Goal: Information Seeking & Learning: Learn about a topic

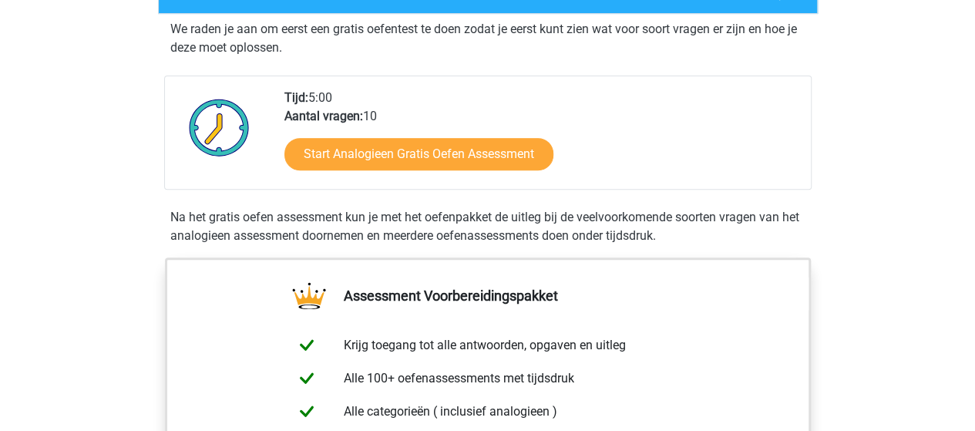
scroll to position [308, 0]
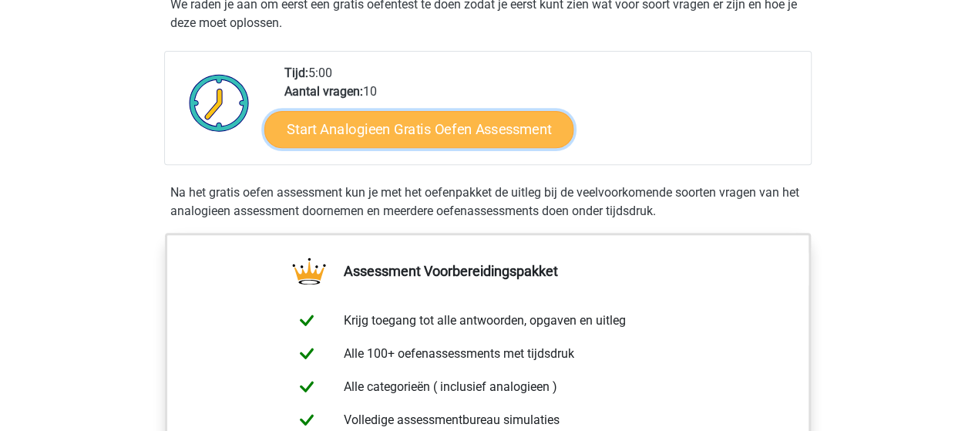
click at [352, 127] on link "Start Analogieen Gratis Oefen Assessment" at bounding box center [418, 128] width 309 height 37
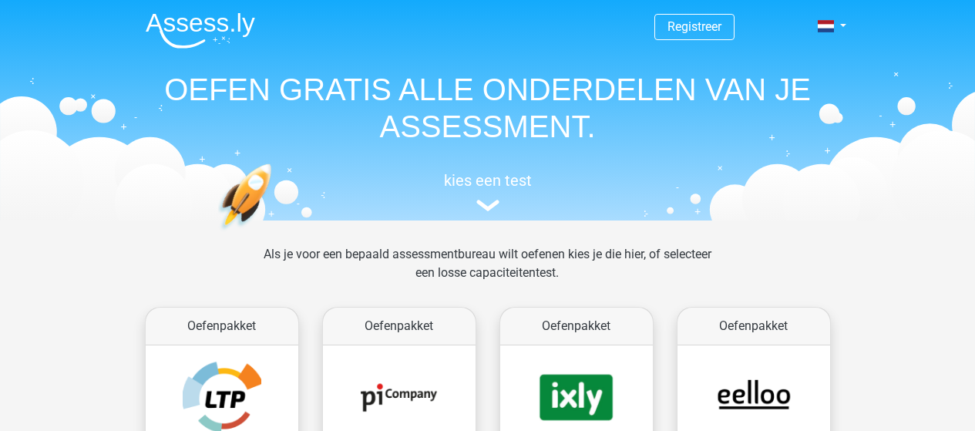
scroll to position [653, 0]
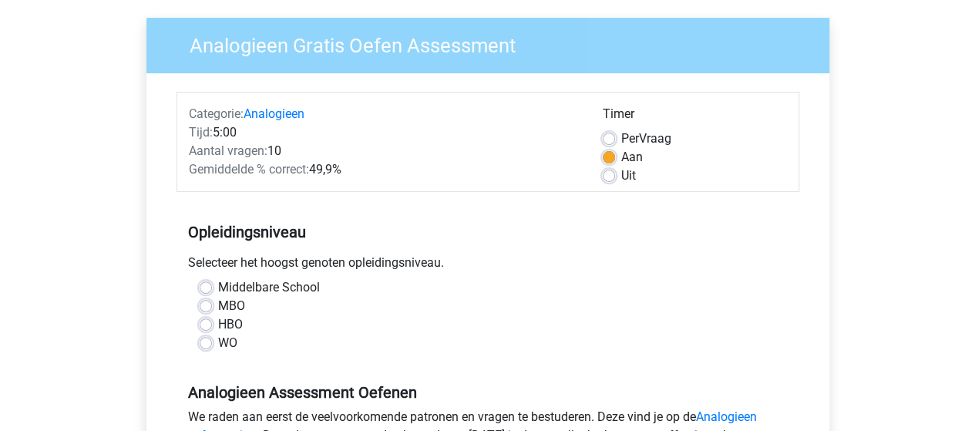
scroll to position [154, 0]
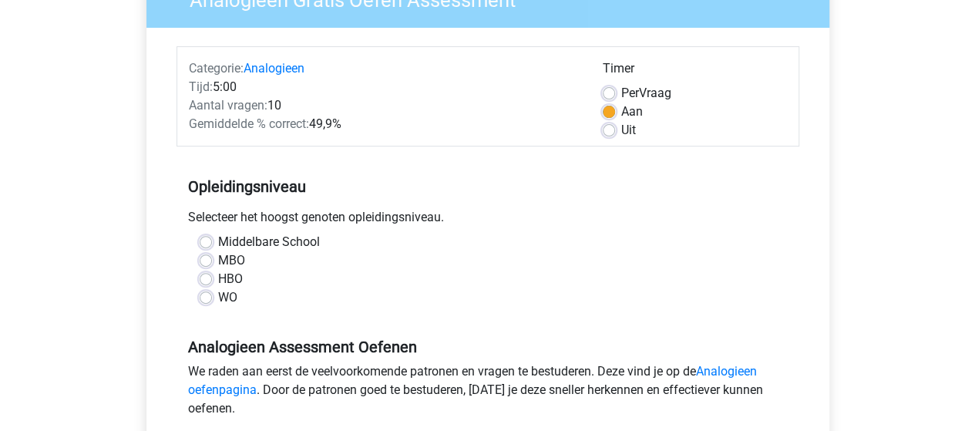
click at [218, 300] on label "WO" at bounding box center [227, 297] width 19 height 18
click at [207, 300] on input "WO" at bounding box center [206, 295] width 12 height 15
radio input "true"
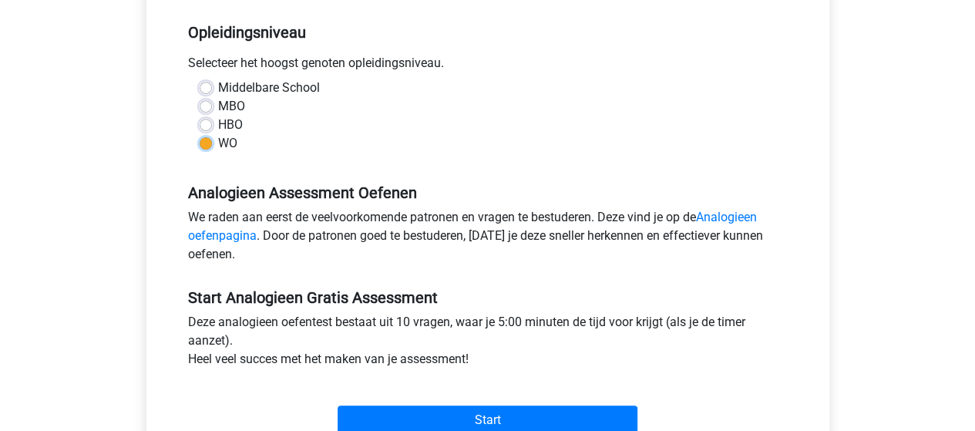
scroll to position [385, 0]
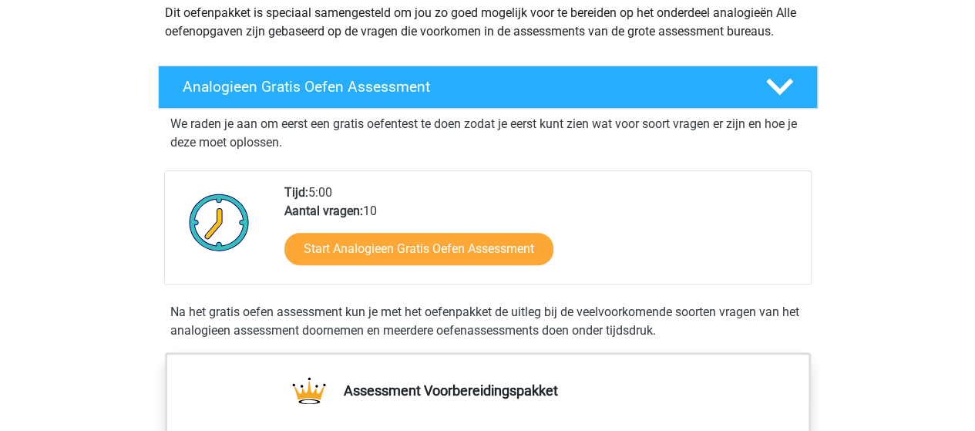
scroll to position [231, 0]
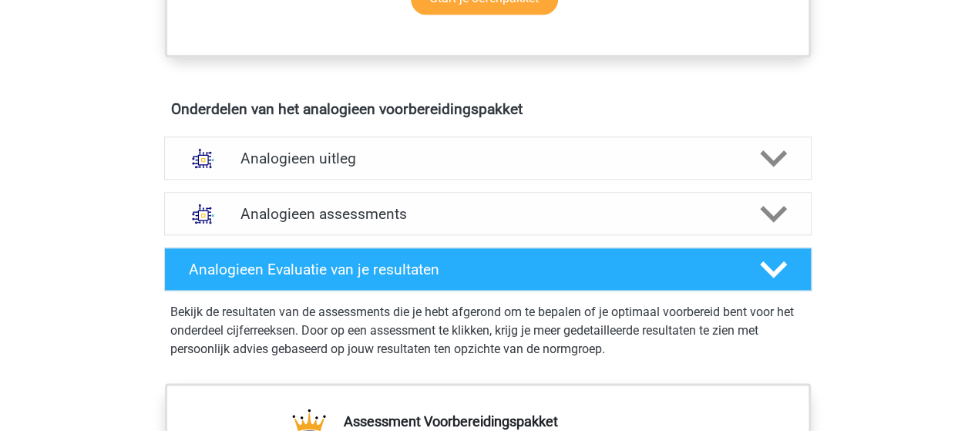
scroll to position [747, 0]
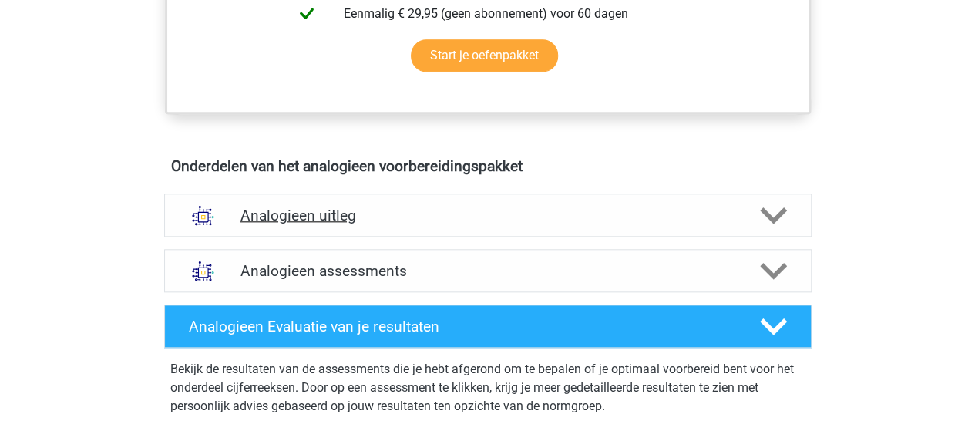
click at [776, 208] on icon at bounding box center [773, 215] width 27 height 27
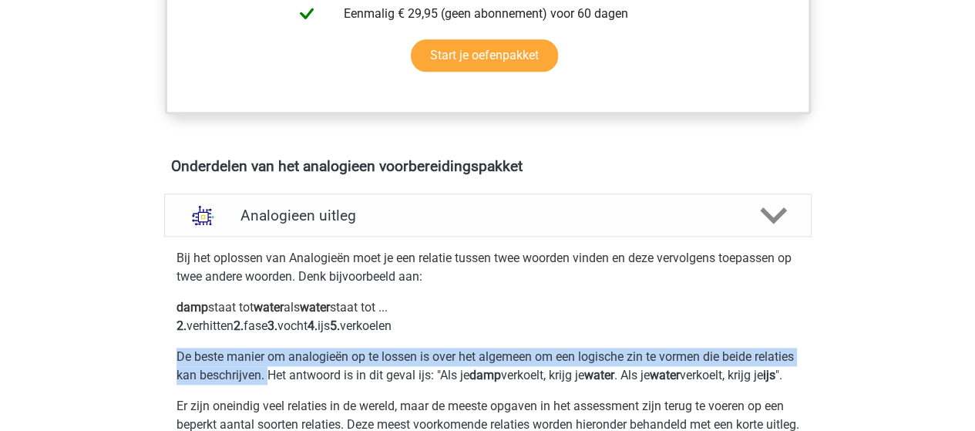
drag, startPoint x: 310, startPoint y: 372, endPoint x: 177, endPoint y: 360, distance: 133.1
click at [177, 360] on p "De beste manier om analogieën op te lossen is over het algemeen om een logische…" at bounding box center [487, 365] width 623 height 37
copy p "De beste manier om analogieën op te lossen is over het algemeen om een logische…"
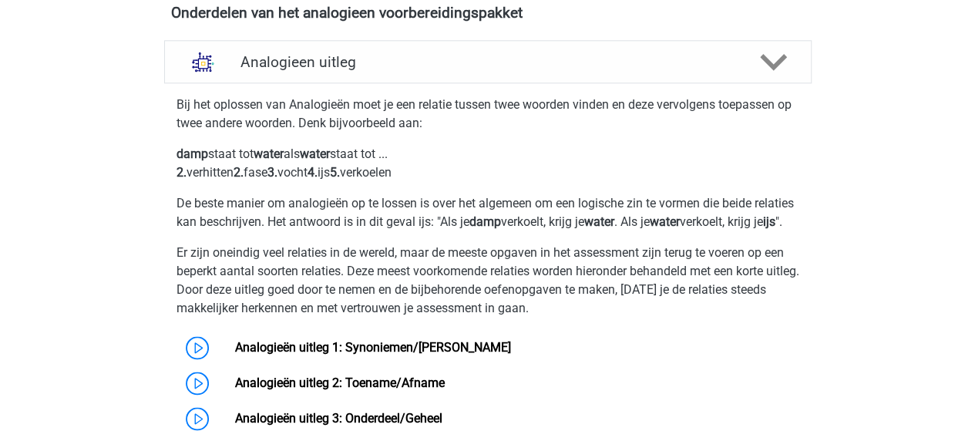
scroll to position [901, 0]
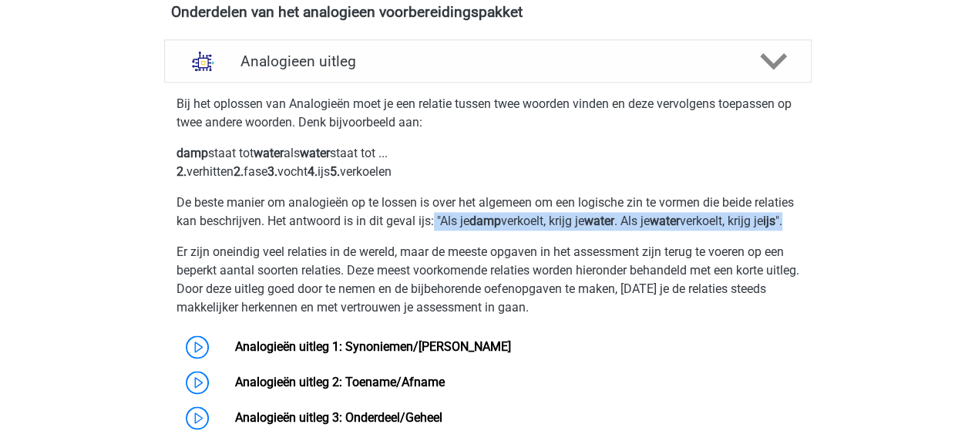
drag, startPoint x: 479, startPoint y: 218, endPoint x: 504, endPoint y: 238, distance: 31.8
click at [504, 230] on p "De beste manier om analogieën op te lossen is over het algemeen om een logische…" at bounding box center [487, 211] width 623 height 37
copy p ""Als je damp verkoelt, krijg je water . Als je water verkoelt, krijg je ijs "."
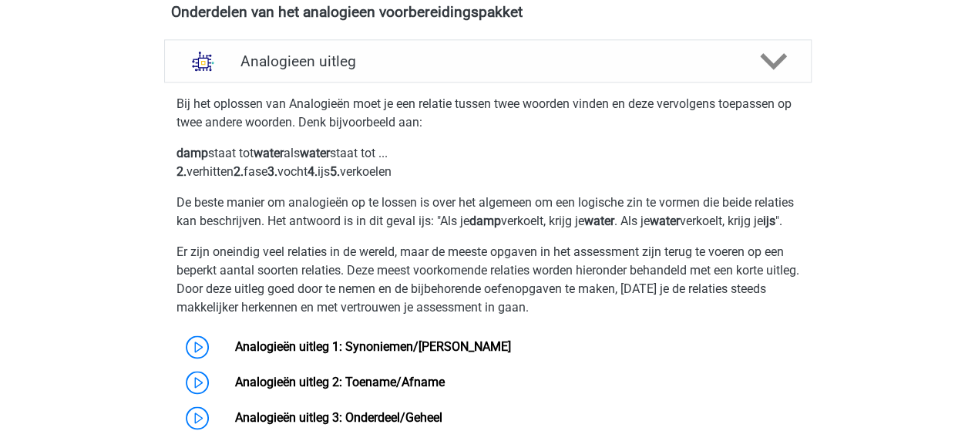
click at [97, 109] on div "Registreer Nederlands English" at bounding box center [487, 314] width 975 height 2430
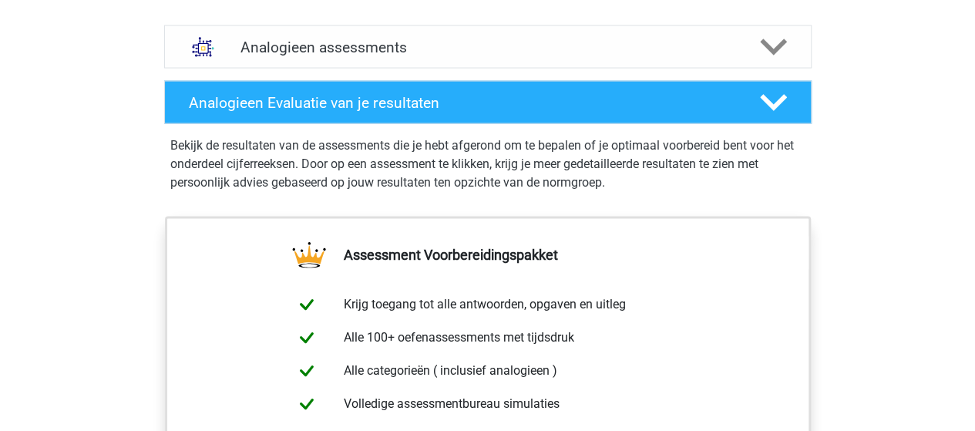
scroll to position [1364, 0]
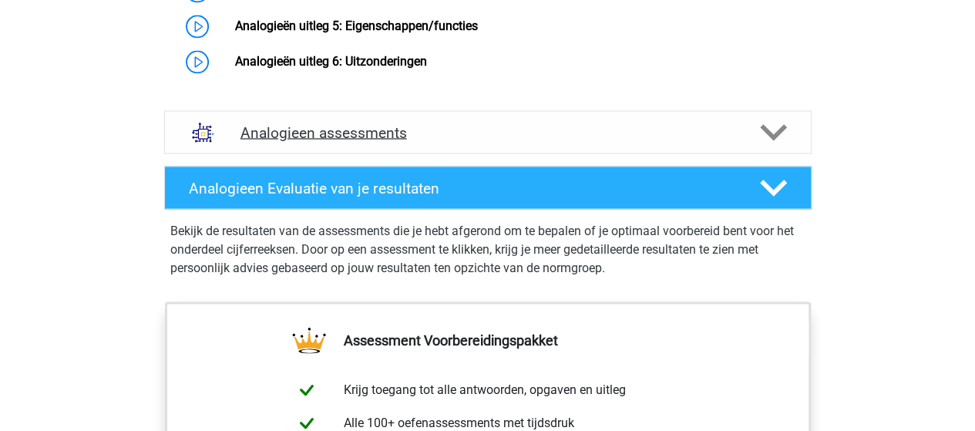
click at [766, 143] on icon at bounding box center [773, 132] width 27 height 27
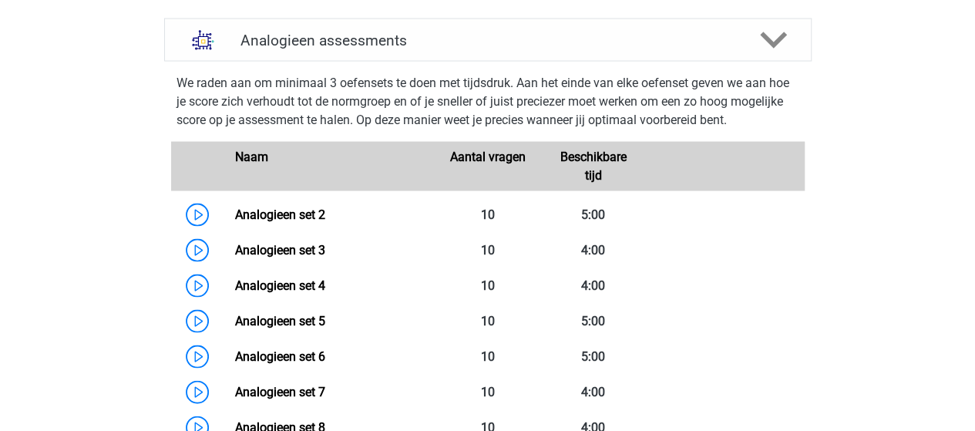
scroll to position [1441, 0]
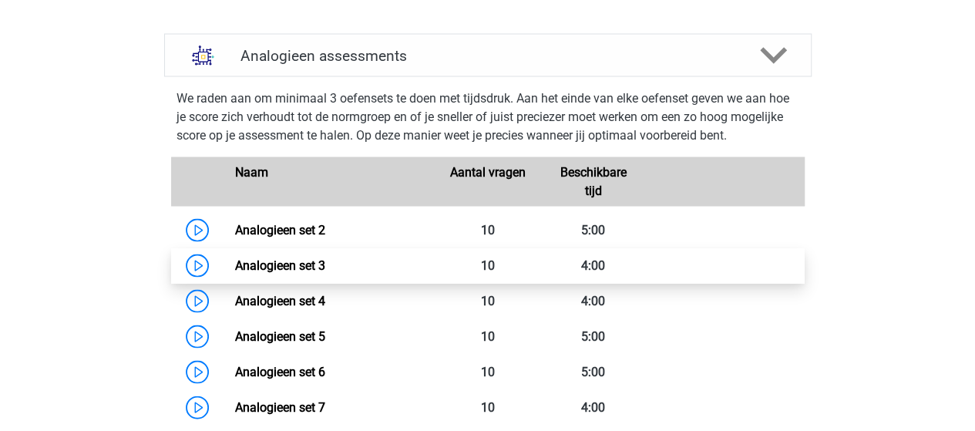
click at [235, 272] on link "Analogieen set 3" at bounding box center [280, 264] width 90 height 15
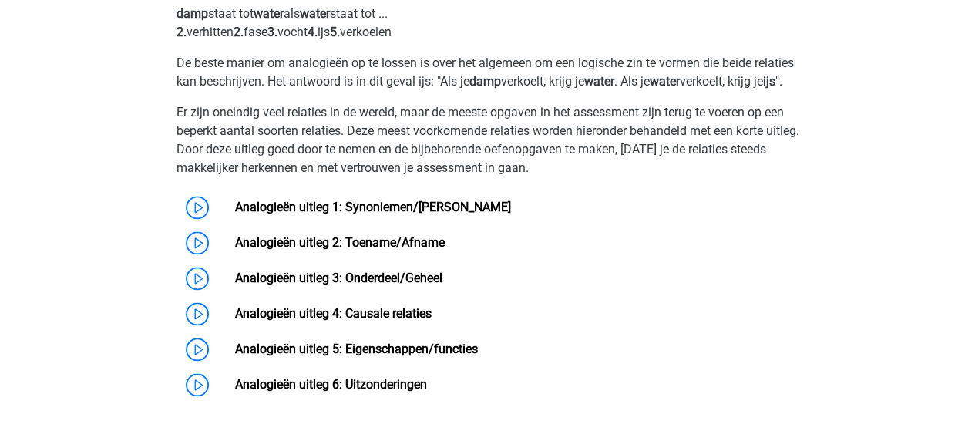
scroll to position [1055, 0]
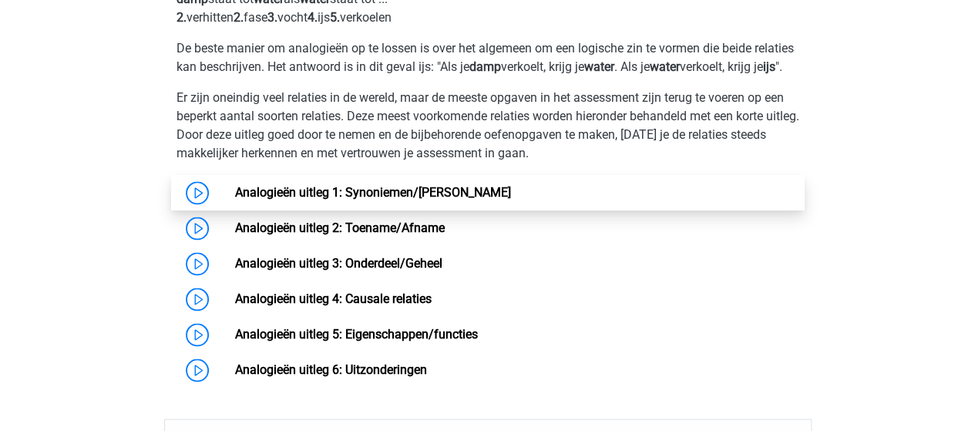
click at [334, 200] on link "Analogieën uitleg 1: Synoniemen/[PERSON_NAME]" at bounding box center [373, 192] width 276 height 15
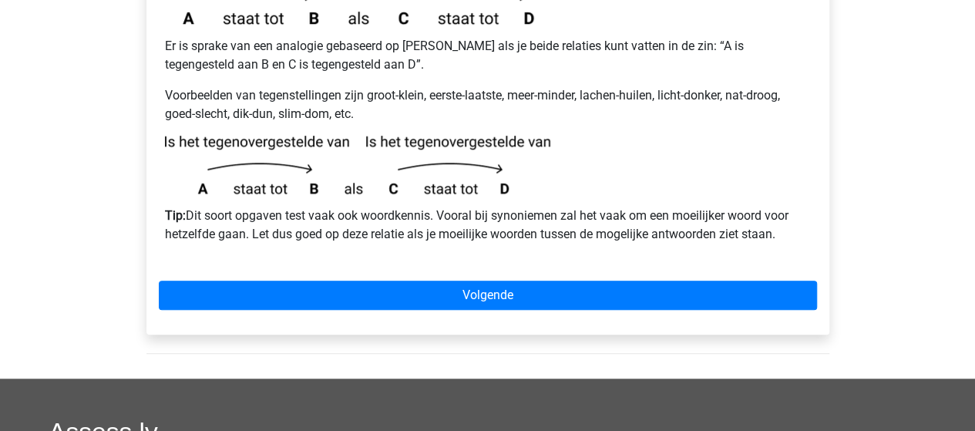
scroll to position [539, 0]
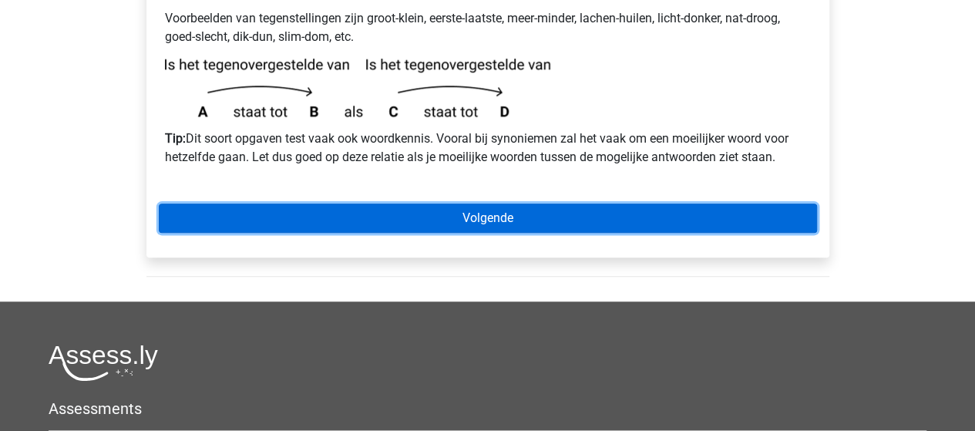
click at [513, 203] on link "Volgende" at bounding box center [488, 217] width 658 height 29
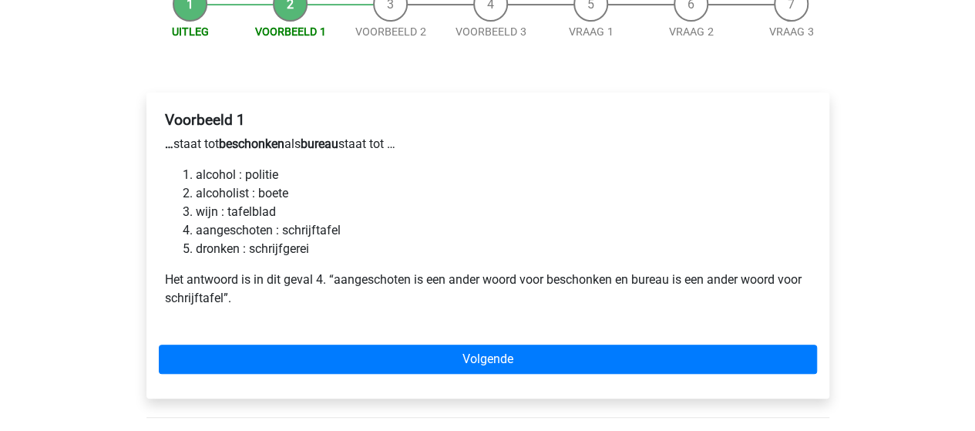
scroll to position [231, 0]
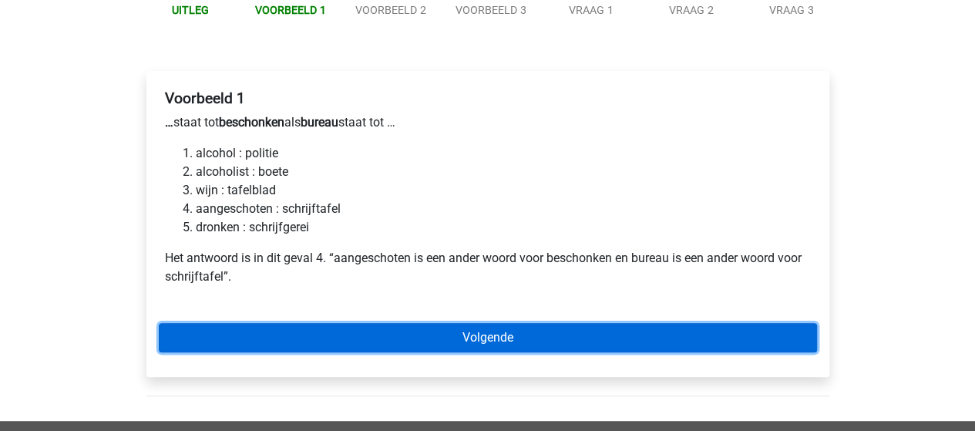
click at [487, 323] on link "Volgende" at bounding box center [488, 337] width 658 height 29
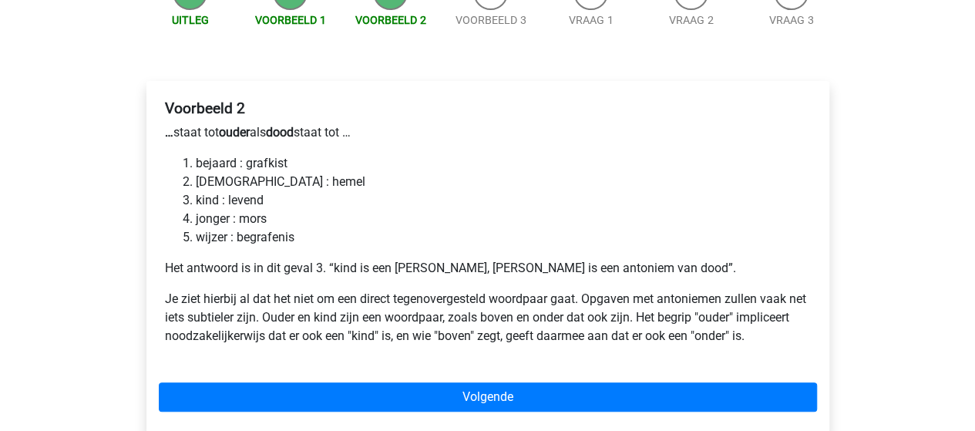
scroll to position [308, 0]
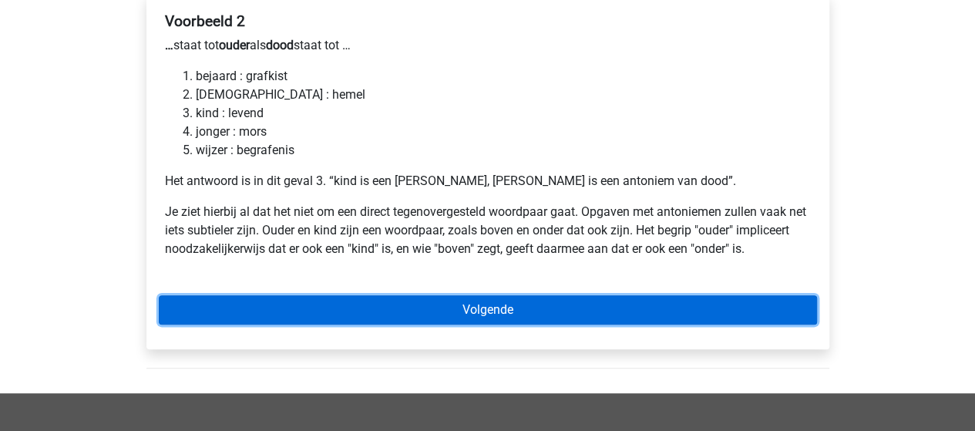
click at [457, 295] on link "Volgende" at bounding box center [488, 309] width 658 height 29
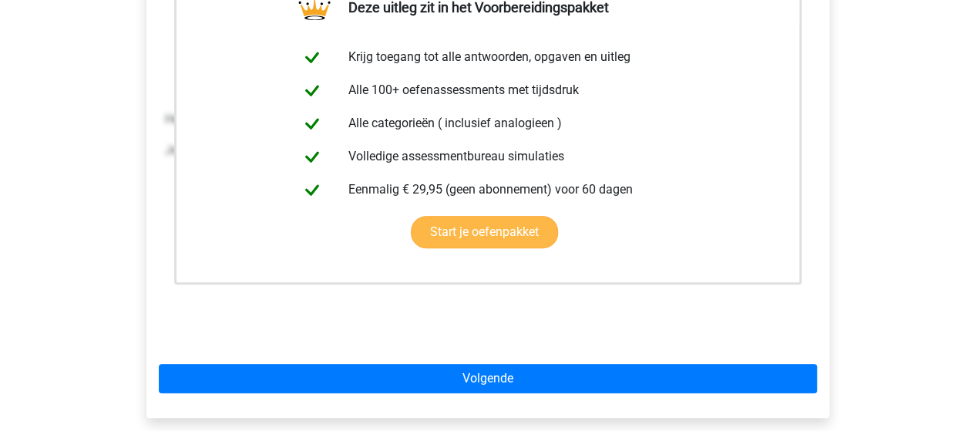
scroll to position [462, 0]
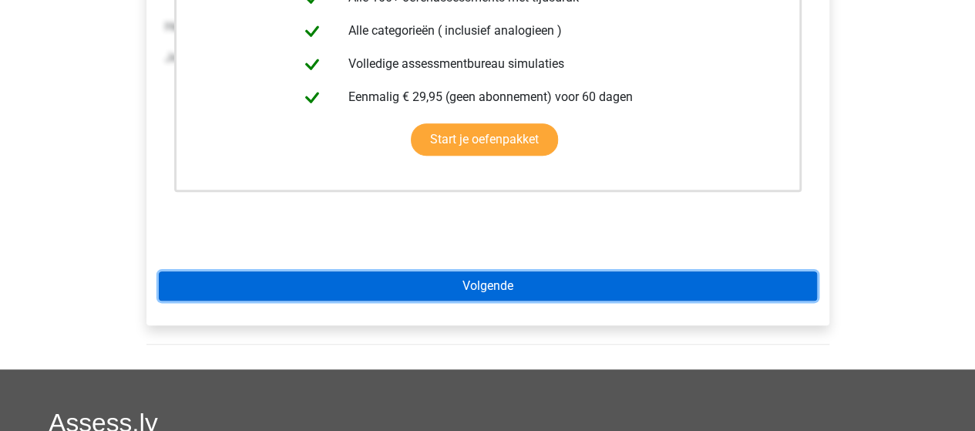
click at [472, 271] on link "Volgende" at bounding box center [488, 285] width 658 height 29
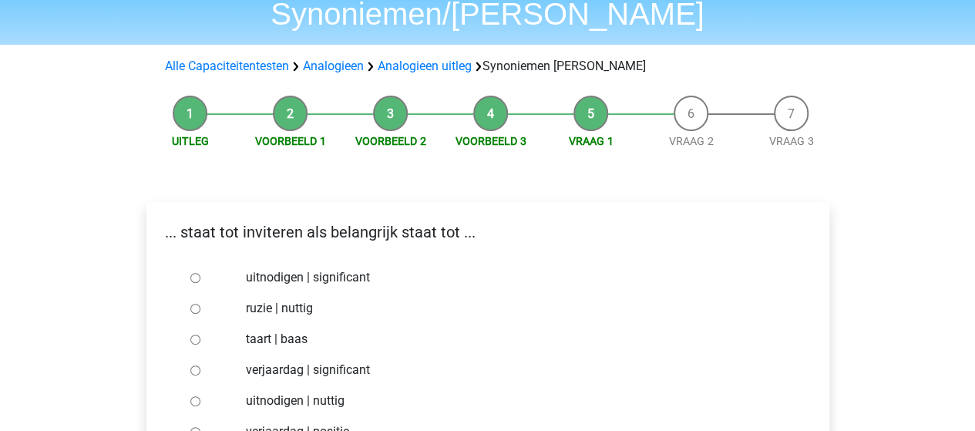
scroll to position [77, 0]
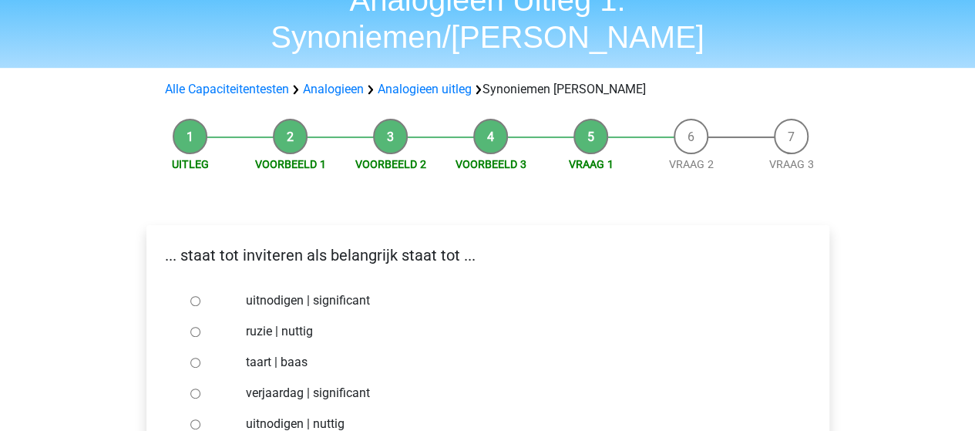
click at [197, 296] on input "uitnodigen | significant" at bounding box center [195, 301] width 10 height 10
radio input "true"
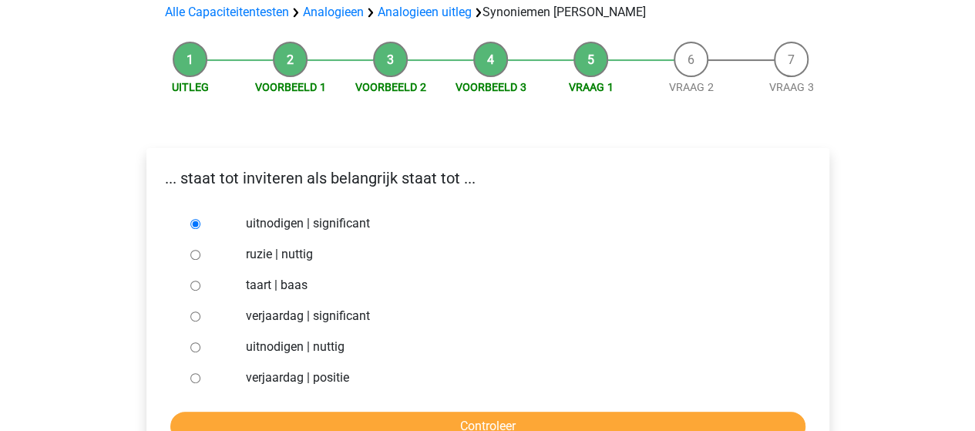
scroll to position [231, 0]
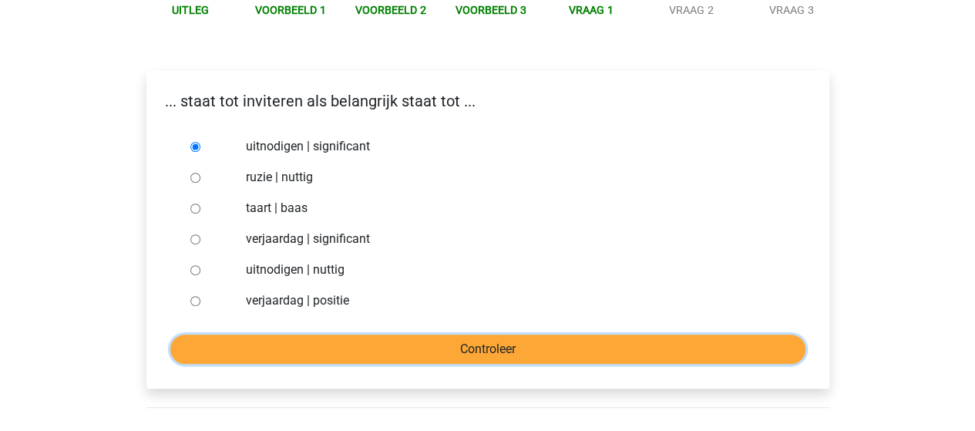
click at [431, 334] on input "Controleer" at bounding box center [487, 348] width 635 height 29
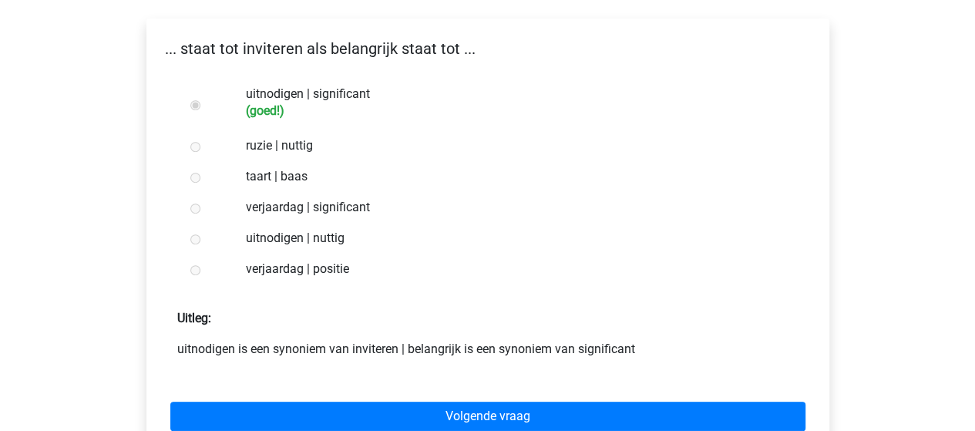
scroll to position [308, 0]
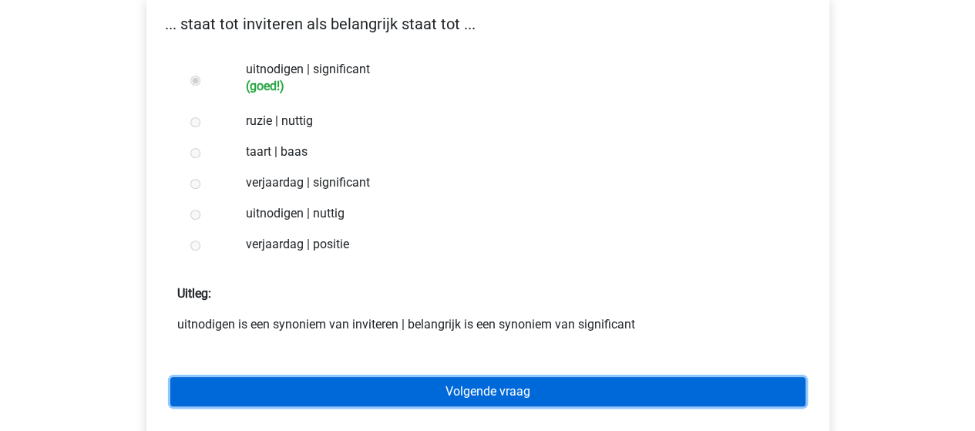
click at [453, 377] on link "Volgende vraag" at bounding box center [487, 391] width 635 height 29
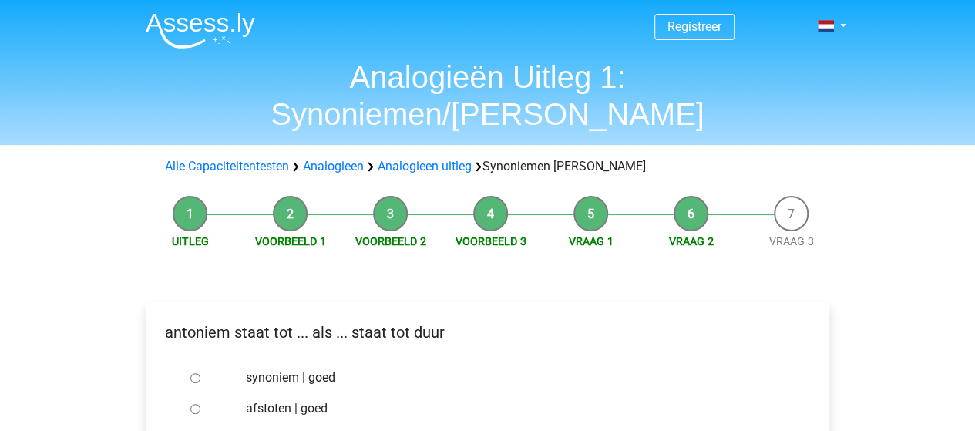
radio input "true"
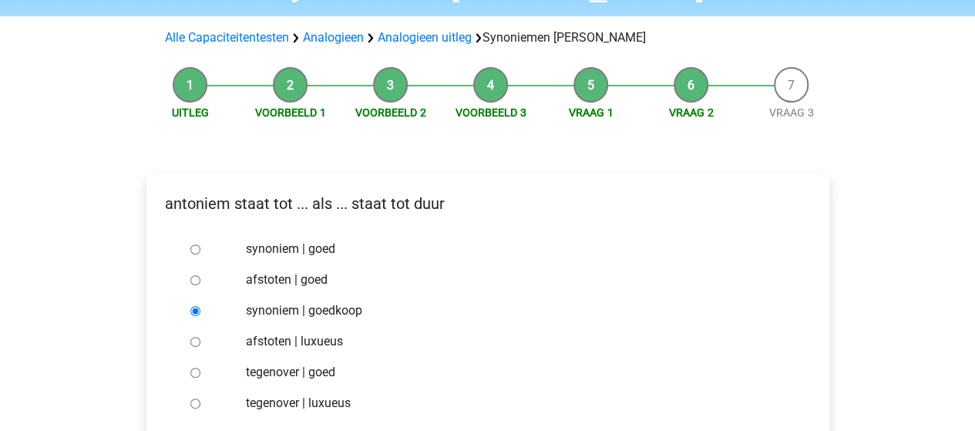
scroll to position [154, 0]
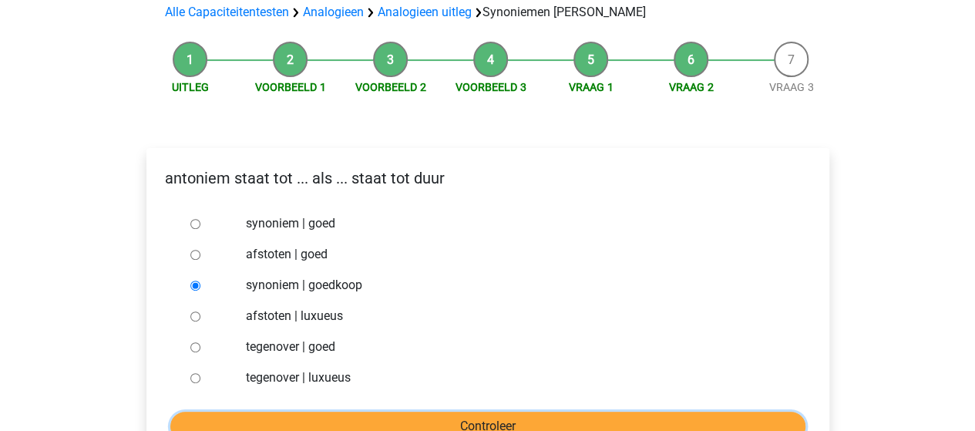
click at [493, 411] on input "Controleer" at bounding box center [487, 425] width 635 height 29
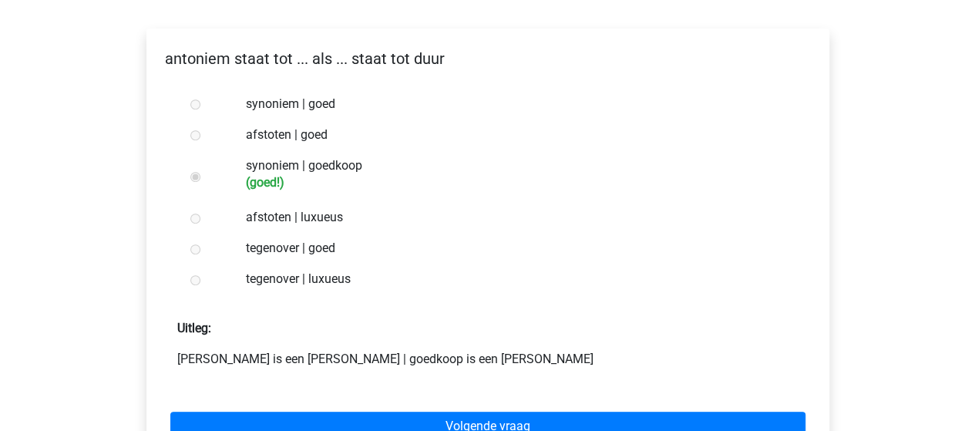
scroll to position [308, 0]
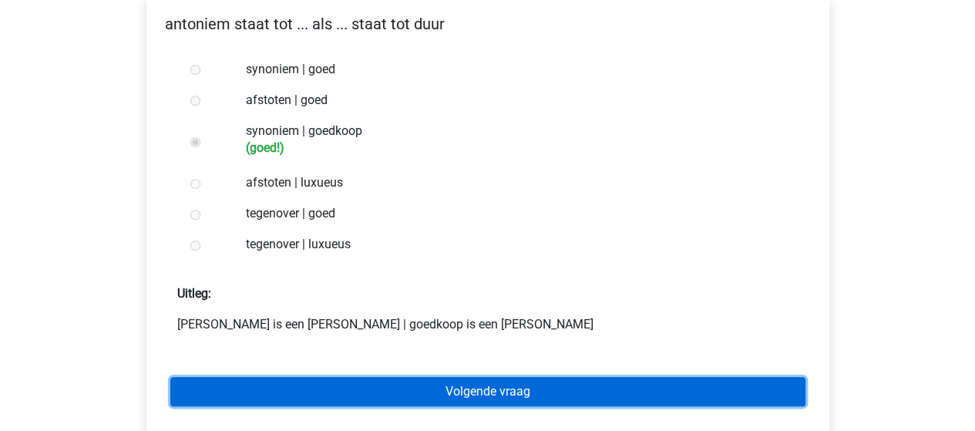
click at [492, 377] on link "Volgende vraag" at bounding box center [487, 391] width 635 height 29
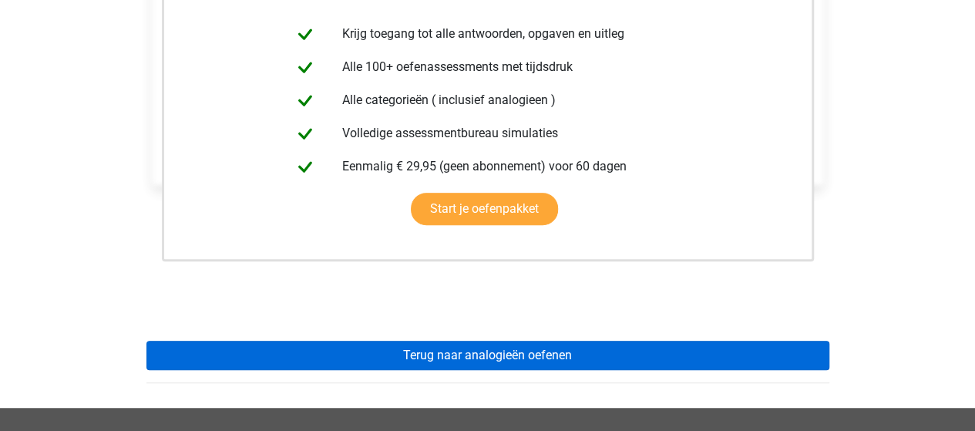
scroll to position [385, 0]
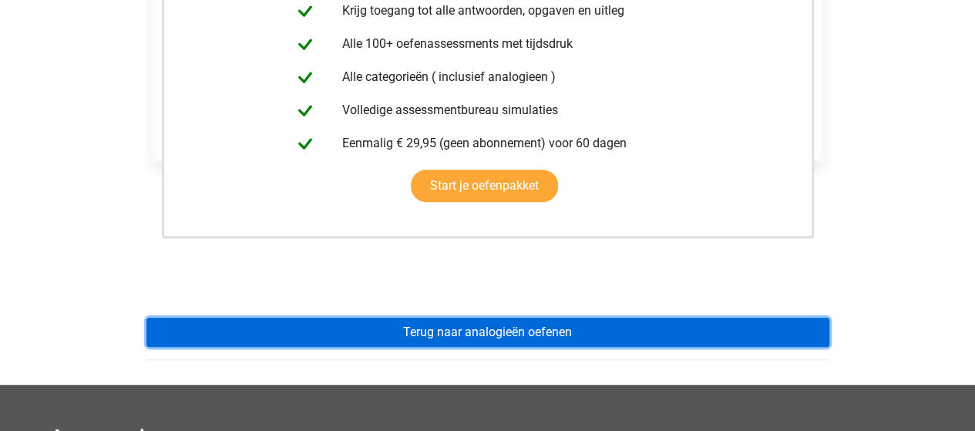
click at [488, 317] on link "Terug naar analogieën oefenen" at bounding box center [487, 331] width 683 height 29
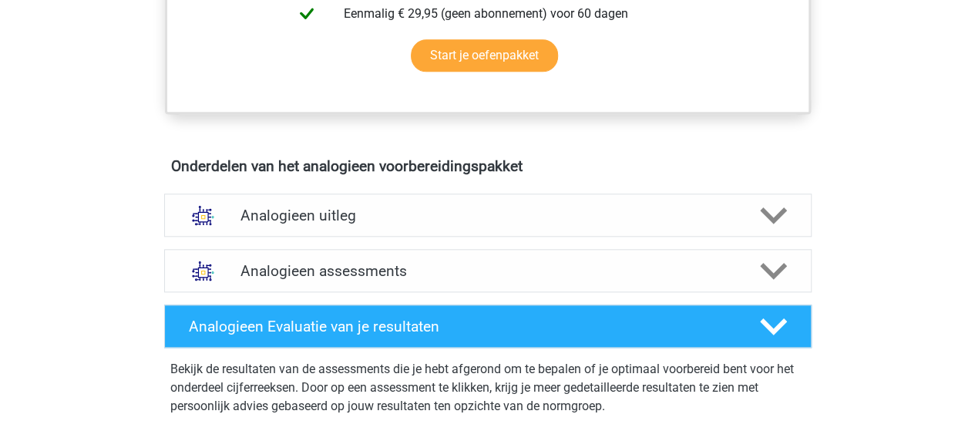
scroll to position [770, 0]
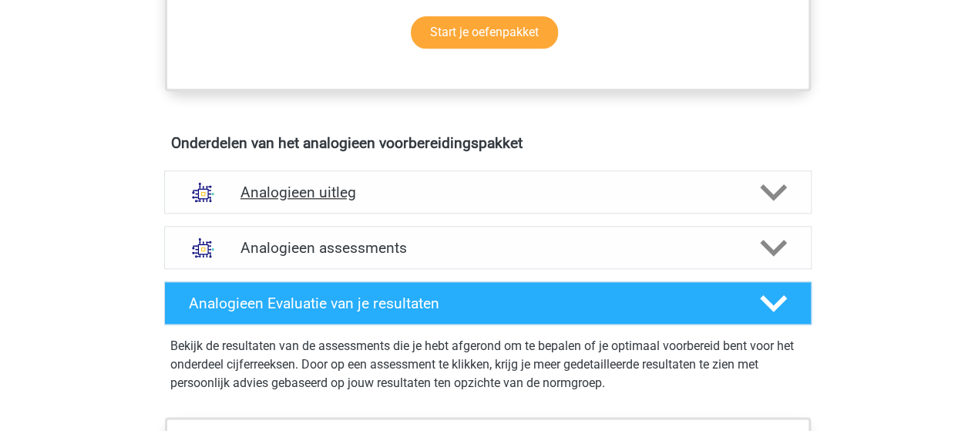
click at [771, 193] on polygon at bounding box center [773, 191] width 27 height 17
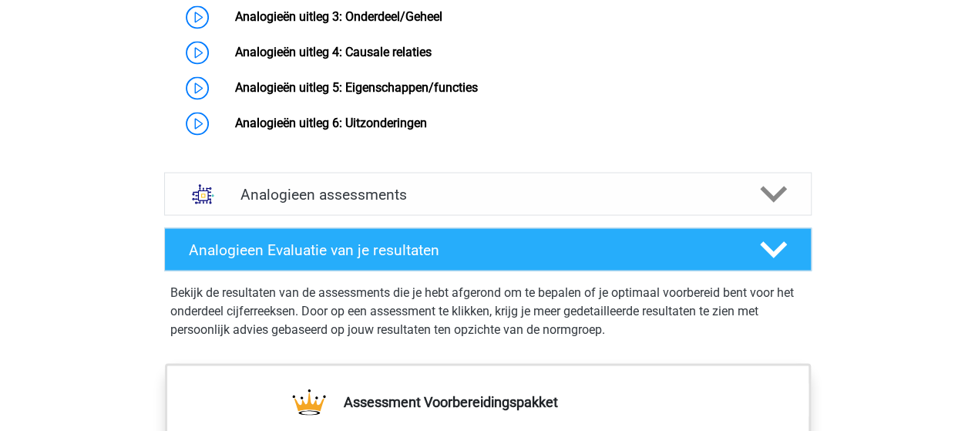
scroll to position [1310, 0]
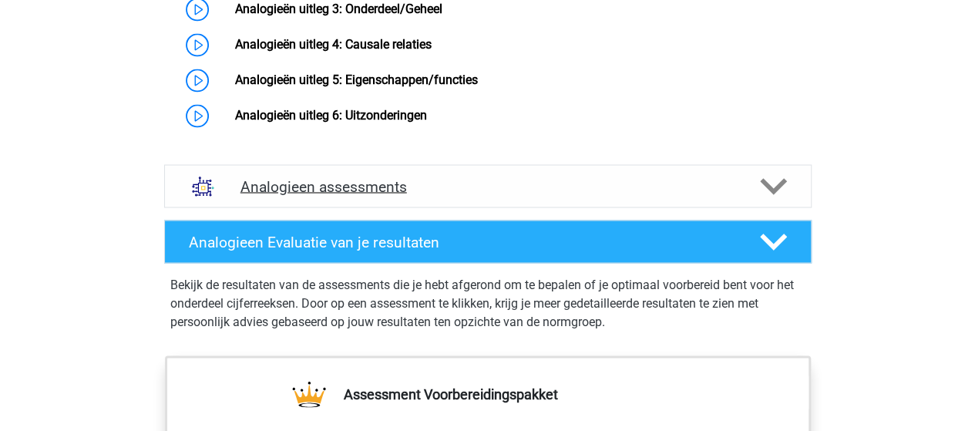
click at [761, 200] on icon at bounding box center [773, 186] width 27 height 27
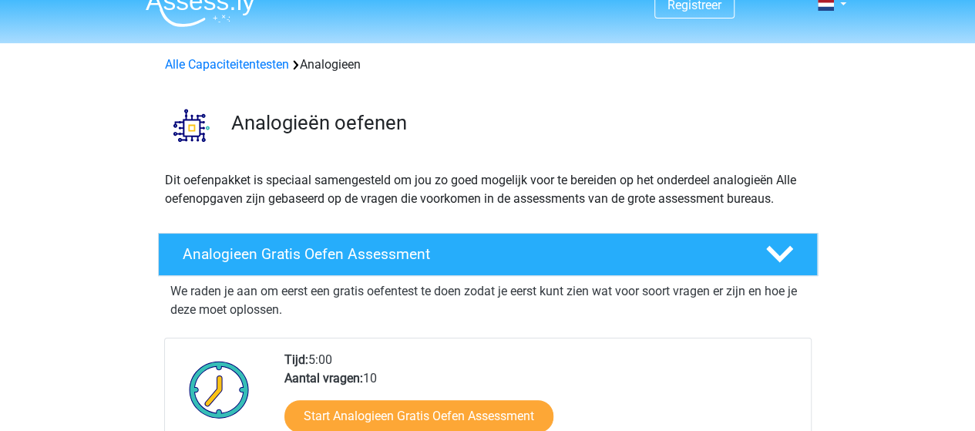
scroll to position [0, 0]
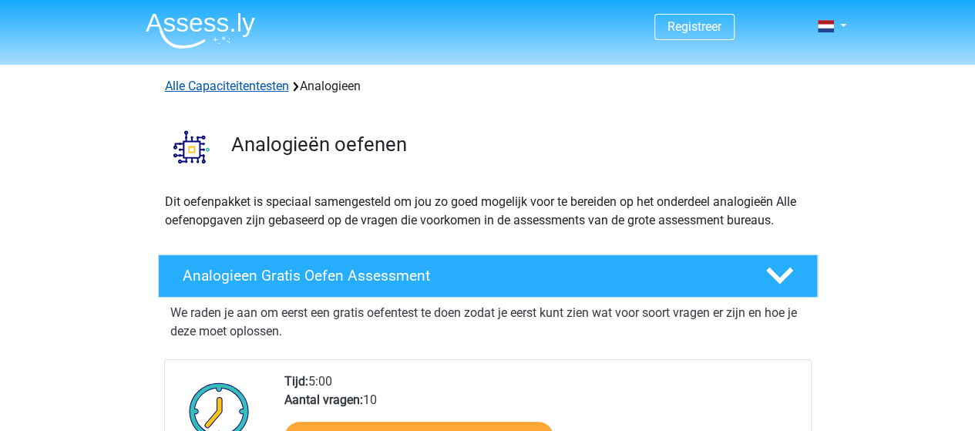
click at [243, 84] on link "Alle Capaciteitentesten" at bounding box center [227, 86] width 124 height 15
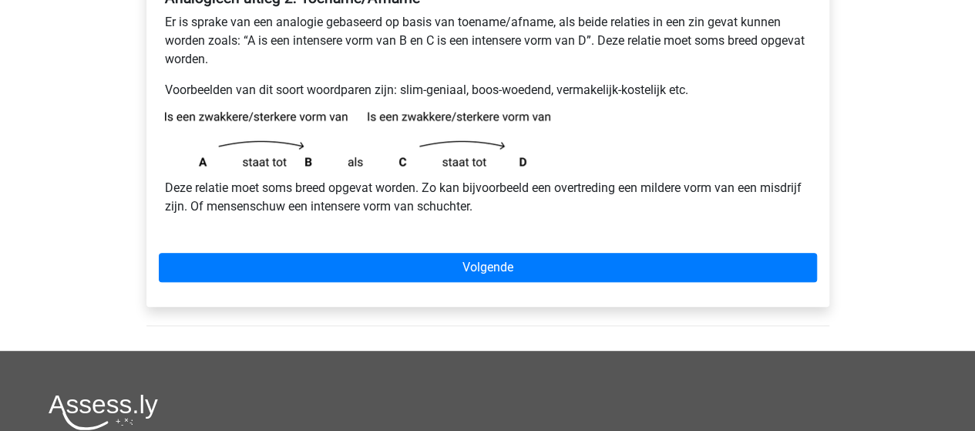
scroll to position [231, 0]
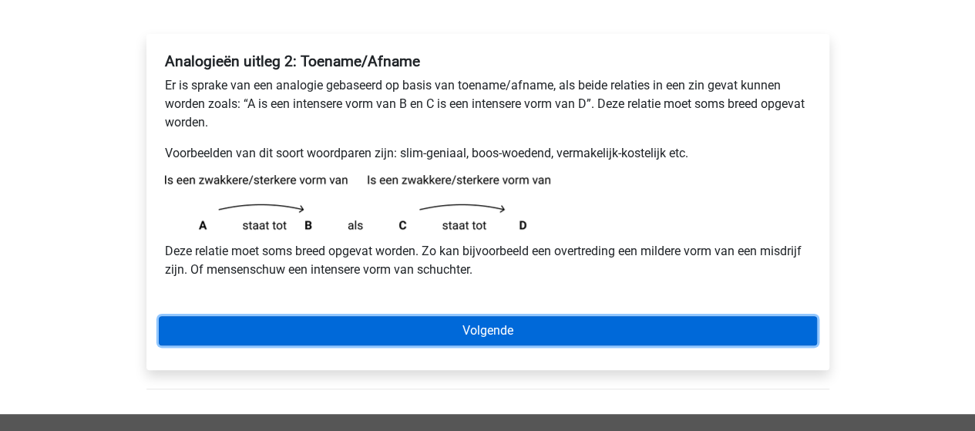
click at [488, 324] on link "Volgende" at bounding box center [488, 330] width 658 height 29
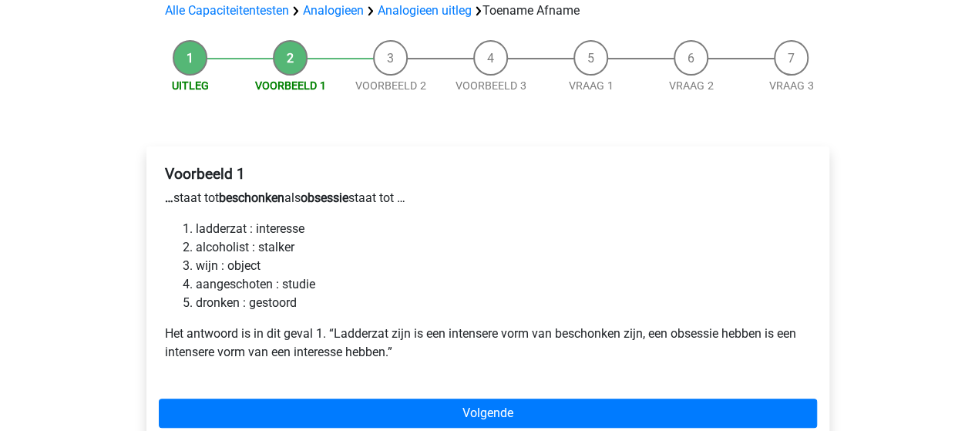
scroll to position [154, 0]
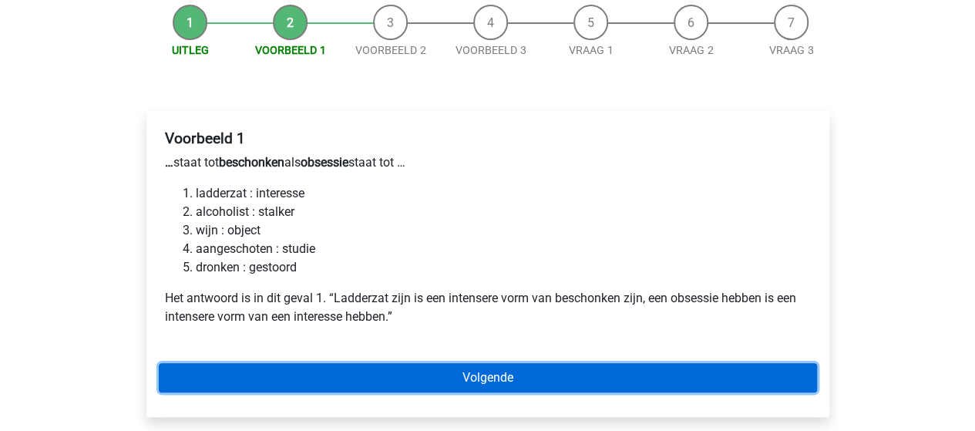
click at [490, 373] on link "Volgende" at bounding box center [488, 377] width 658 height 29
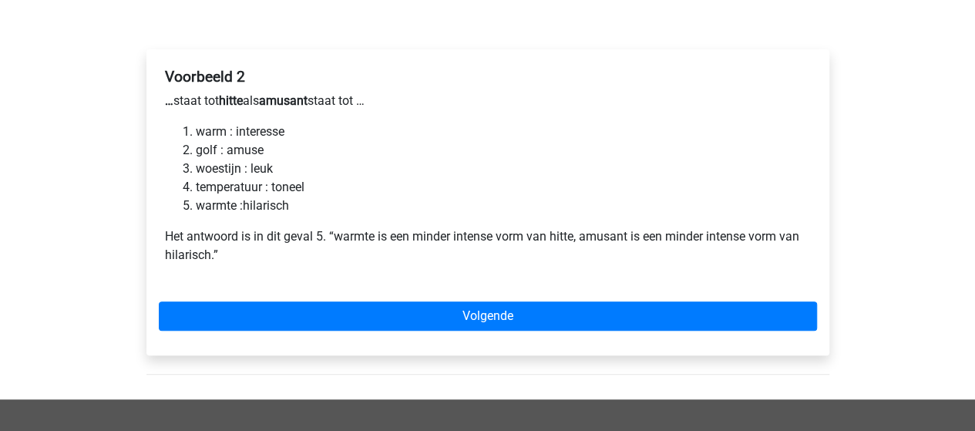
scroll to position [231, 0]
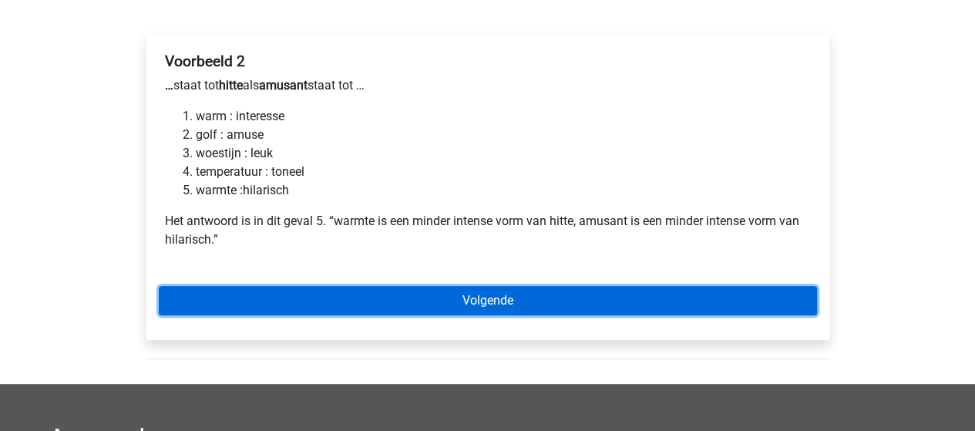
click at [520, 298] on link "Volgende" at bounding box center [488, 300] width 658 height 29
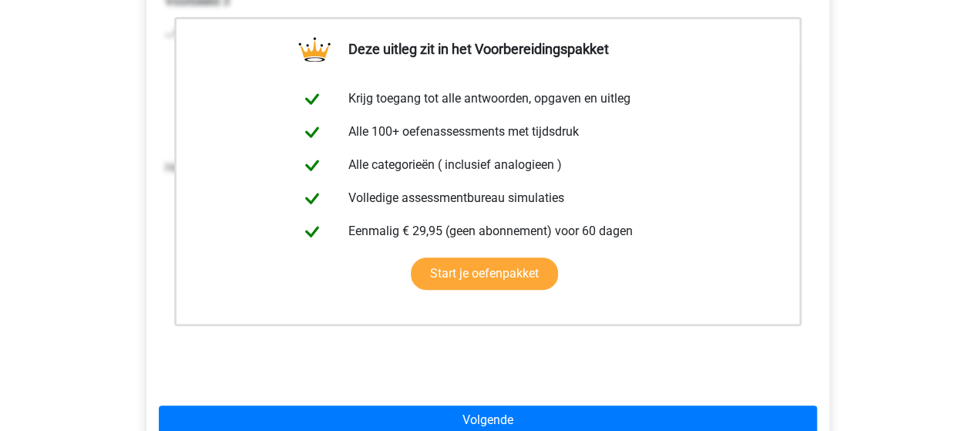
scroll to position [385, 0]
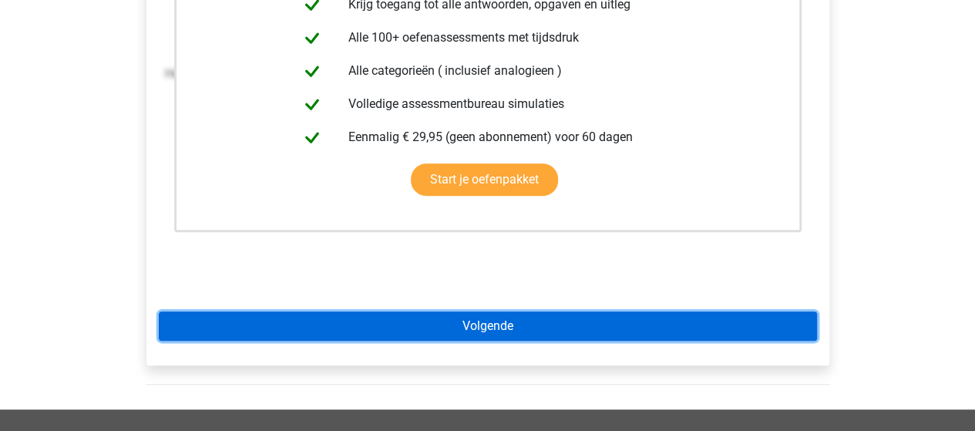
click at [488, 323] on link "Volgende" at bounding box center [488, 325] width 658 height 29
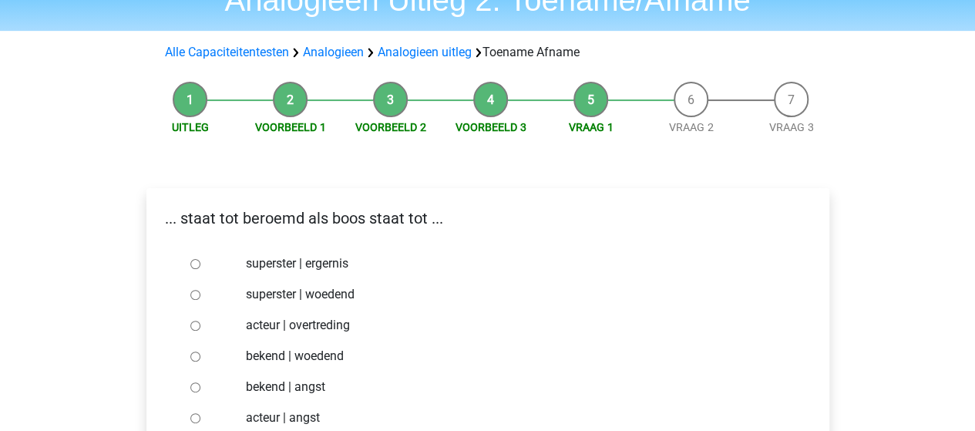
scroll to position [154, 0]
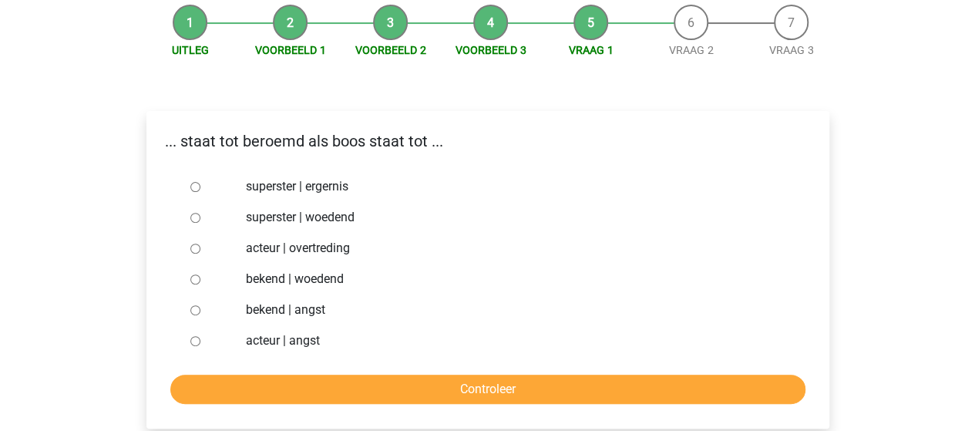
click at [194, 283] on input "bekend | woedend" at bounding box center [195, 279] width 10 height 10
radio input "true"
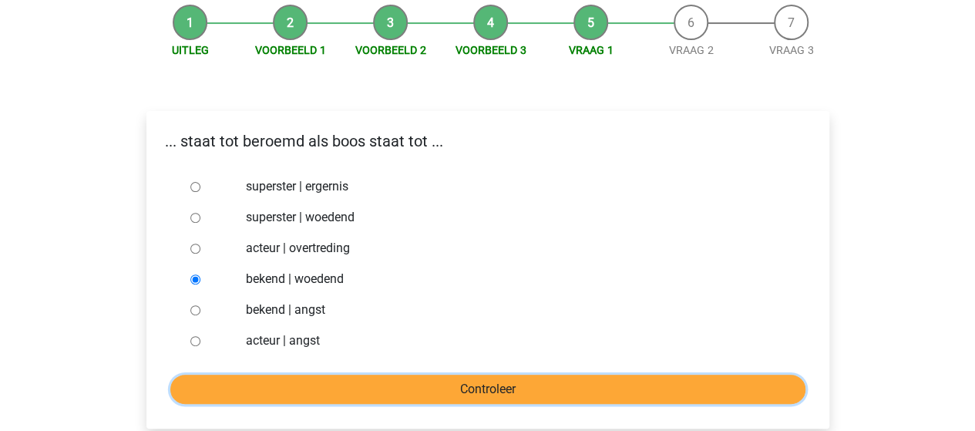
click at [396, 388] on input "Controleer" at bounding box center [487, 388] width 635 height 29
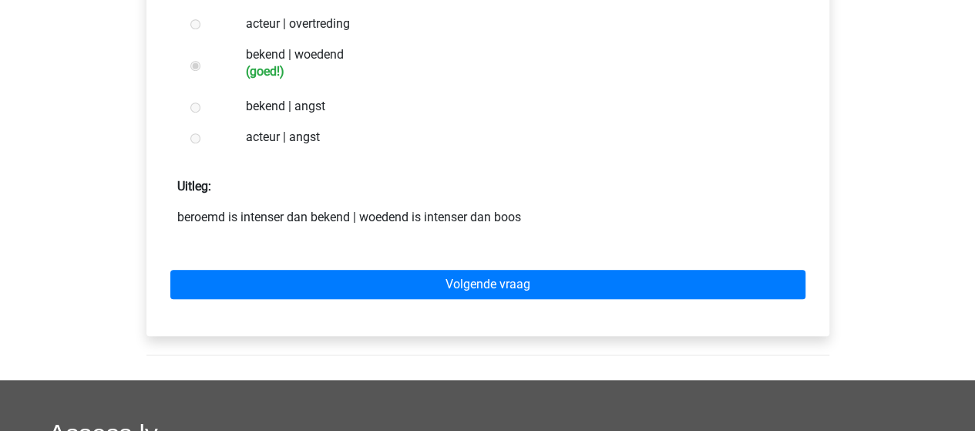
scroll to position [385, 0]
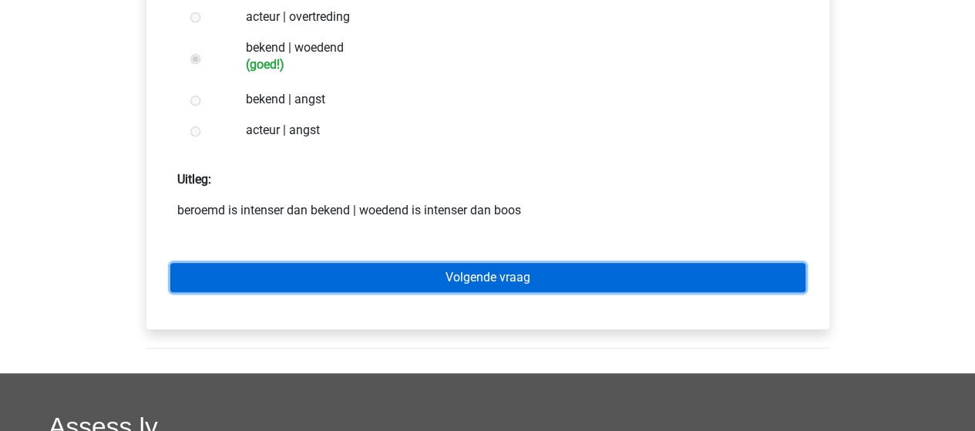
click at [478, 276] on link "Volgende vraag" at bounding box center [487, 277] width 635 height 29
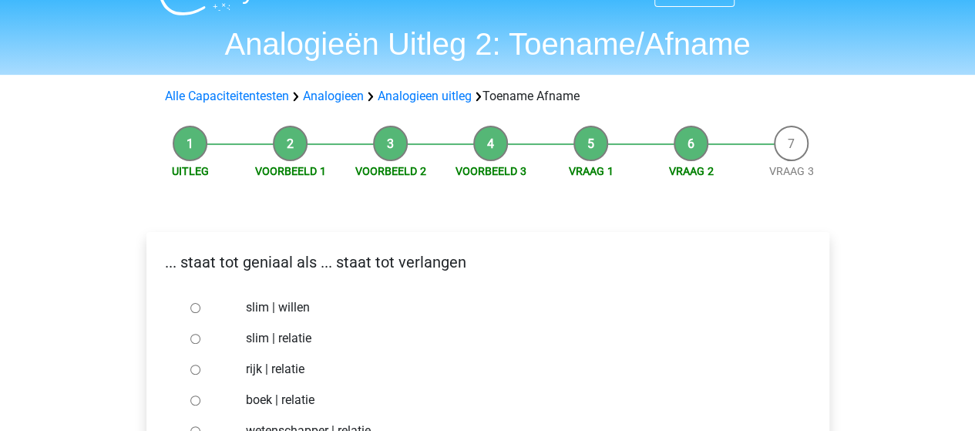
scroll to position [77, 0]
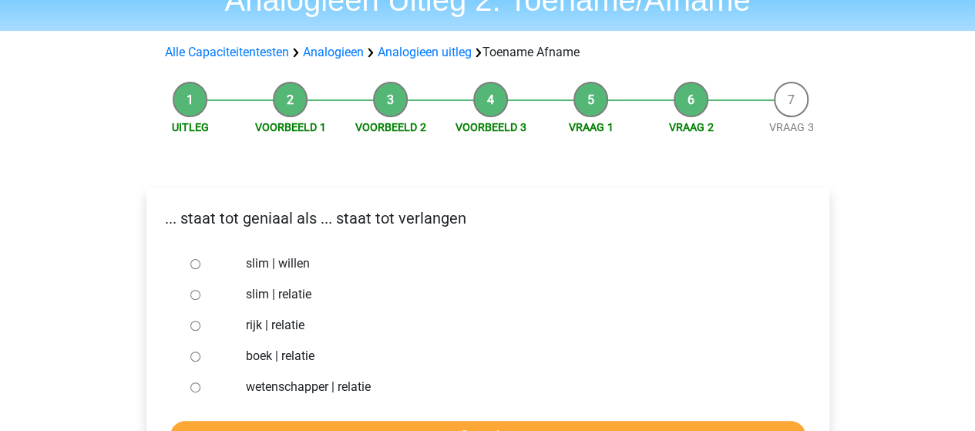
click at [193, 268] on input "slim | willen" at bounding box center [195, 264] width 10 height 10
radio input "true"
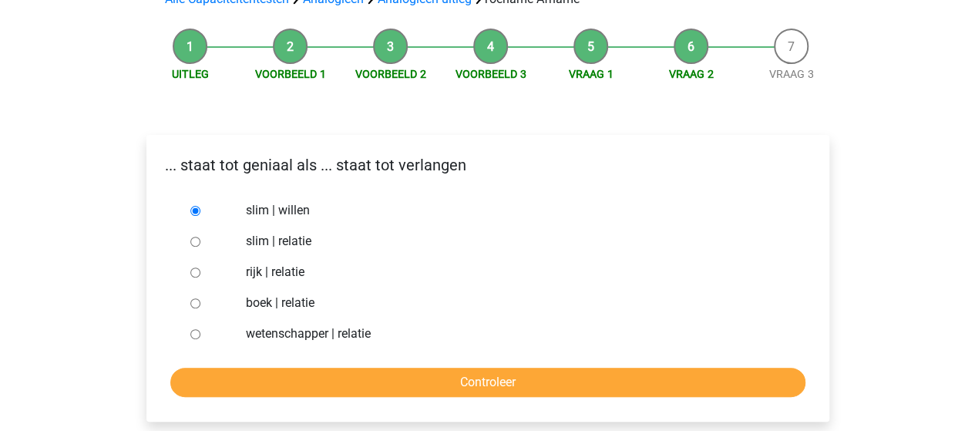
scroll to position [154, 0]
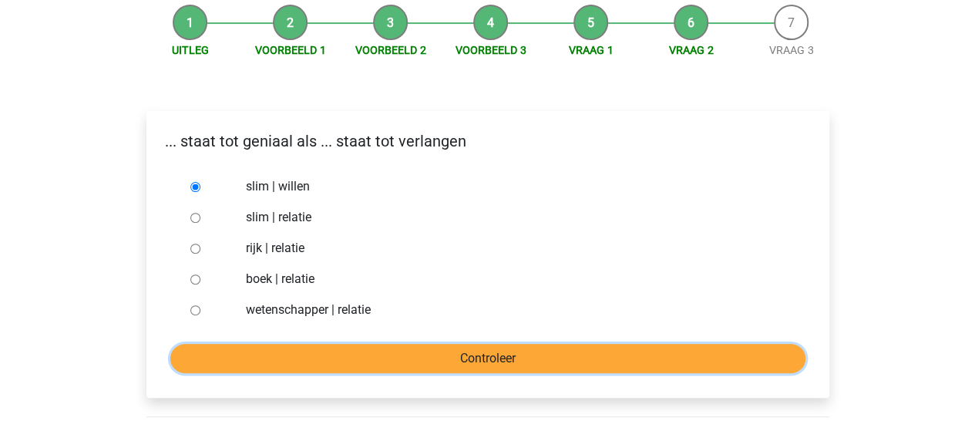
click at [401, 366] on input "Controleer" at bounding box center [487, 358] width 635 height 29
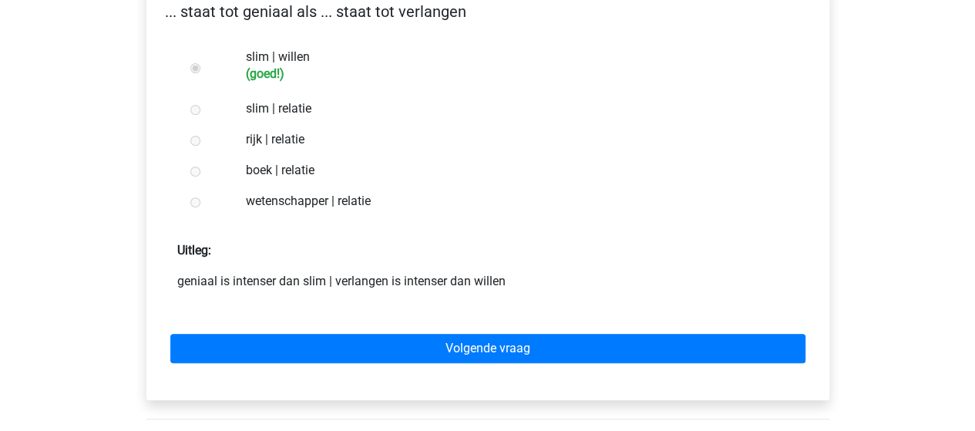
scroll to position [308, 0]
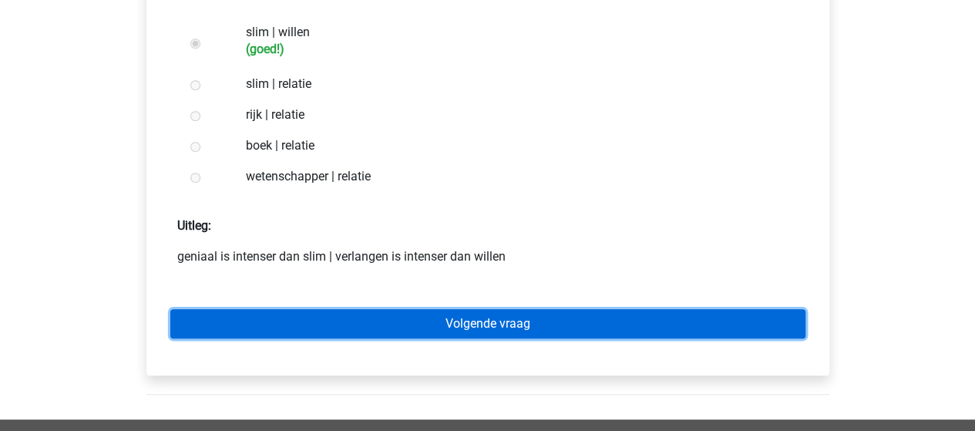
click at [465, 320] on link "Volgende vraag" at bounding box center [487, 323] width 635 height 29
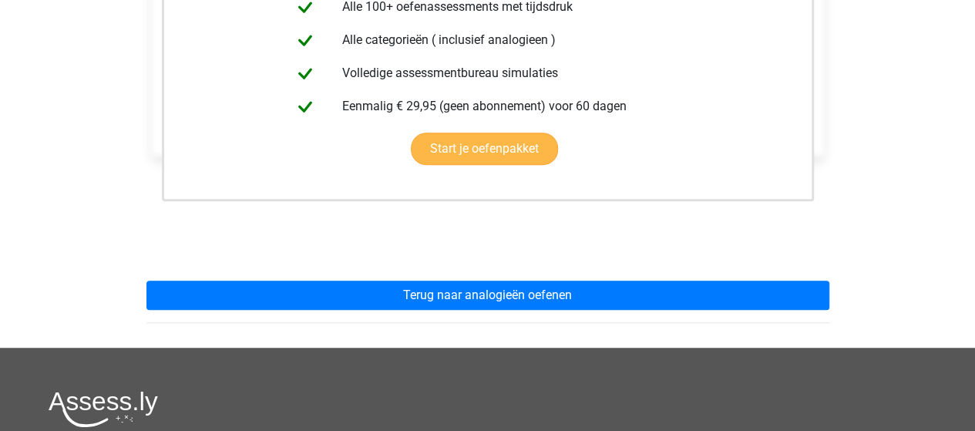
scroll to position [77, 0]
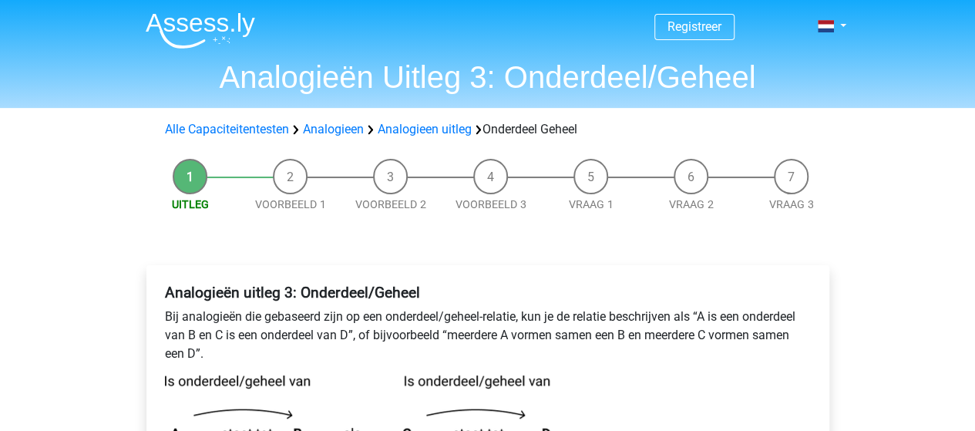
scroll to position [77, 0]
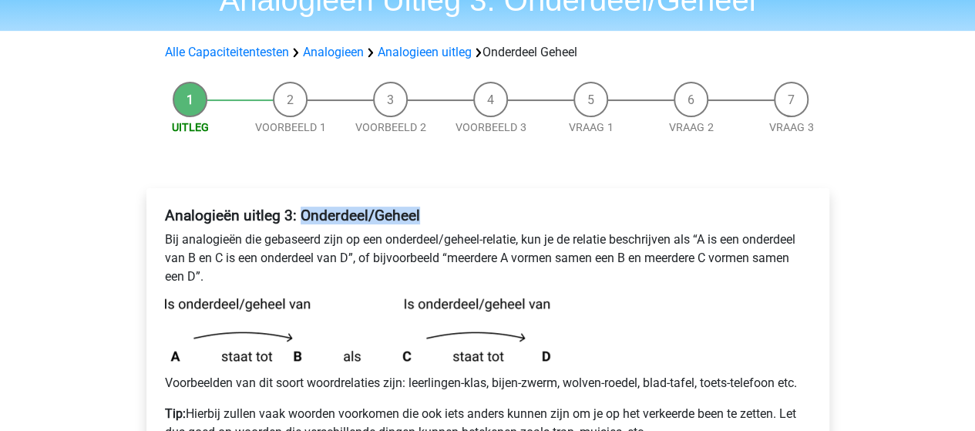
drag, startPoint x: 431, startPoint y: 220, endPoint x: 297, endPoint y: 220, distance: 134.1
click at [297, 220] on h4 "Analogieën uitleg 3: Onderdeel/Geheel" at bounding box center [488, 215] width 646 height 18
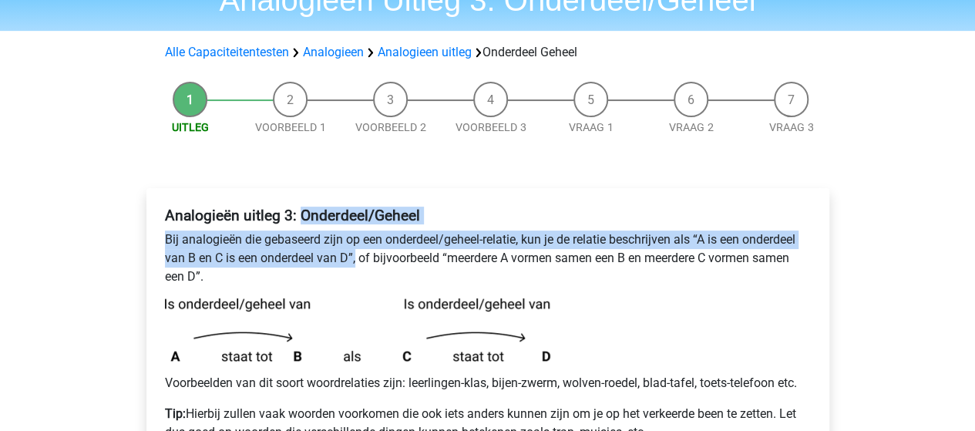
drag, startPoint x: 354, startPoint y: 260, endPoint x: 298, endPoint y: 218, distance: 70.0
click at [298, 218] on div "Analogieën uitleg 3: Onderdeel/Geheel Bij analogieën die gebaseerd zijn op een …" at bounding box center [488, 330] width 658 height 260
copy div "Onderdeel/Geheel Bij analogieën die gebaseerd zijn op een onderdeel/geheel-rela…"
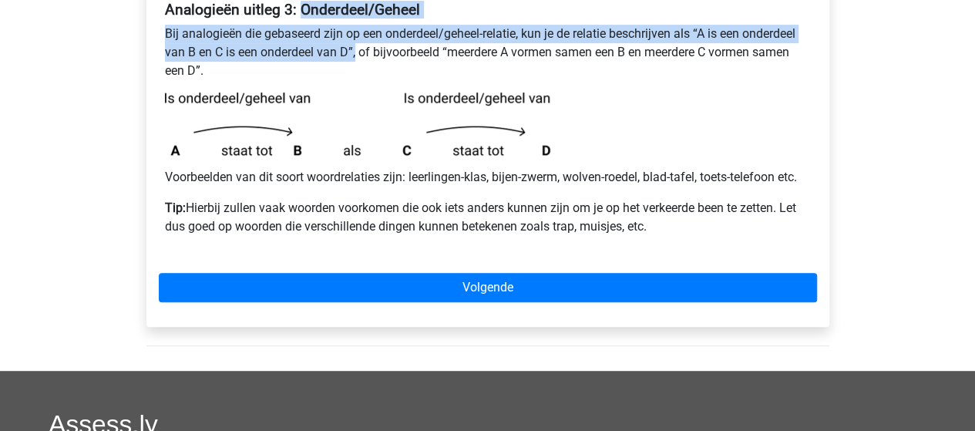
scroll to position [308, 0]
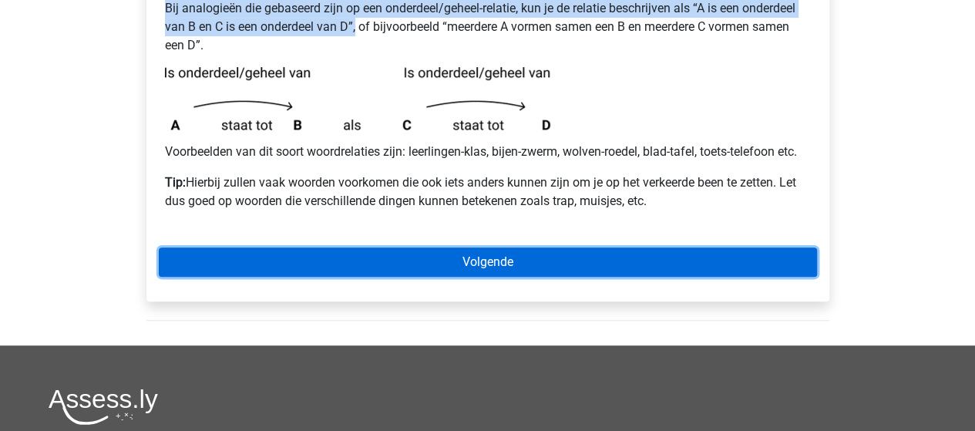
click at [505, 260] on link "Volgende" at bounding box center [488, 261] width 658 height 29
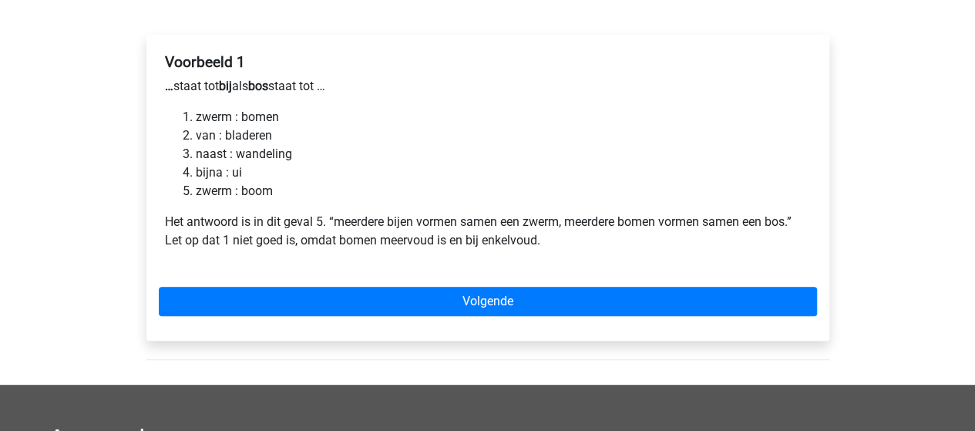
scroll to position [231, 0]
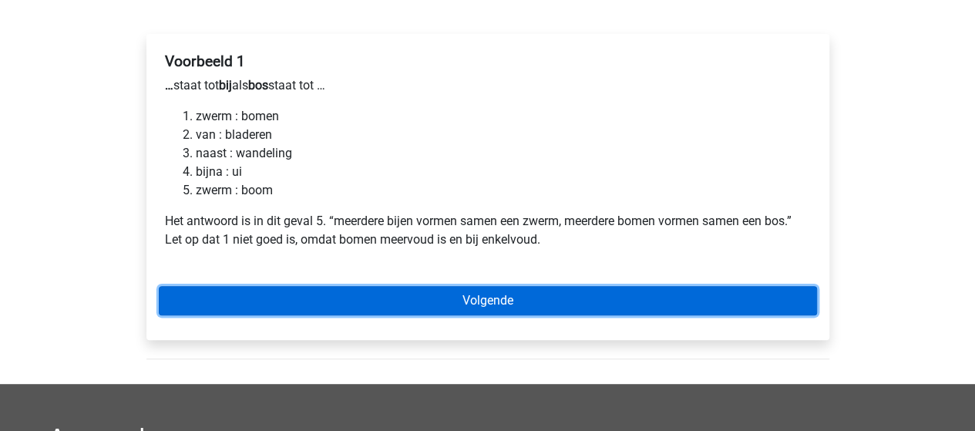
click at [491, 297] on link "Volgende" at bounding box center [488, 300] width 658 height 29
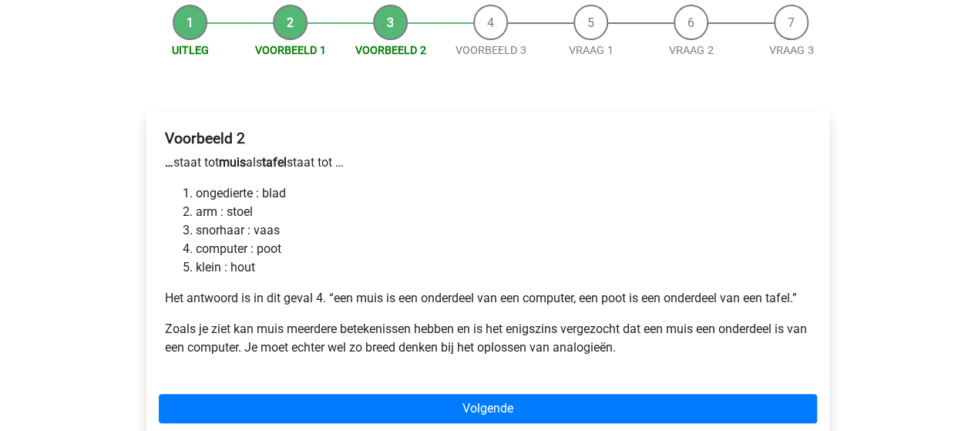
scroll to position [231, 0]
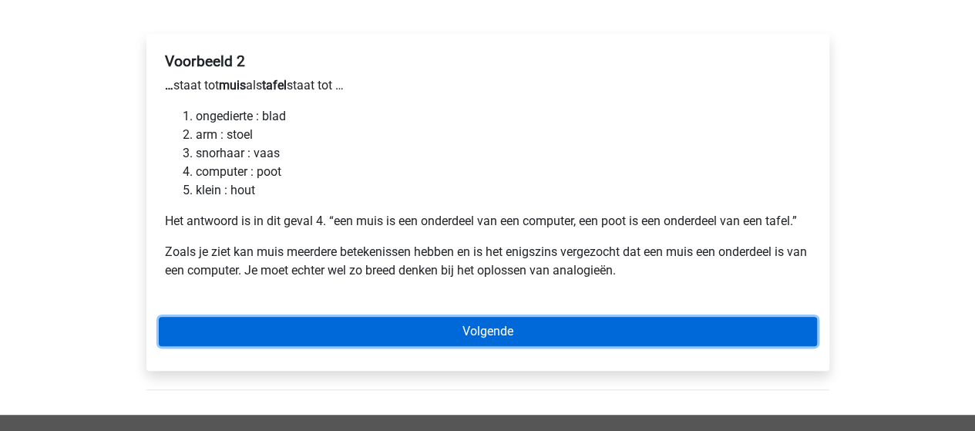
click at [502, 332] on link "Volgende" at bounding box center [488, 331] width 658 height 29
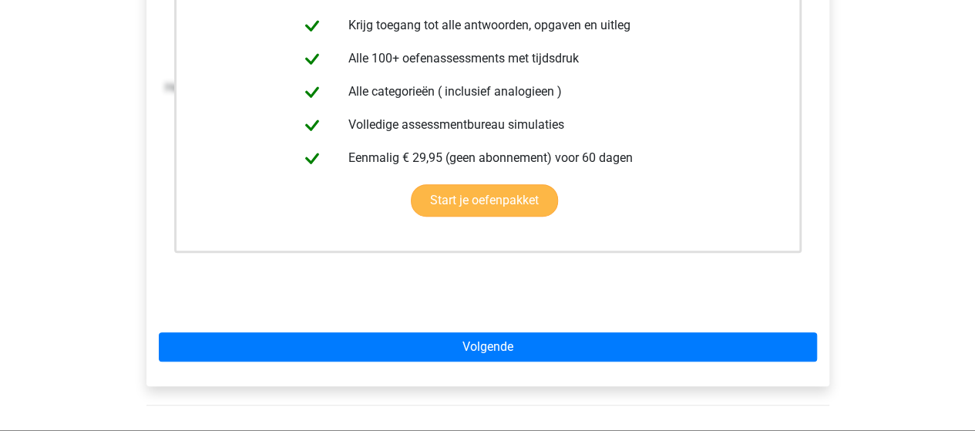
scroll to position [385, 0]
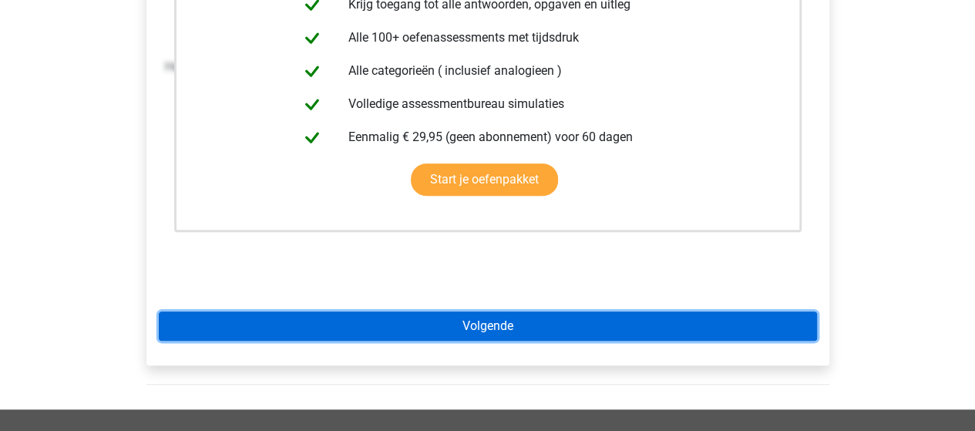
click at [499, 321] on div "Deze uitleg zit in het Voorbereidingspakket Krijg toegang tot alle antwoorden, …" at bounding box center [487, 122] width 683 height 485
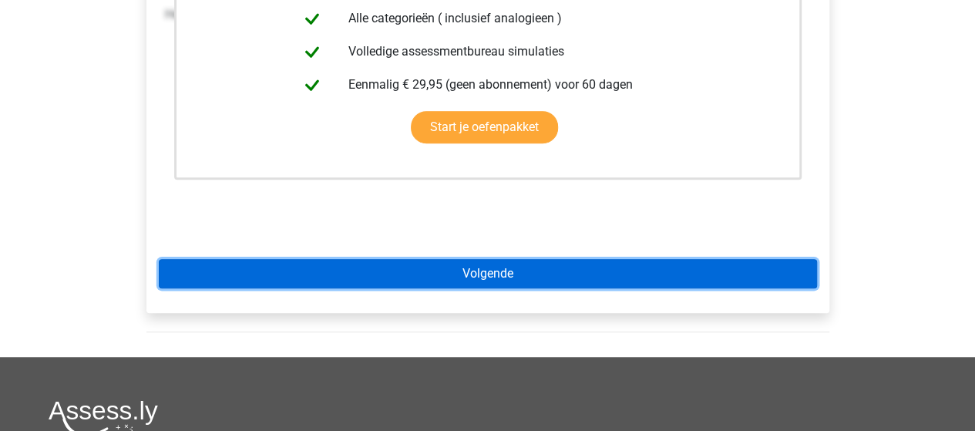
scroll to position [462, 0]
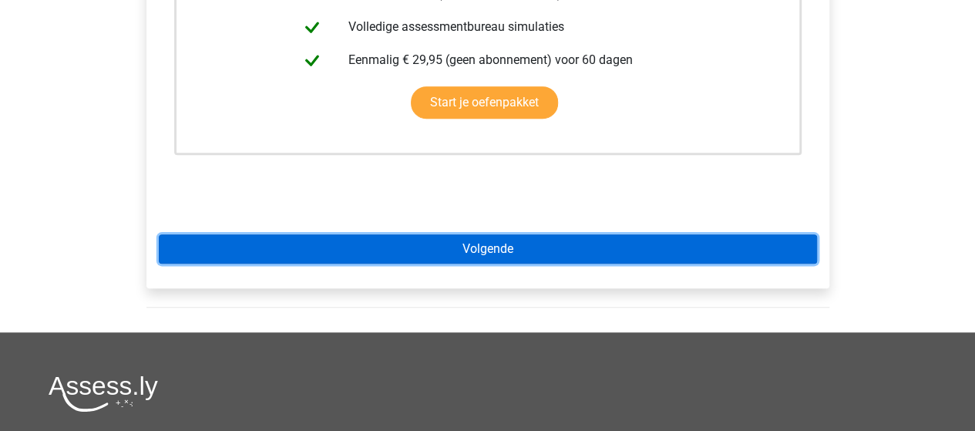
click at [496, 248] on link "Volgende" at bounding box center [488, 248] width 658 height 29
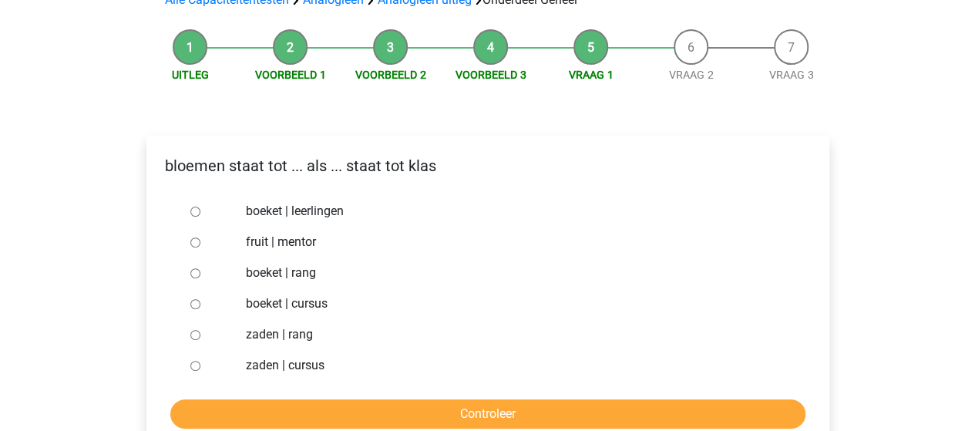
scroll to position [154, 0]
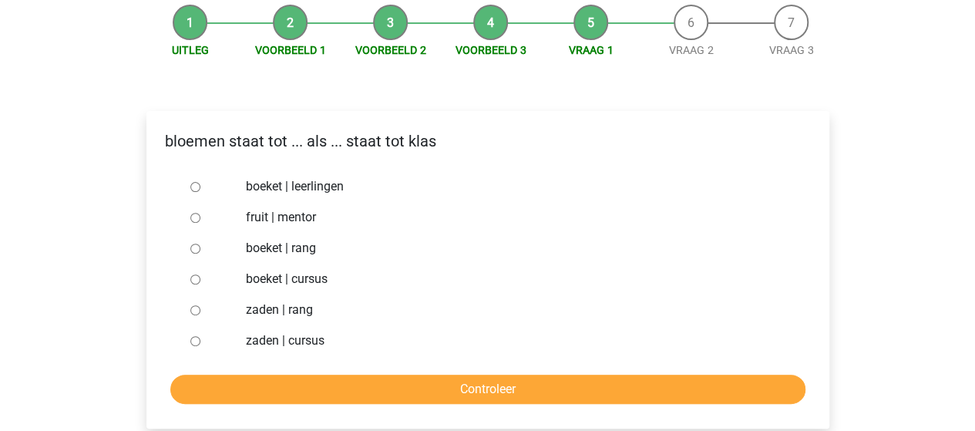
click at [188, 188] on div at bounding box center [209, 186] width 51 height 31
click at [190, 188] on input "boeket | leerlingen" at bounding box center [195, 187] width 10 height 10
radio input "true"
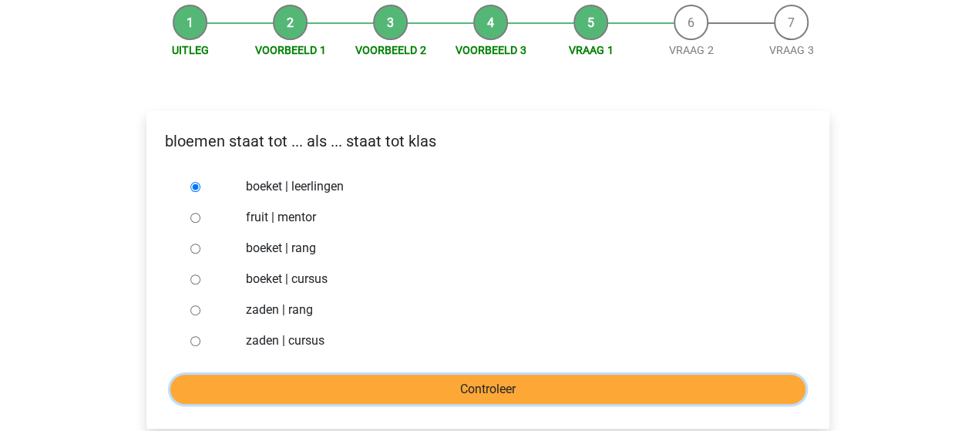
click at [468, 388] on input "Controleer" at bounding box center [487, 388] width 635 height 29
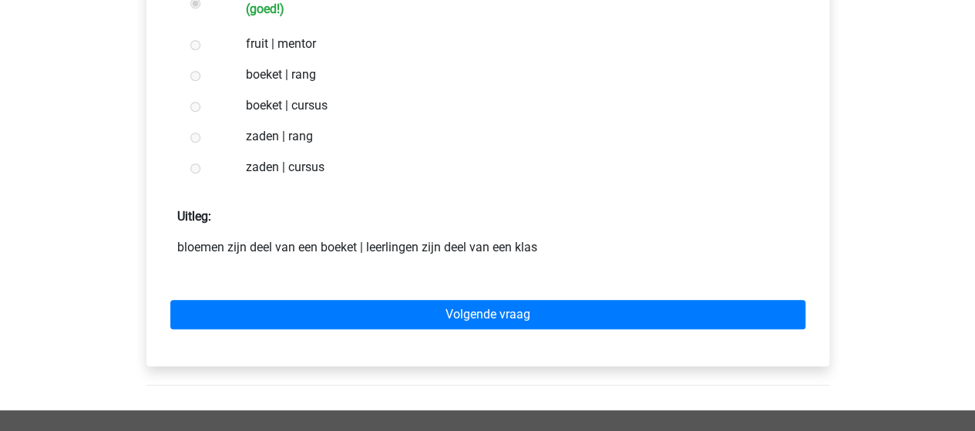
scroll to position [385, 0]
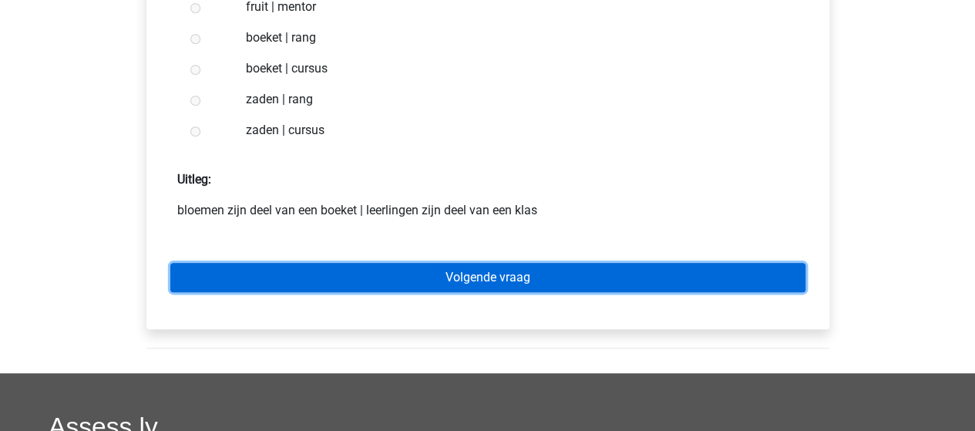
click at [485, 272] on link "Volgende vraag" at bounding box center [487, 277] width 635 height 29
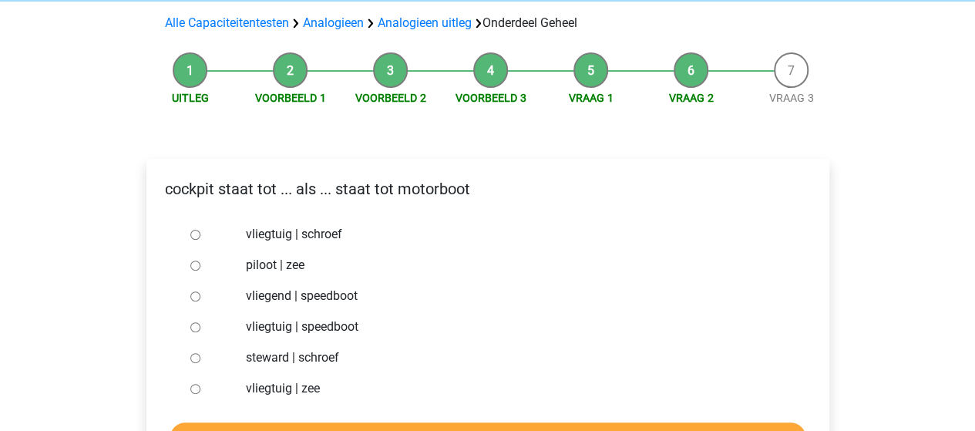
scroll to position [154, 0]
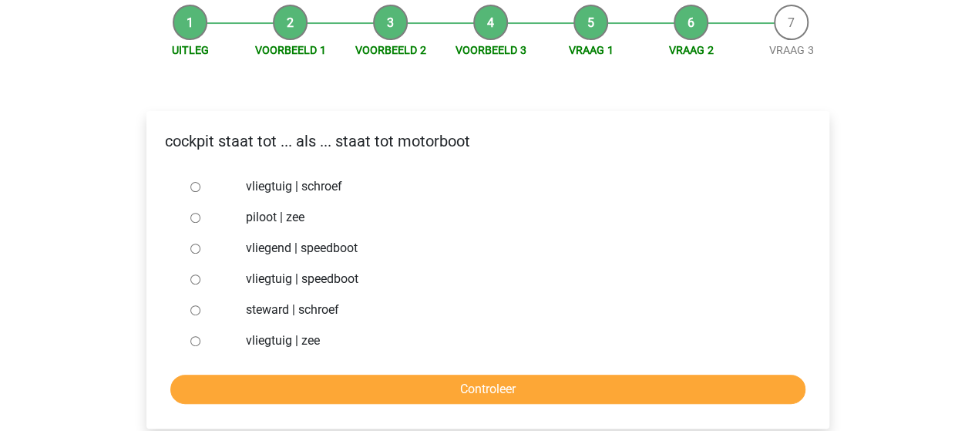
click at [192, 186] on input "vliegtuig | schroef" at bounding box center [195, 187] width 10 height 10
radio input "true"
click at [487, 405] on div "cockpit staat tot ... als ... staat tot motorboot vliegtuig | schroef piloot | …" at bounding box center [487, 269] width 683 height 317
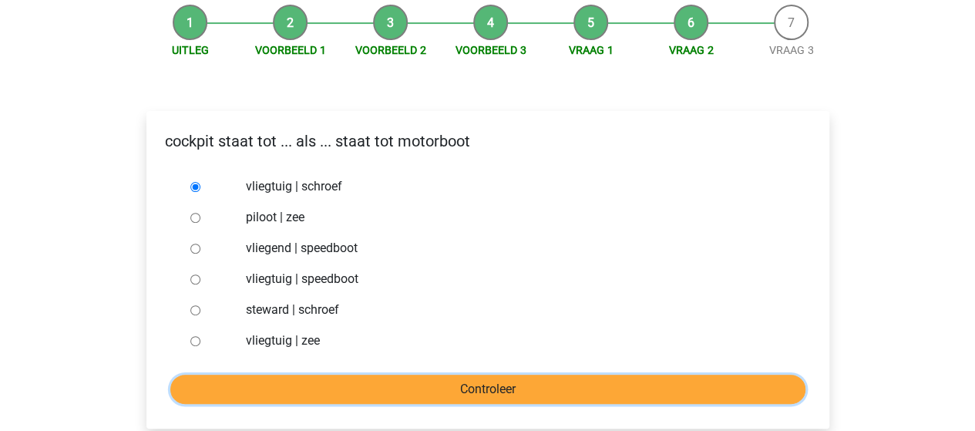
click at [488, 392] on input "Controleer" at bounding box center [487, 388] width 635 height 29
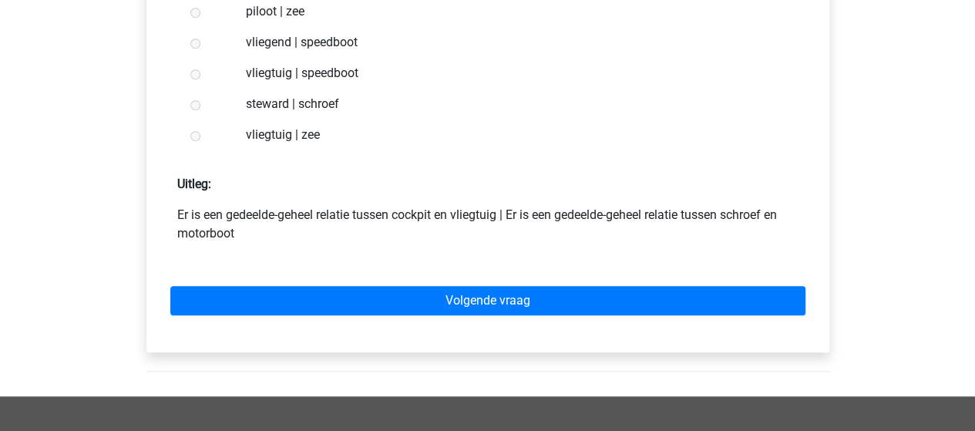
scroll to position [385, 0]
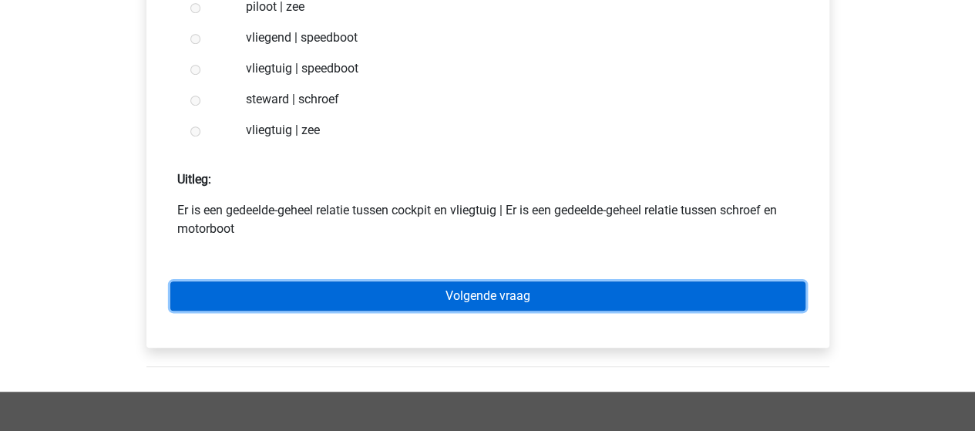
click at [484, 294] on link "Volgende vraag" at bounding box center [487, 295] width 635 height 29
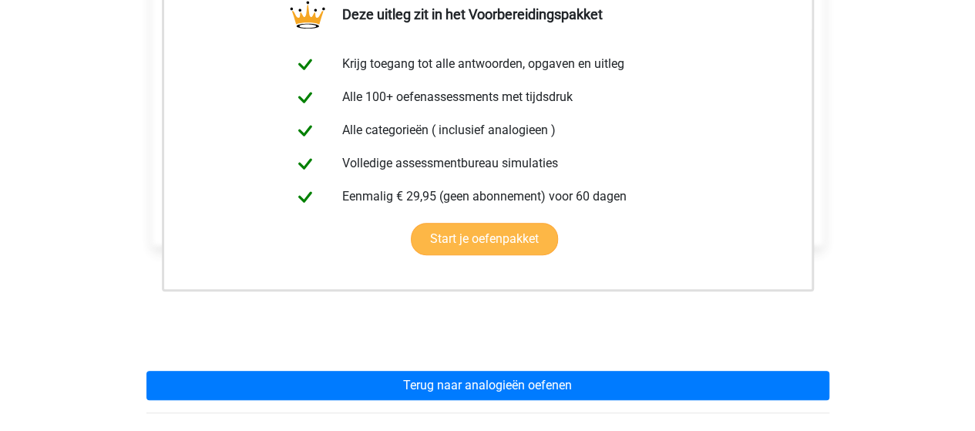
scroll to position [385, 0]
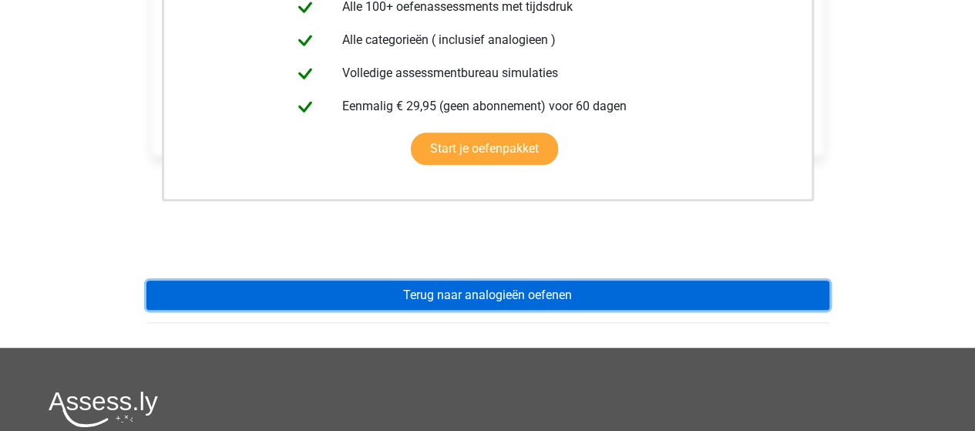
click at [481, 290] on link "Terug naar analogieën oefenen" at bounding box center [487, 294] width 683 height 29
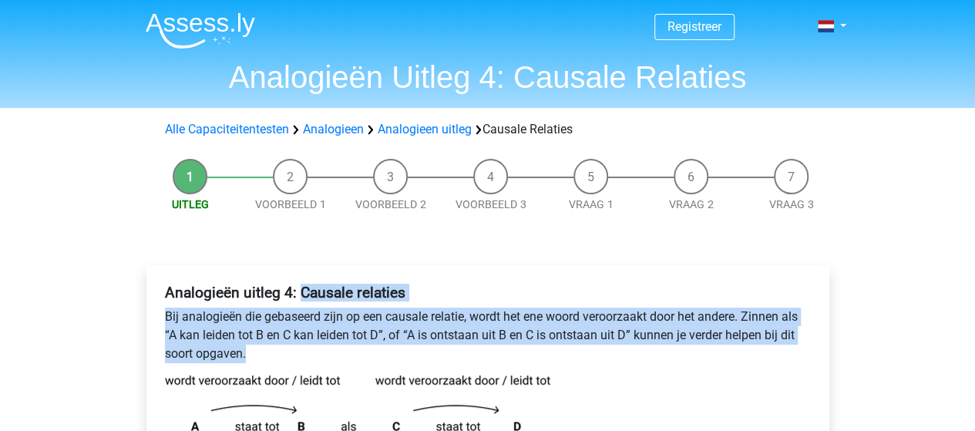
drag, startPoint x: 302, startPoint y: 293, endPoint x: 757, endPoint y: 347, distance: 457.8
click at [757, 347] on div "Analogieën uitleg 4: Causale relaties Bij analogieën die gebaseerd zijn op een …" at bounding box center [488, 412] width 658 height 270
copy div "Causale relaties Bij analogieën die gebaseerd zijn op een causale relatie, word…"
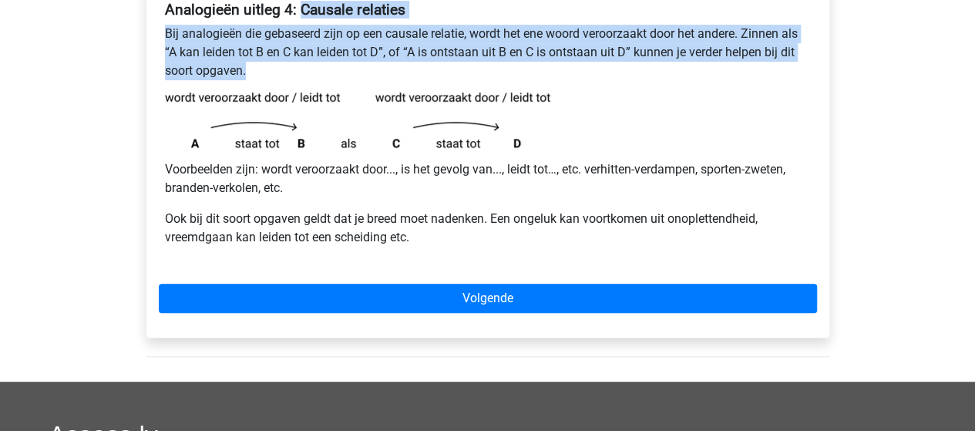
scroll to position [308, 0]
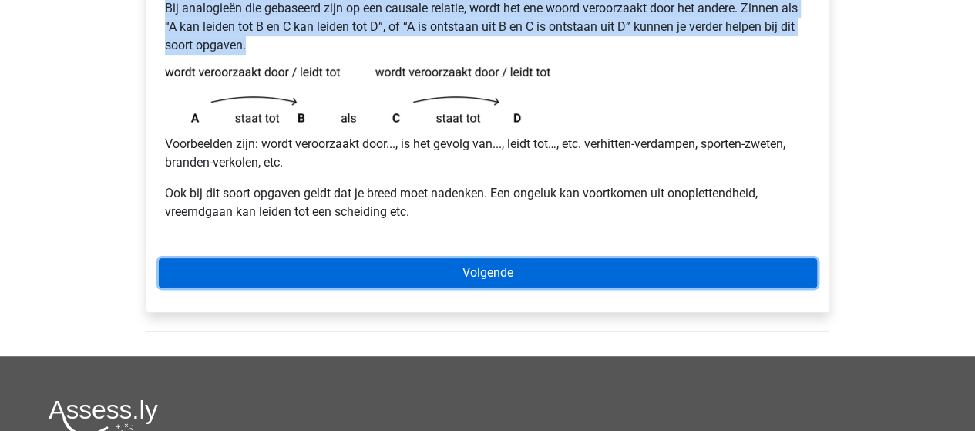
click at [462, 267] on link "Volgende" at bounding box center [488, 272] width 658 height 29
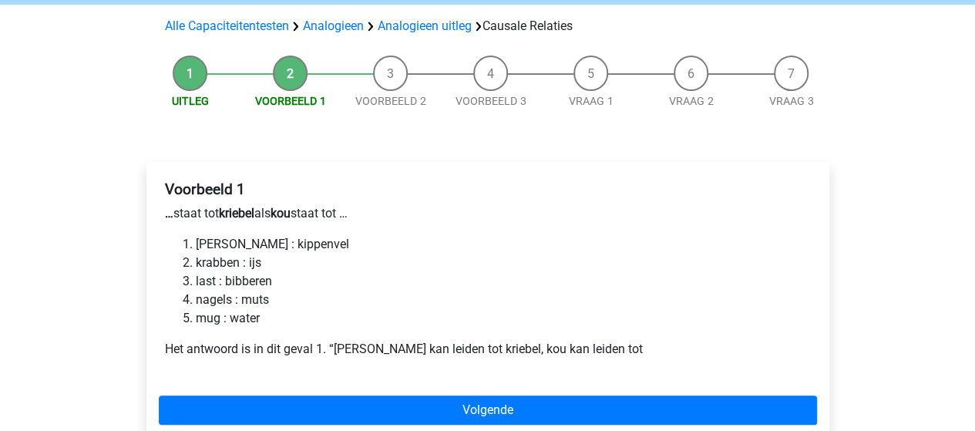
scroll to position [154, 0]
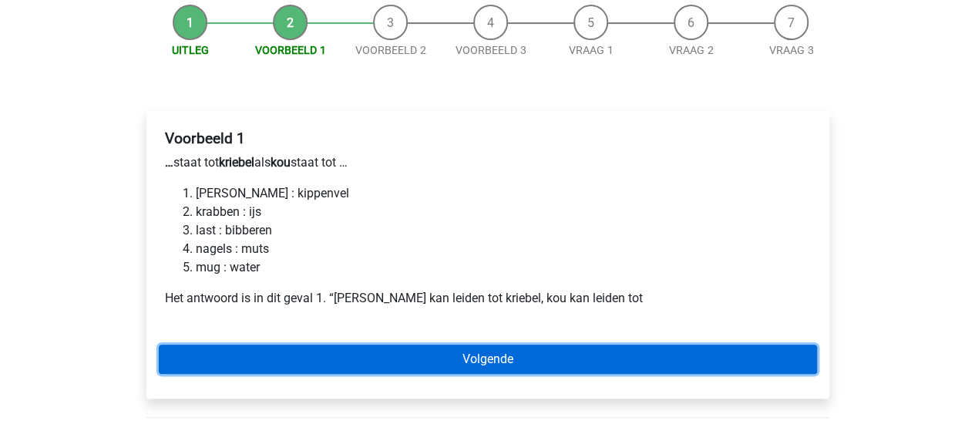
click at [493, 354] on link "Volgende" at bounding box center [488, 358] width 658 height 29
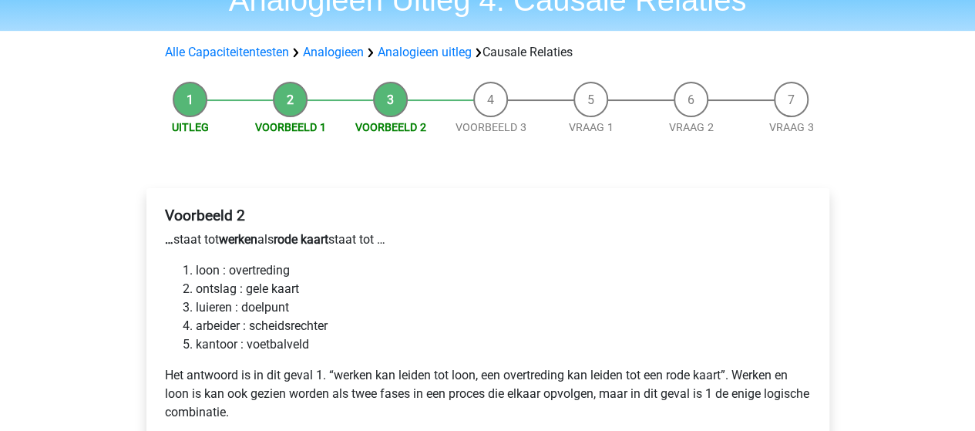
scroll to position [154, 0]
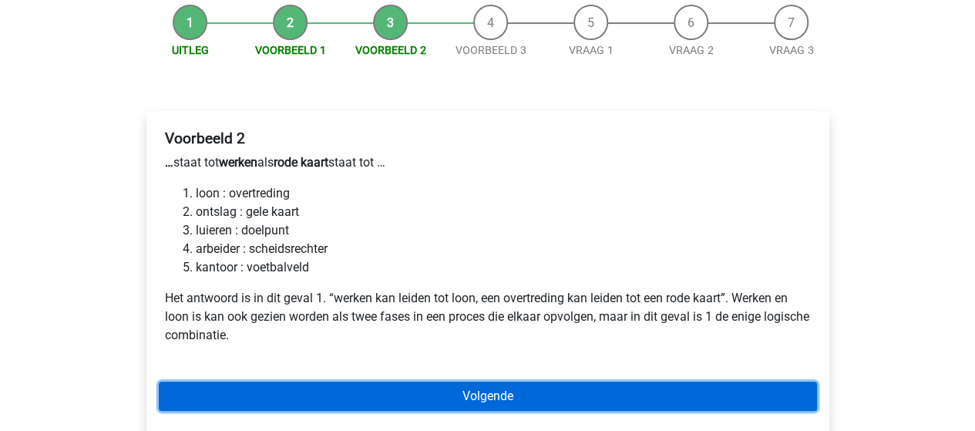
click at [495, 398] on link "Volgende" at bounding box center [488, 395] width 658 height 29
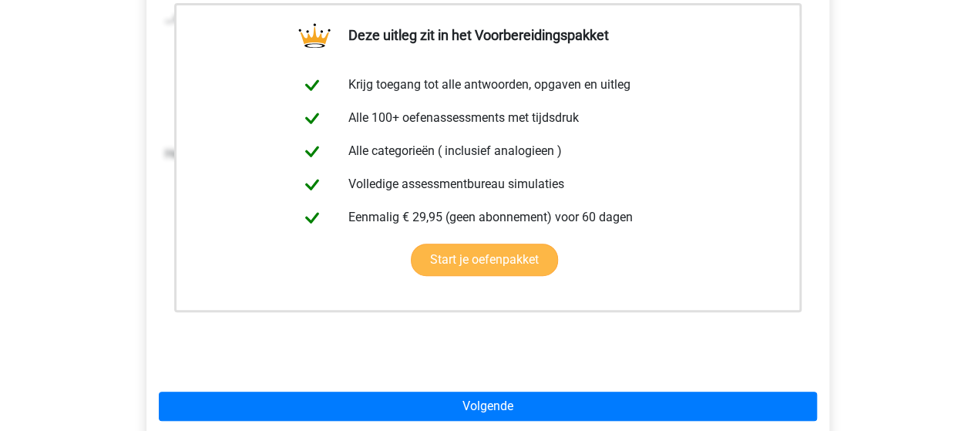
scroll to position [308, 0]
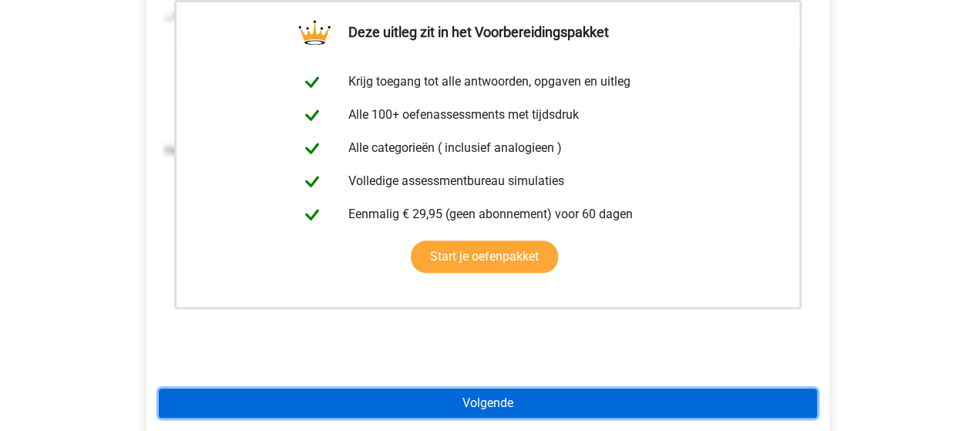
click at [491, 398] on link "Volgende" at bounding box center [488, 402] width 658 height 29
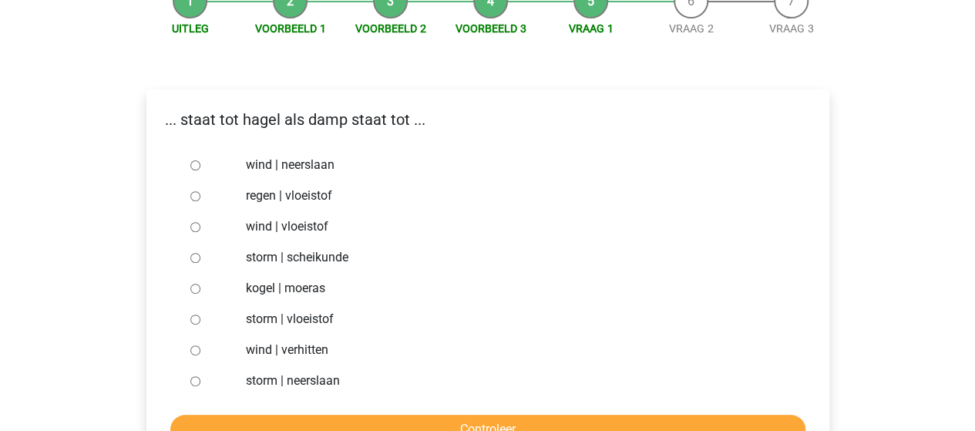
scroll to position [154, 0]
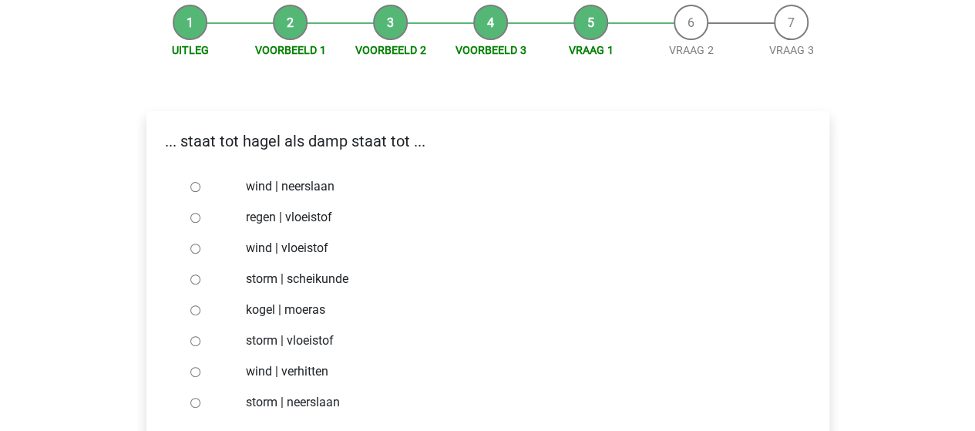
click at [193, 216] on input "regen | vloeistof" at bounding box center [195, 218] width 10 height 10
radio input "true"
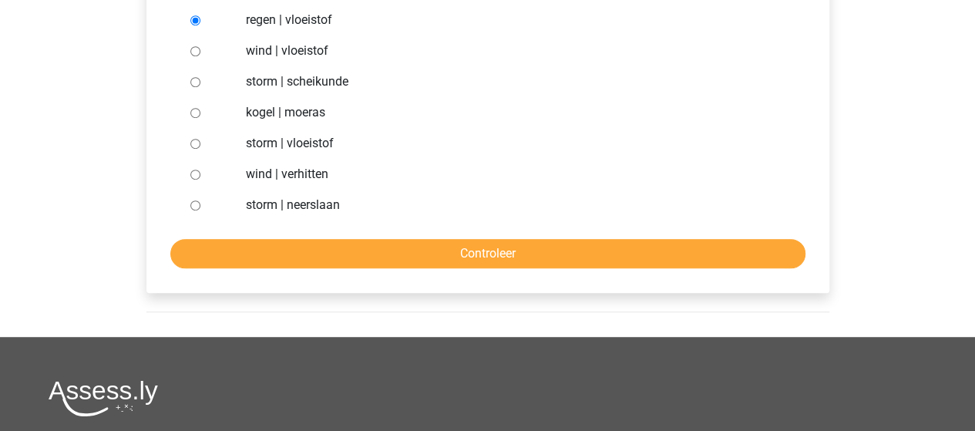
scroll to position [385, 0]
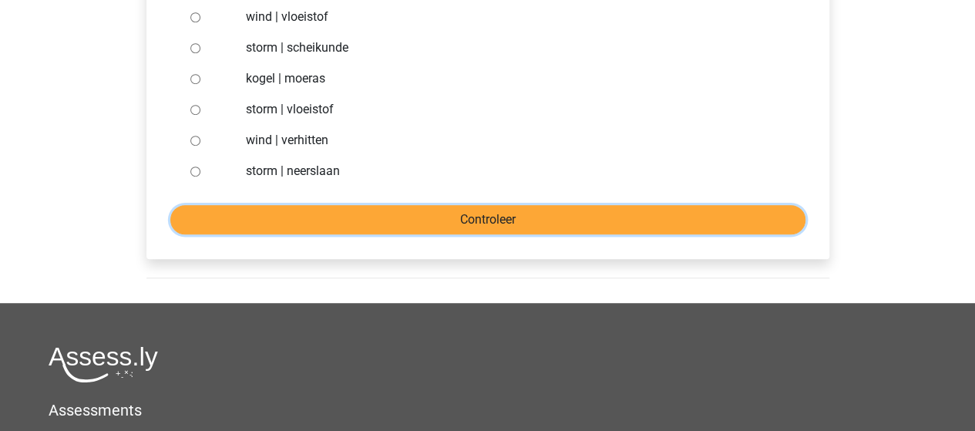
click at [529, 221] on input "Controleer" at bounding box center [487, 219] width 635 height 29
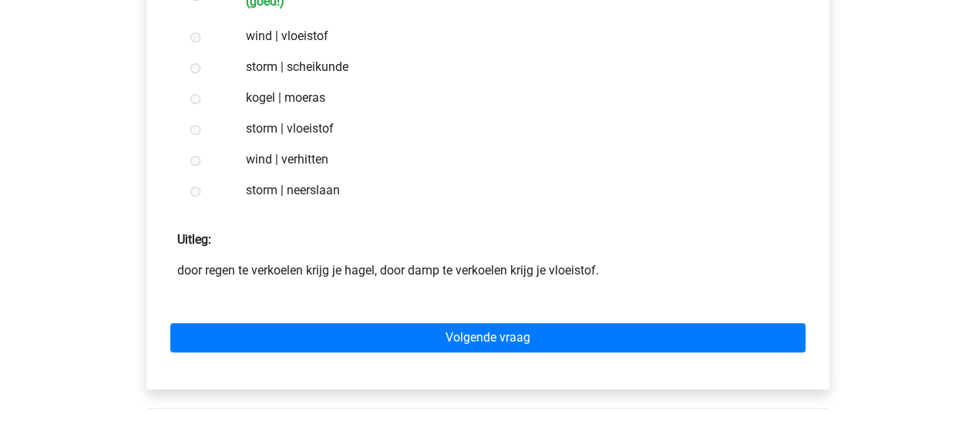
scroll to position [462, 0]
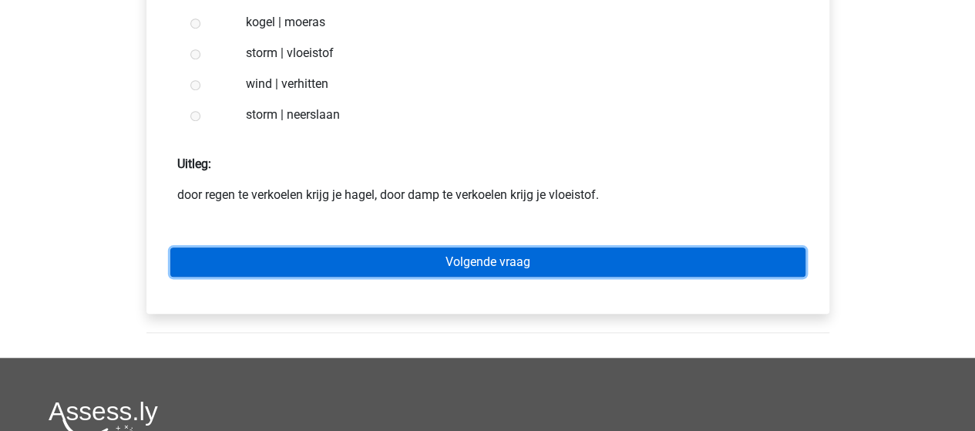
click at [485, 266] on link "Volgende vraag" at bounding box center [487, 261] width 635 height 29
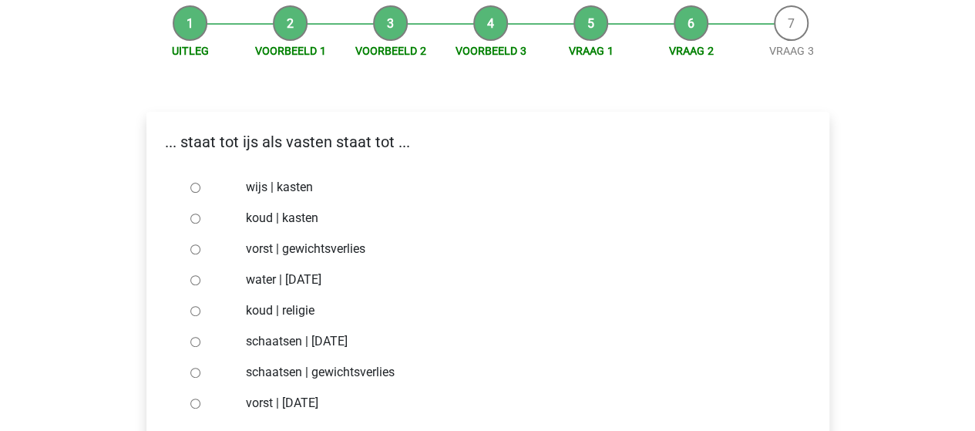
scroll to position [154, 0]
click at [193, 251] on input "vorst | gewichtsverlies" at bounding box center [195, 248] width 10 height 10
radio input "true"
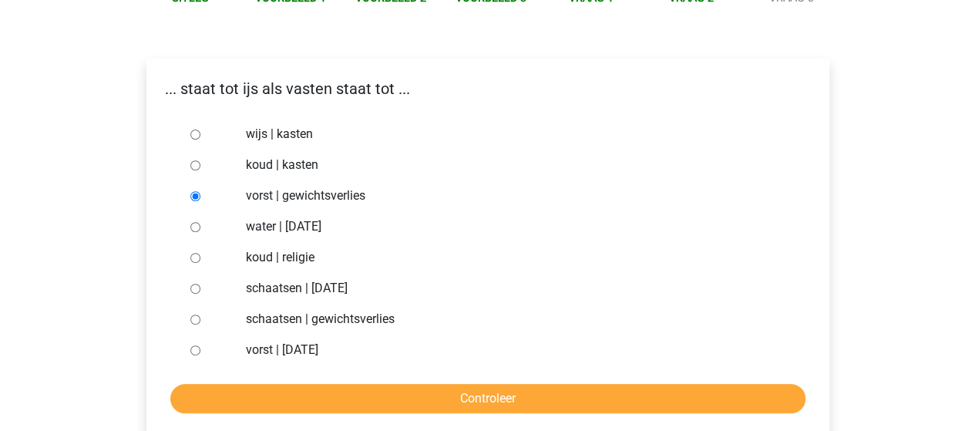
scroll to position [231, 0]
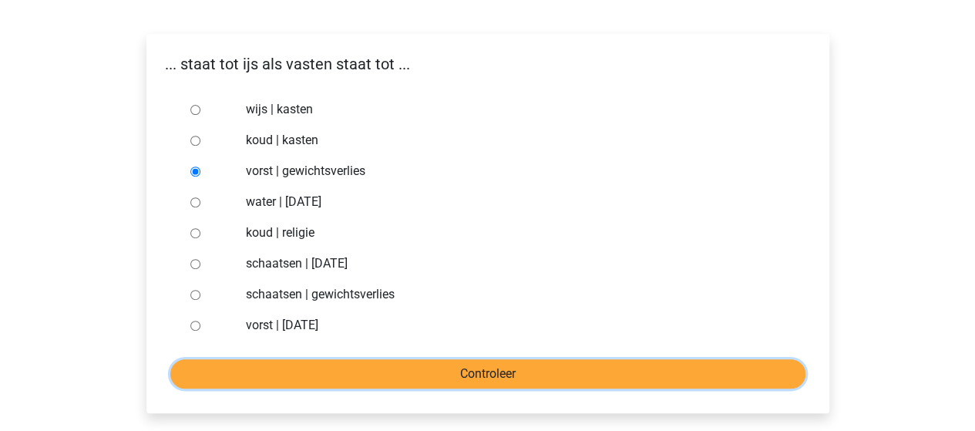
click at [475, 374] on input "Controleer" at bounding box center [487, 373] width 635 height 29
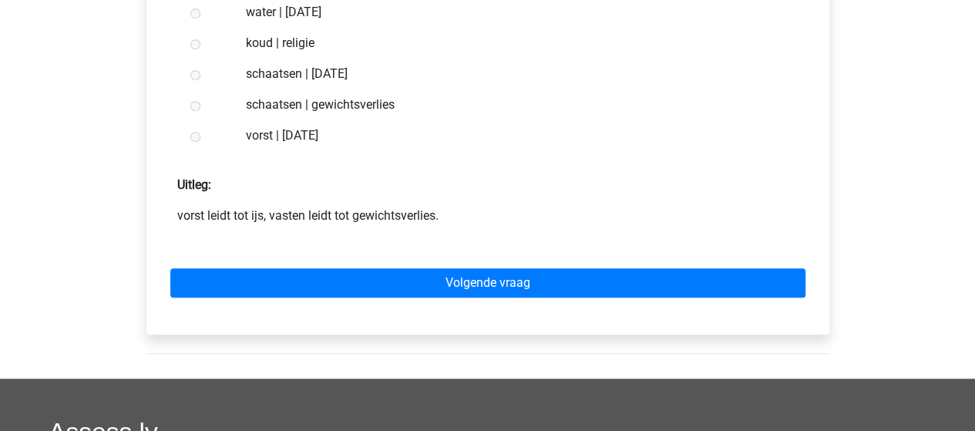
scroll to position [462, 0]
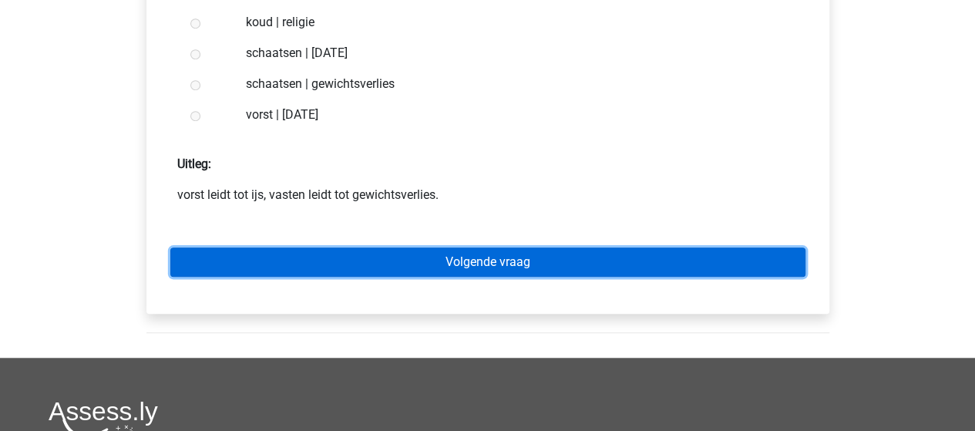
click at [472, 268] on link "Volgende vraag" at bounding box center [487, 261] width 635 height 29
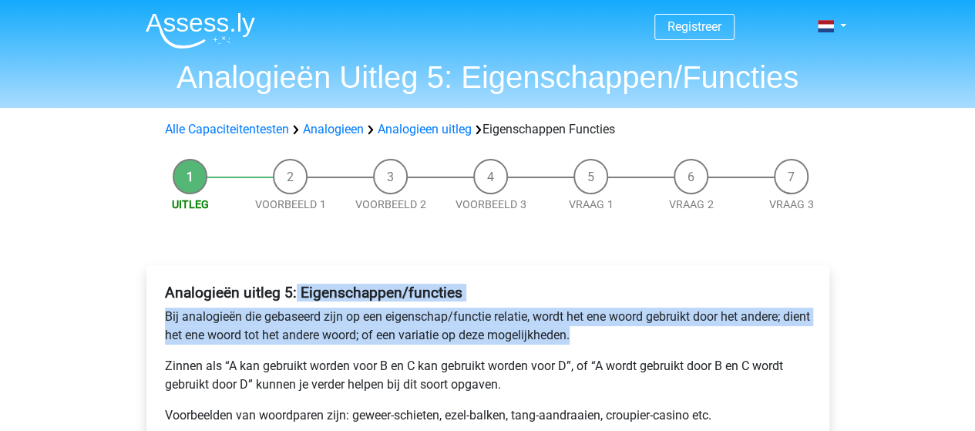
drag, startPoint x: 295, startPoint y: 291, endPoint x: 609, endPoint y: 337, distance: 316.8
click at [609, 337] on div "Analogieën uitleg 5: Eigenschappen/functies Bij analogieën die gebaseerd zijn o…" at bounding box center [488, 360] width 658 height 166
copy div "Eigenschappen/functies Bij analogieën die gebaseerd zijn op een eigenschap/func…"
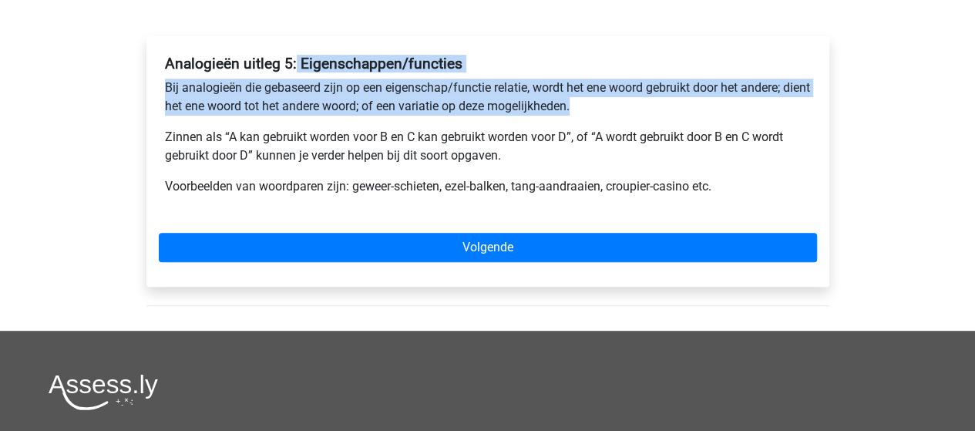
scroll to position [231, 0]
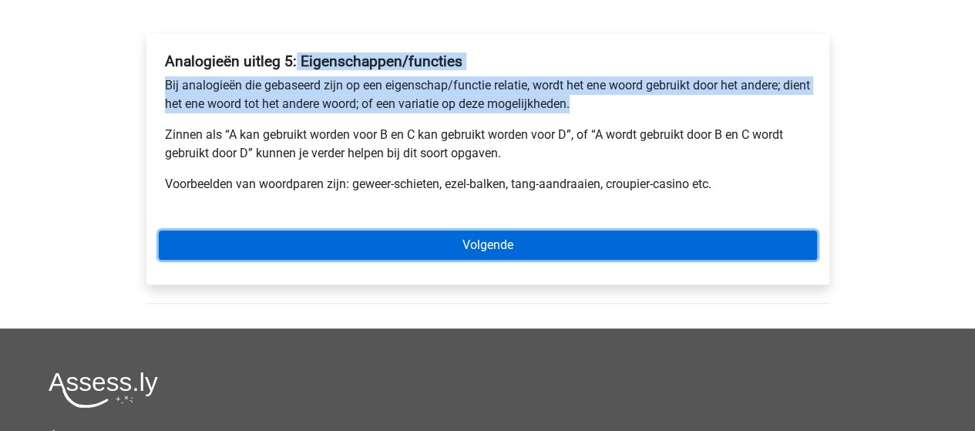
click at [472, 245] on link "Volgende" at bounding box center [488, 244] width 658 height 29
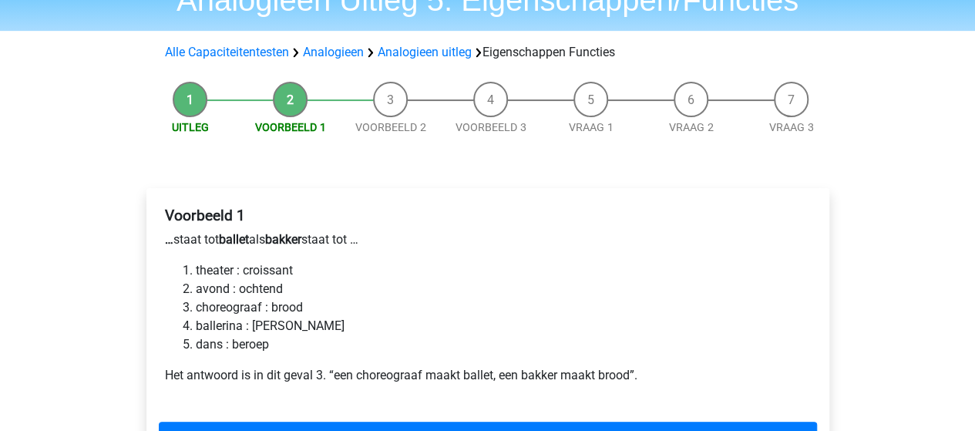
scroll to position [154, 0]
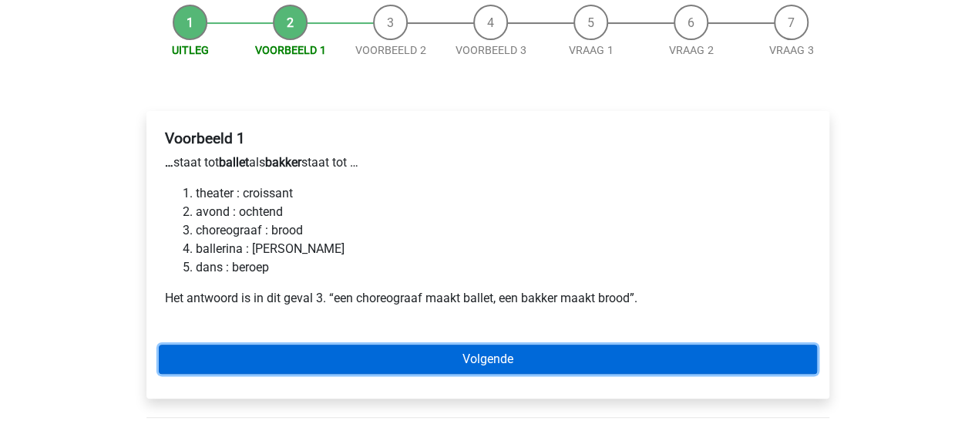
click at [496, 362] on link "Volgende" at bounding box center [488, 358] width 658 height 29
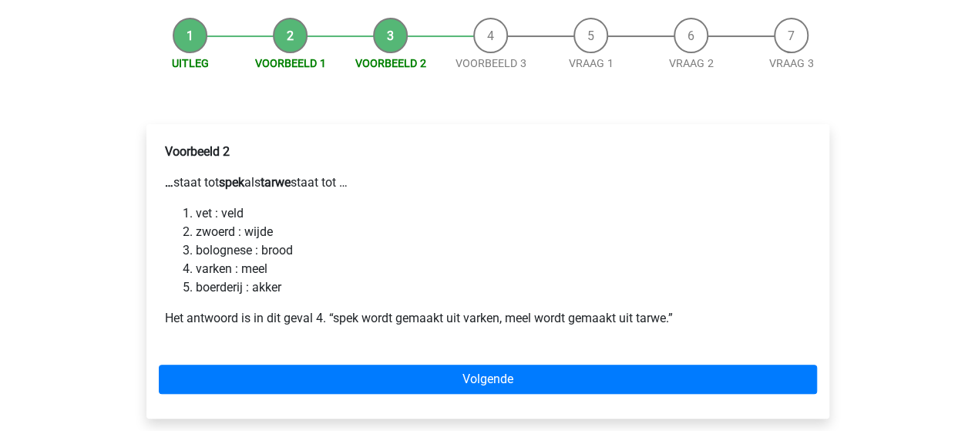
scroll to position [231, 0]
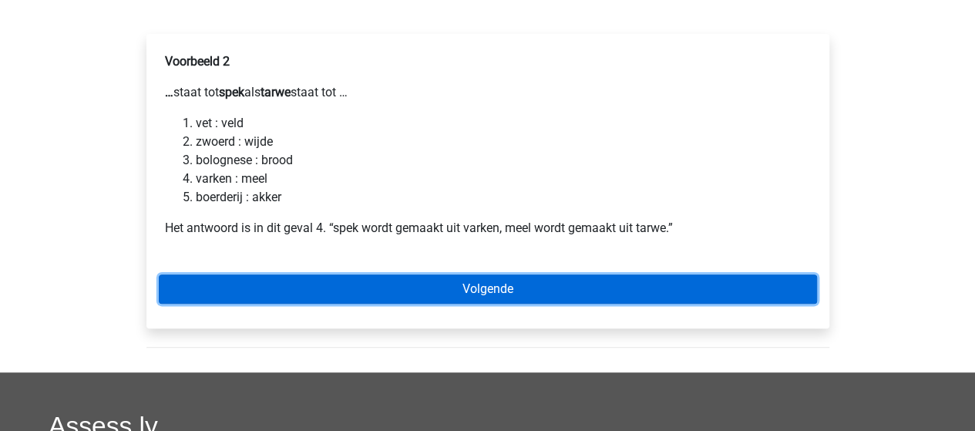
click at [488, 286] on link "Volgende" at bounding box center [488, 288] width 658 height 29
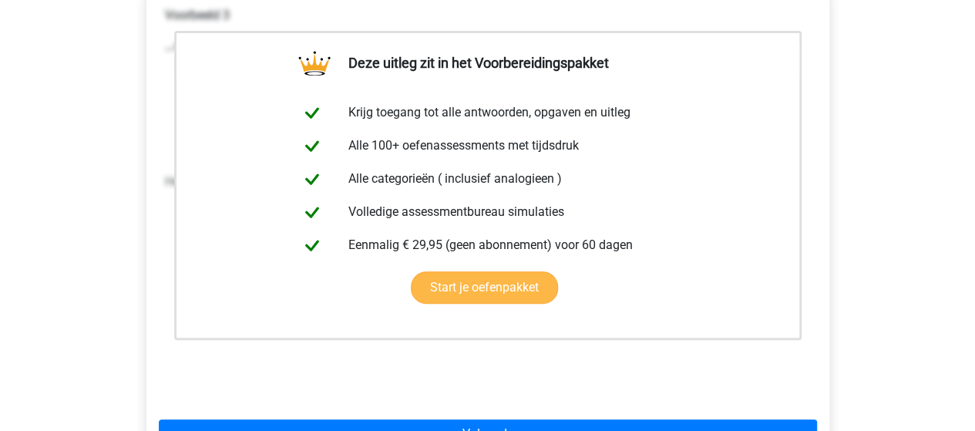
scroll to position [308, 0]
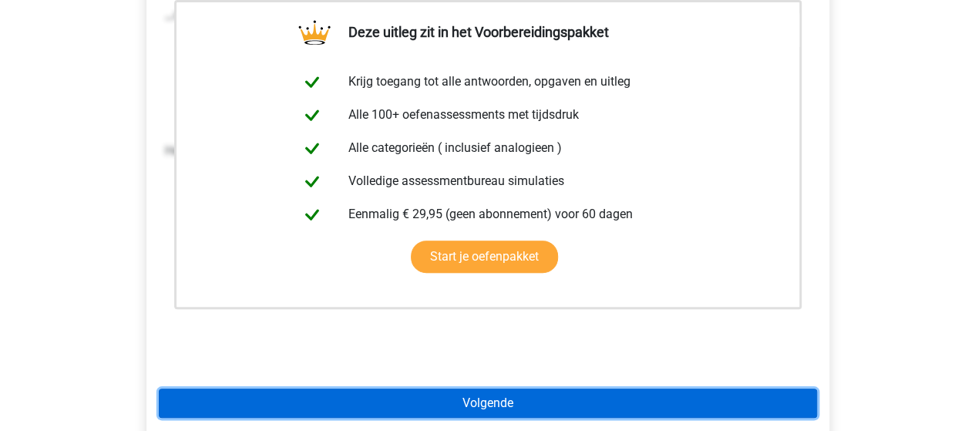
click at [472, 401] on link "Volgende" at bounding box center [488, 402] width 658 height 29
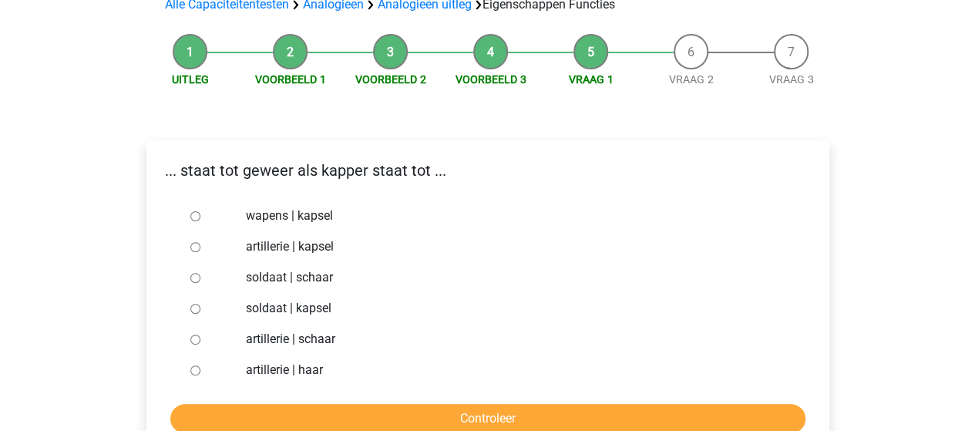
scroll to position [154, 0]
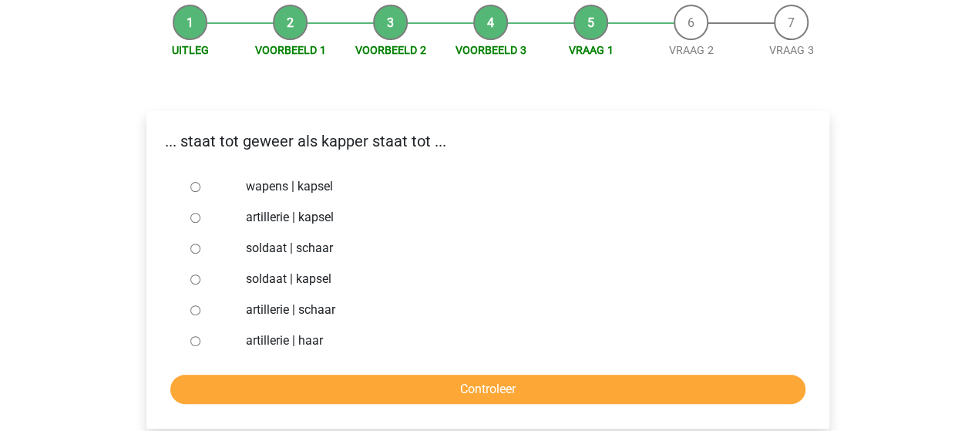
click at [196, 248] on input "soldaat | schaar" at bounding box center [195, 248] width 10 height 10
radio input "true"
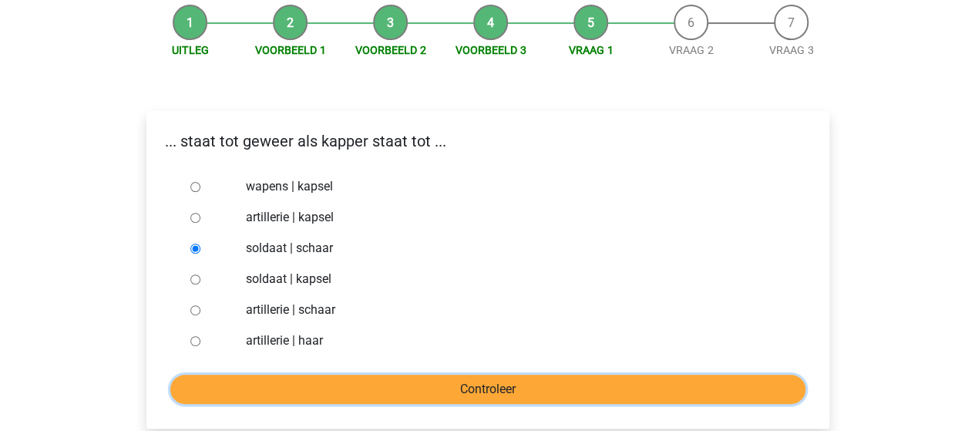
click at [359, 398] on input "Controleer" at bounding box center [487, 388] width 635 height 29
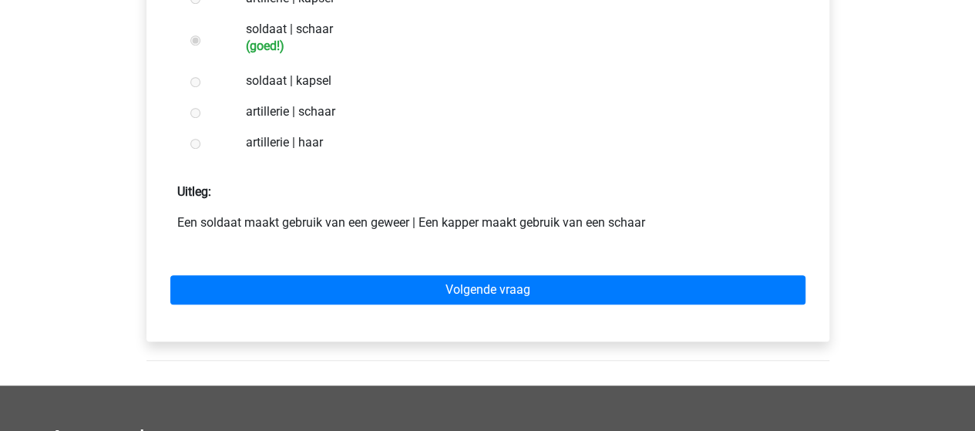
scroll to position [385, 0]
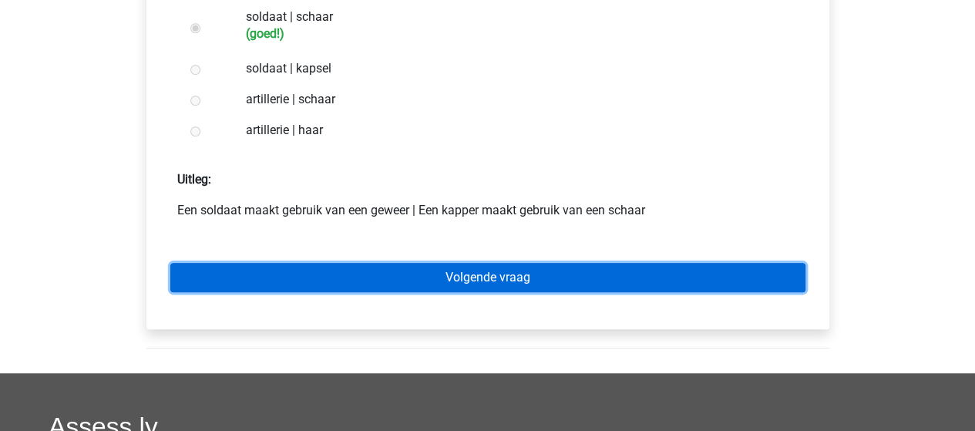
click at [515, 274] on link "Volgende vraag" at bounding box center [487, 277] width 635 height 29
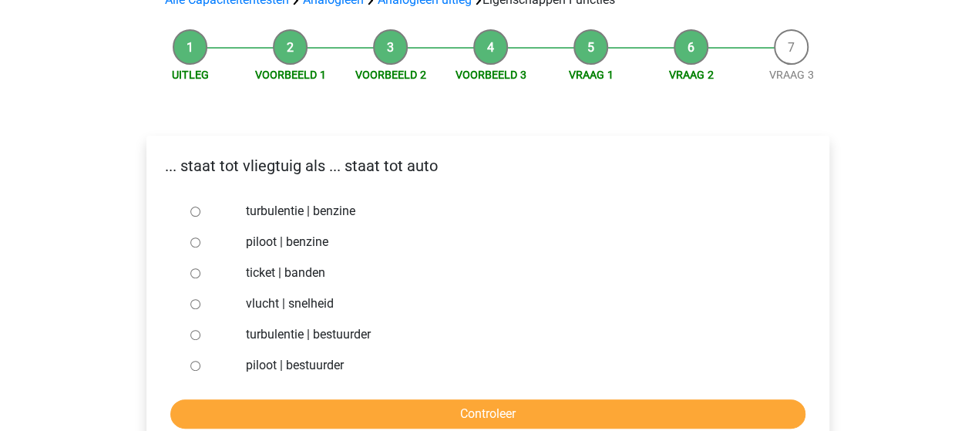
scroll to position [154, 0]
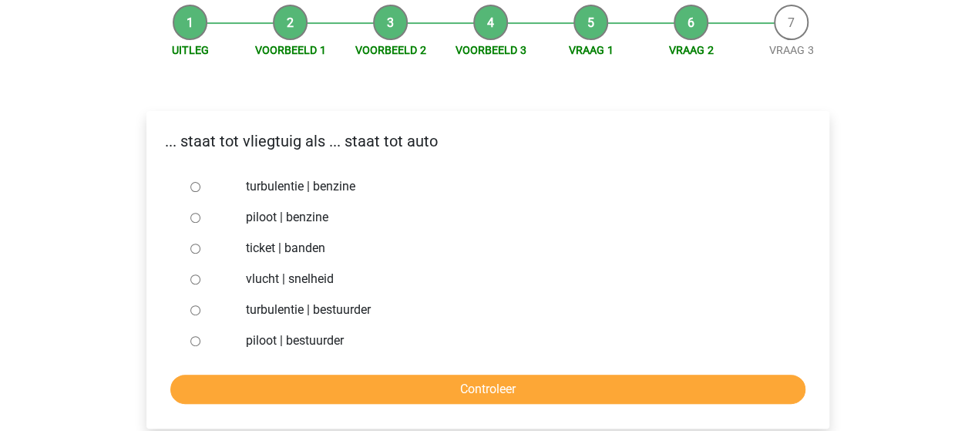
click at [195, 344] on input "piloot | bestuurder" at bounding box center [195, 341] width 10 height 10
radio input "true"
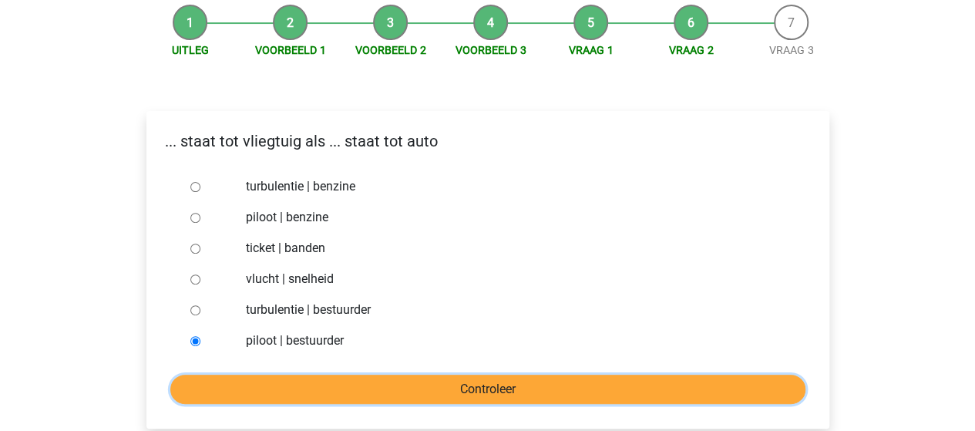
click at [314, 380] on input "Controleer" at bounding box center [487, 388] width 635 height 29
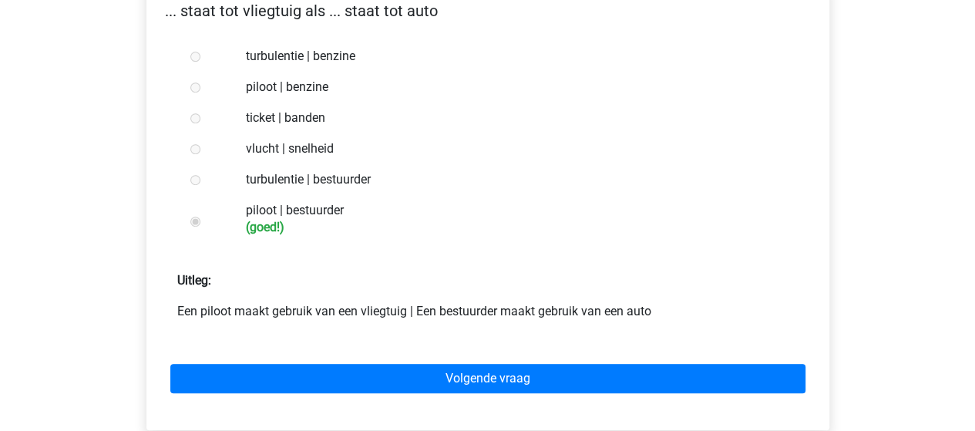
scroll to position [308, 0]
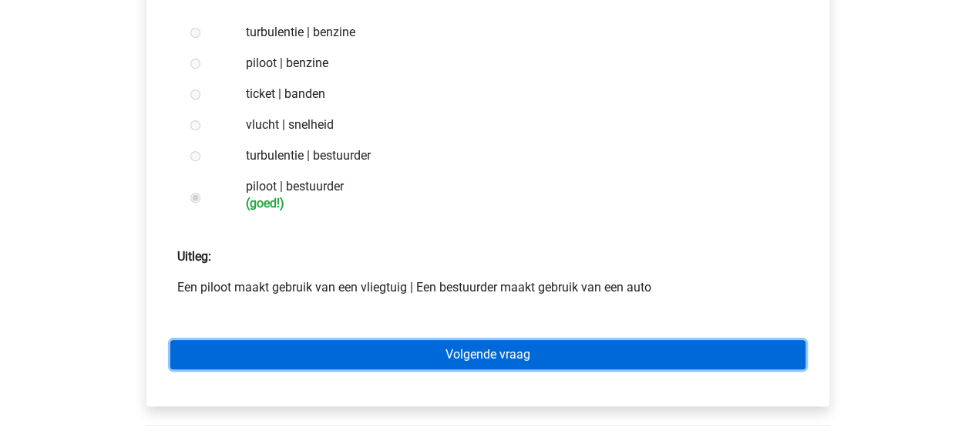
click at [485, 355] on link "Volgende vraag" at bounding box center [487, 354] width 635 height 29
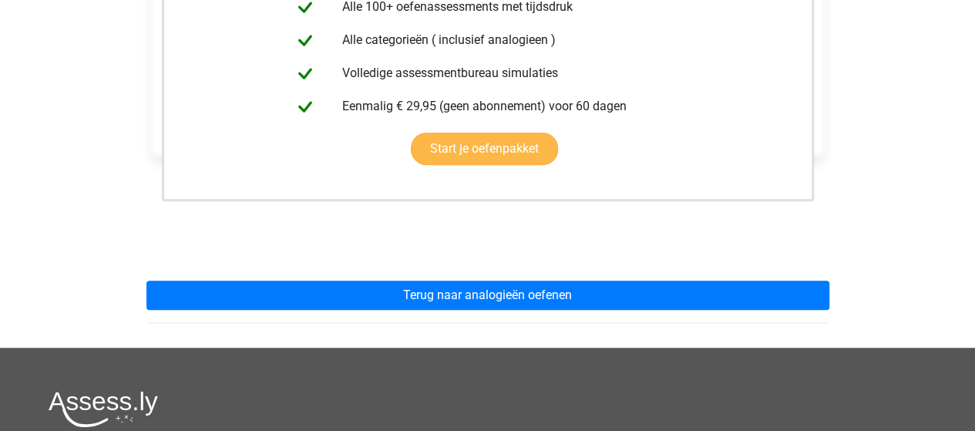
scroll to position [231, 0]
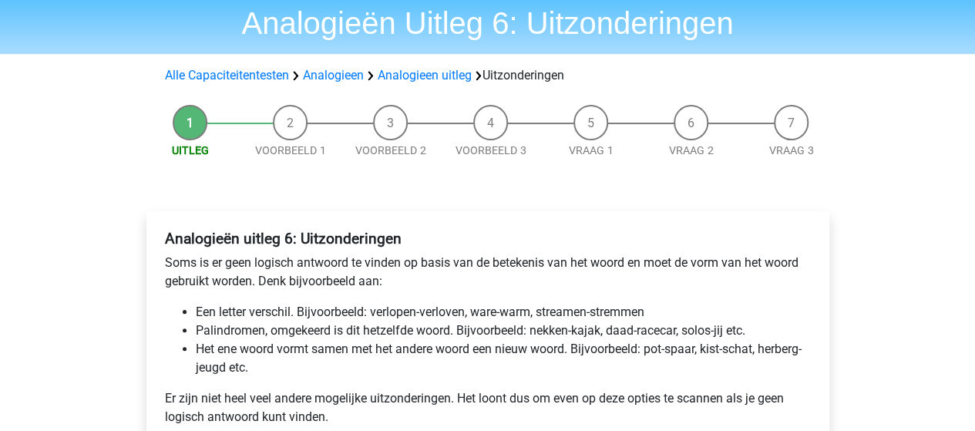
scroll to position [77, 0]
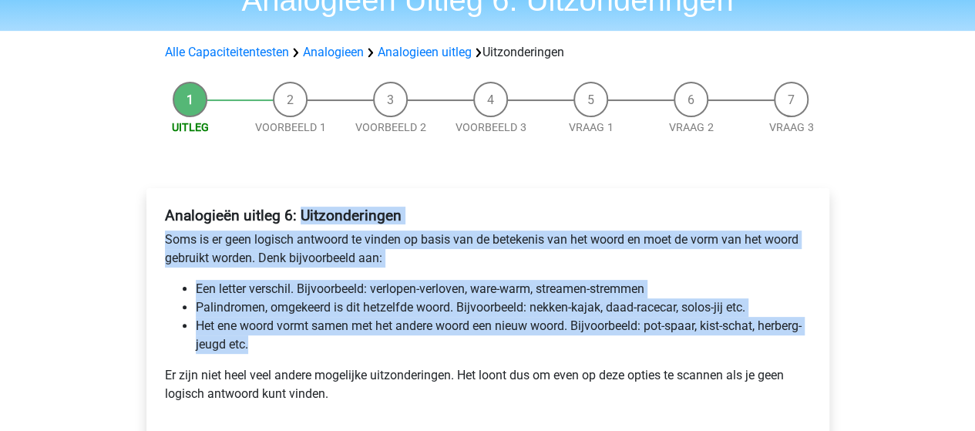
drag, startPoint x: 297, startPoint y: 213, endPoint x: 354, endPoint y: 336, distance: 135.1
click at [354, 336] on div "Analogieën uitleg 6: Uitzonderingen Soms is er geen logisch antwoord te vinden …" at bounding box center [488, 310] width 658 height 221
copy div "Uitzonderingen Soms is er geen logisch antwoord te vinden op basis van de betek…"
click at [86, 298] on div "Registreer Nederlands English" at bounding box center [487, 434] width 975 height 1022
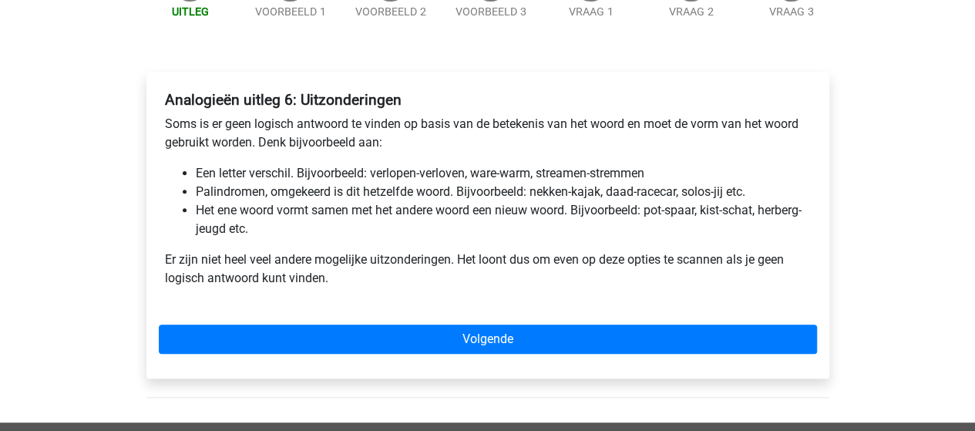
scroll to position [231, 0]
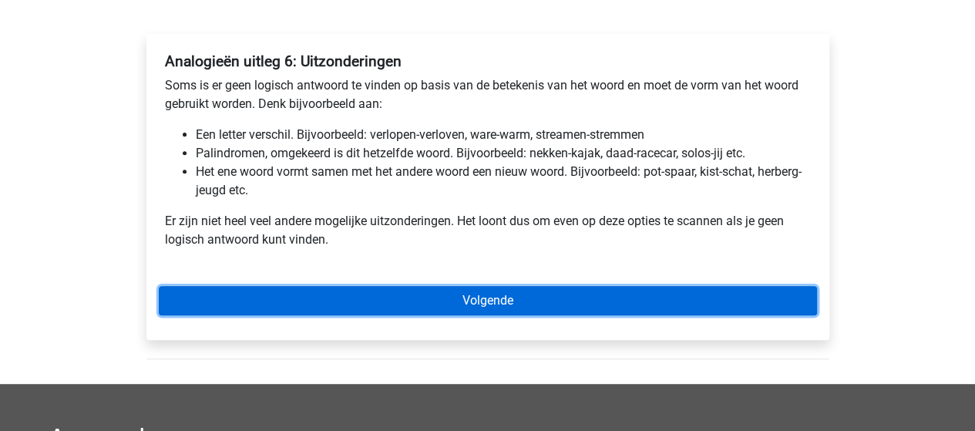
click at [447, 304] on link "Volgende" at bounding box center [488, 300] width 658 height 29
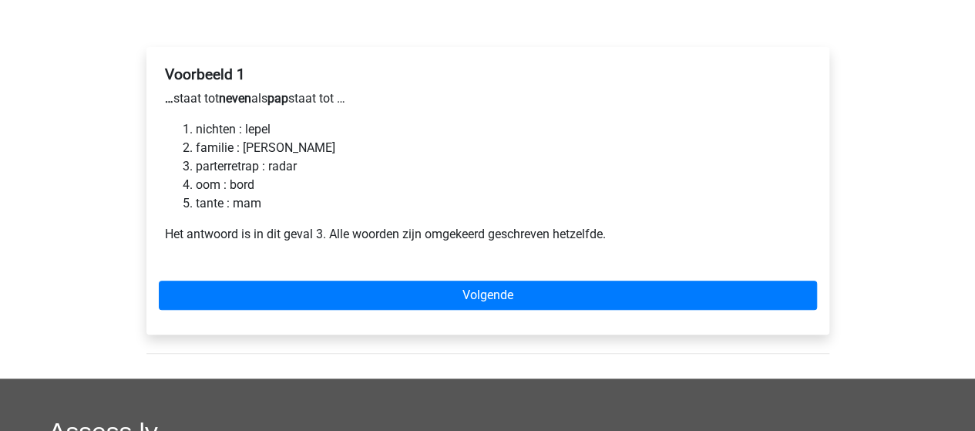
scroll to position [231, 0]
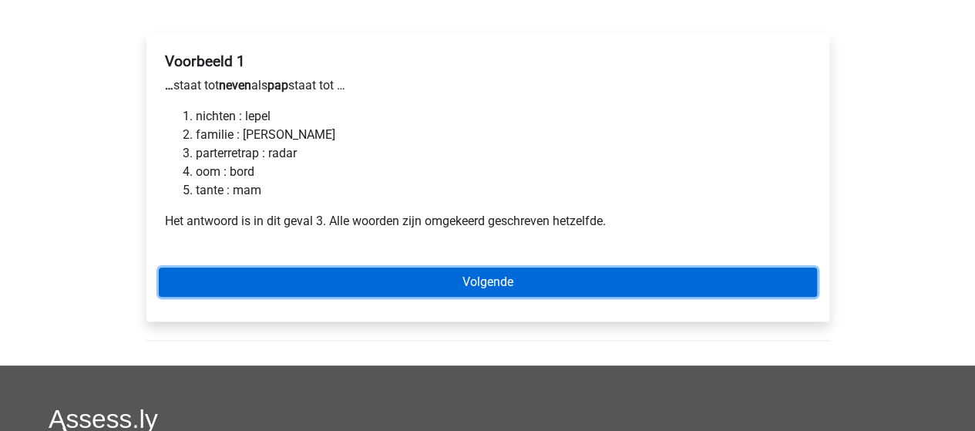
click at [478, 278] on link "Volgende" at bounding box center [488, 281] width 658 height 29
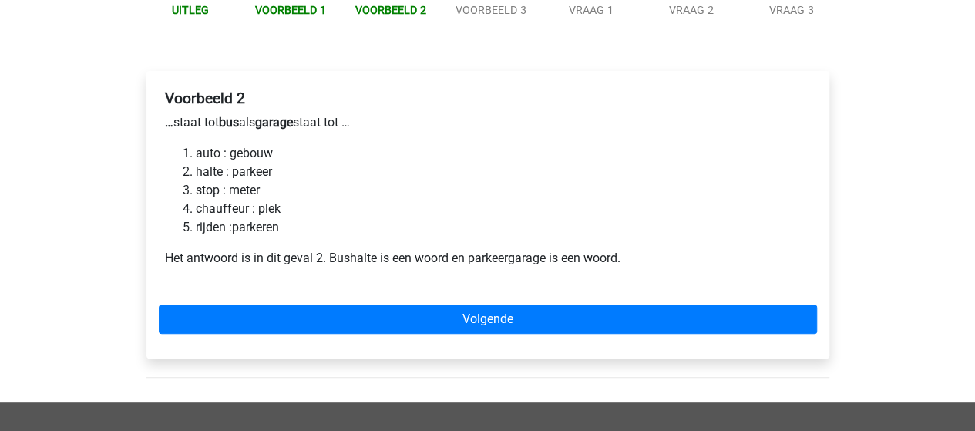
scroll to position [231, 0]
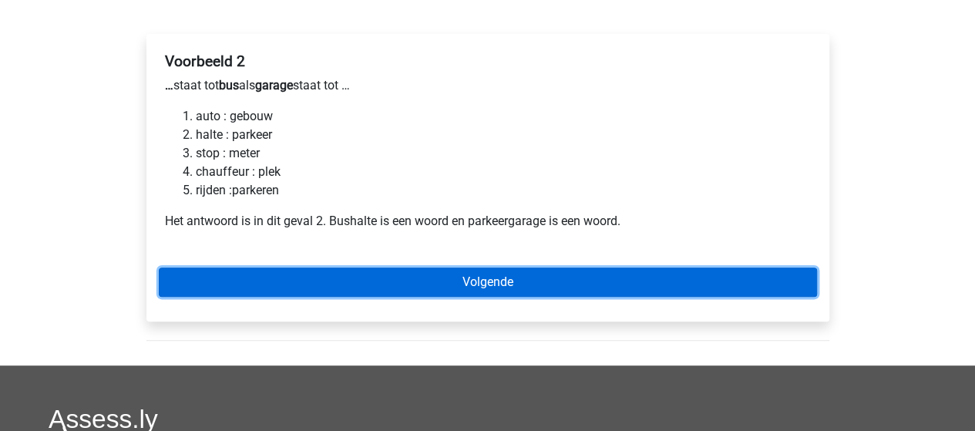
click at [485, 275] on link "Volgende" at bounding box center [488, 281] width 658 height 29
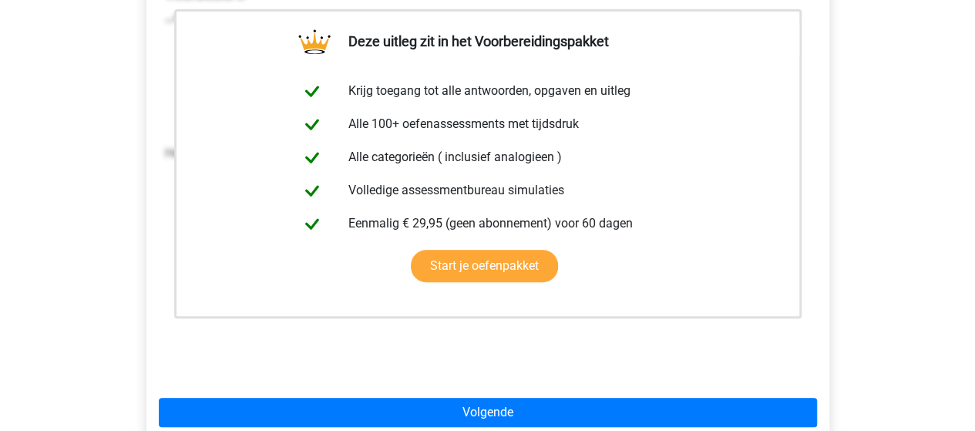
scroll to position [308, 0]
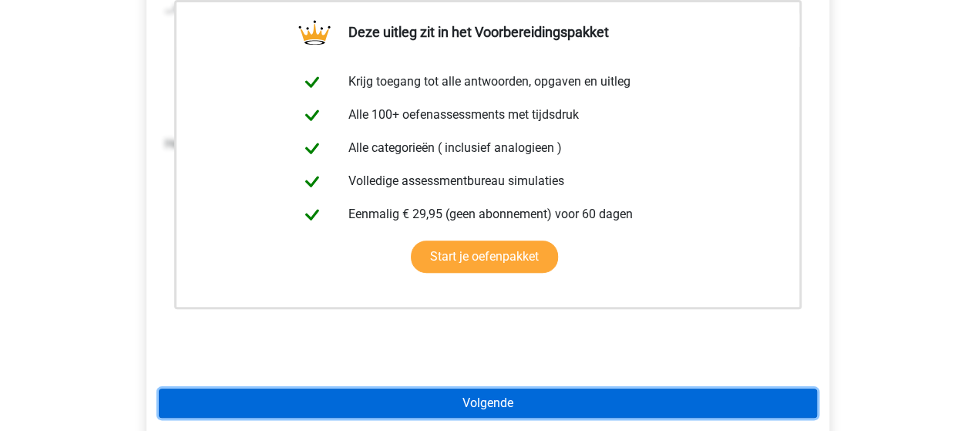
click at [492, 400] on link "Volgende" at bounding box center [488, 402] width 658 height 29
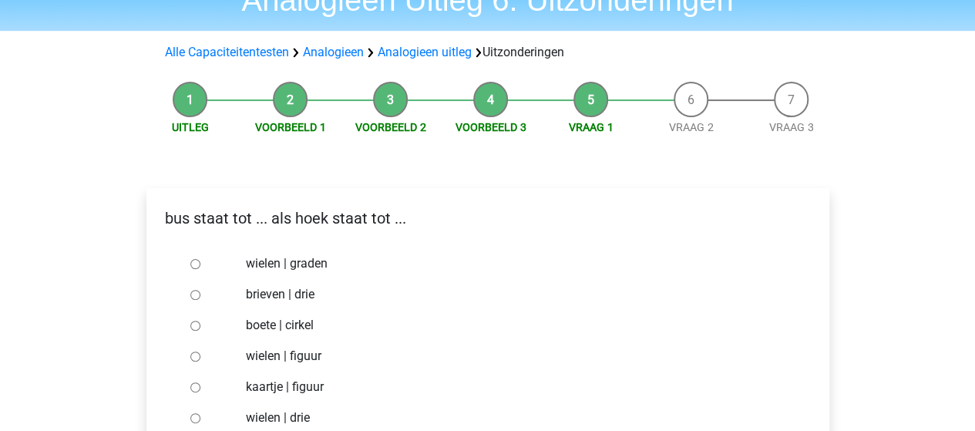
scroll to position [154, 0]
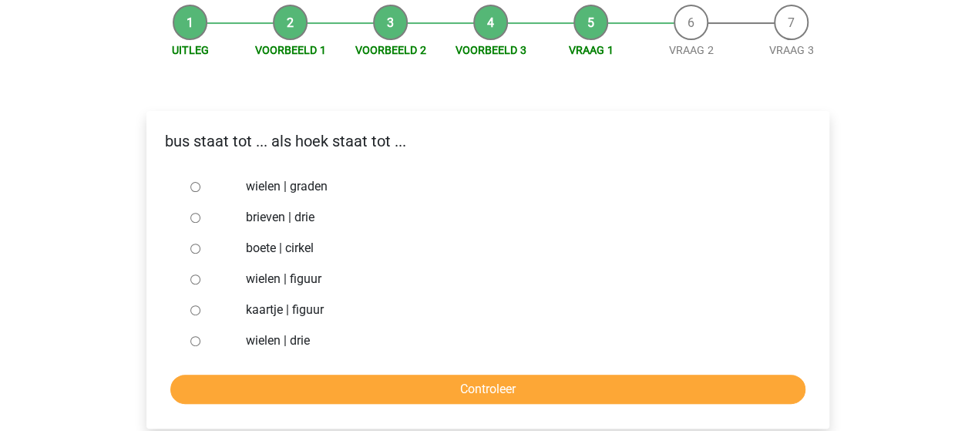
click at [65, 321] on div "Registreer Nederlands English" at bounding box center [487, 362] width 975 height 1033
click at [196, 189] on input "wielen | graden" at bounding box center [195, 187] width 10 height 10
radio input "true"
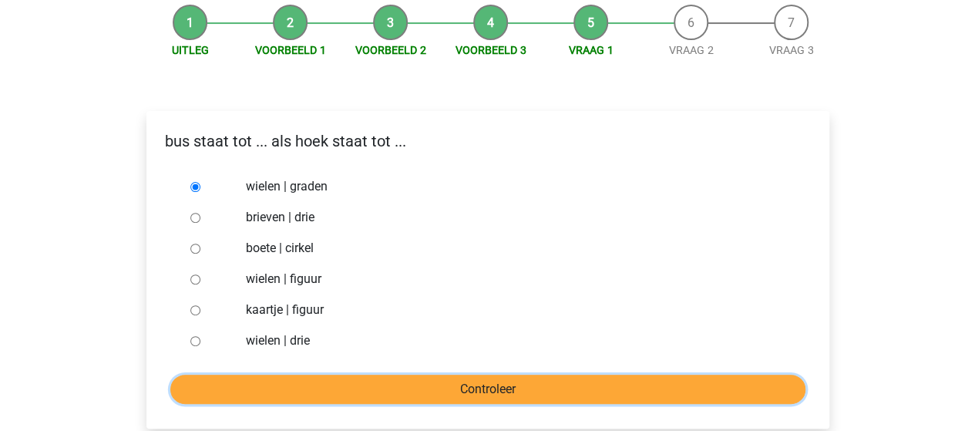
click at [455, 398] on input "Controleer" at bounding box center [487, 388] width 635 height 29
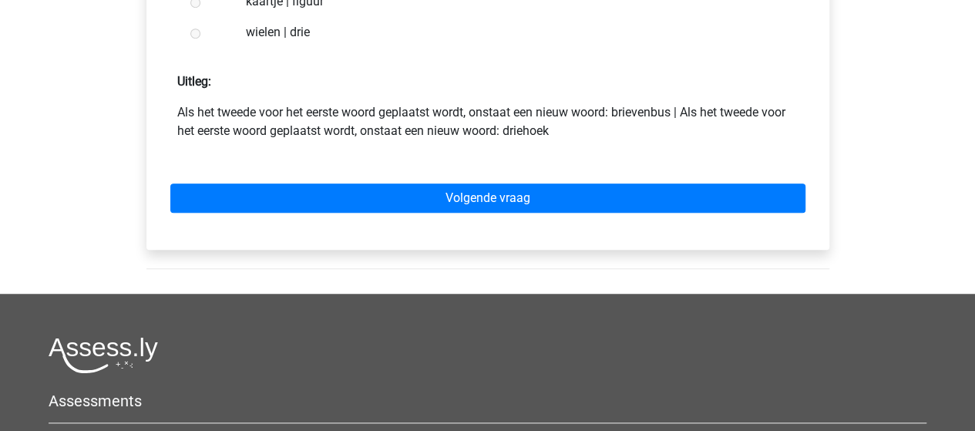
scroll to position [385, 0]
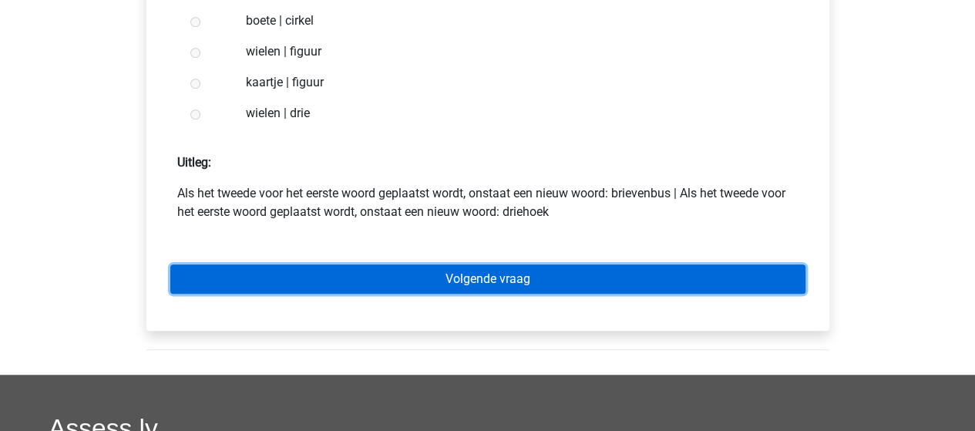
click at [508, 289] on link "Volgende vraag" at bounding box center [487, 278] width 635 height 29
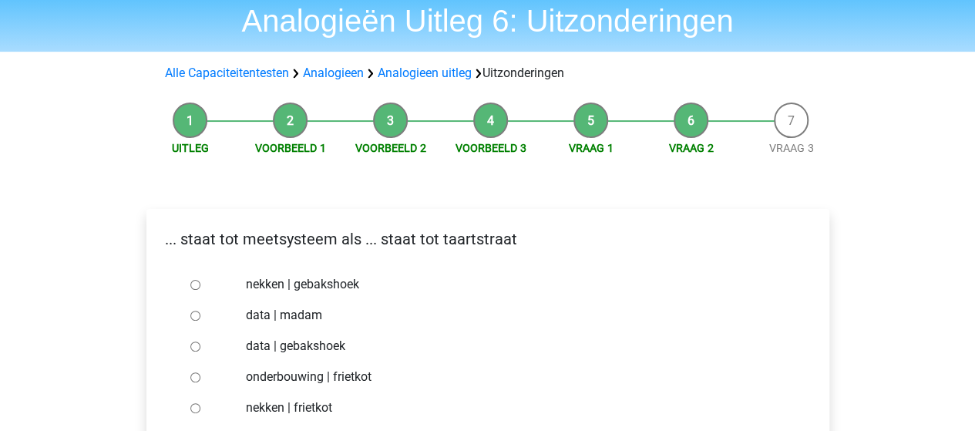
scroll to position [77, 0]
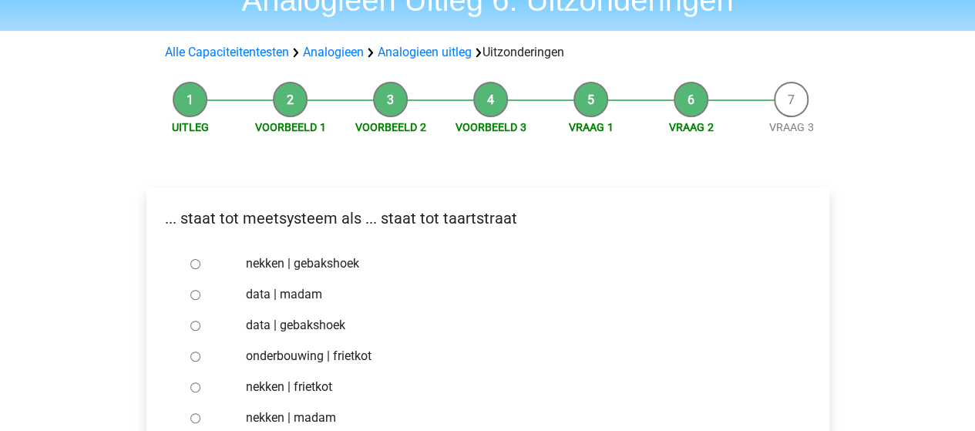
click at [201, 415] on div at bounding box center [209, 417] width 51 height 31
click at [193, 417] on input "nekken | madam" at bounding box center [195, 418] width 10 height 10
radio input "true"
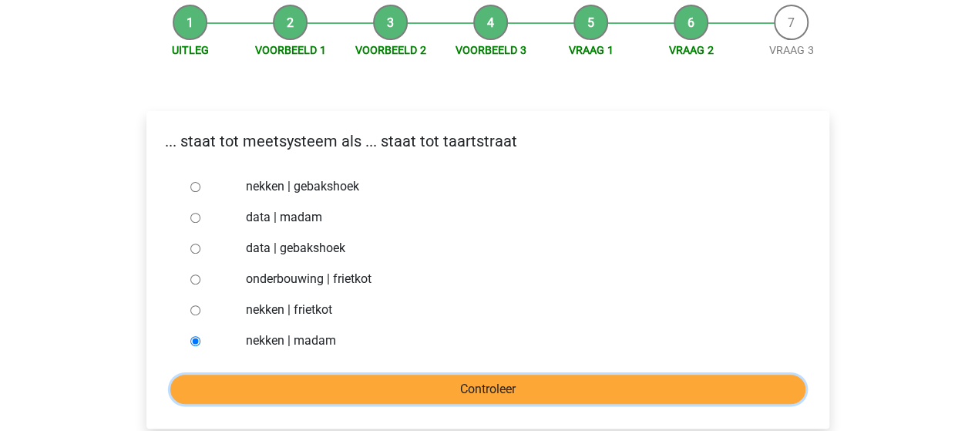
click at [462, 381] on input "Controleer" at bounding box center [487, 388] width 635 height 29
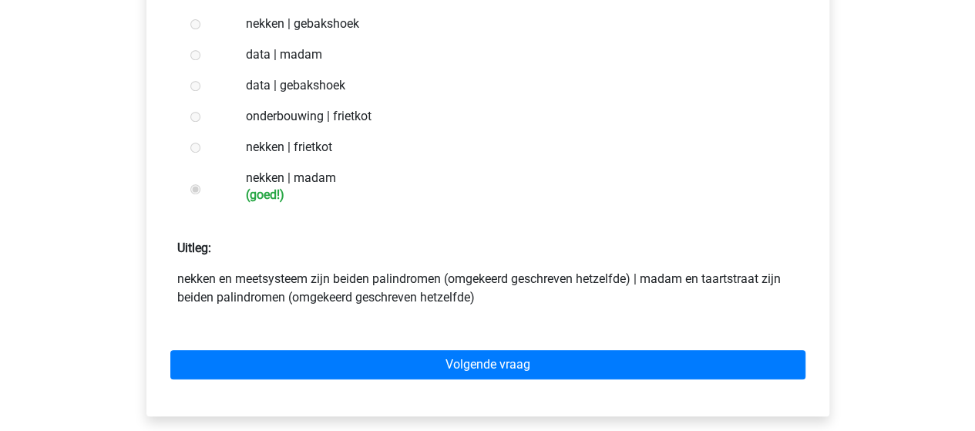
scroll to position [385, 0]
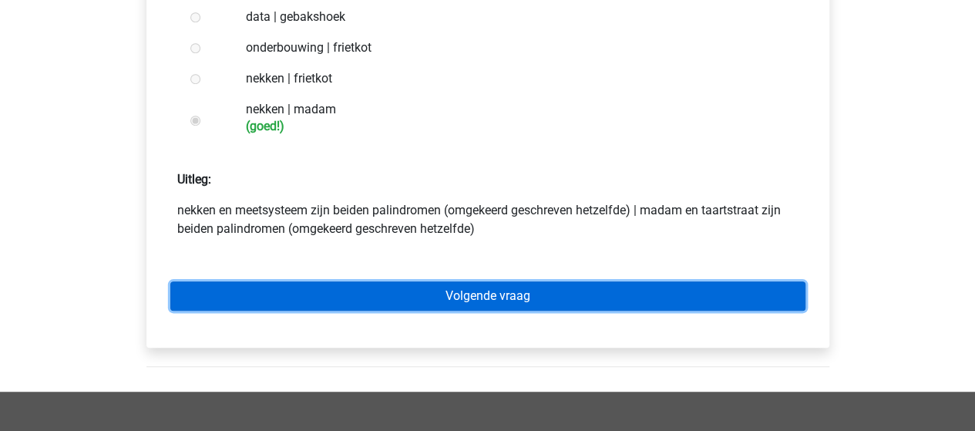
click at [458, 290] on link "Volgende vraag" at bounding box center [487, 295] width 635 height 29
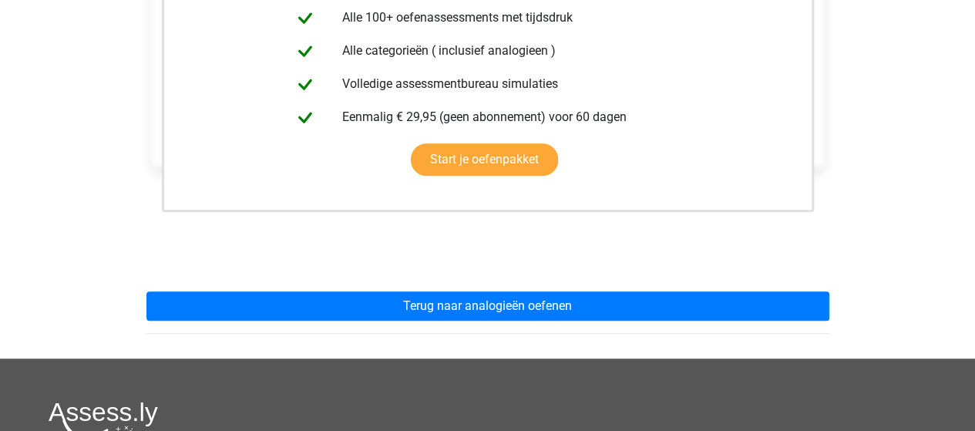
scroll to position [462, 0]
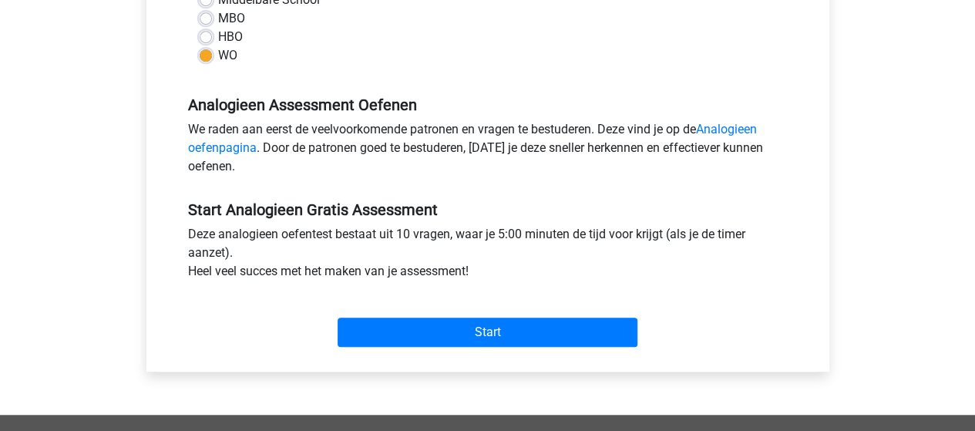
scroll to position [462, 0]
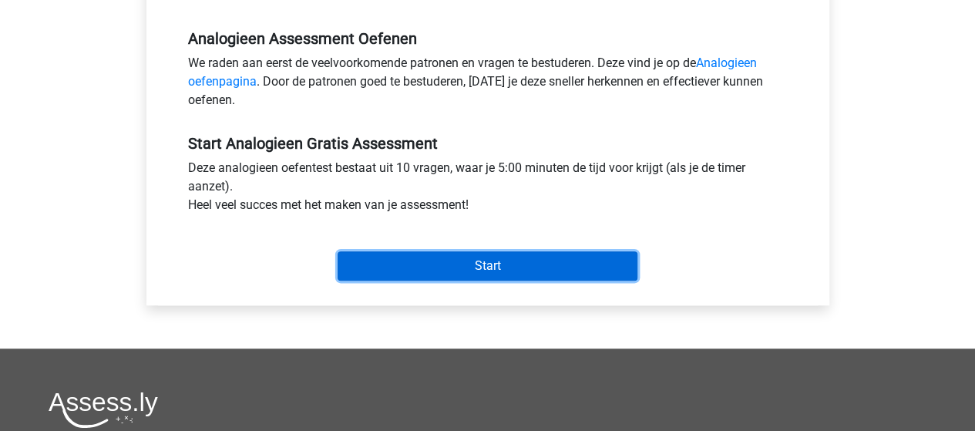
click at [501, 262] on input "Start" at bounding box center [487, 265] width 300 height 29
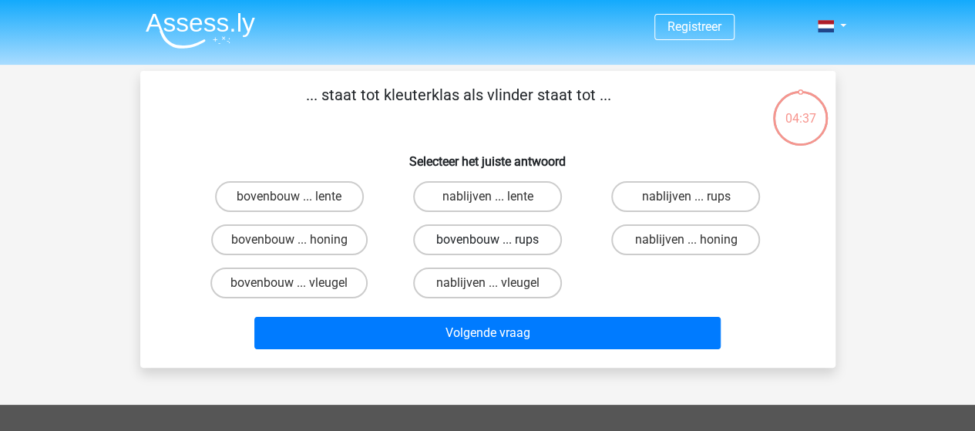
click at [444, 237] on label "bovenbouw ... rups" at bounding box center [487, 239] width 149 height 31
click at [487, 240] on input "bovenbouw ... rups" at bounding box center [492, 245] width 10 height 10
radio input "true"
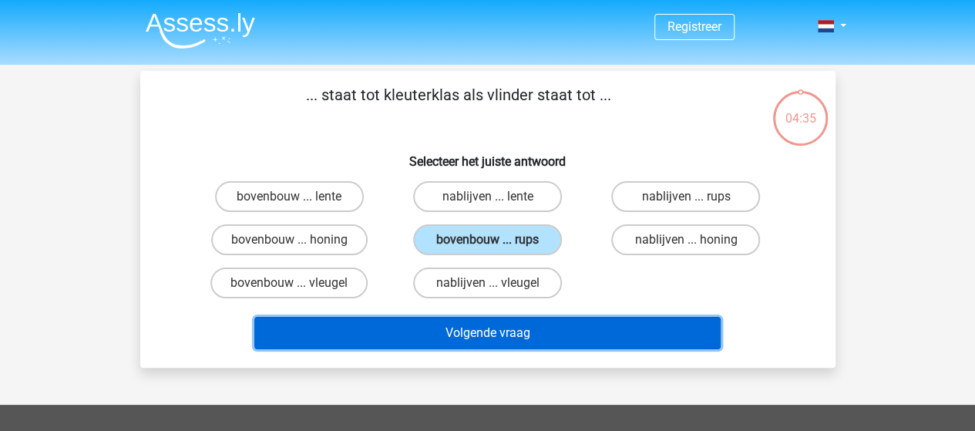
click at [459, 331] on button "Volgende vraag" at bounding box center [487, 333] width 466 height 32
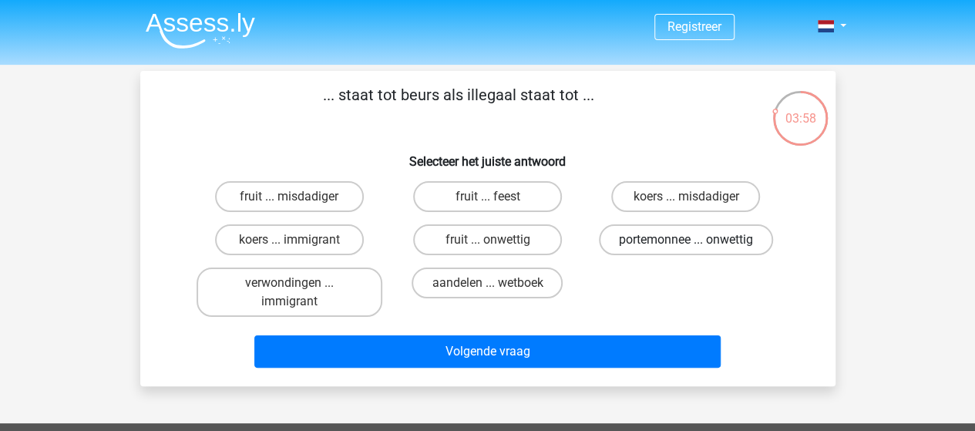
click at [619, 232] on label "portemonnee ... onwettig" at bounding box center [686, 239] width 174 height 31
click at [686, 240] on input "portemonnee ... onwettig" at bounding box center [691, 245] width 10 height 10
radio input "true"
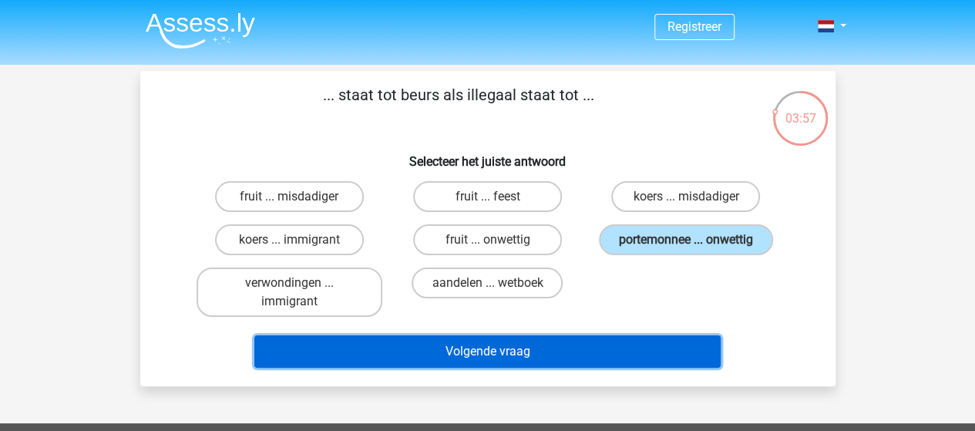
click at [503, 347] on button "Volgende vraag" at bounding box center [487, 351] width 466 height 32
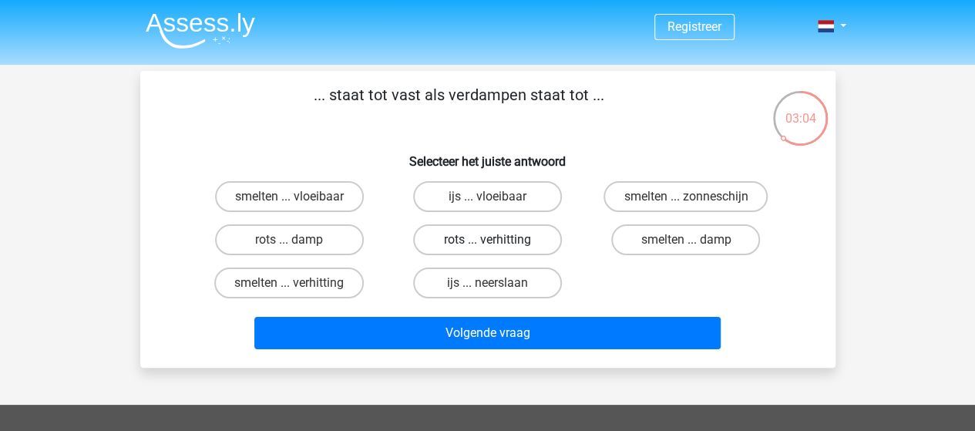
click at [464, 241] on label "rots ... verhitting" at bounding box center [487, 239] width 149 height 31
click at [487, 241] on input "rots ... verhitting" at bounding box center [492, 245] width 10 height 10
radio input "true"
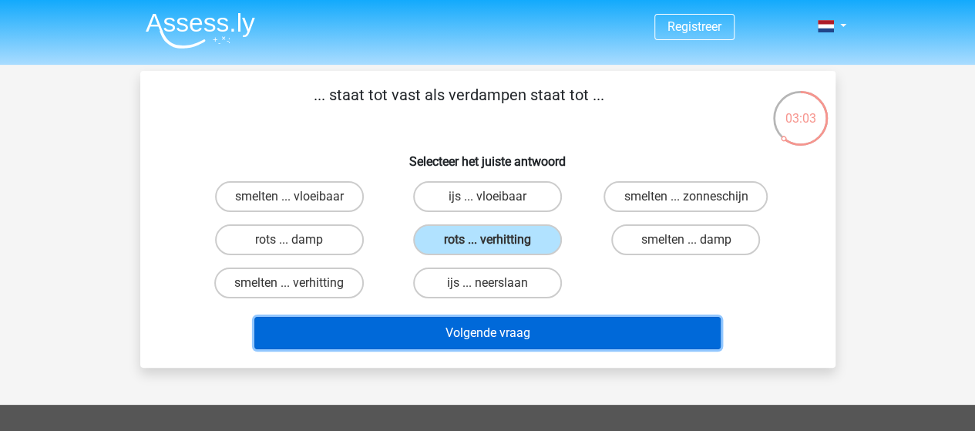
click at [460, 340] on button "Volgende vraag" at bounding box center [487, 333] width 466 height 32
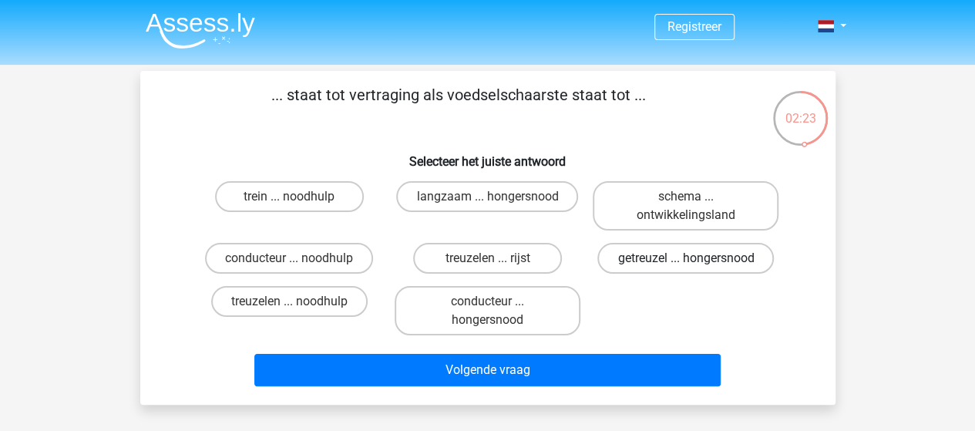
click at [656, 256] on label "getreuzel ... hongersnood" at bounding box center [685, 258] width 176 height 31
click at [686, 258] on input "getreuzel ... hongersnood" at bounding box center [691, 263] width 10 height 10
radio input "true"
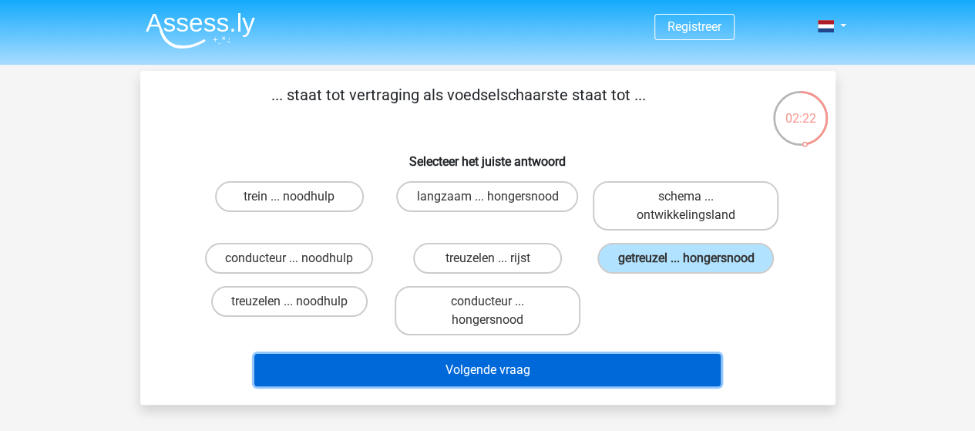
click at [492, 378] on button "Volgende vraag" at bounding box center [487, 370] width 466 height 32
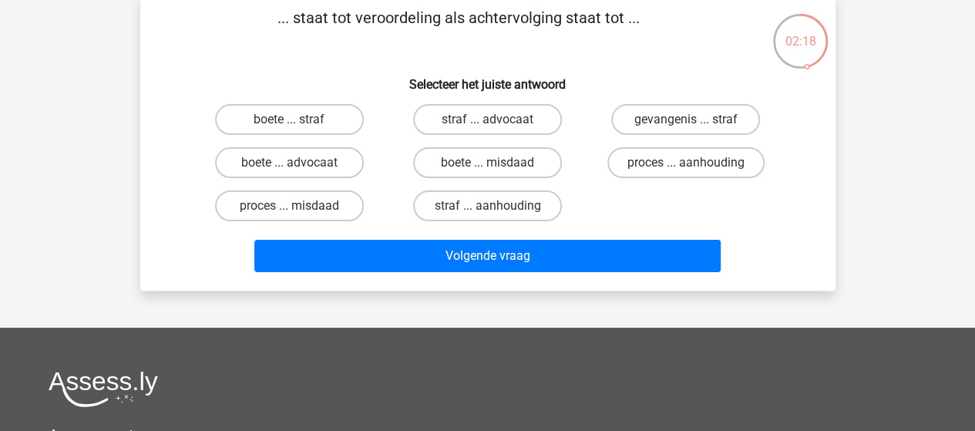
scroll to position [77, 0]
click at [707, 168] on label "proces ... aanhouding" at bounding box center [685, 162] width 157 height 31
click at [696, 168] on input "proces ... aanhouding" at bounding box center [691, 168] width 10 height 10
radio input "true"
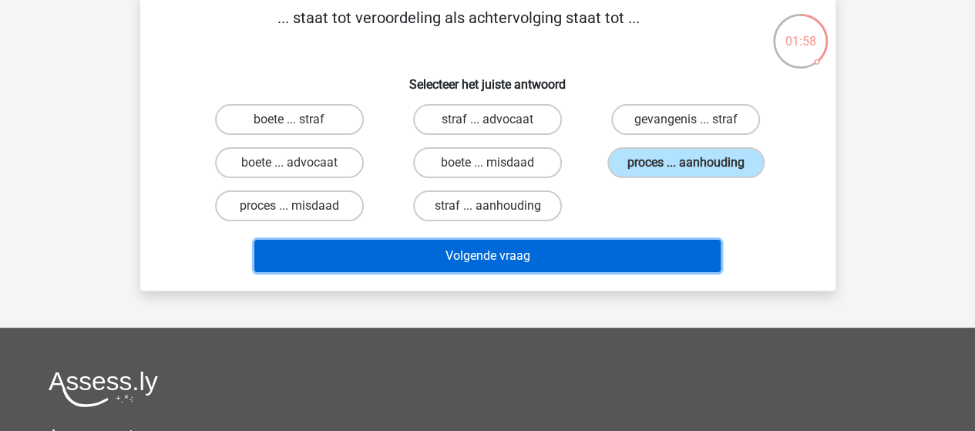
click at [550, 255] on button "Volgende vraag" at bounding box center [487, 256] width 466 height 32
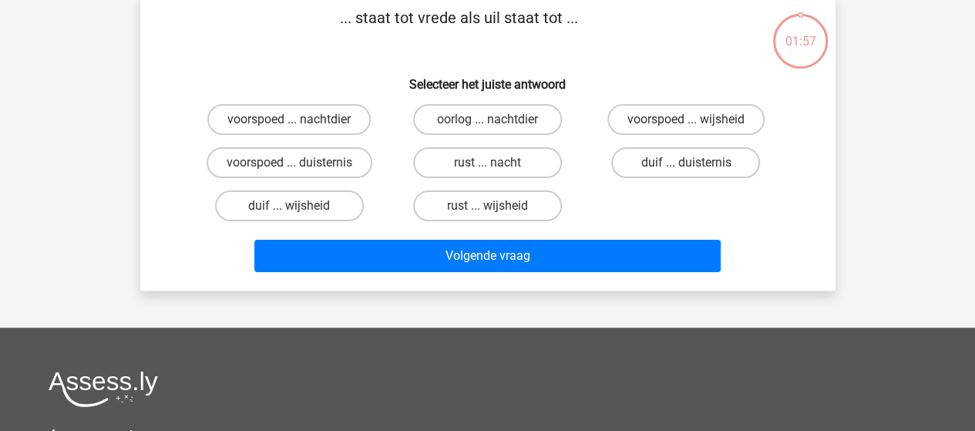
scroll to position [71, 0]
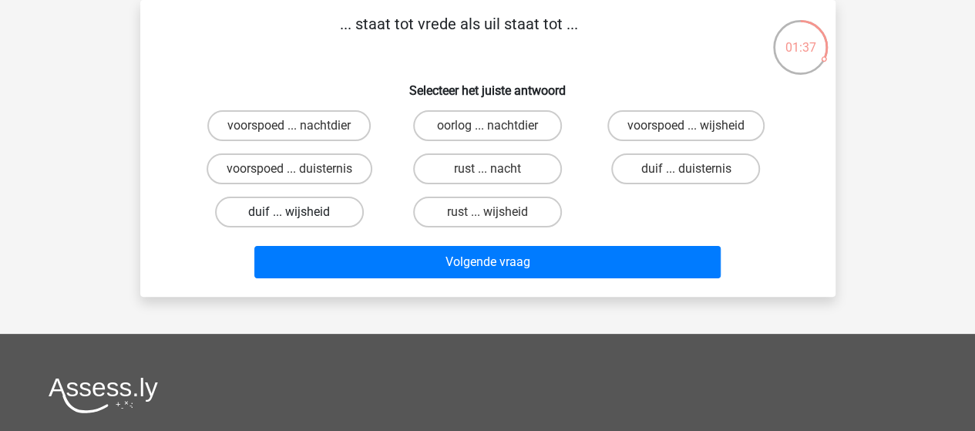
click at [319, 211] on label "duif ... wijsheid" at bounding box center [289, 211] width 149 height 31
click at [299, 212] on input "duif ... wijsheid" at bounding box center [294, 217] width 10 height 10
radio input "true"
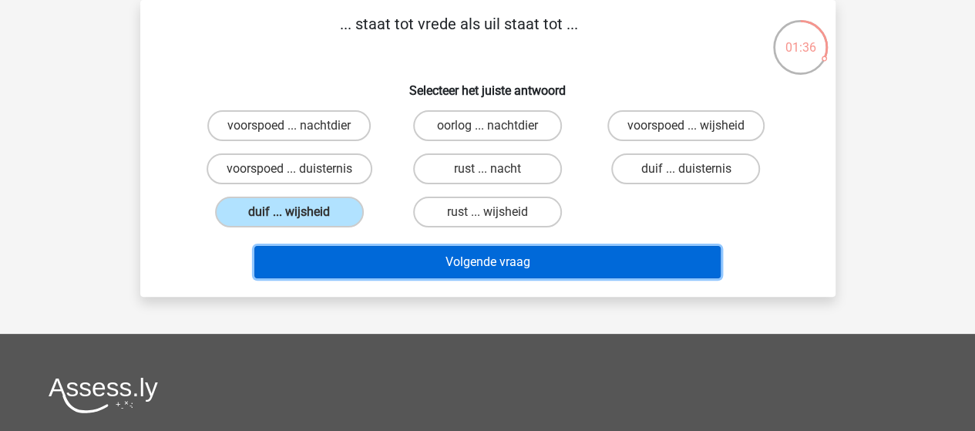
click at [438, 258] on button "Volgende vraag" at bounding box center [487, 262] width 466 height 32
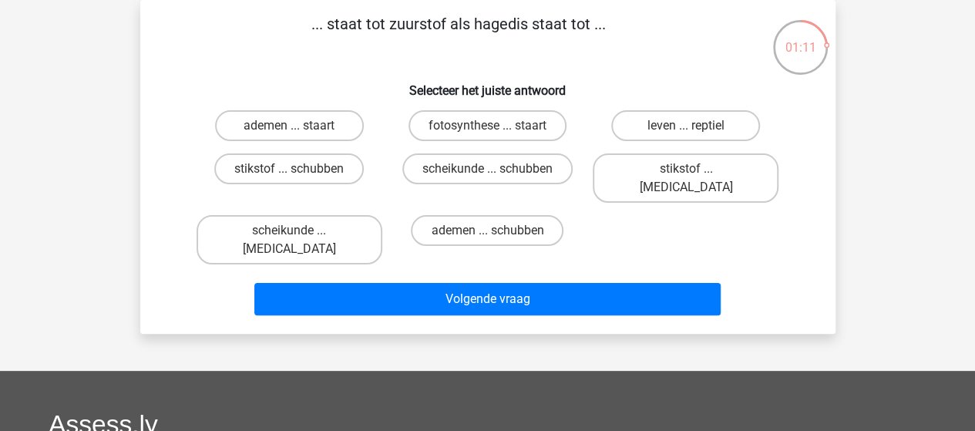
scroll to position [0, 0]
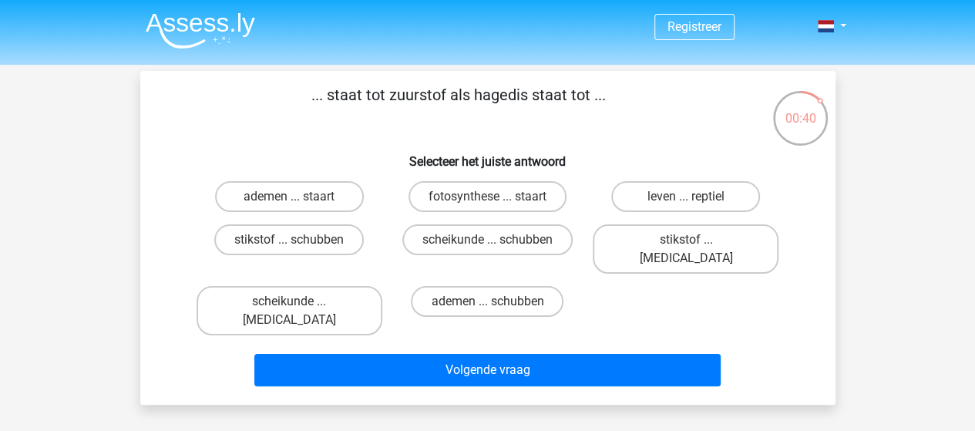
drag, startPoint x: 305, startPoint y: 193, endPoint x: 357, endPoint y: 162, distance: 61.2
click at [357, 162] on div "... staat tot zuurstof als hagedis staat tot ... Selecteer het juiste antwoord …" at bounding box center [487, 237] width 683 height 309
click at [670, 189] on label "leven ... reptiel" at bounding box center [685, 196] width 149 height 31
click at [686, 196] on input "leven ... reptiel" at bounding box center [691, 201] width 10 height 10
radio input "true"
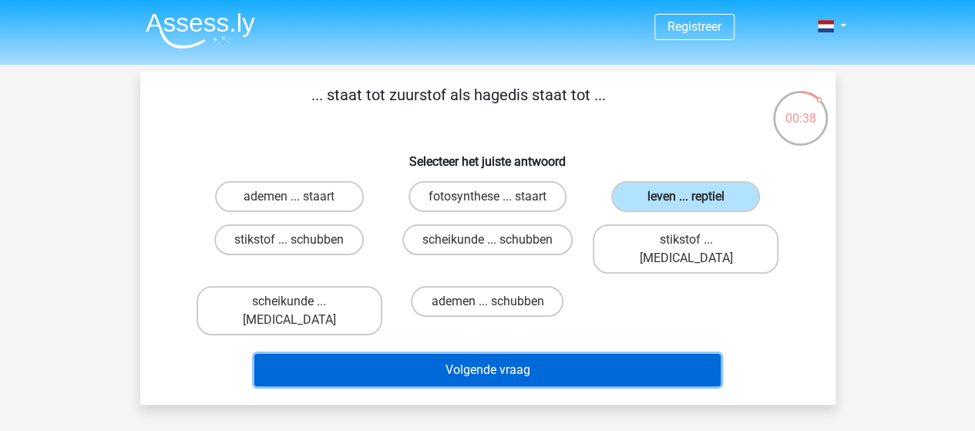
click at [549, 354] on button "Volgende vraag" at bounding box center [487, 370] width 466 height 32
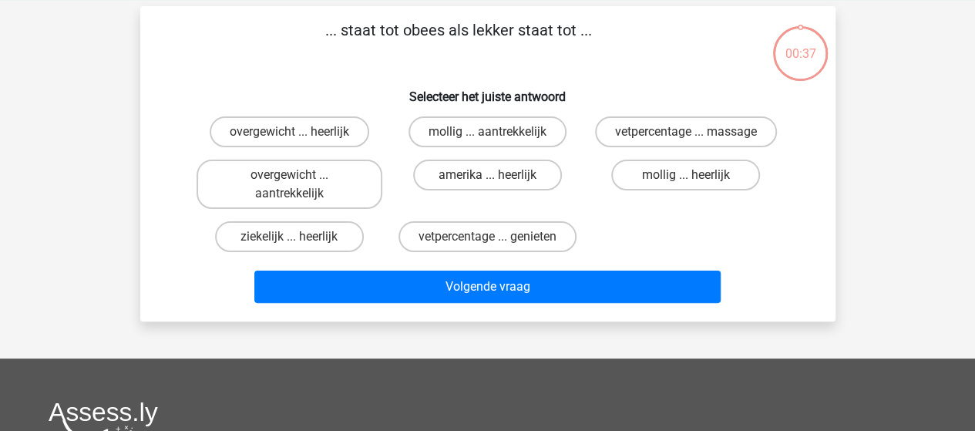
scroll to position [71, 0]
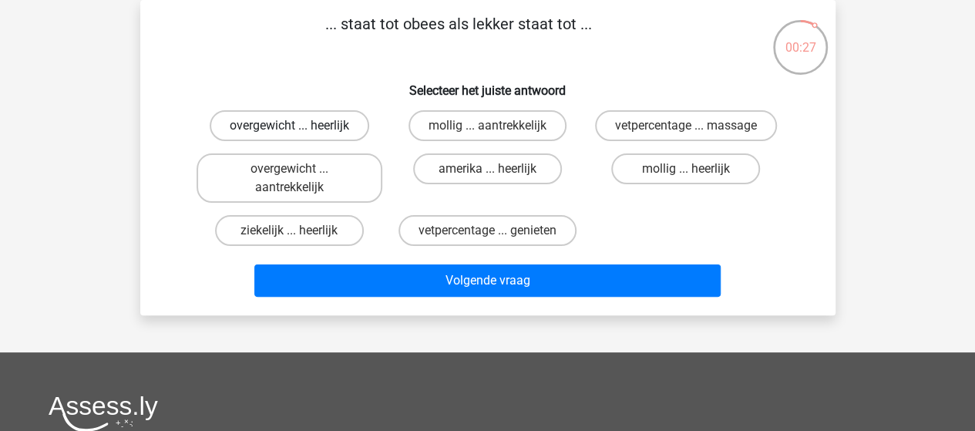
click at [324, 124] on label "overgewicht ... heerlijk" at bounding box center [289, 125] width 159 height 31
click at [299, 126] on input "overgewicht ... heerlijk" at bounding box center [294, 131] width 10 height 10
radio input "true"
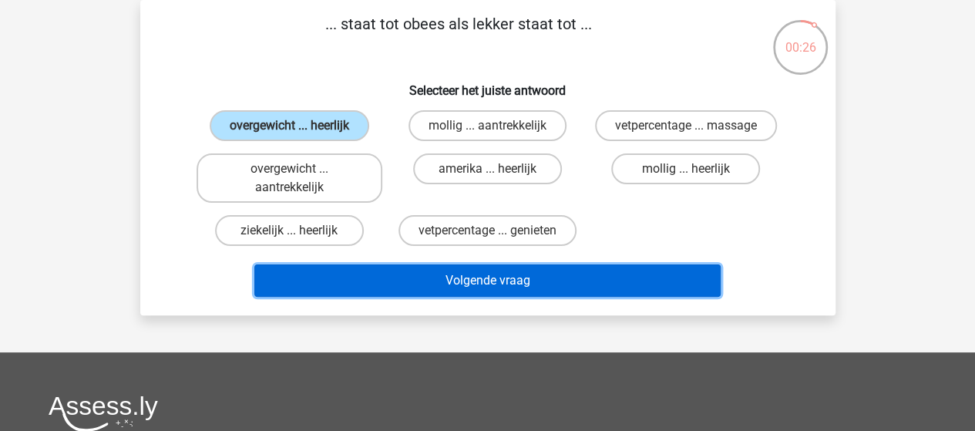
click at [491, 287] on button "Volgende vraag" at bounding box center [487, 280] width 466 height 32
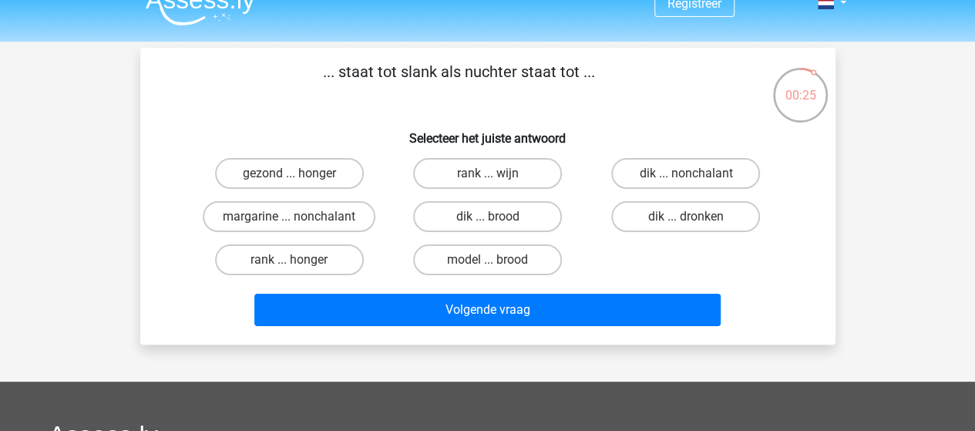
scroll to position [0, 0]
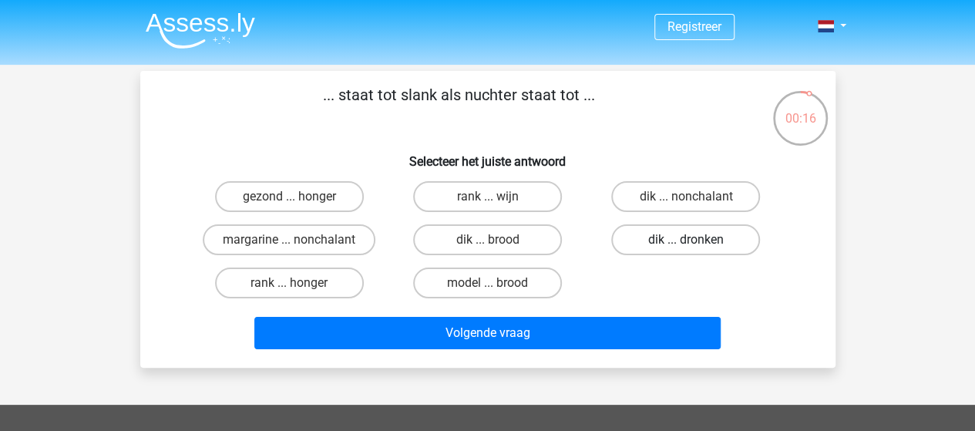
click at [710, 237] on label "dik ... dronken" at bounding box center [685, 239] width 149 height 31
click at [696, 240] on input "dik ... dronken" at bounding box center [691, 245] width 10 height 10
radio input "true"
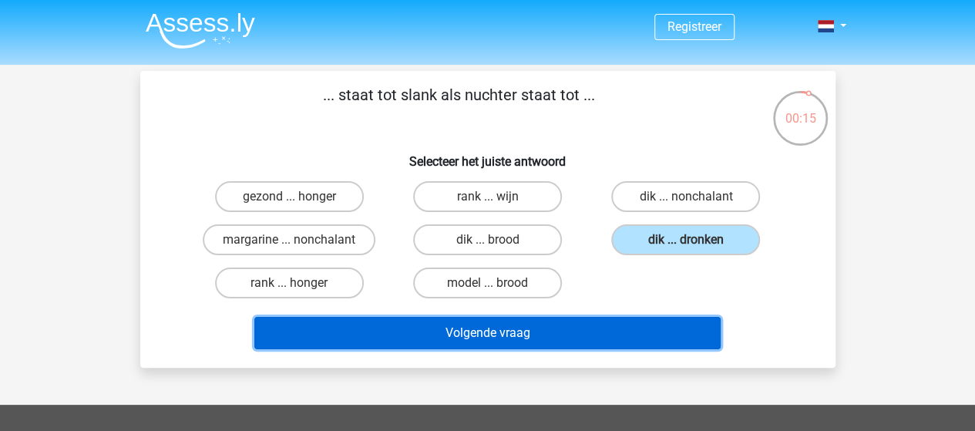
click at [580, 338] on button "Volgende vraag" at bounding box center [487, 333] width 466 height 32
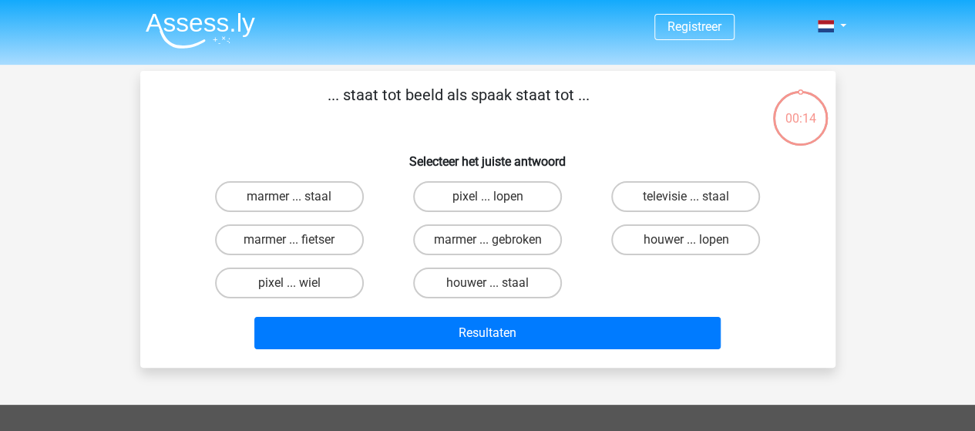
scroll to position [71, 0]
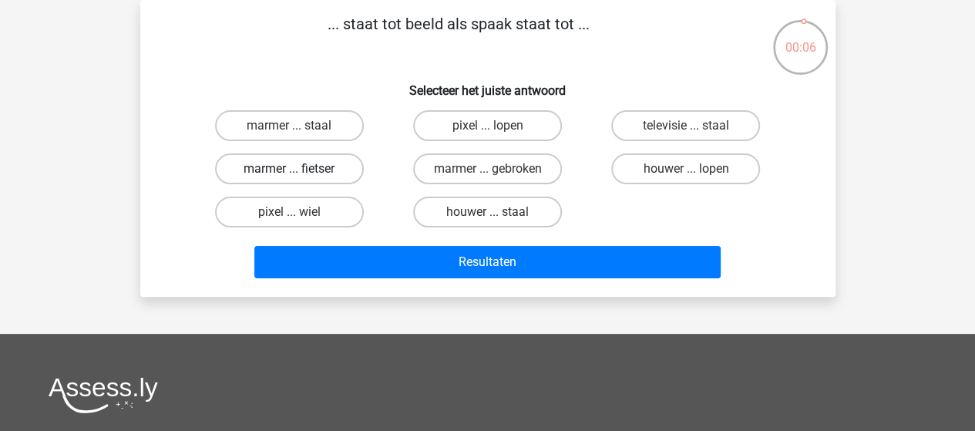
click at [317, 169] on label "marmer ... fietser" at bounding box center [289, 168] width 149 height 31
click at [299, 169] on input "marmer ... fietser" at bounding box center [294, 174] width 10 height 10
radio input "true"
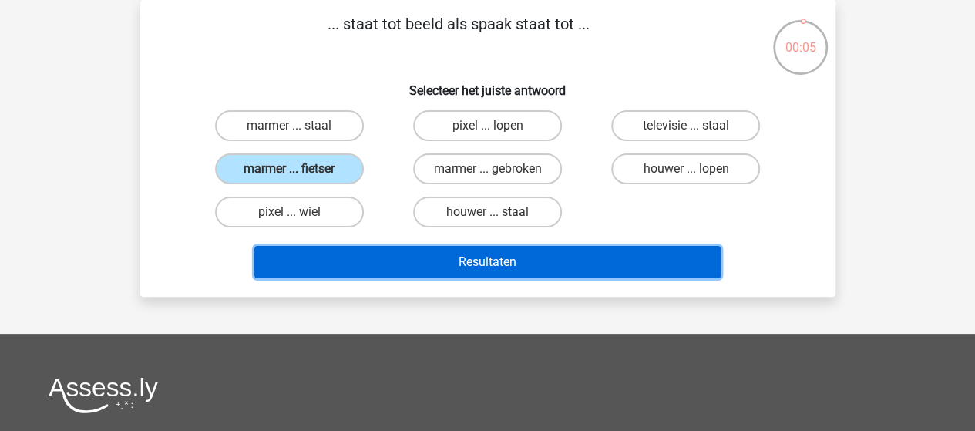
click at [404, 263] on button "Resultaten" at bounding box center [487, 262] width 466 height 32
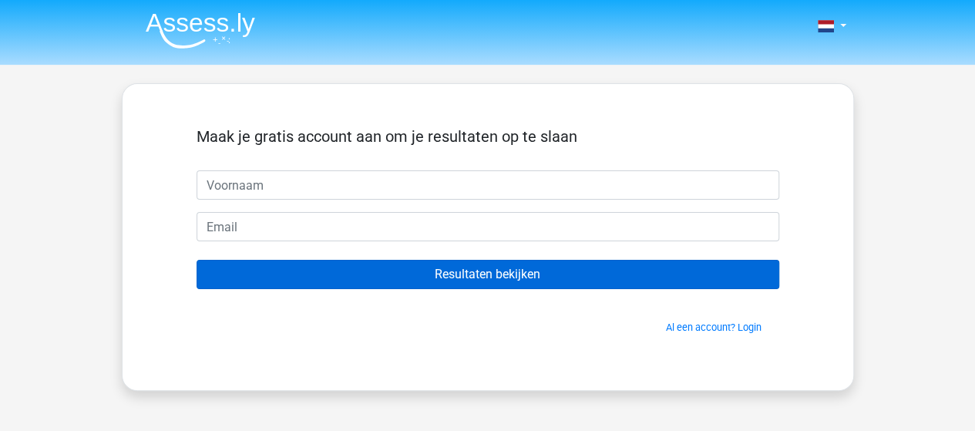
scroll to position [77, 0]
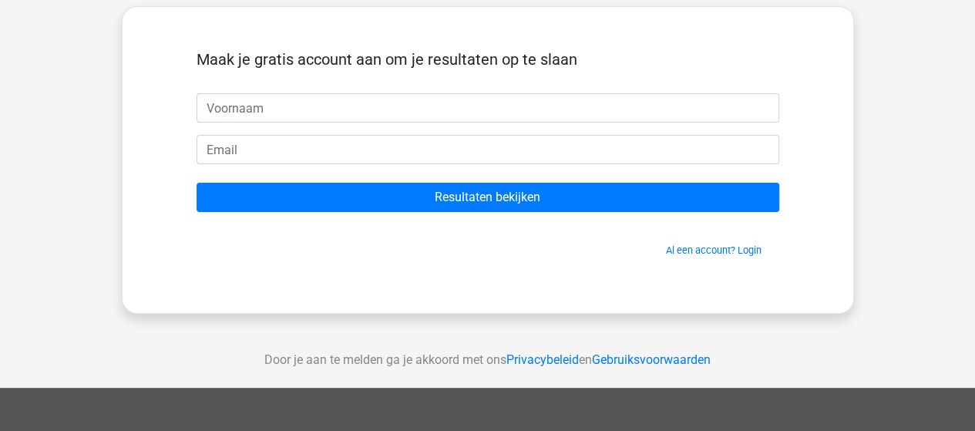
click at [220, 99] on input "text" at bounding box center [487, 107] width 582 height 29
type input "fontfilipe@gmail.com"
drag, startPoint x: 337, startPoint y: 110, endPoint x: 185, endPoint y: 107, distance: 152.6
click at [185, 107] on div "fontfilipe@gmail.com" at bounding box center [488, 107] width 606 height 29
type input "Fonte"
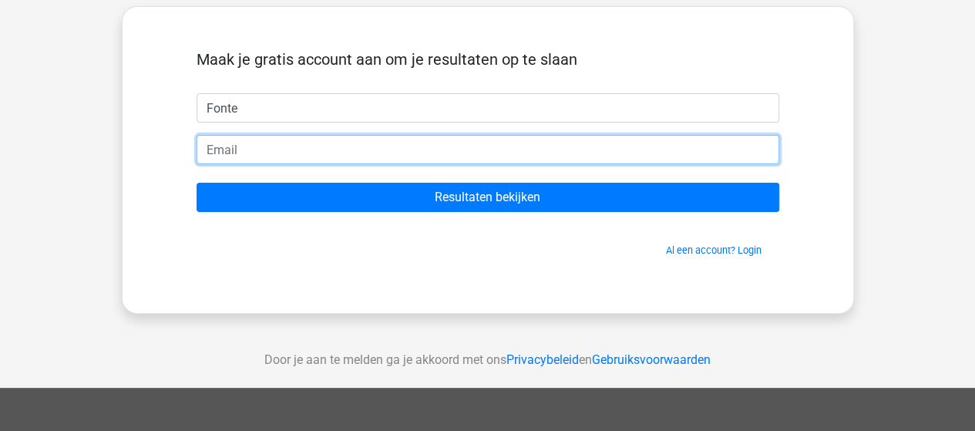
click at [238, 150] on input "email" at bounding box center [487, 149] width 582 height 29
paste input "fontfilipe@gmail.com"
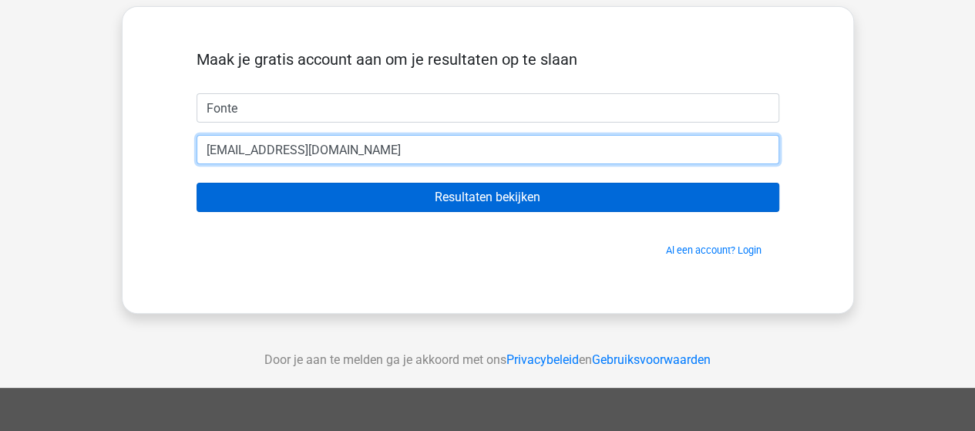
type input "fontfilipe@gmail.com"
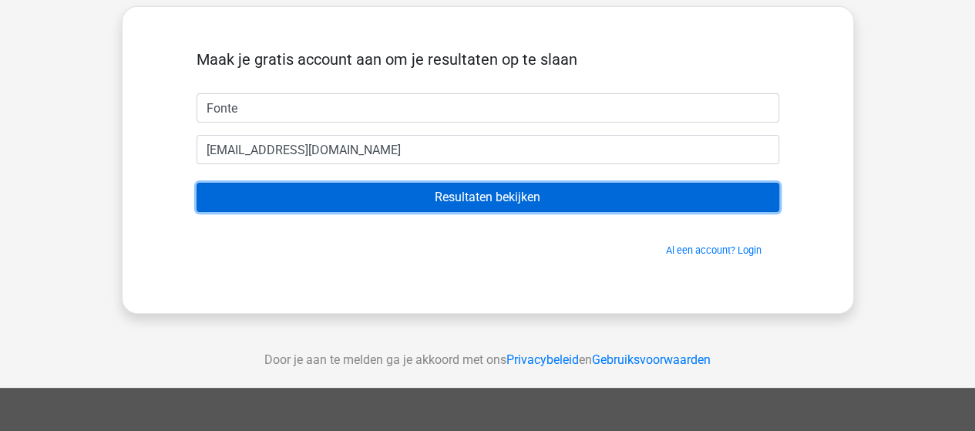
click at [374, 194] on input "Resultaten bekijken" at bounding box center [487, 197] width 582 height 29
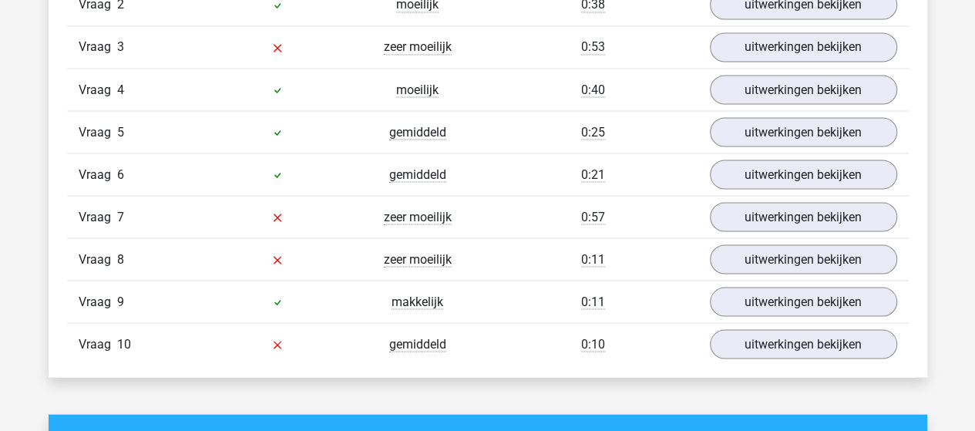
scroll to position [1233, 0]
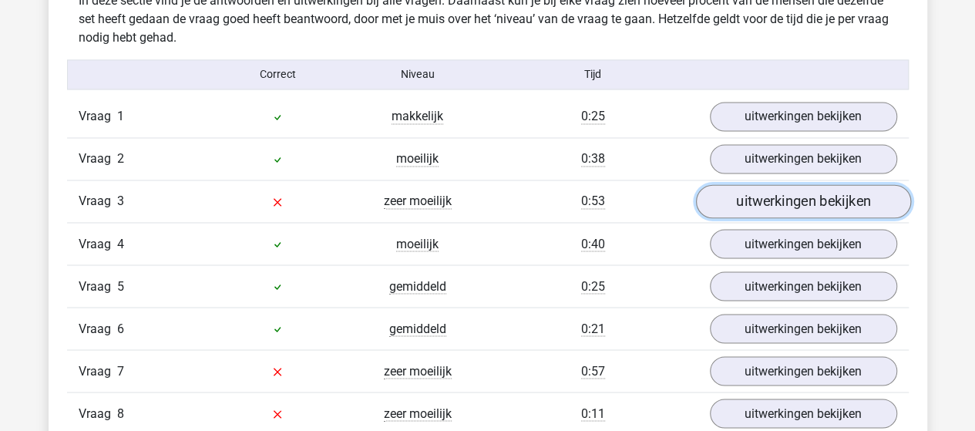
click at [790, 200] on link "uitwerkingen bekijken" at bounding box center [802, 201] width 215 height 34
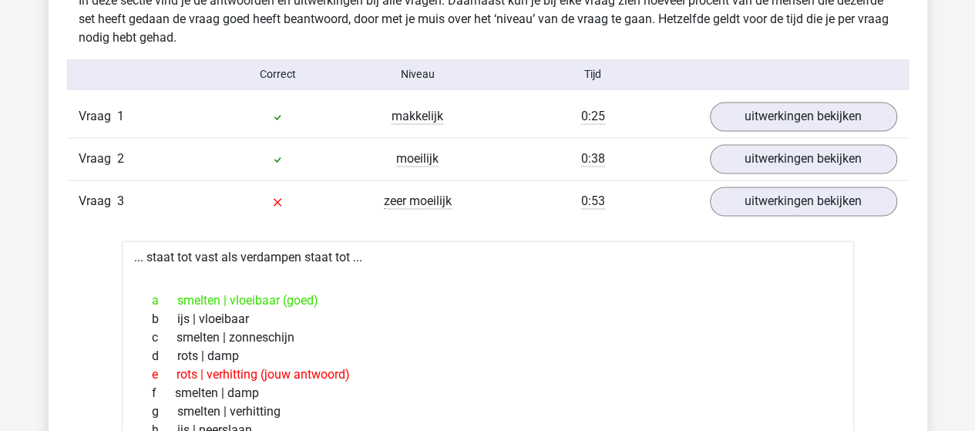
click at [97, 199] on span "Vraag" at bounding box center [98, 201] width 39 height 18
click at [280, 199] on icon at bounding box center [277, 202] width 12 height 12
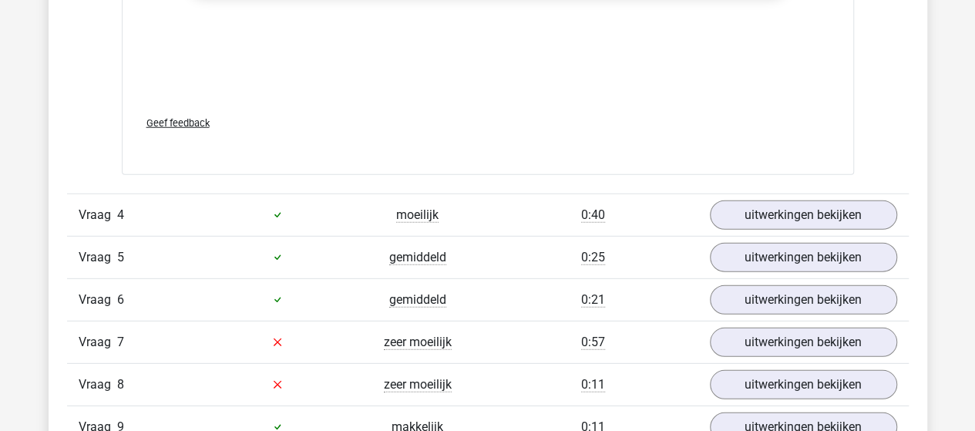
scroll to position [2157, 0]
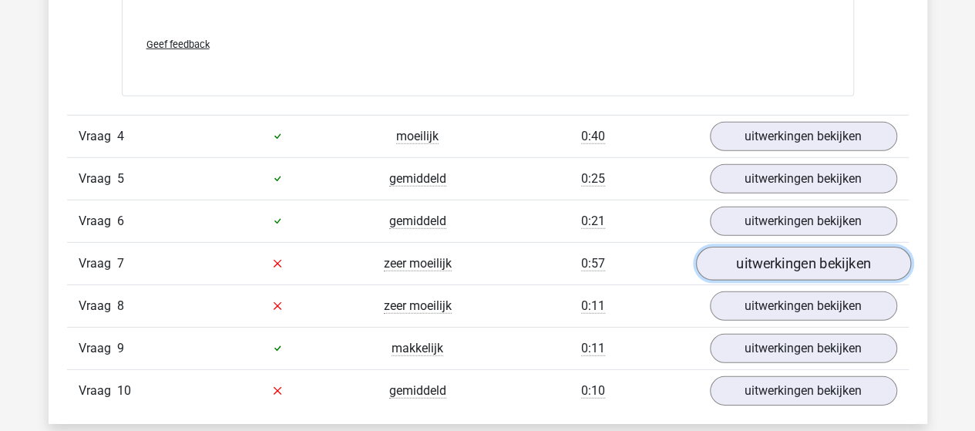
click at [750, 258] on link "uitwerkingen bekijken" at bounding box center [802, 264] width 215 height 34
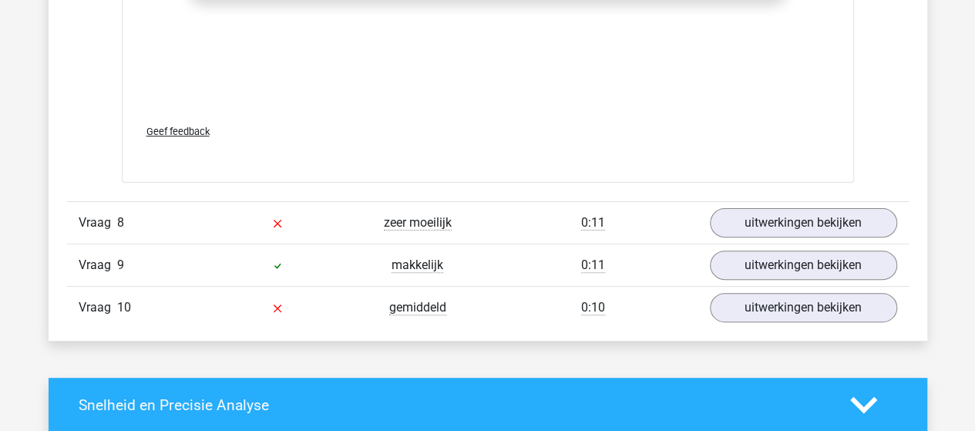
scroll to position [3082, 0]
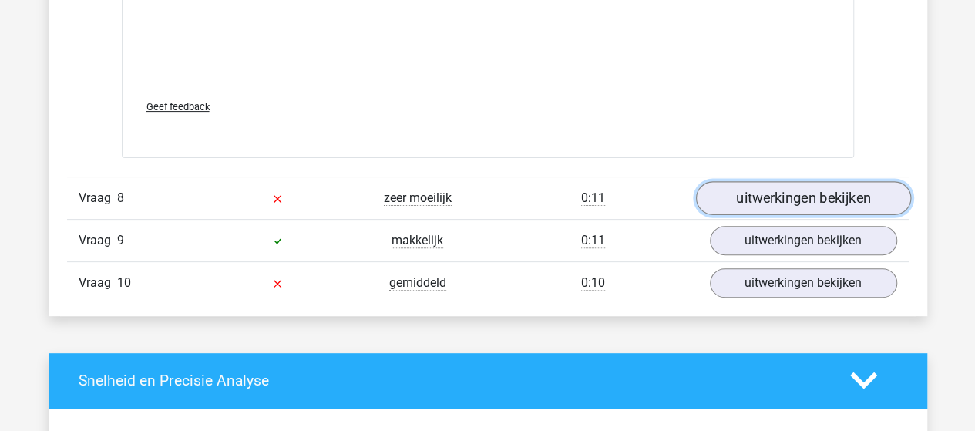
click at [756, 186] on link "uitwerkingen bekijken" at bounding box center [802, 198] width 215 height 34
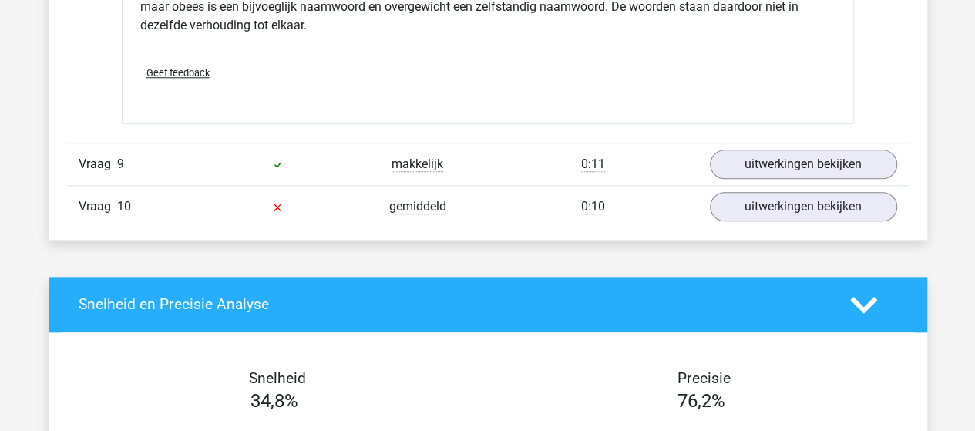
scroll to position [3544, 0]
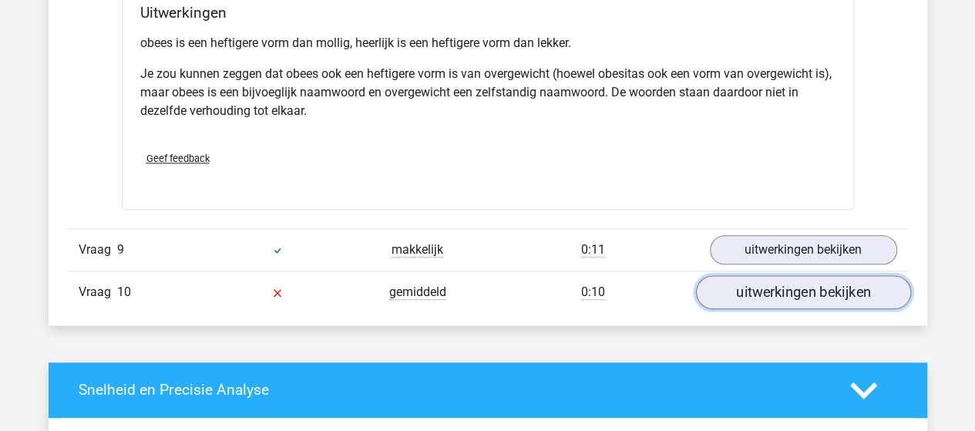
click at [782, 285] on link "uitwerkingen bekijken" at bounding box center [802, 292] width 215 height 34
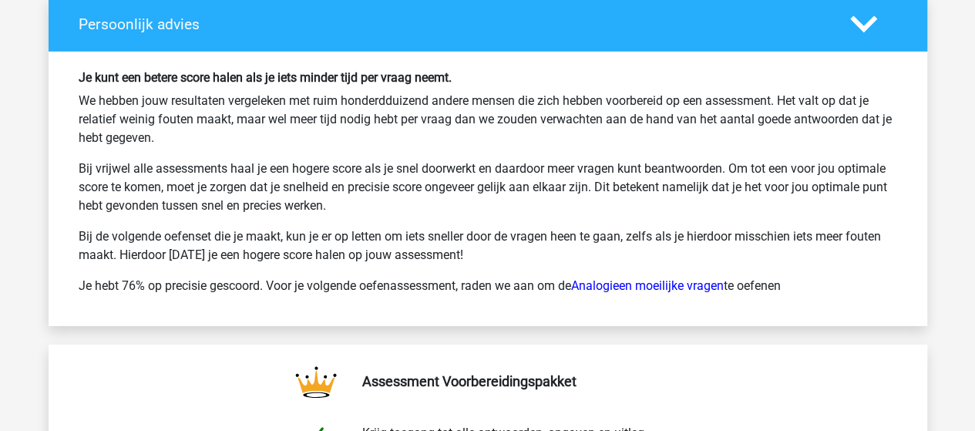
scroll to position [5239, 0]
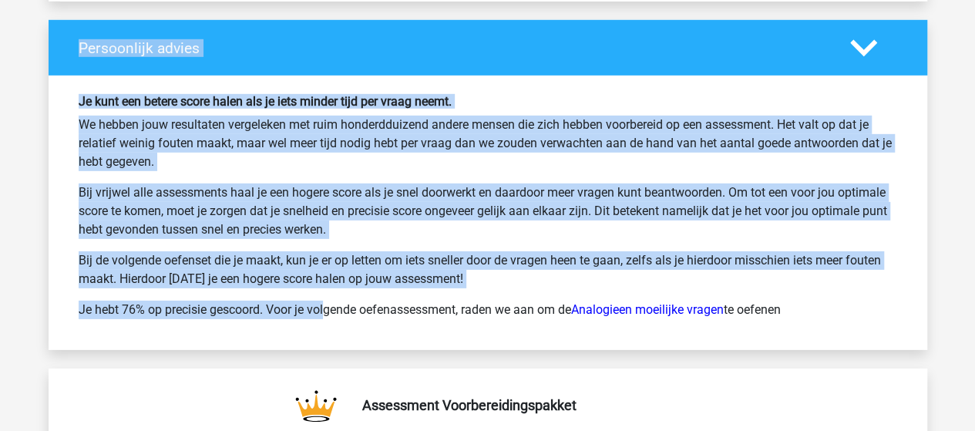
drag, startPoint x: 267, startPoint y: 298, endPoint x: 76, endPoint y: 41, distance: 320.5
click at [76, 41] on div "Persoonlijk advies Je kunt een betere score halen als je iets minder tijd per v…" at bounding box center [488, 184] width 878 height 329
copy div "Persoonlijk advies Je kunt een betere score halen als je iets minder tijd per v…"
click at [89, 286] on div "Je kunt een betere score halen als je iets minder tijd per vraag neemt. We hebb…" at bounding box center [487, 212] width 841 height 237
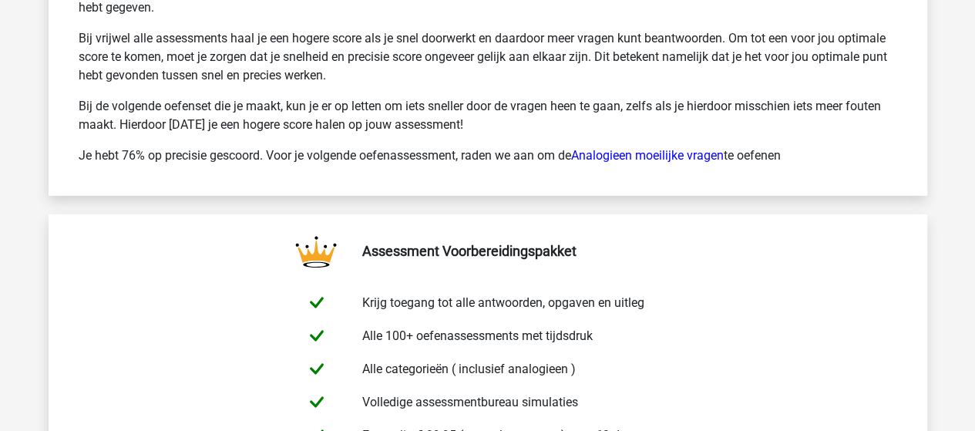
scroll to position [5316, 0]
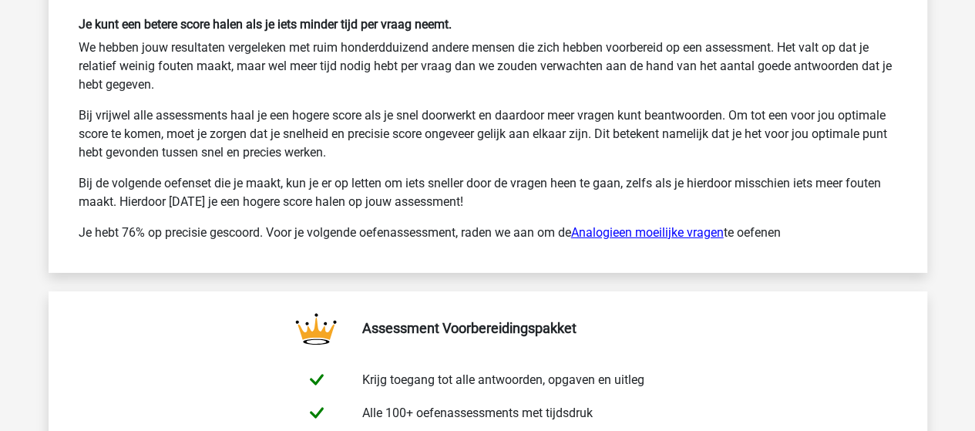
click at [662, 225] on link "Analogieen moeilijke vragen" at bounding box center [647, 232] width 153 height 15
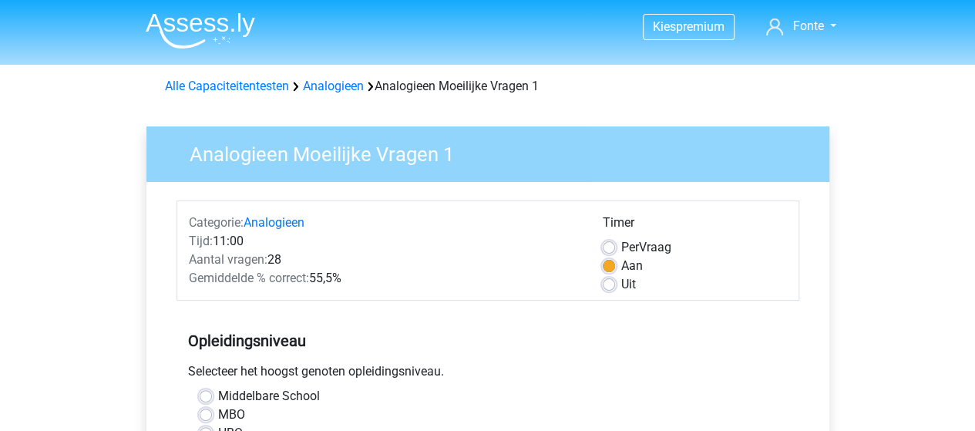
click at [621, 245] on label "Per Vraag" at bounding box center [646, 247] width 50 height 18
click at [606, 245] on input "Per Vraag" at bounding box center [608, 245] width 12 height 15
radio input "true"
click at [621, 265] on label "Aan" at bounding box center [632, 266] width 22 height 18
click at [609, 265] on input "Aan" at bounding box center [608, 264] width 12 height 15
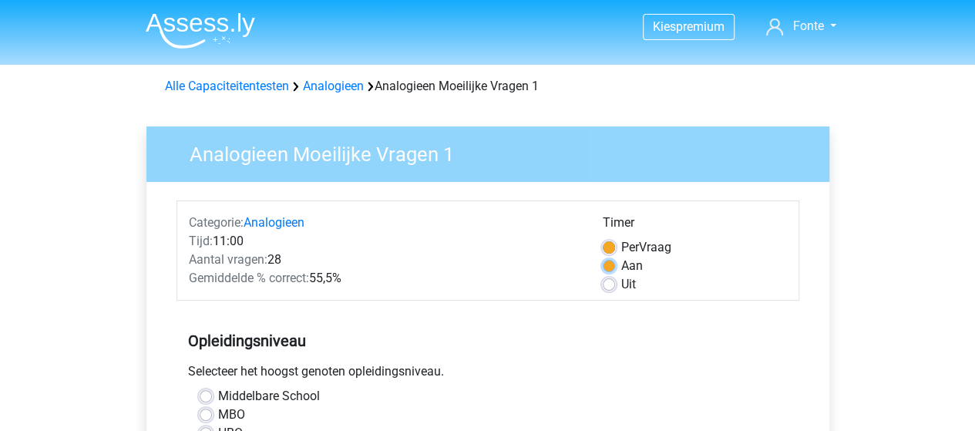
radio input "true"
click at [621, 287] on label "Uit" at bounding box center [628, 284] width 15 height 18
click at [609, 287] on input "Uit" at bounding box center [608, 282] width 12 height 15
radio input "true"
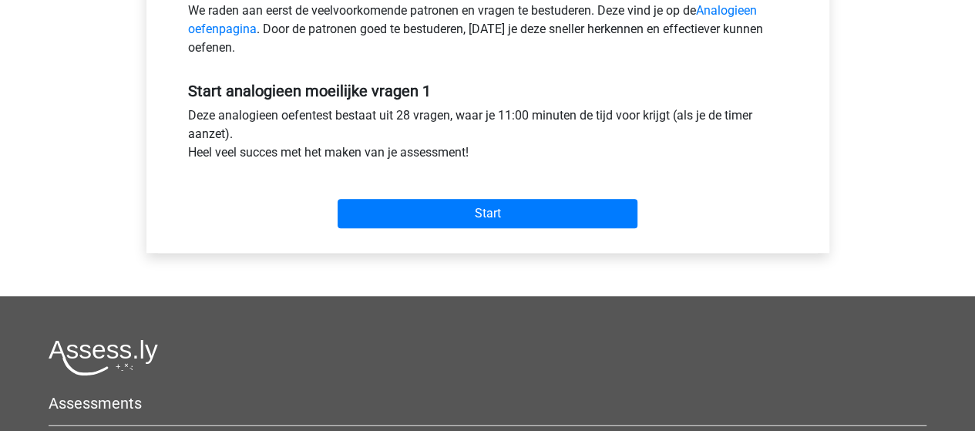
scroll to position [539, 0]
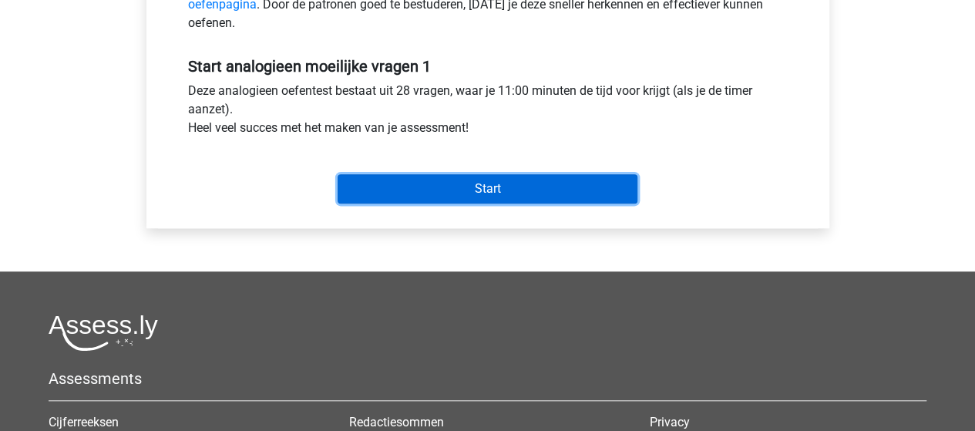
click at [478, 189] on input "Start" at bounding box center [487, 188] width 300 height 29
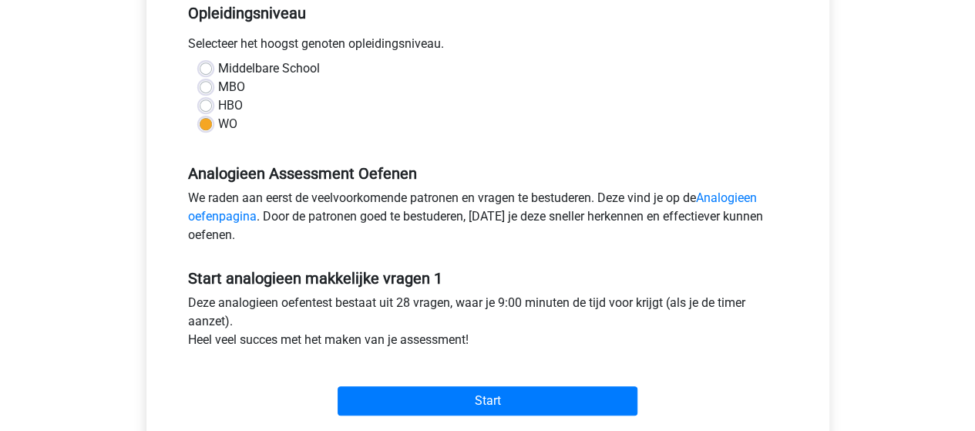
scroll to position [385, 0]
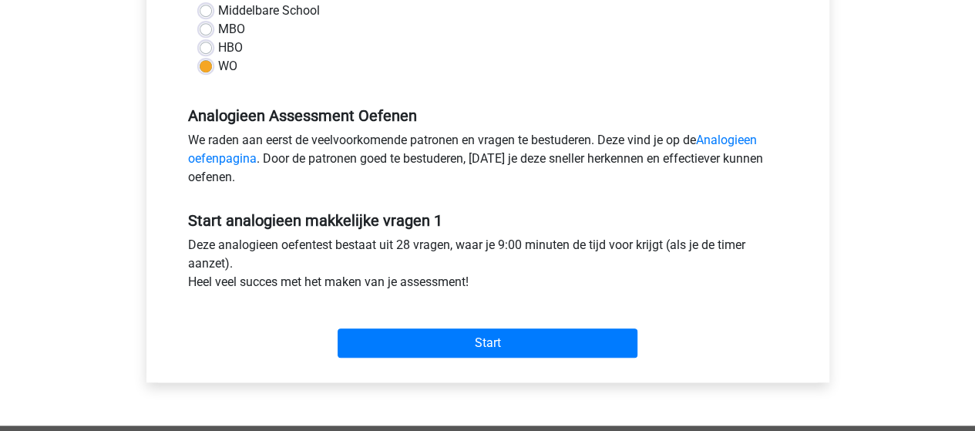
click at [56, 314] on div "Kies premium Fonte [EMAIL_ADDRESS][DOMAIN_NAME]" at bounding box center [487, 223] width 975 height 1217
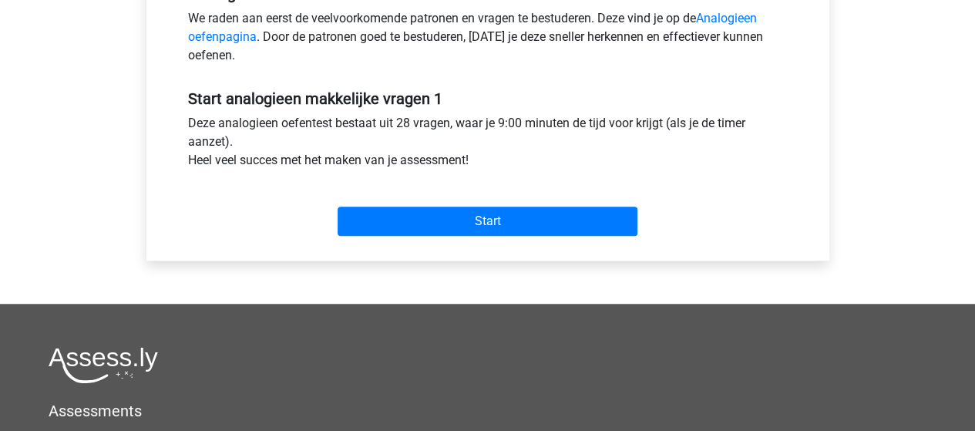
scroll to position [539, 0]
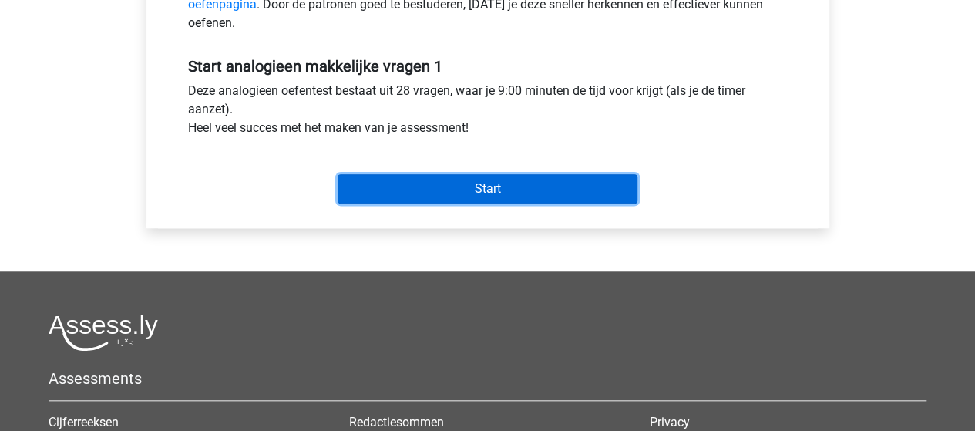
click at [445, 186] on input "Start" at bounding box center [487, 188] width 300 height 29
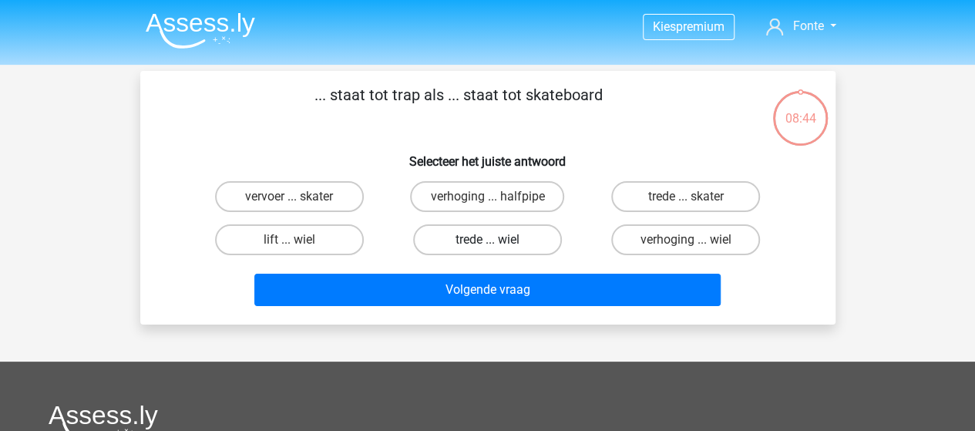
click at [478, 240] on label "trede ... wiel" at bounding box center [487, 239] width 149 height 31
click at [487, 240] on input "trede ... wiel" at bounding box center [492, 245] width 10 height 10
radio input "true"
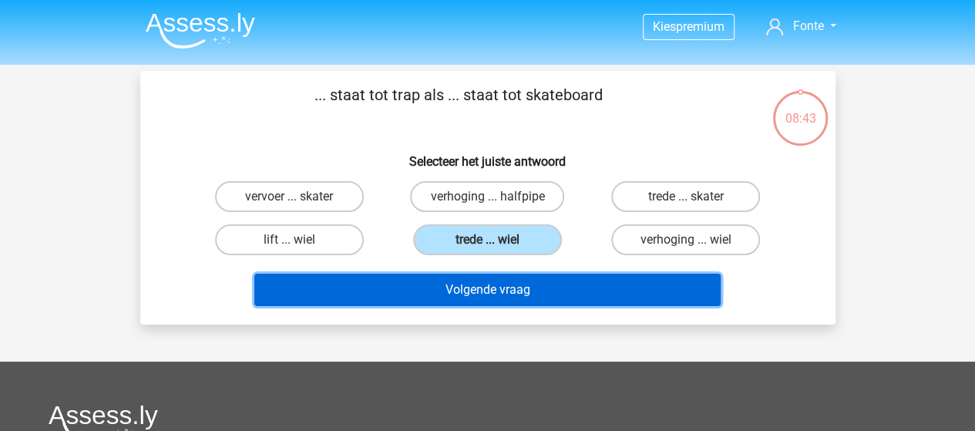
click at [478, 285] on button "Volgende vraag" at bounding box center [487, 290] width 466 height 32
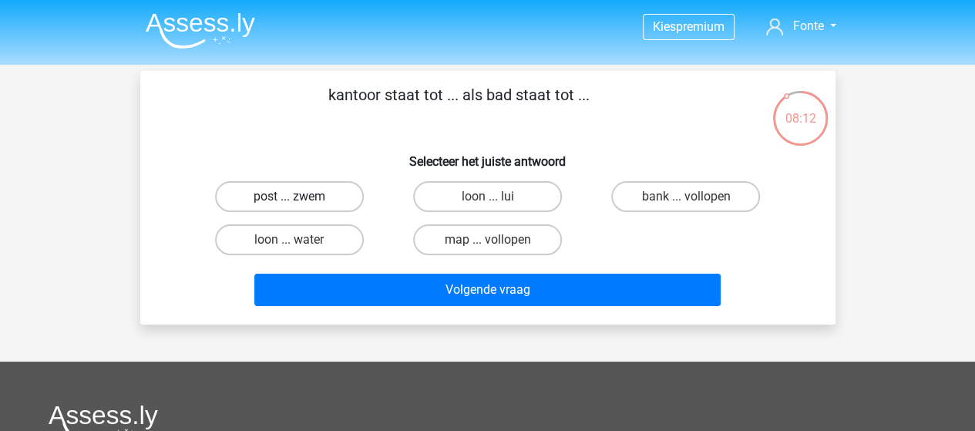
click at [308, 186] on label "post ... zwem" at bounding box center [289, 196] width 149 height 31
click at [299, 196] on input "post ... zwem" at bounding box center [294, 201] width 10 height 10
radio input "true"
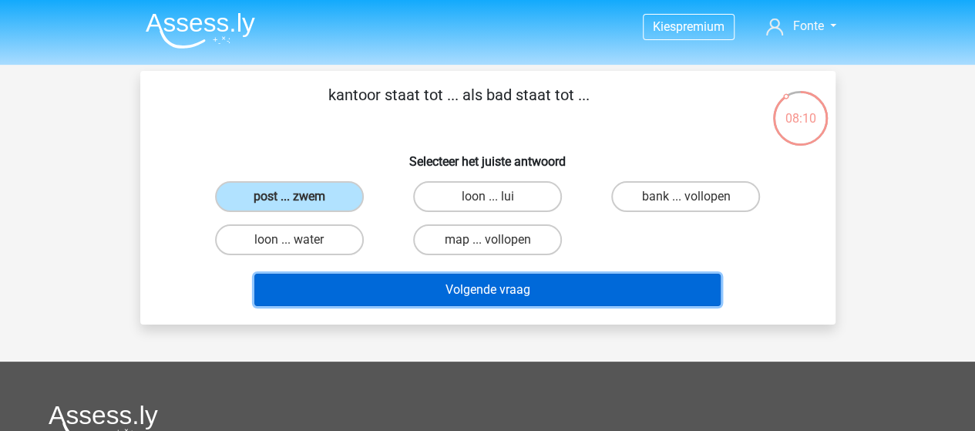
click at [464, 287] on button "Volgende vraag" at bounding box center [487, 290] width 466 height 32
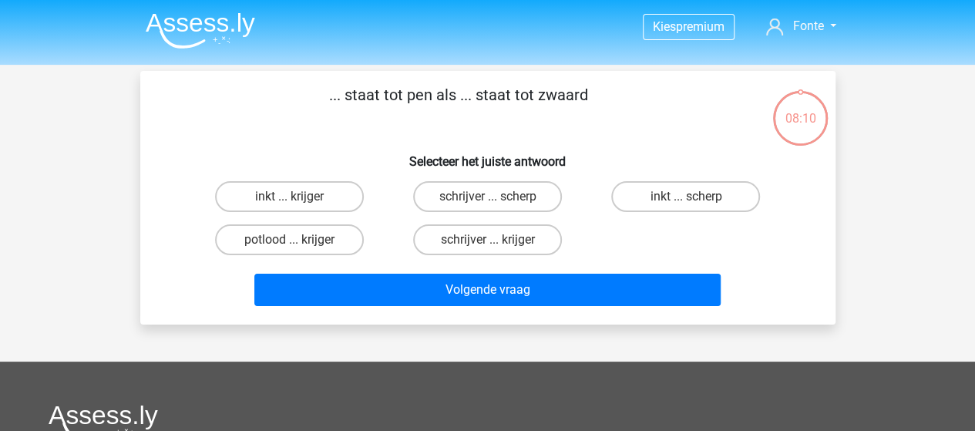
scroll to position [71, 0]
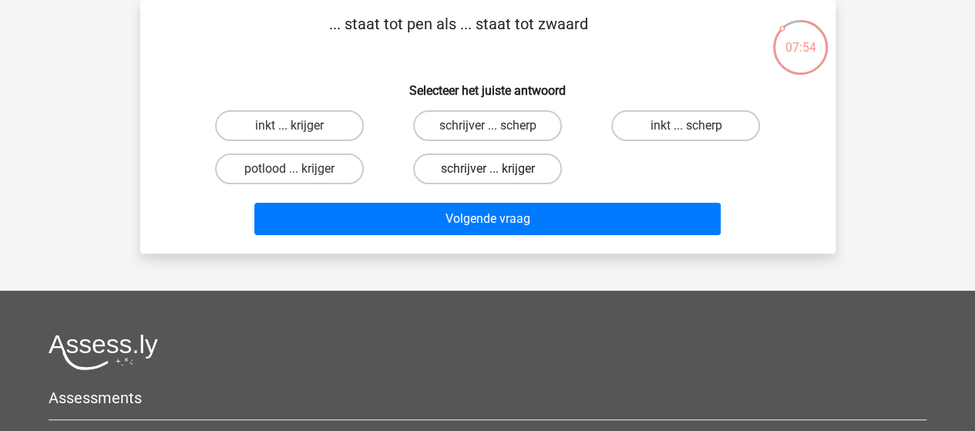
click at [480, 164] on label "schrijver ... krijger" at bounding box center [487, 168] width 149 height 31
click at [487, 169] on input "schrijver ... krijger" at bounding box center [492, 174] width 10 height 10
radio input "true"
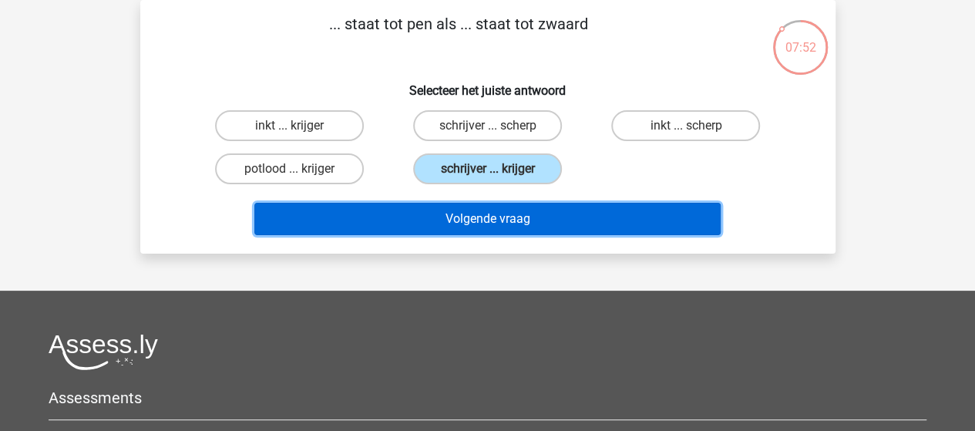
click at [476, 223] on button "Volgende vraag" at bounding box center [487, 219] width 466 height 32
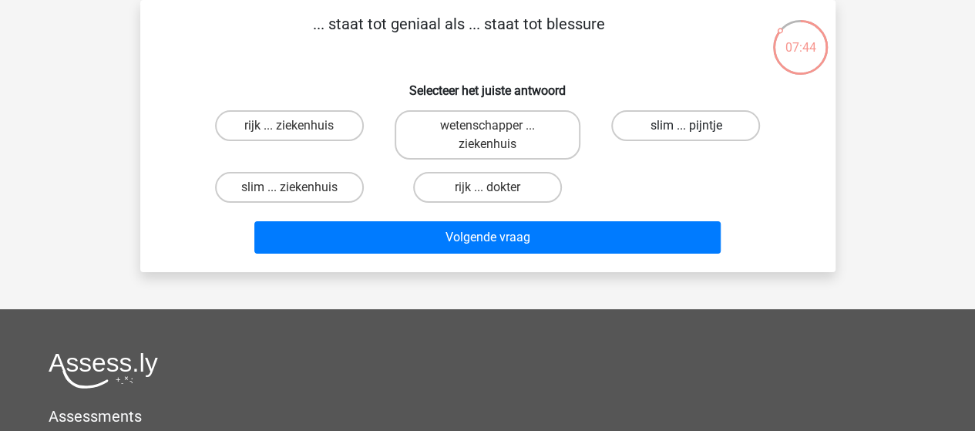
click at [649, 130] on label "slim ... pijntje" at bounding box center [685, 125] width 149 height 31
click at [686, 130] on input "slim ... pijntje" at bounding box center [691, 131] width 10 height 10
radio input "true"
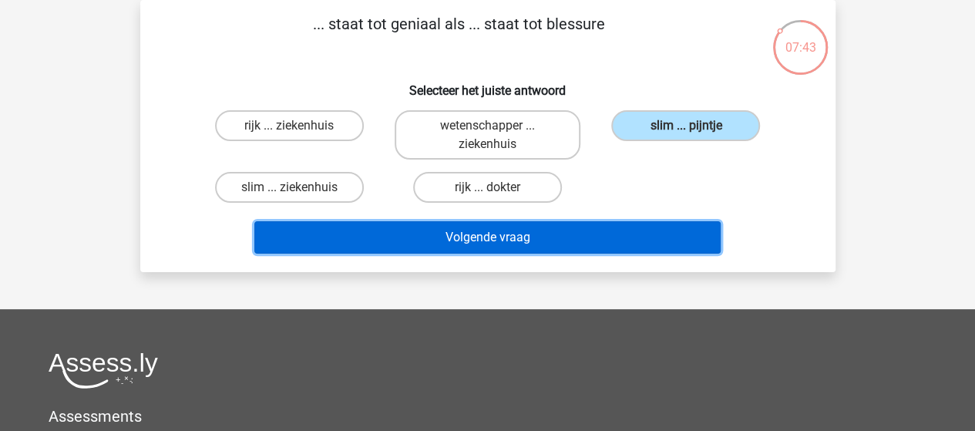
click at [529, 235] on button "Volgende vraag" at bounding box center [487, 237] width 466 height 32
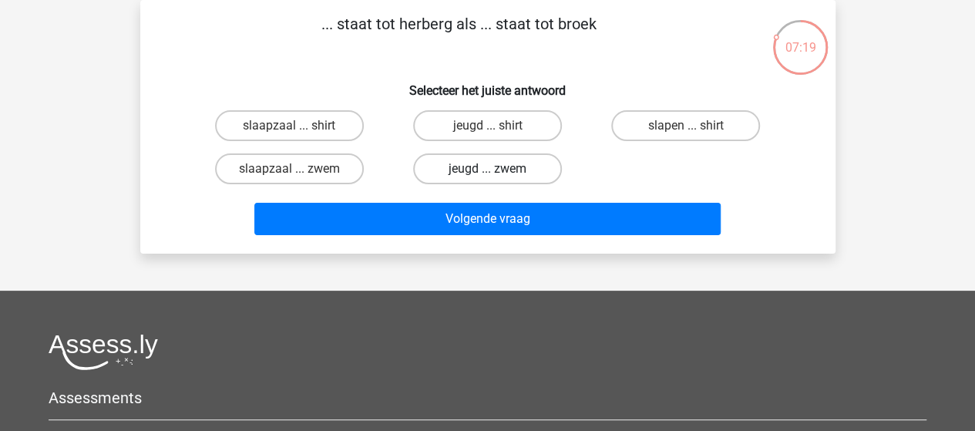
click at [487, 166] on label "jeugd ... zwem" at bounding box center [487, 168] width 149 height 31
click at [487, 169] on input "jeugd ... zwem" at bounding box center [492, 174] width 10 height 10
radio input "true"
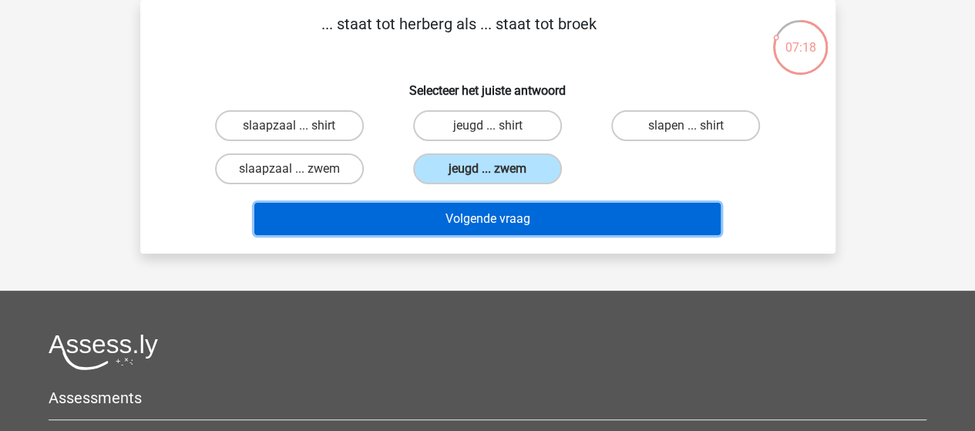
click at [475, 220] on button "Volgende vraag" at bounding box center [487, 219] width 466 height 32
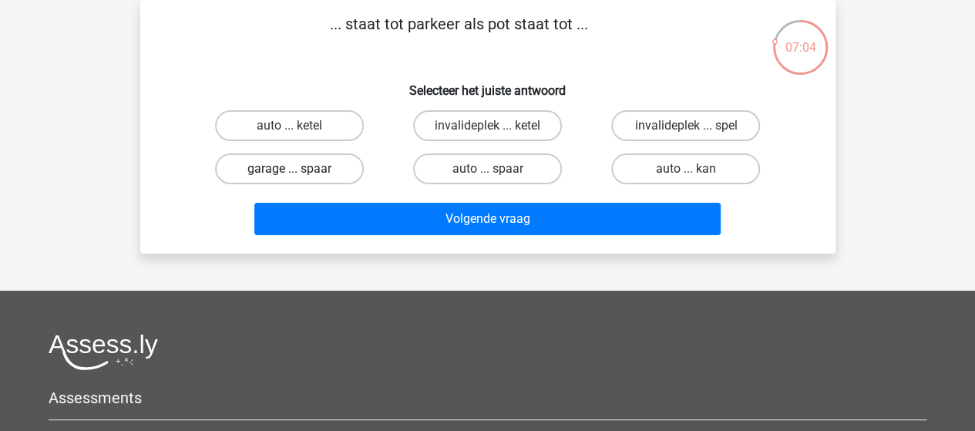
click at [321, 166] on label "garage ... spaar" at bounding box center [289, 168] width 149 height 31
click at [299, 169] on input "garage ... spaar" at bounding box center [294, 174] width 10 height 10
radio input "true"
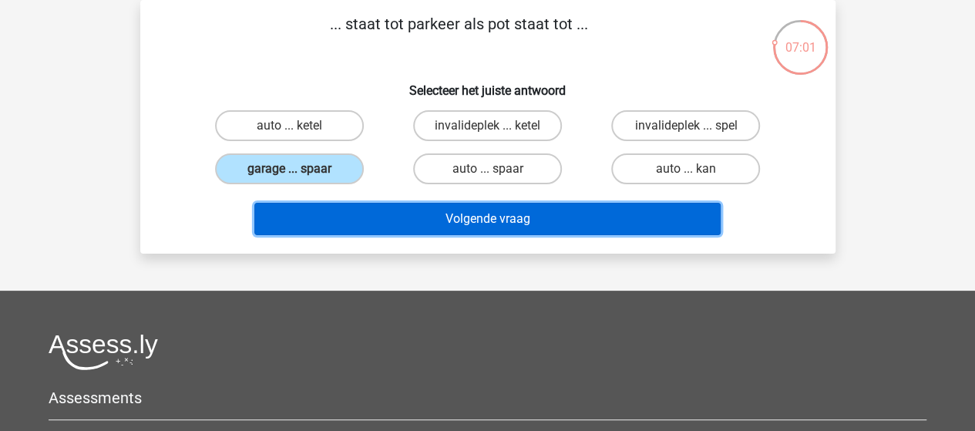
click at [464, 213] on button "Volgende vraag" at bounding box center [487, 219] width 466 height 32
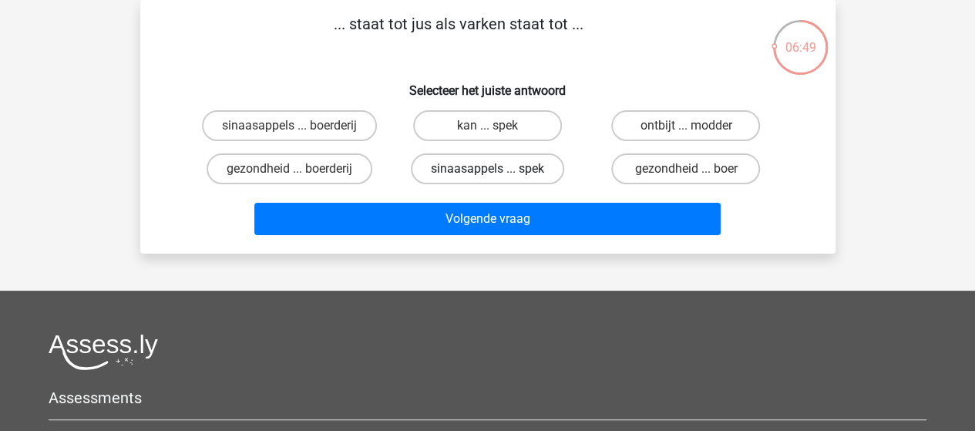
click at [482, 169] on label "sinaasappels ... spek" at bounding box center [487, 168] width 153 height 31
click at [487, 169] on input "sinaasappels ... spek" at bounding box center [492, 174] width 10 height 10
radio input "true"
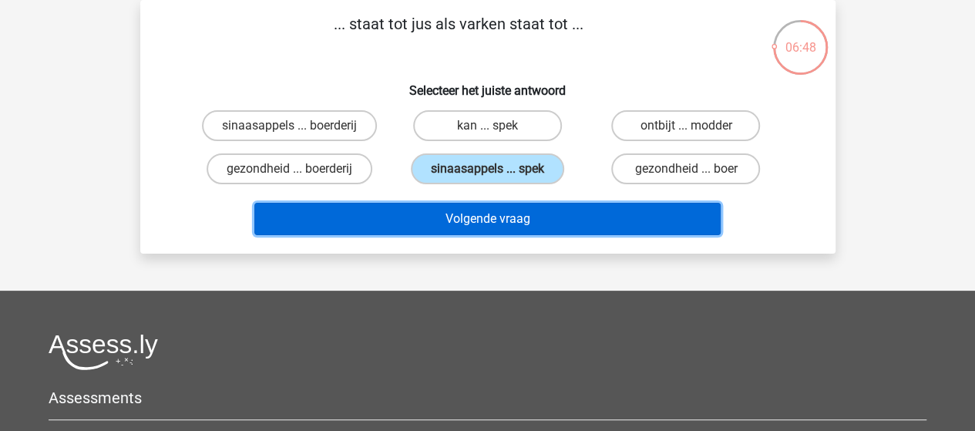
click at [475, 216] on button "Volgende vraag" at bounding box center [487, 219] width 466 height 32
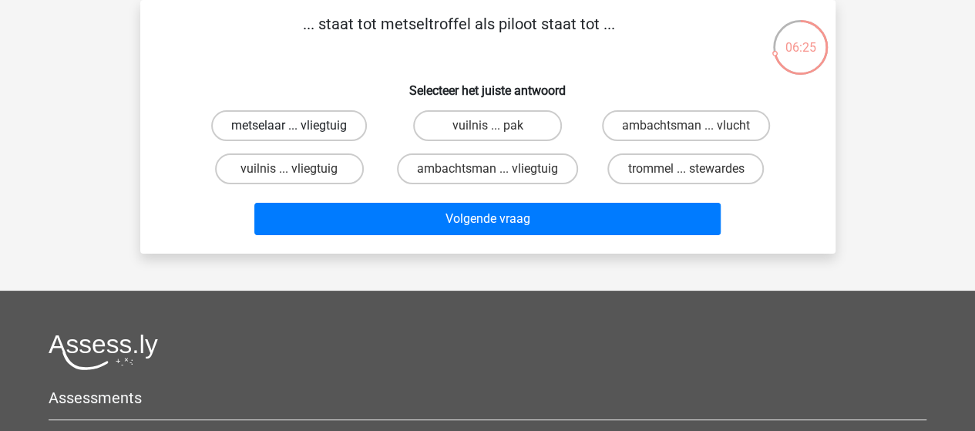
click at [307, 128] on label "metselaar ... vliegtuig" at bounding box center [289, 125] width 156 height 31
click at [299, 128] on input "metselaar ... vliegtuig" at bounding box center [294, 131] width 10 height 10
radio input "true"
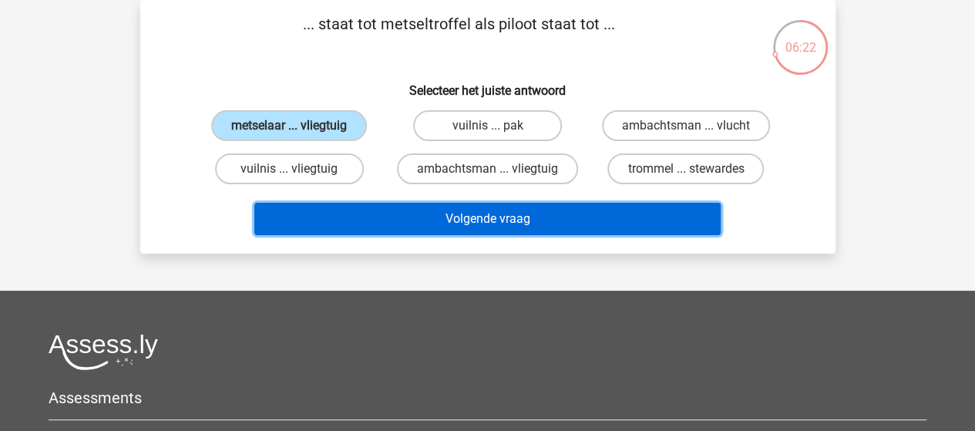
click at [495, 226] on button "Volgende vraag" at bounding box center [487, 219] width 466 height 32
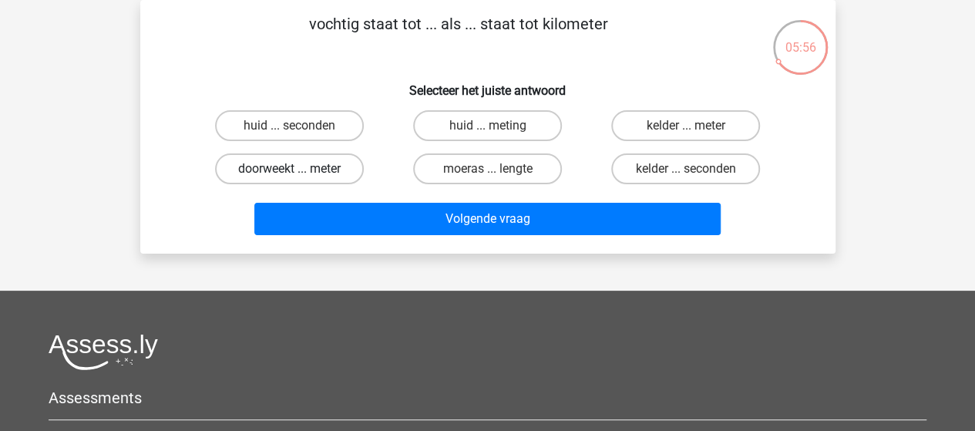
click at [322, 172] on label "doorweekt ... meter" at bounding box center [289, 168] width 149 height 31
click at [299, 172] on input "doorweekt ... meter" at bounding box center [294, 174] width 10 height 10
radio input "true"
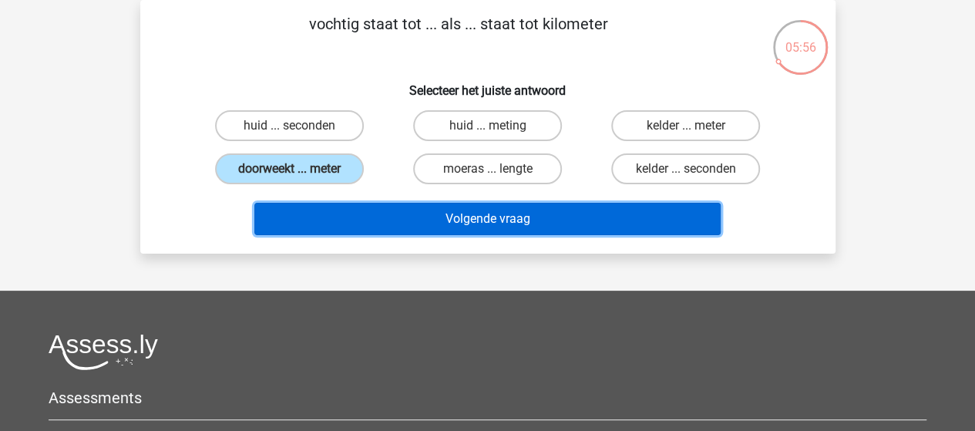
click at [398, 210] on button "Volgende vraag" at bounding box center [487, 219] width 466 height 32
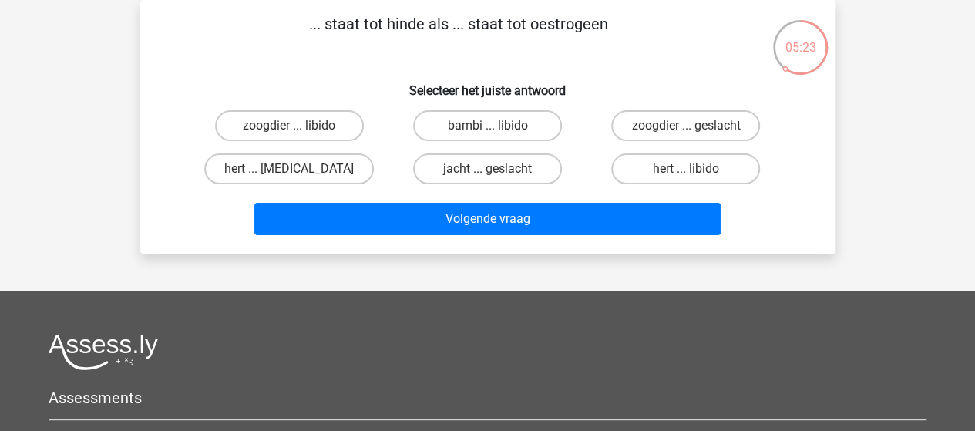
click at [297, 173] on input "hert ... testosteron" at bounding box center [294, 174] width 10 height 10
radio input "true"
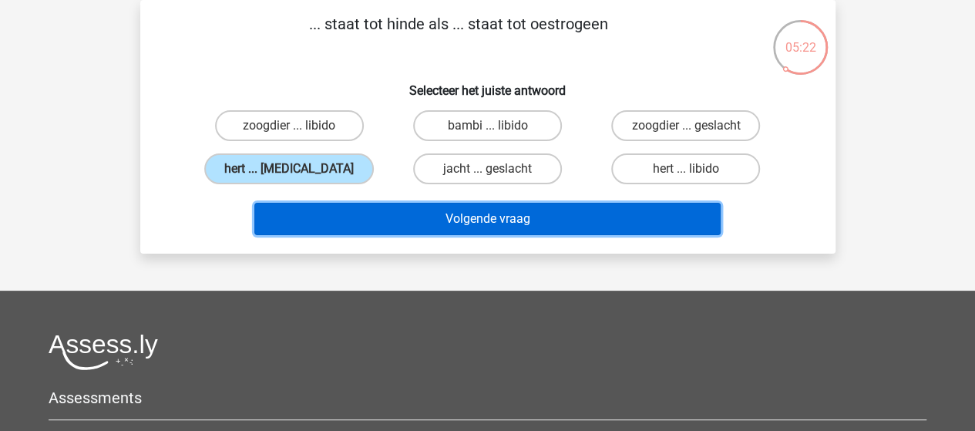
click at [416, 214] on button "Volgende vraag" at bounding box center [487, 219] width 466 height 32
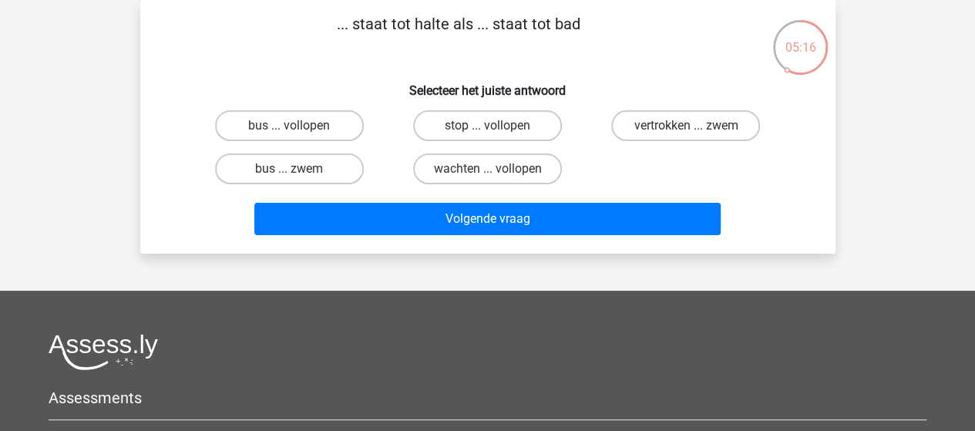
click at [295, 172] on input "bus ... zwem" at bounding box center [294, 174] width 10 height 10
radio input "true"
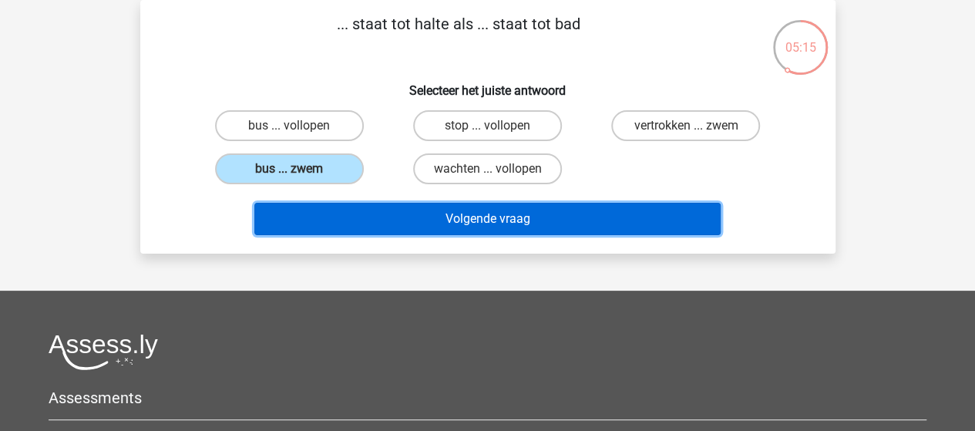
click at [373, 216] on button "Volgende vraag" at bounding box center [487, 219] width 466 height 32
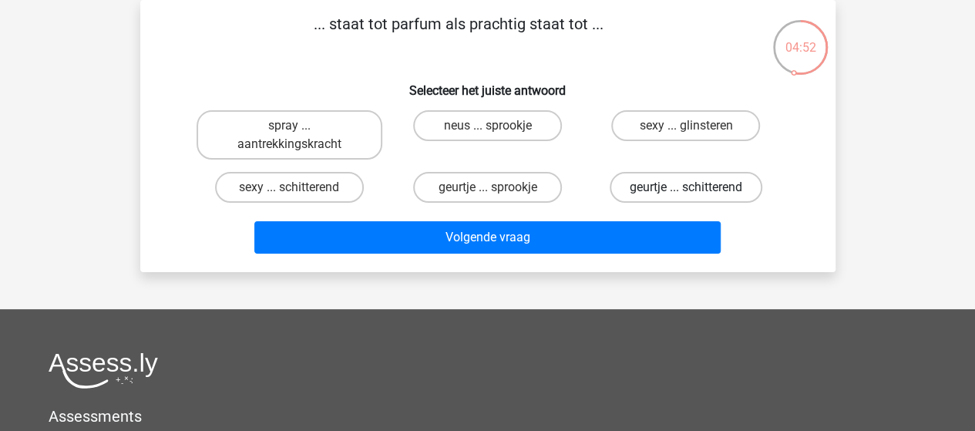
click at [654, 190] on label "geurtje ... schitterend" at bounding box center [685, 187] width 153 height 31
click at [686, 190] on input "geurtje ... schitterend" at bounding box center [691, 192] width 10 height 10
radio input "true"
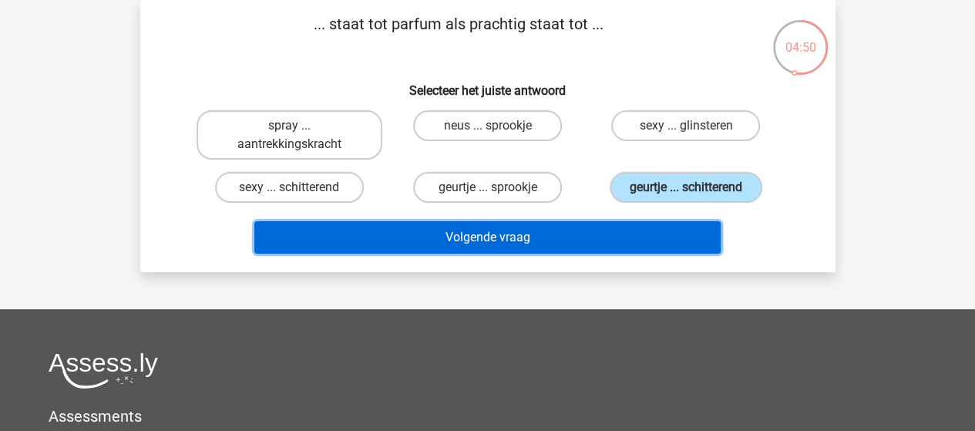
click at [455, 233] on button "Volgende vraag" at bounding box center [487, 237] width 466 height 32
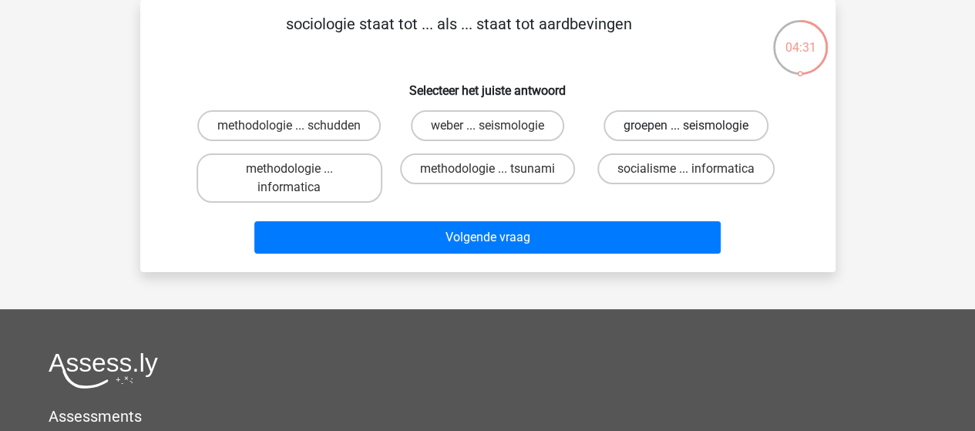
click at [658, 124] on label "groepen ... seismologie" at bounding box center [685, 125] width 165 height 31
click at [686, 126] on input "groepen ... seismologie" at bounding box center [691, 131] width 10 height 10
radio input "true"
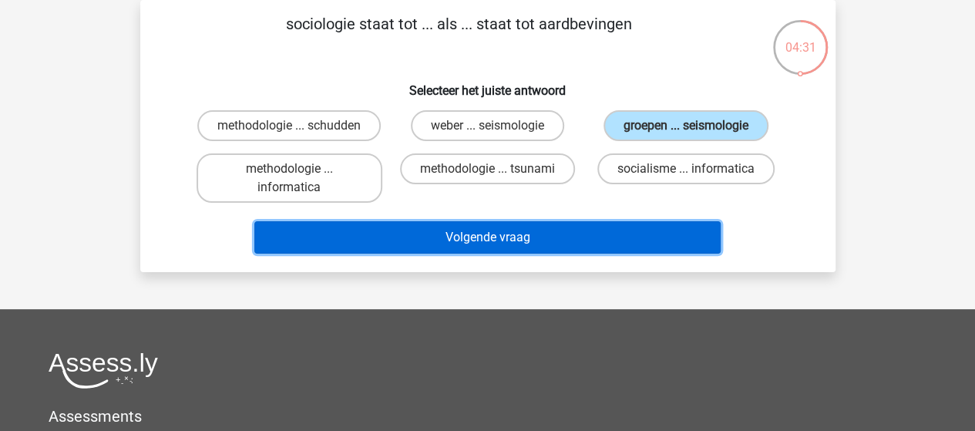
click at [485, 230] on button "Volgende vraag" at bounding box center [487, 237] width 466 height 32
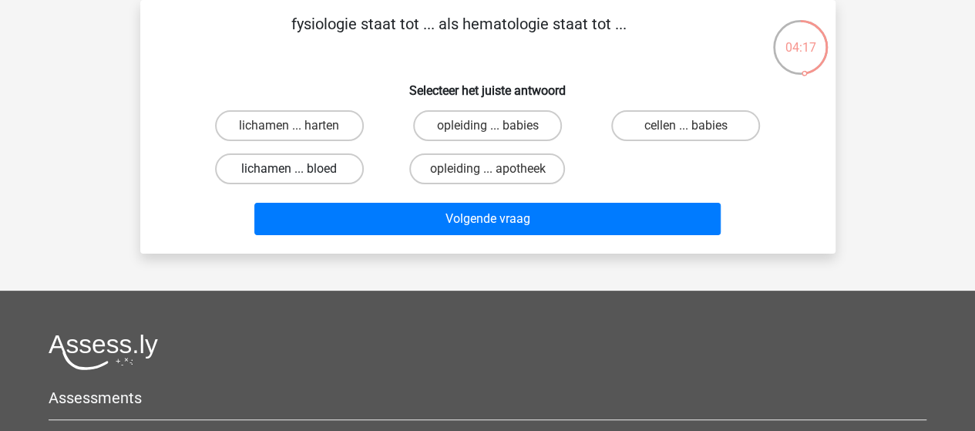
click at [316, 172] on label "lichamen ... bloed" at bounding box center [289, 168] width 149 height 31
click at [299, 172] on input "lichamen ... bloed" at bounding box center [294, 174] width 10 height 10
radio input "true"
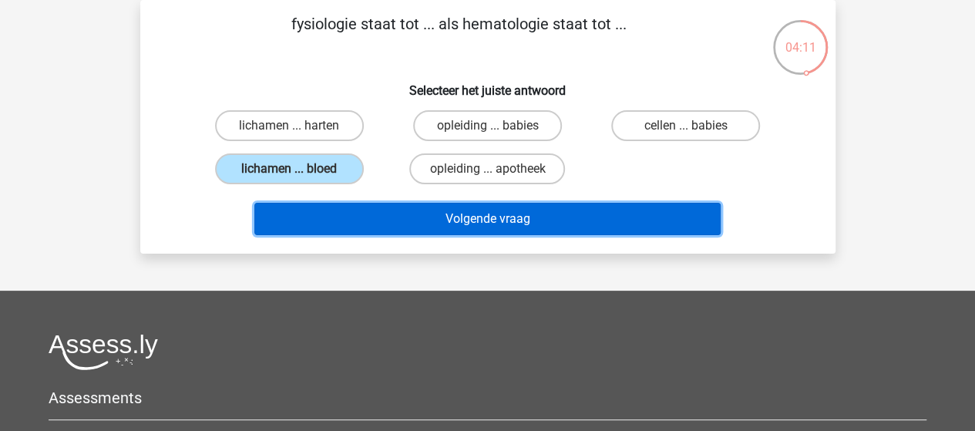
click at [493, 219] on button "Volgende vraag" at bounding box center [487, 219] width 466 height 32
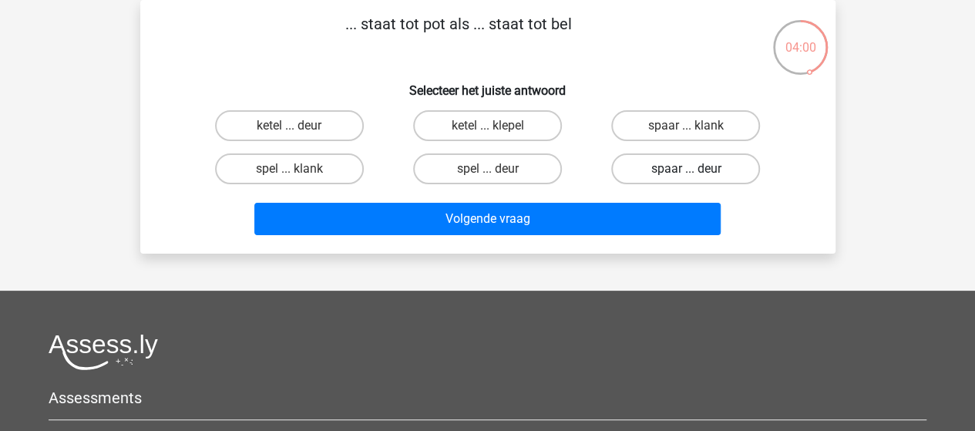
click at [685, 166] on label "spaar ... deur" at bounding box center [685, 168] width 149 height 31
click at [686, 169] on input "spaar ... deur" at bounding box center [691, 174] width 10 height 10
radio input "true"
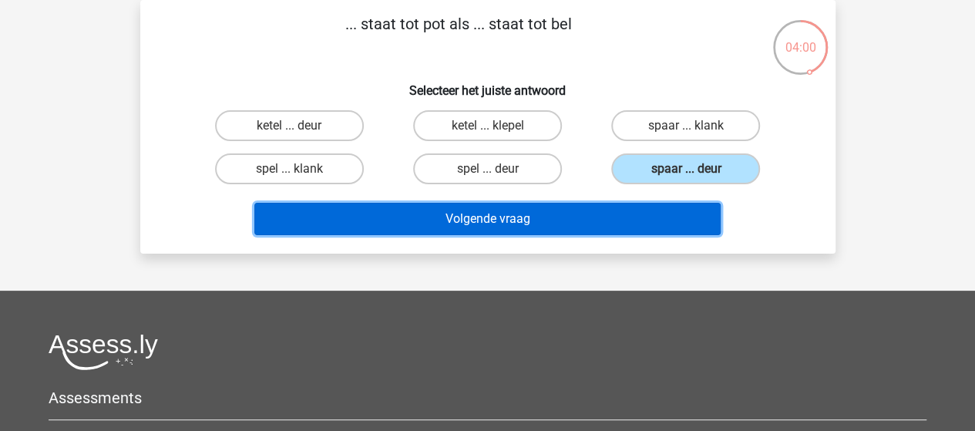
click at [570, 215] on button "Volgende vraag" at bounding box center [487, 219] width 466 height 32
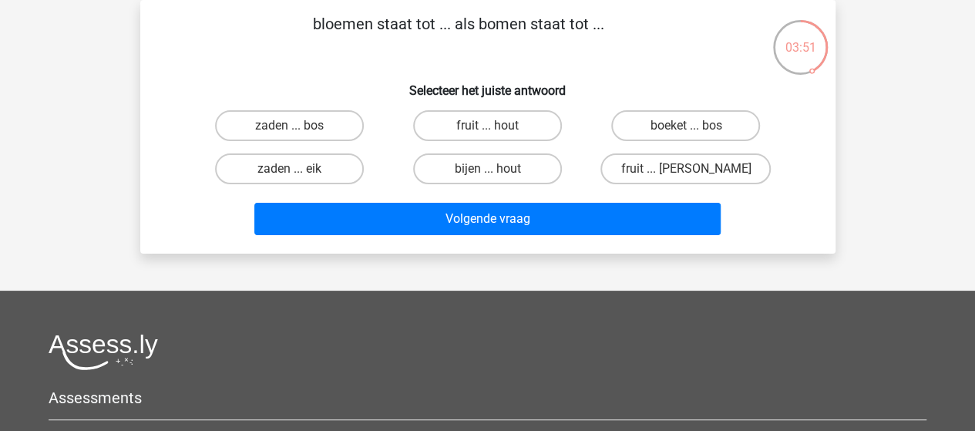
click at [692, 128] on input "boeket ... bos" at bounding box center [691, 131] width 10 height 10
radio input "true"
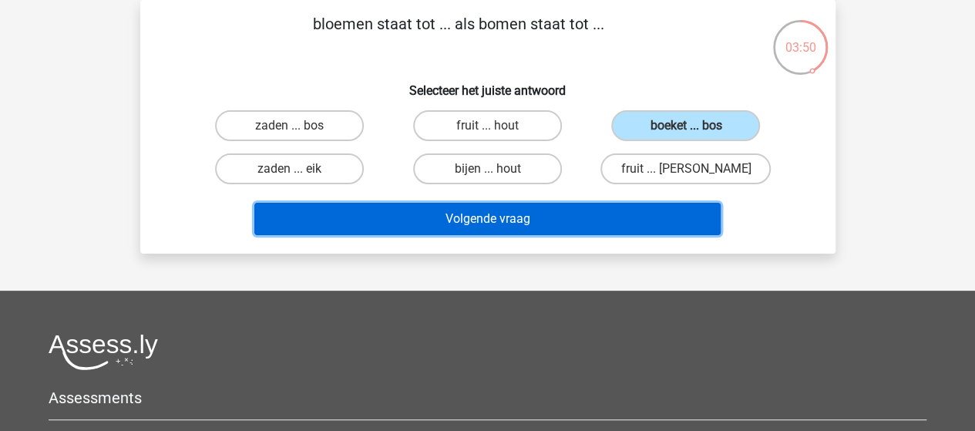
click at [479, 215] on button "Volgende vraag" at bounding box center [487, 219] width 466 height 32
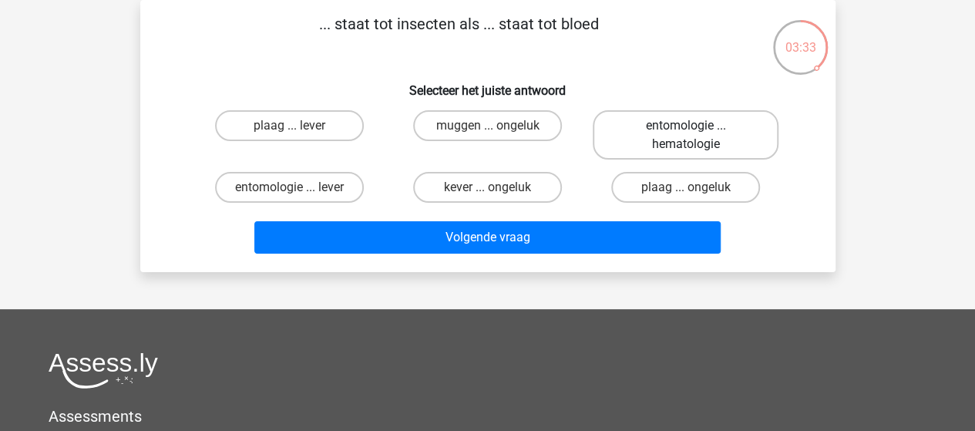
click at [652, 129] on label "entomologie ... hematologie" at bounding box center [685, 134] width 186 height 49
click at [686, 129] on input "entomologie ... hematologie" at bounding box center [691, 131] width 10 height 10
radio input "true"
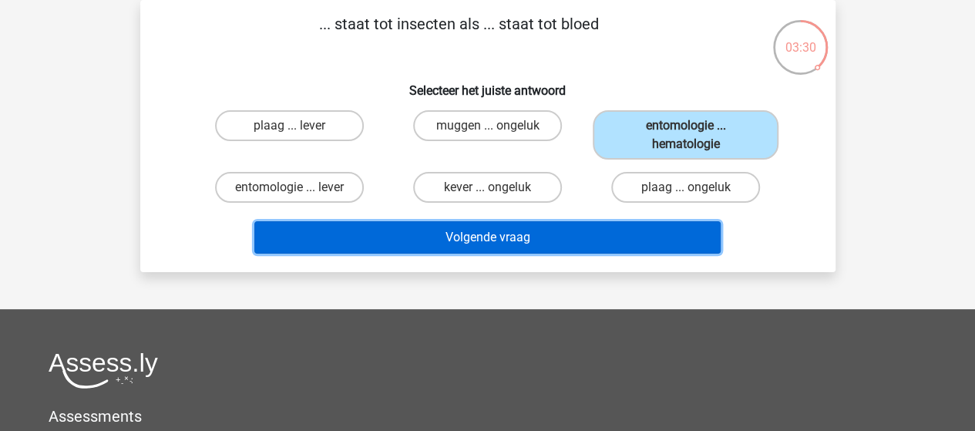
click at [561, 232] on button "Volgende vraag" at bounding box center [487, 237] width 466 height 32
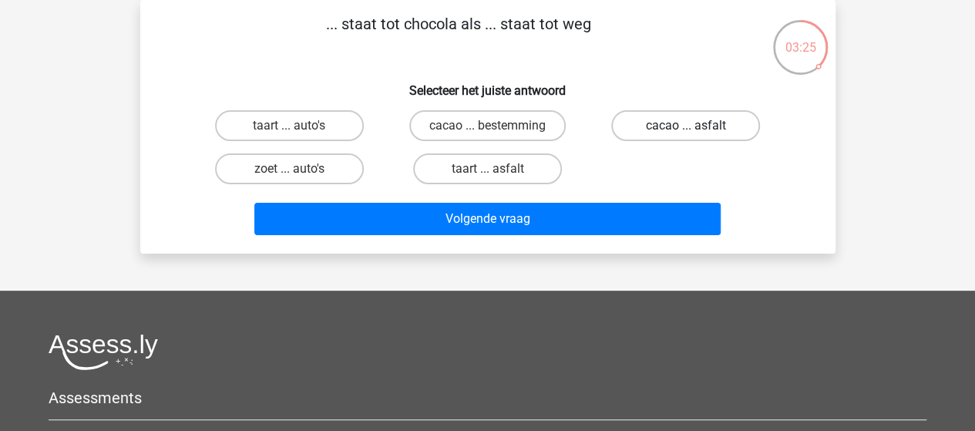
click at [680, 126] on label "cacao ... asfalt" at bounding box center [685, 125] width 149 height 31
click at [686, 126] on input "cacao ... asfalt" at bounding box center [691, 131] width 10 height 10
radio input "true"
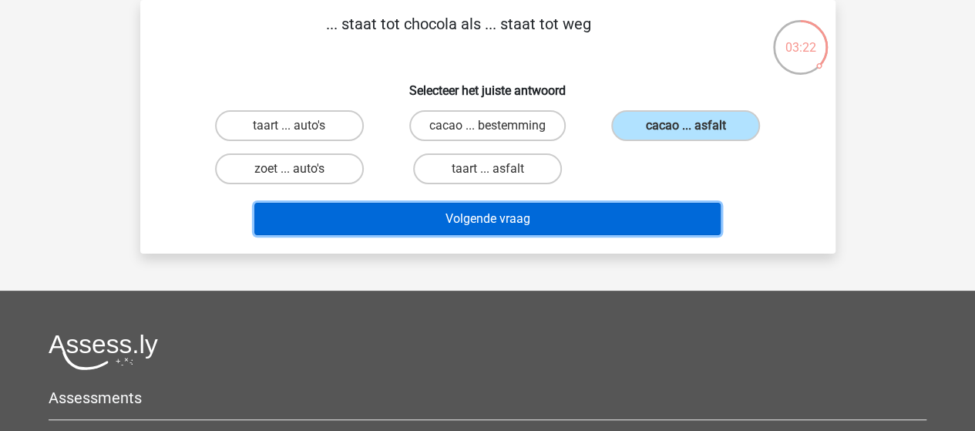
click at [557, 217] on button "Volgende vraag" at bounding box center [487, 219] width 466 height 32
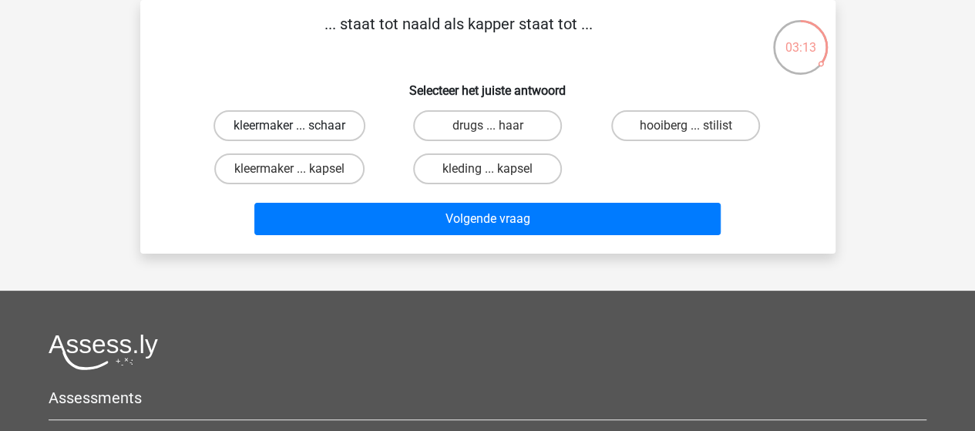
click at [335, 120] on label "kleermaker ... schaar" at bounding box center [289, 125] width 152 height 31
click at [299, 126] on input "kleermaker ... schaar" at bounding box center [294, 131] width 10 height 10
radio input "true"
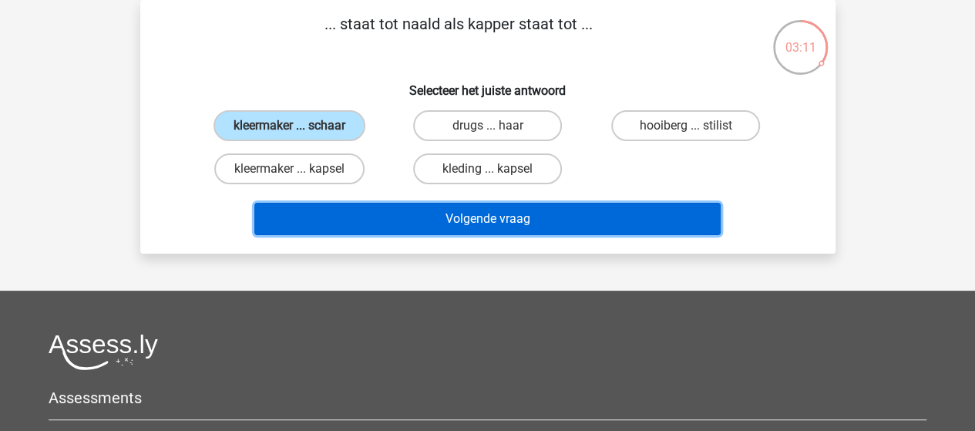
click at [439, 209] on button "Volgende vraag" at bounding box center [487, 219] width 466 height 32
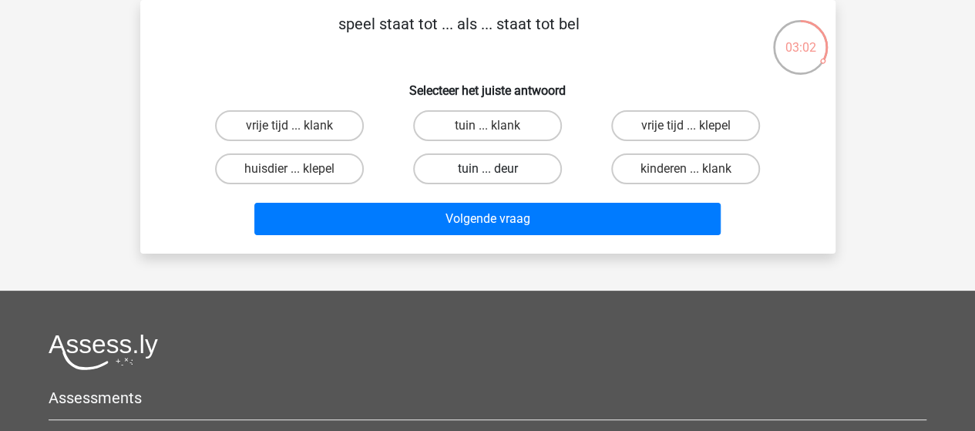
click at [476, 170] on label "tuin ... deur" at bounding box center [487, 168] width 149 height 31
click at [487, 170] on input "tuin ... deur" at bounding box center [492, 174] width 10 height 10
radio input "true"
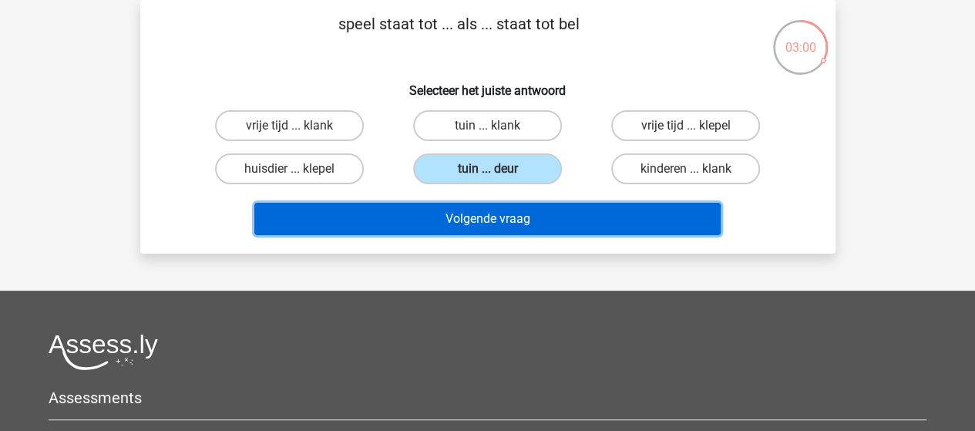
click at [460, 221] on button "Volgende vraag" at bounding box center [487, 219] width 466 height 32
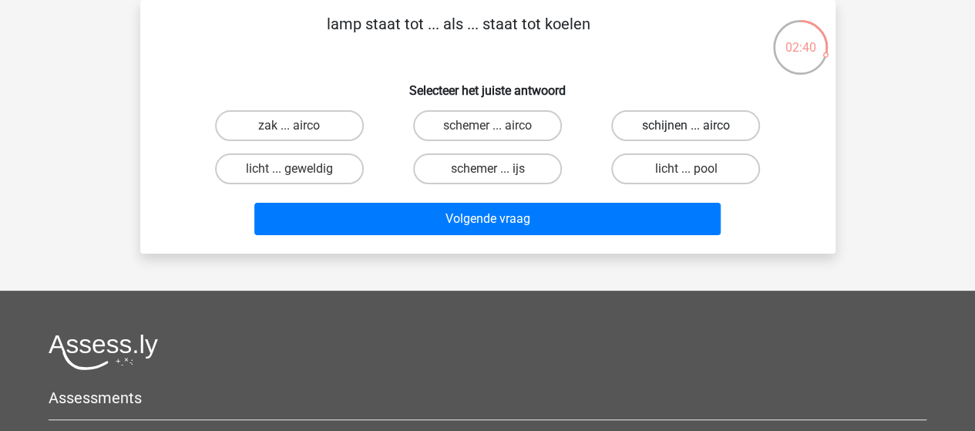
click at [666, 129] on label "schijnen ... airco" at bounding box center [685, 125] width 149 height 31
click at [686, 129] on input "schijnen ... airco" at bounding box center [691, 131] width 10 height 10
radio input "true"
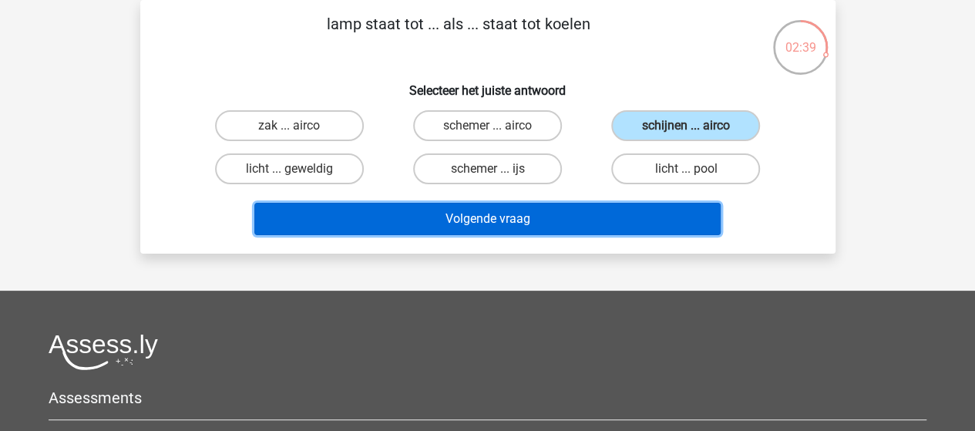
click at [504, 224] on button "Volgende vraag" at bounding box center [487, 219] width 466 height 32
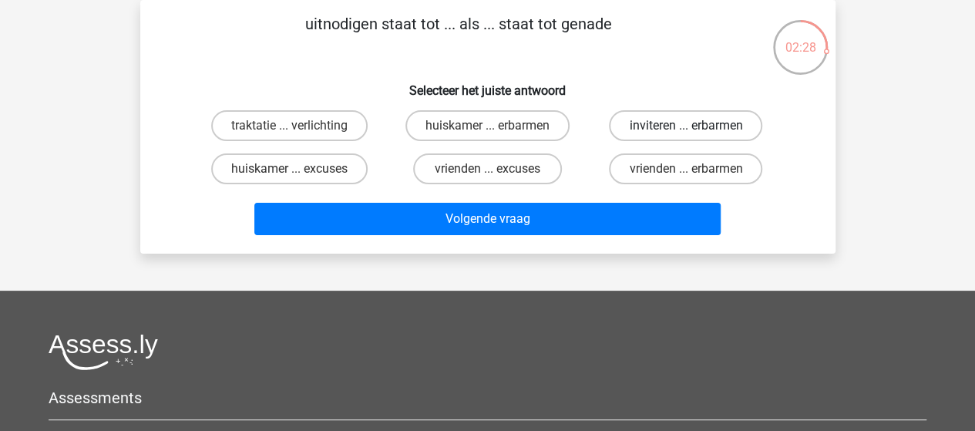
click at [672, 123] on label "inviteren ... erbarmen" at bounding box center [685, 125] width 153 height 31
click at [686, 126] on input "inviteren ... erbarmen" at bounding box center [691, 131] width 10 height 10
radio input "true"
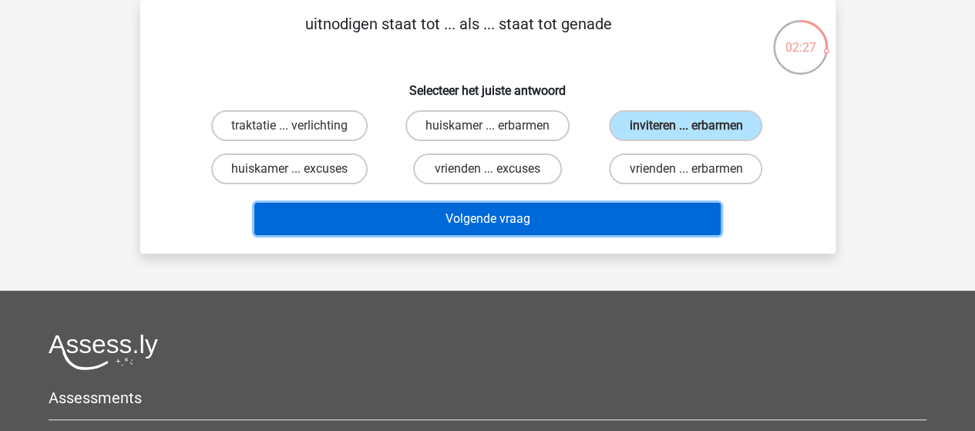
click at [525, 221] on button "Volgende vraag" at bounding box center [487, 219] width 466 height 32
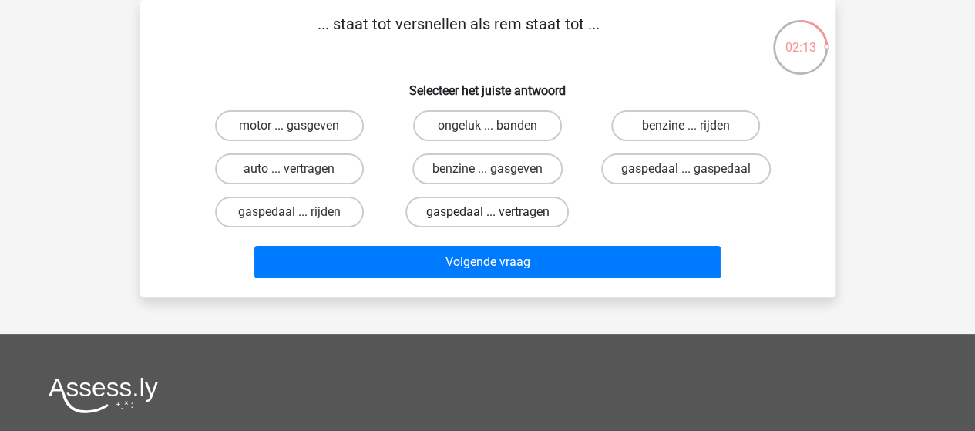
click at [515, 210] on label "gaspedaal ... vertragen" at bounding box center [486, 211] width 163 height 31
click at [497, 212] on input "gaspedaal ... vertragen" at bounding box center [492, 217] width 10 height 10
radio input "true"
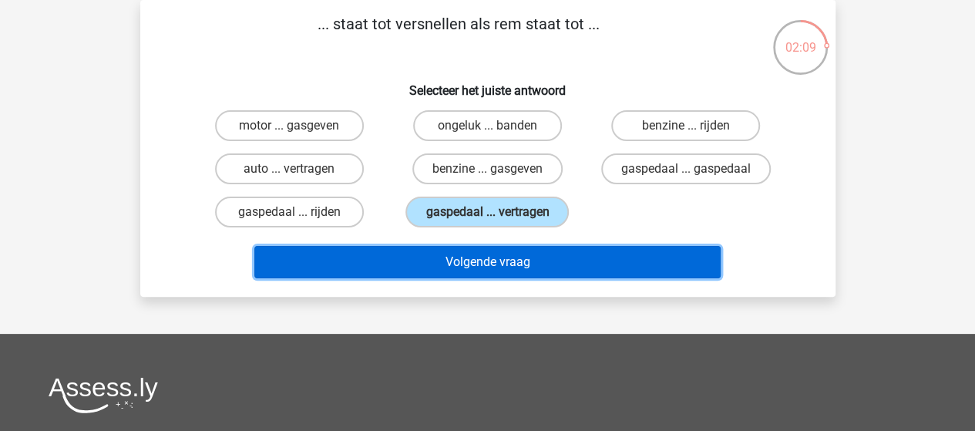
click at [509, 257] on button "Volgende vraag" at bounding box center [487, 262] width 466 height 32
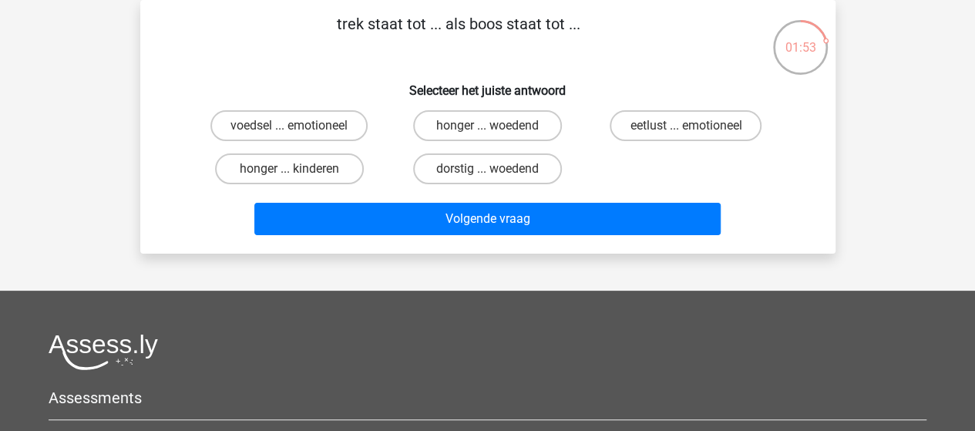
click at [492, 131] on input "honger ... woedend" at bounding box center [492, 131] width 10 height 10
radio input "true"
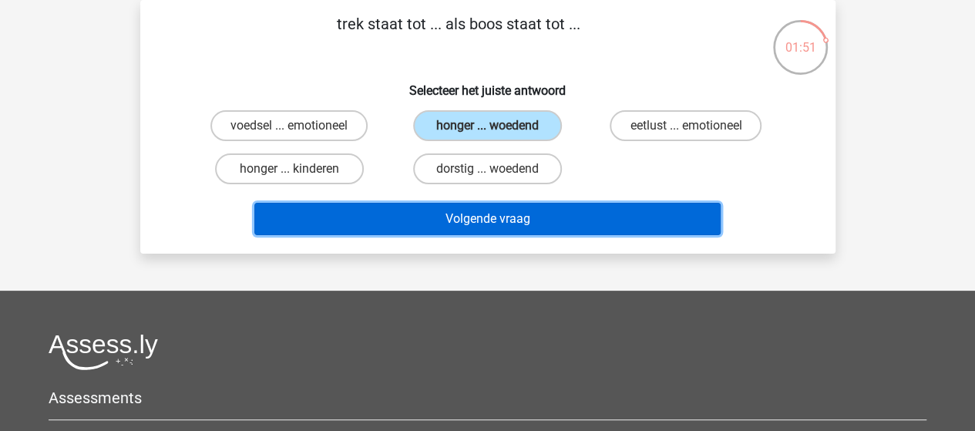
click at [504, 224] on button "Volgende vraag" at bounding box center [487, 219] width 466 height 32
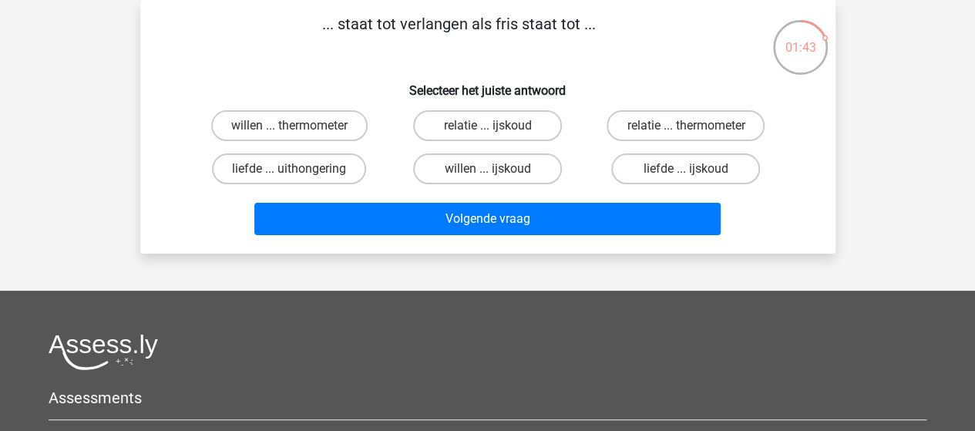
click at [495, 169] on input "willen ... ijskoud" at bounding box center [492, 174] width 10 height 10
radio input "true"
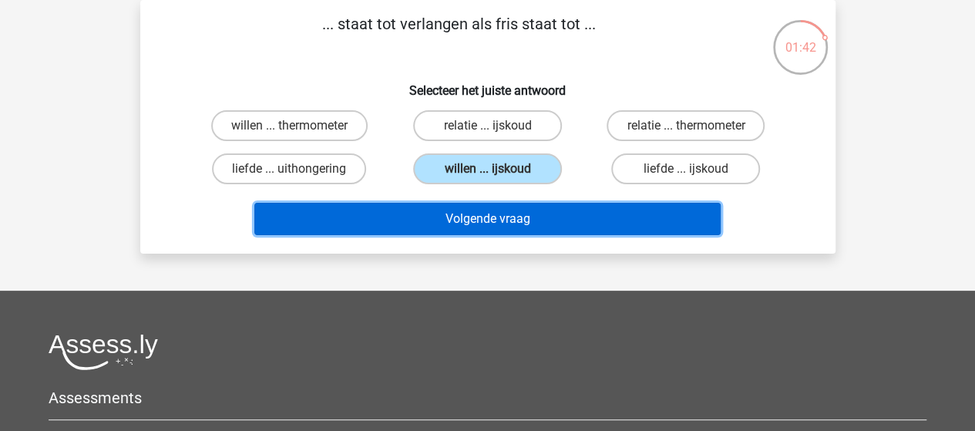
click at [478, 224] on button "Volgende vraag" at bounding box center [487, 219] width 466 height 32
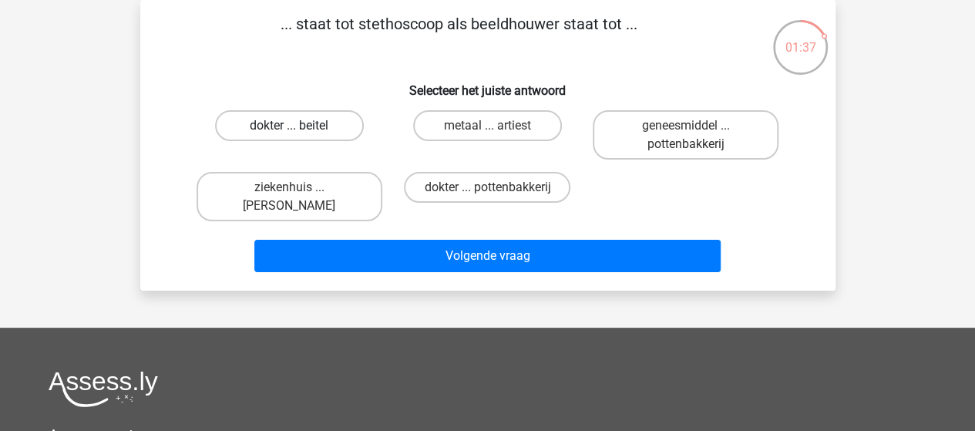
click at [304, 128] on label "dokter ... beitel" at bounding box center [289, 125] width 149 height 31
click at [299, 128] on input "dokter ... beitel" at bounding box center [294, 131] width 10 height 10
radio input "true"
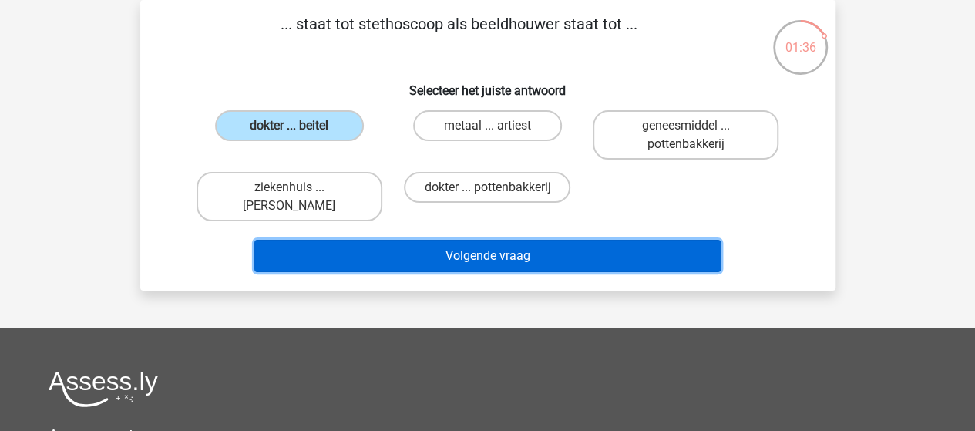
click at [490, 263] on button "Volgende vraag" at bounding box center [487, 256] width 466 height 32
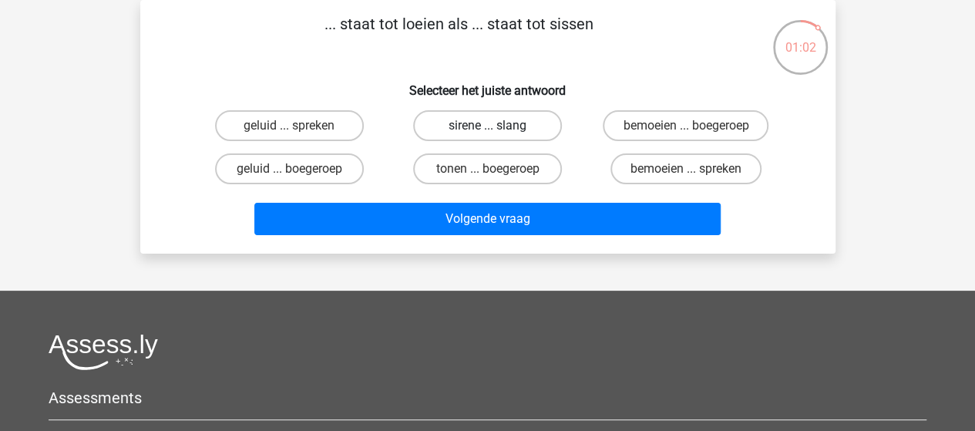
click at [494, 113] on label "sirene ... slang" at bounding box center [487, 125] width 149 height 31
click at [494, 126] on input "sirene ... slang" at bounding box center [492, 131] width 10 height 10
radio input "true"
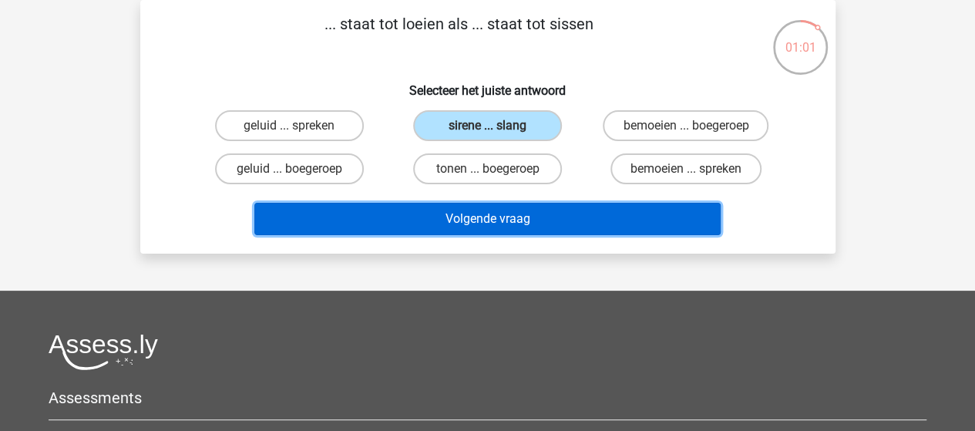
click at [492, 213] on button "Volgende vraag" at bounding box center [487, 219] width 466 height 32
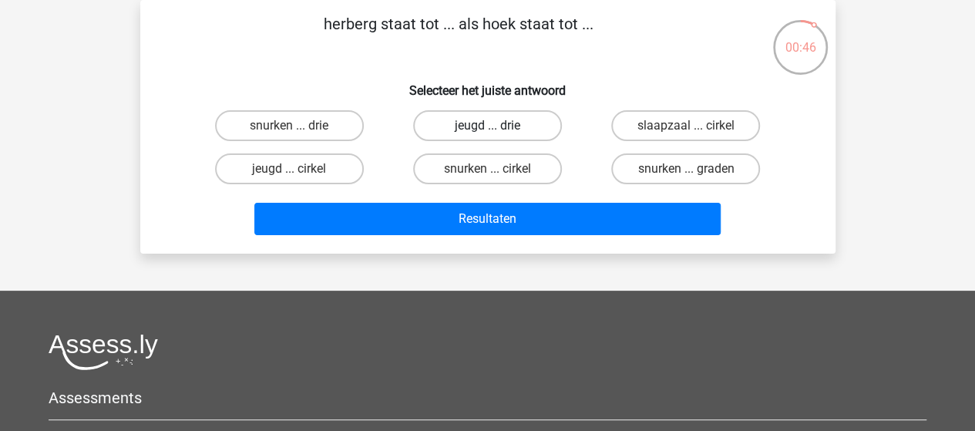
click at [487, 125] on label "jeugd ... drie" at bounding box center [487, 125] width 149 height 31
click at [487, 126] on input "jeugd ... drie" at bounding box center [492, 131] width 10 height 10
radio input "true"
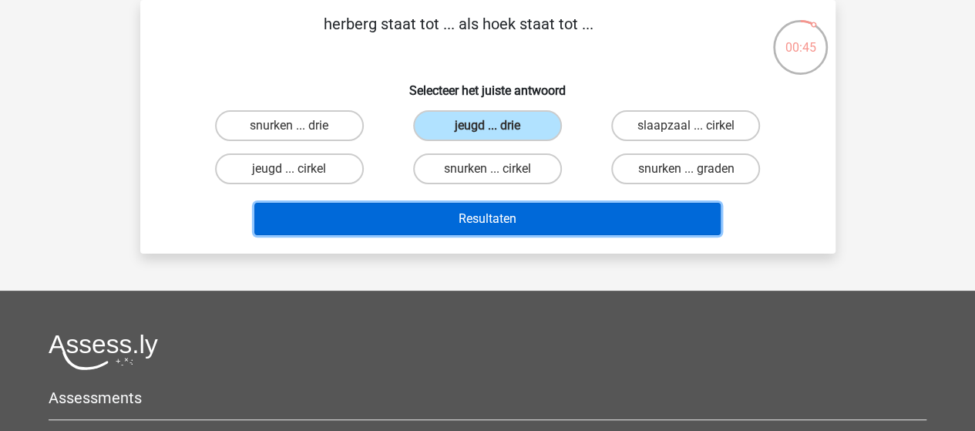
click at [482, 218] on button "Resultaten" at bounding box center [487, 219] width 466 height 32
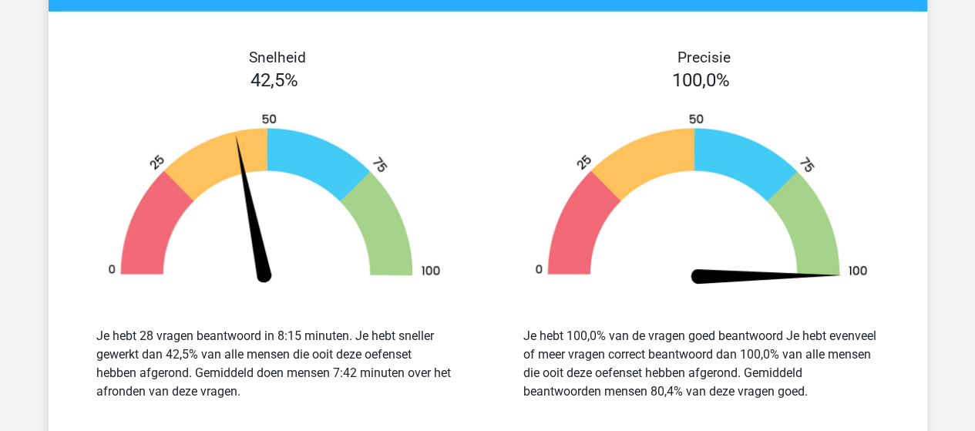
scroll to position [2465, 0]
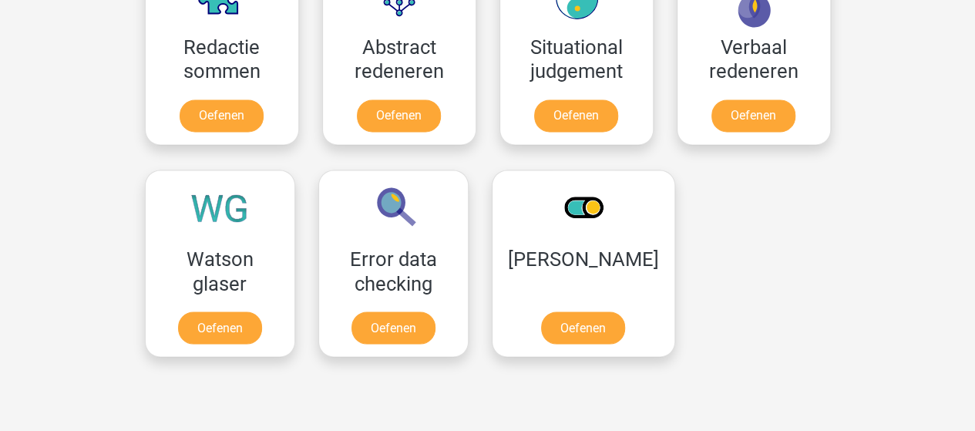
scroll to position [1193, 0]
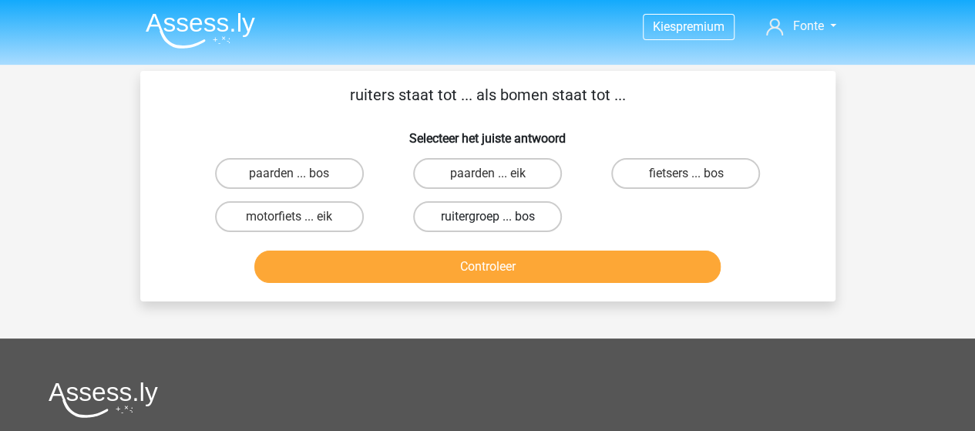
click at [478, 214] on label "ruitergroep ... bos" at bounding box center [487, 216] width 149 height 31
click at [487, 216] on input "ruitergroep ... bos" at bounding box center [492, 221] width 10 height 10
radio input "true"
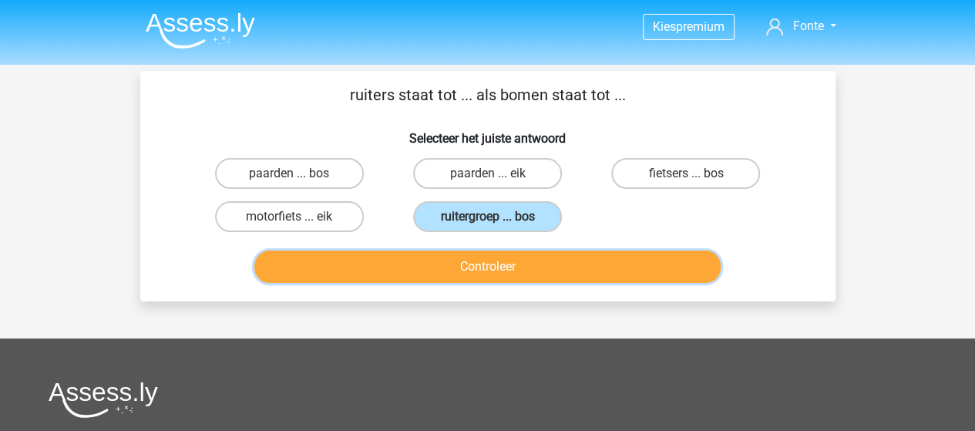
click at [482, 272] on button "Controleer" at bounding box center [487, 266] width 466 height 32
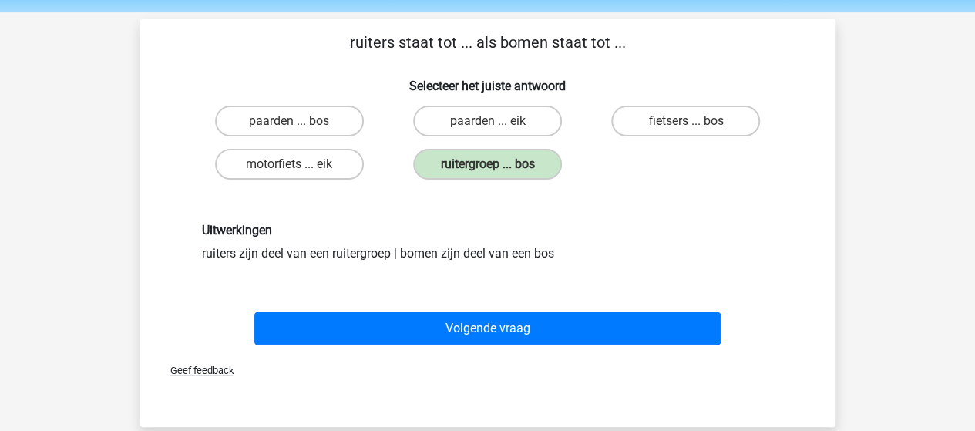
scroll to position [77, 0]
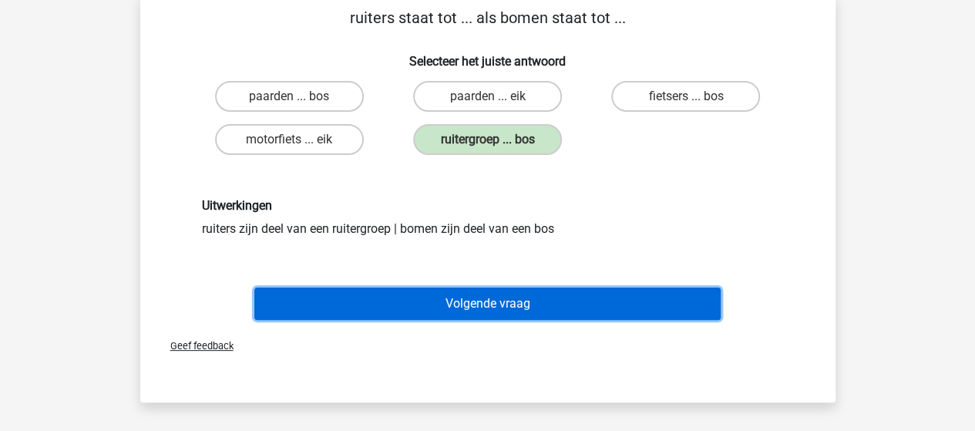
click at [485, 304] on button "Volgende vraag" at bounding box center [487, 303] width 466 height 32
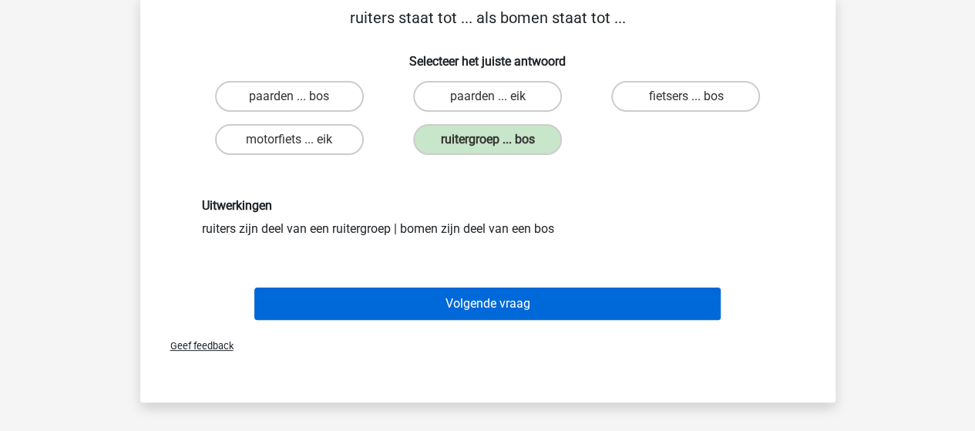
scroll to position [71, 0]
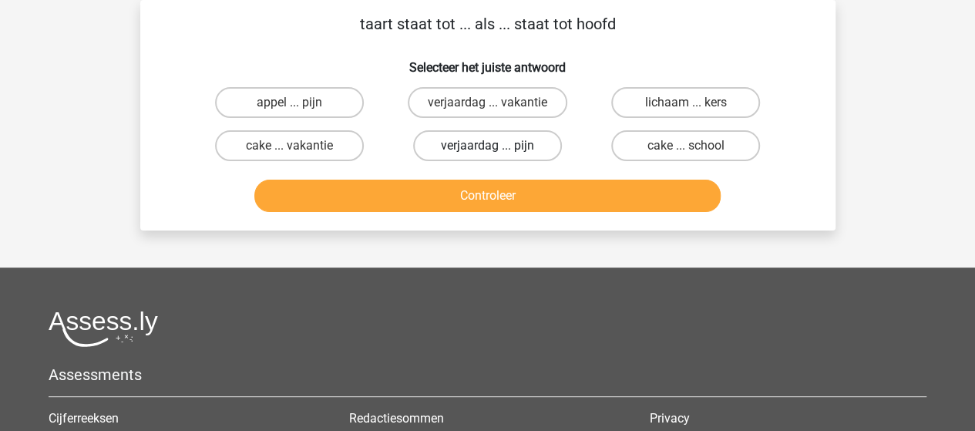
click at [508, 150] on label "verjaardag ... pijn" at bounding box center [487, 145] width 149 height 31
click at [497, 150] on input "verjaardag ... pijn" at bounding box center [492, 151] width 10 height 10
radio input "true"
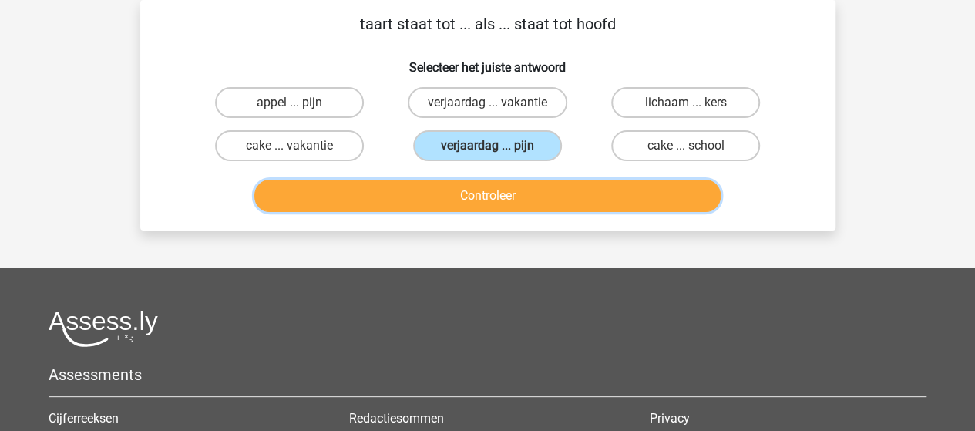
click at [473, 204] on button "Controleer" at bounding box center [487, 196] width 466 height 32
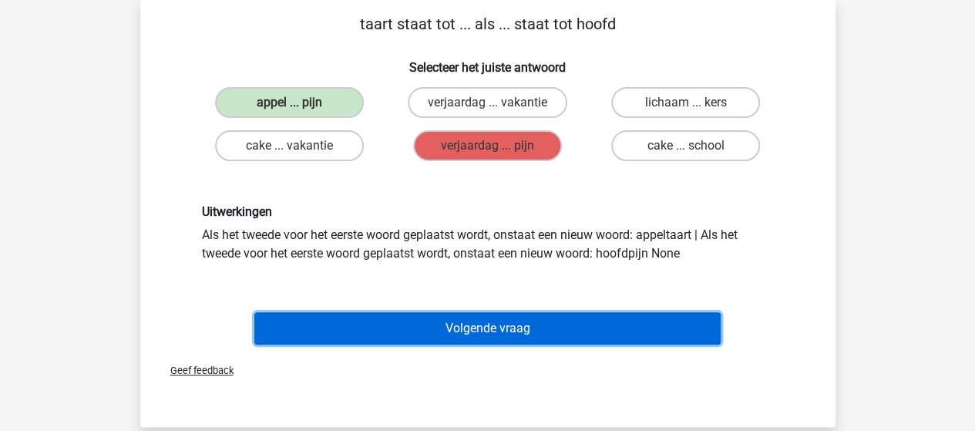
click at [470, 327] on button "Volgende vraag" at bounding box center [487, 328] width 466 height 32
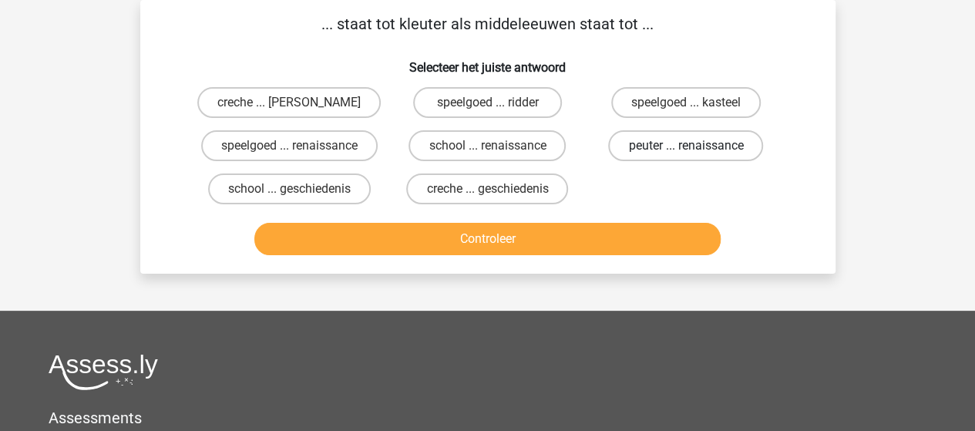
click at [653, 144] on label "peuter ... renaissance" at bounding box center [685, 145] width 155 height 31
click at [686, 146] on input "peuter ... renaissance" at bounding box center [691, 151] width 10 height 10
radio input "true"
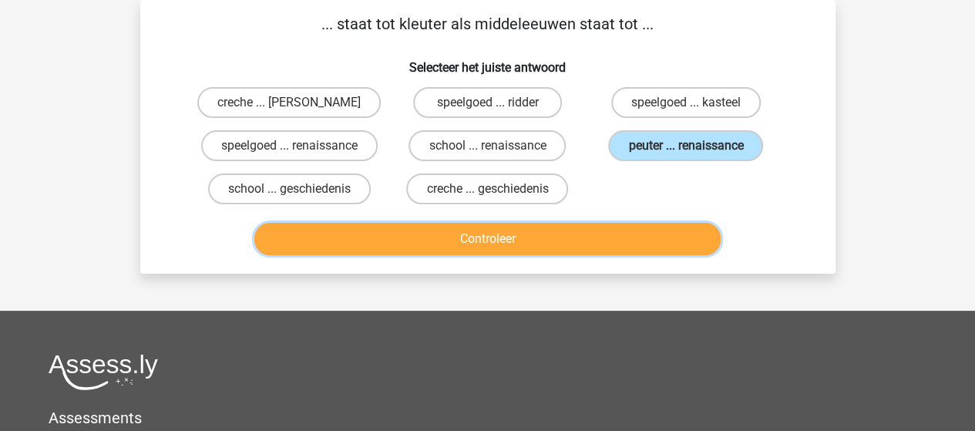
click at [525, 240] on button "Controleer" at bounding box center [487, 239] width 466 height 32
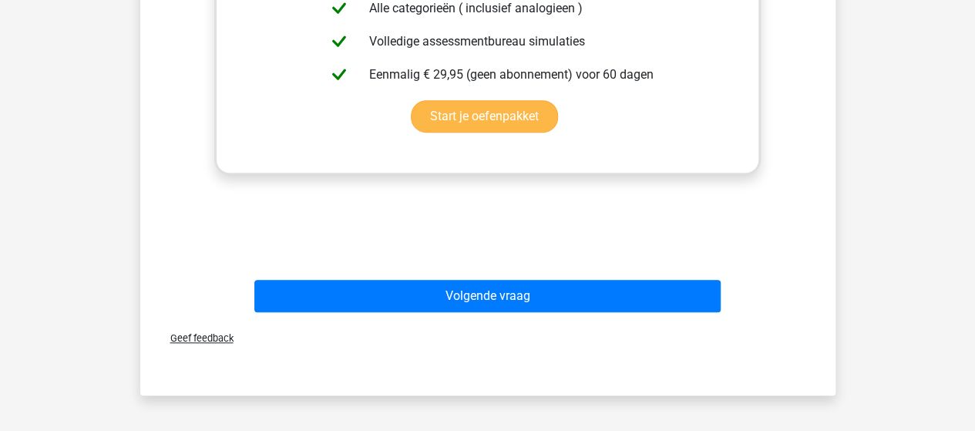
scroll to position [533, 0]
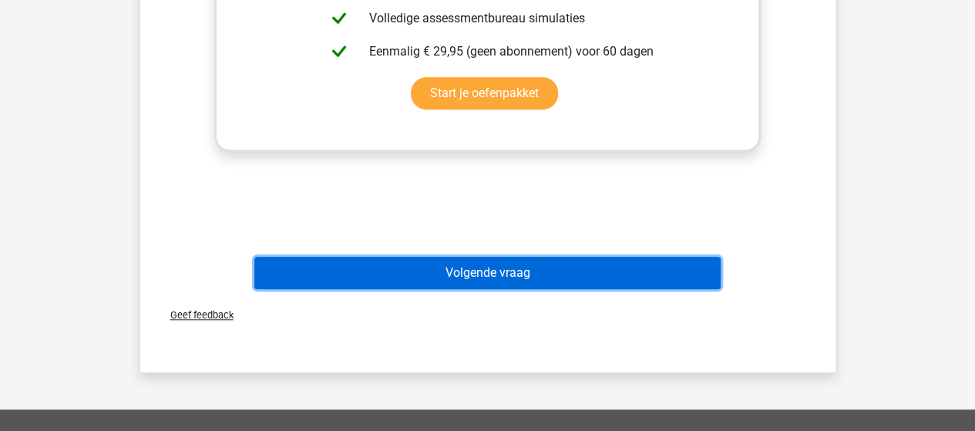
click at [494, 266] on button "Volgende vraag" at bounding box center [487, 273] width 466 height 32
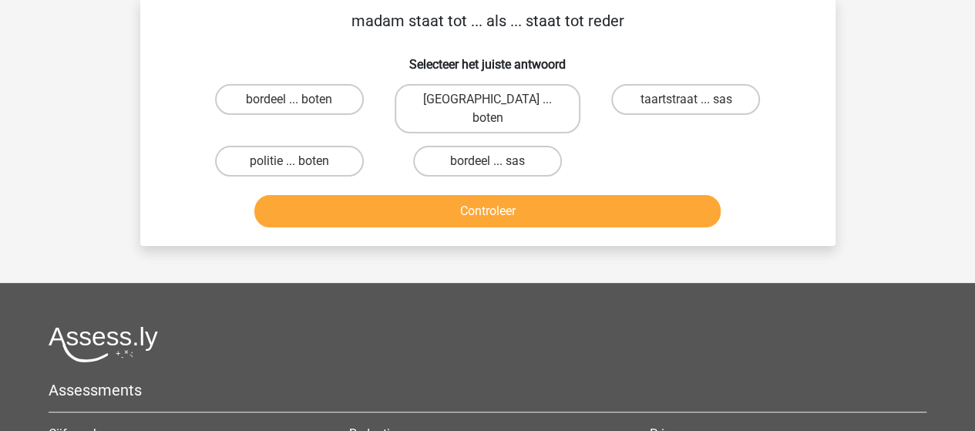
scroll to position [71, 0]
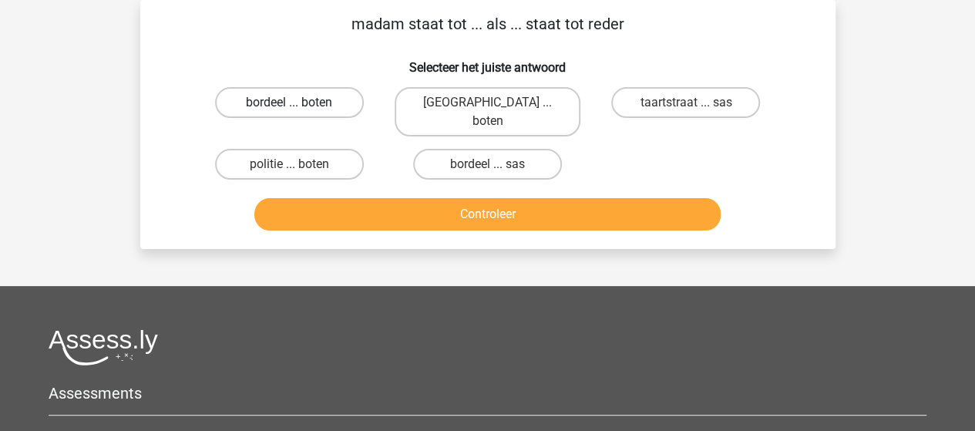
click at [314, 96] on label "bordeel ... boten" at bounding box center [289, 102] width 149 height 31
click at [299, 102] on input "bordeel ... boten" at bounding box center [294, 107] width 10 height 10
radio input "true"
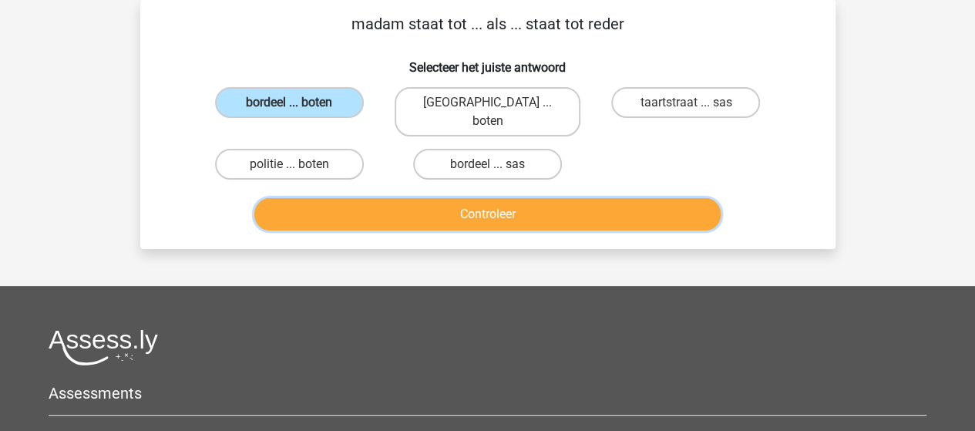
click at [437, 198] on button "Controleer" at bounding box center [487, 214] width 466 height 32
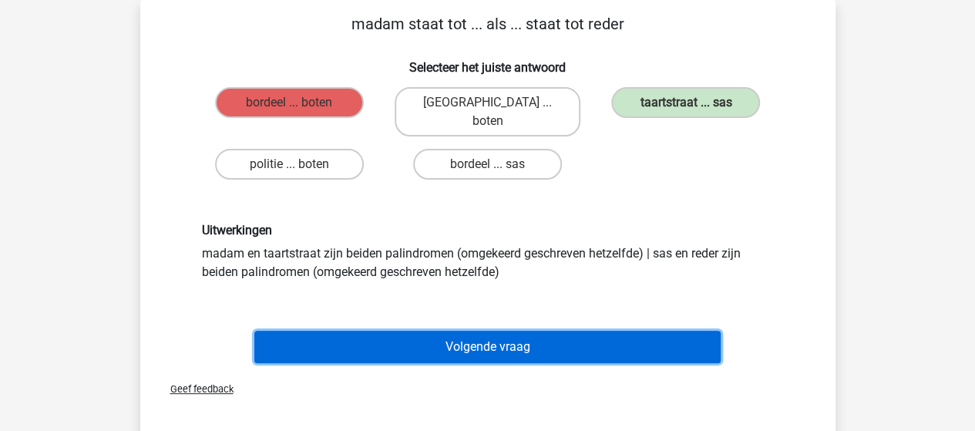
click at [490, 335] on button "Volgende vraag" at bounding box center [487, 347] width 466 height 32
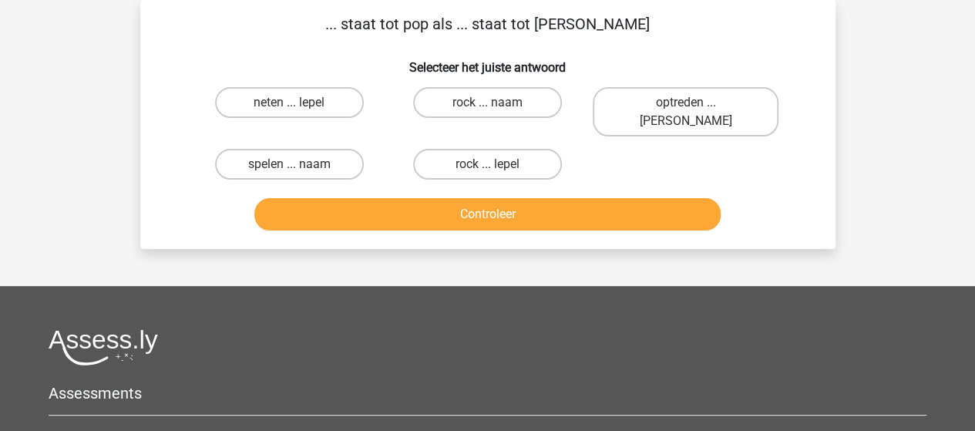
scroll to position [0, 0]
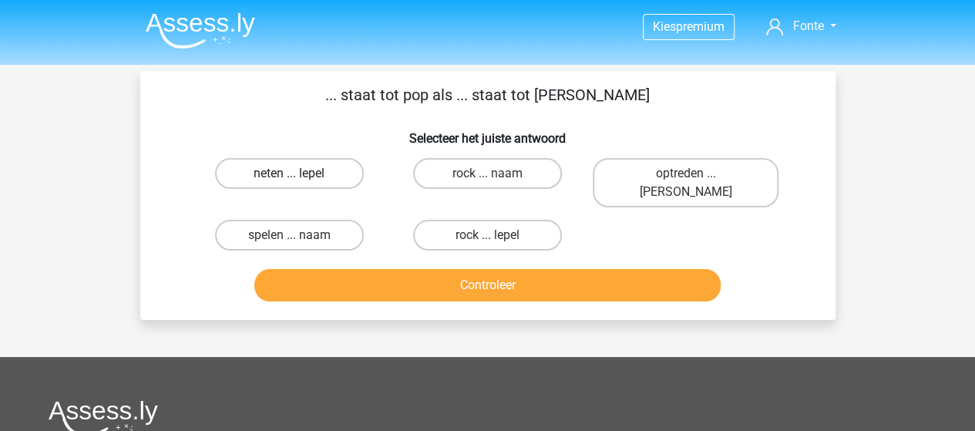
click at [314, 180] on label "neten ... lepel" at bounding box center [289, 173] width 149 height 31
click at [299, 180] on input "neten ... lepel" at bounding box center [294, 178] width 10 height 10
radio input "true"
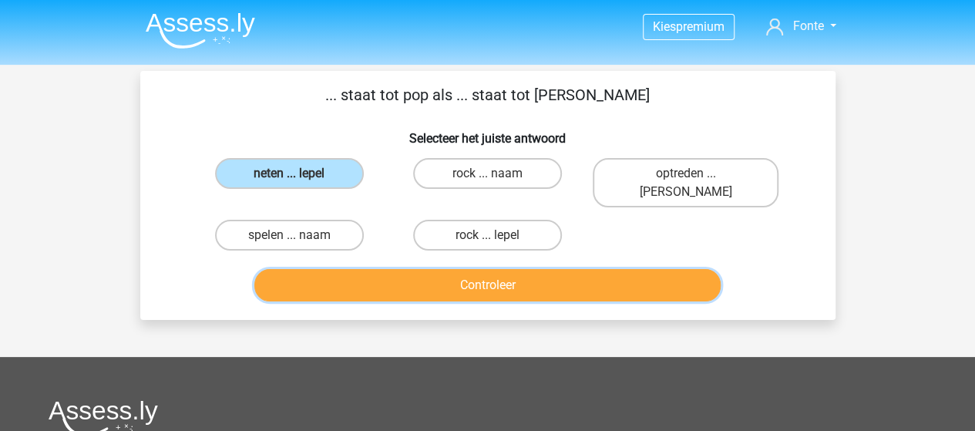
click at [481, 269] on button "Controleer" at bounding box center [487, 285] width 466 height 32
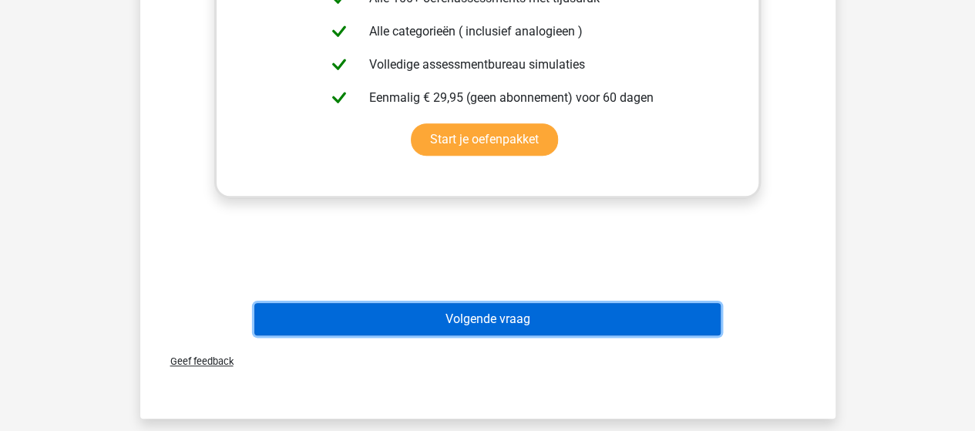
click at [493, 303] on button "Volgende vraag" at bounding box center [487, 319] width 466 height 32
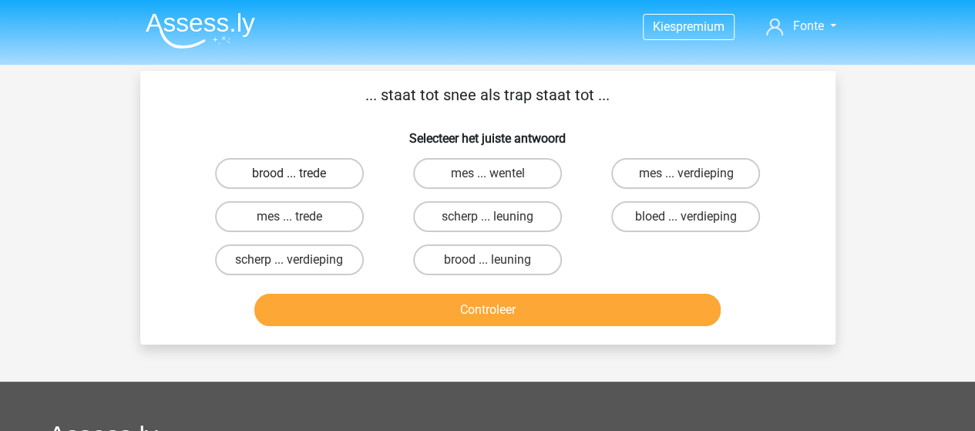
click at [319, 173] on label "brood ... trede" at bounding box center [289, 173] width 149 height 31
click at [299, 173] on input "brood ... trede" at bounding box center [294, 178] width 10 height 10
radio input "true"
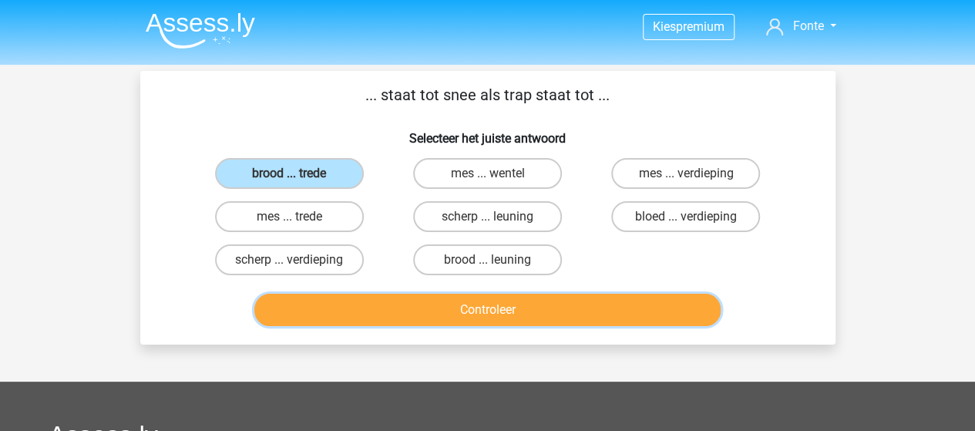
click at [456, 309] on button "Controleer" at bounding box center [487, 310] width 466 height 32
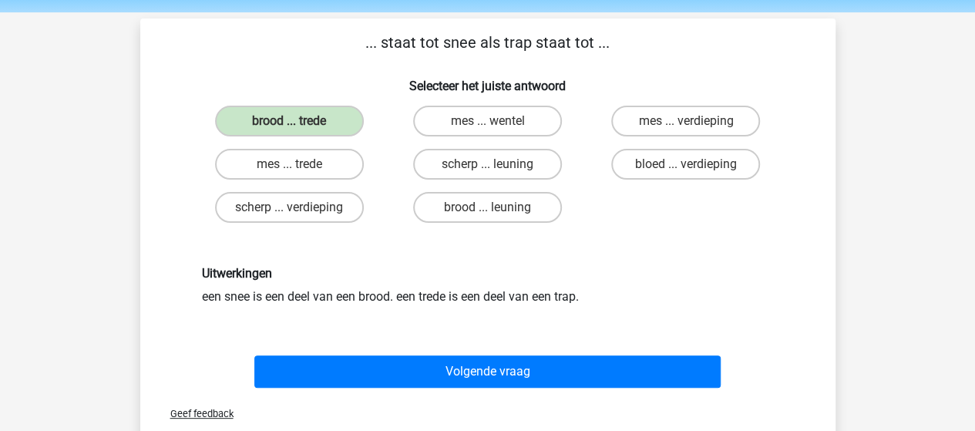
scroll to position [77, 0]
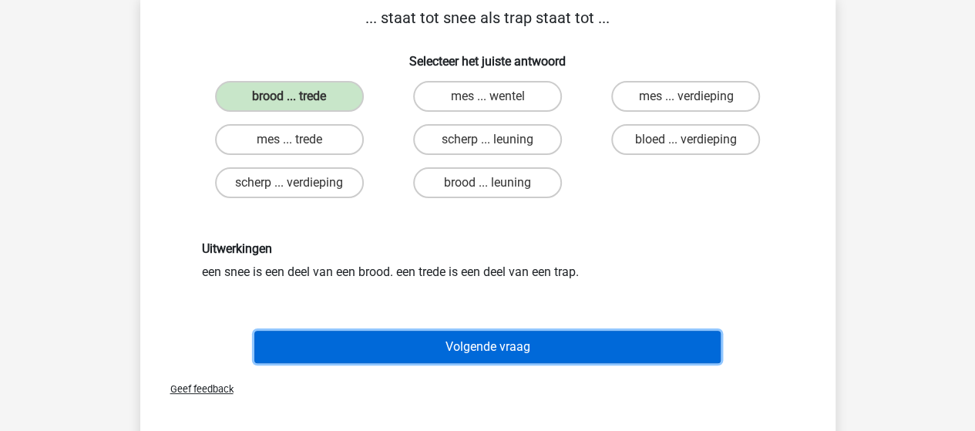
click at [496, 351] on button "Volgende vraag" at bounding box center [487, 347] width 466 height 32
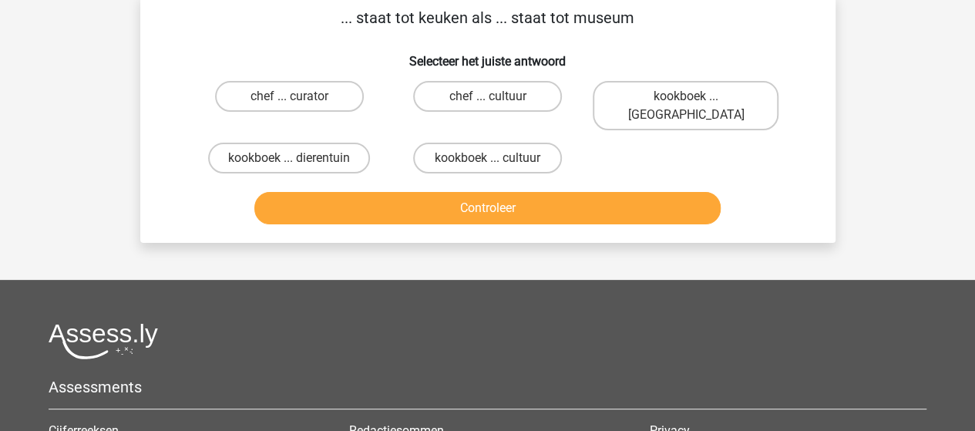
scroll to position [71, 0]
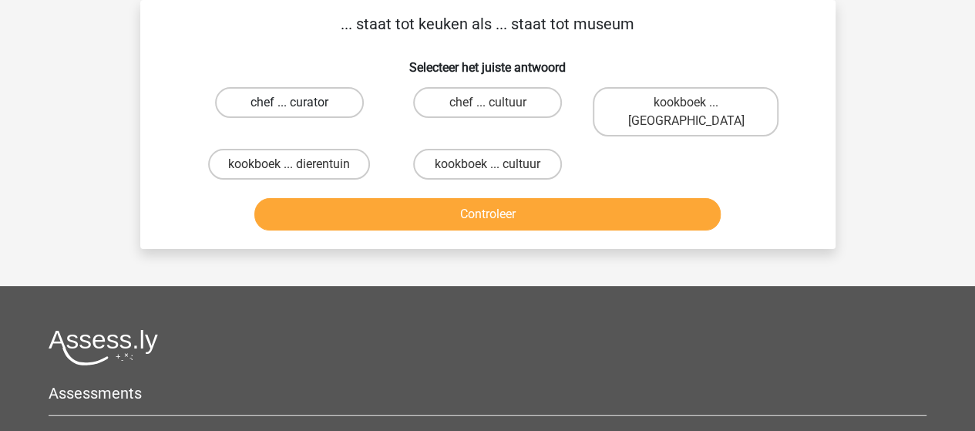
click at [317, 106] on label "chef ... curator" at bounding box center [289, 102] width 149 height 31
click at [299, 106] on input "chef ... curator" at bounding box center [294, 107] width 10 height 10
radio input "true"
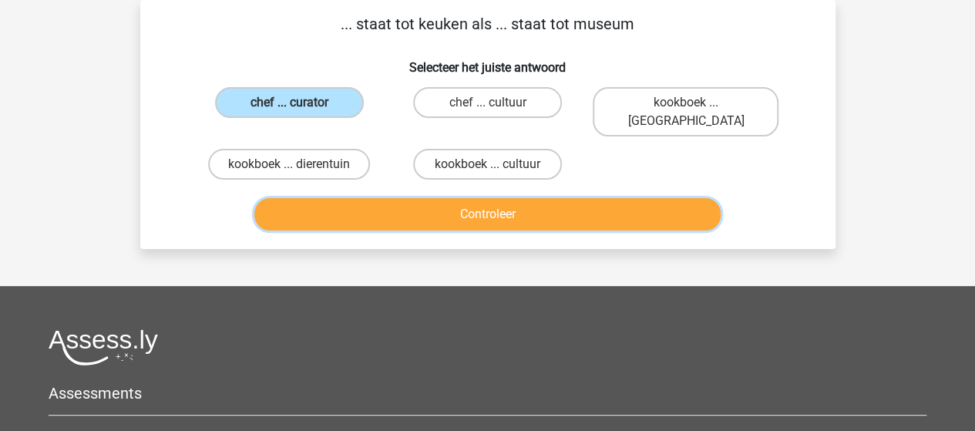
click at [425, 200] on button "Controleer" at bounding box center [487, 214] width 466 height 32
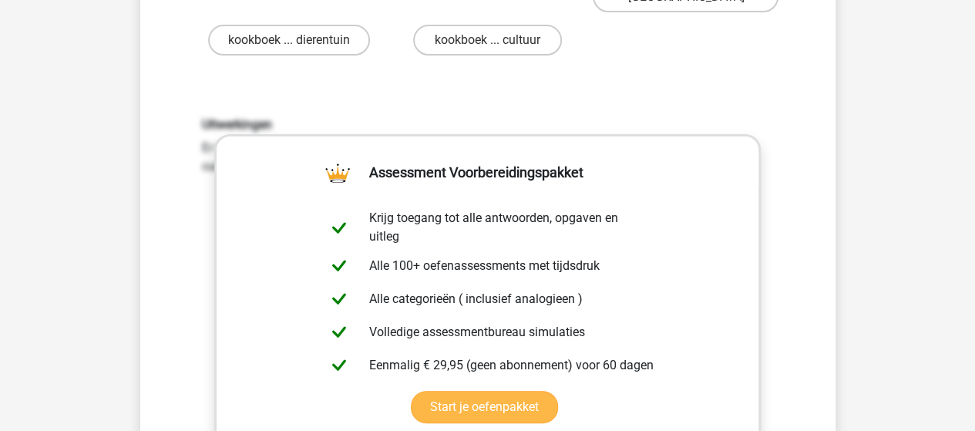
scroll to position [379, 0]
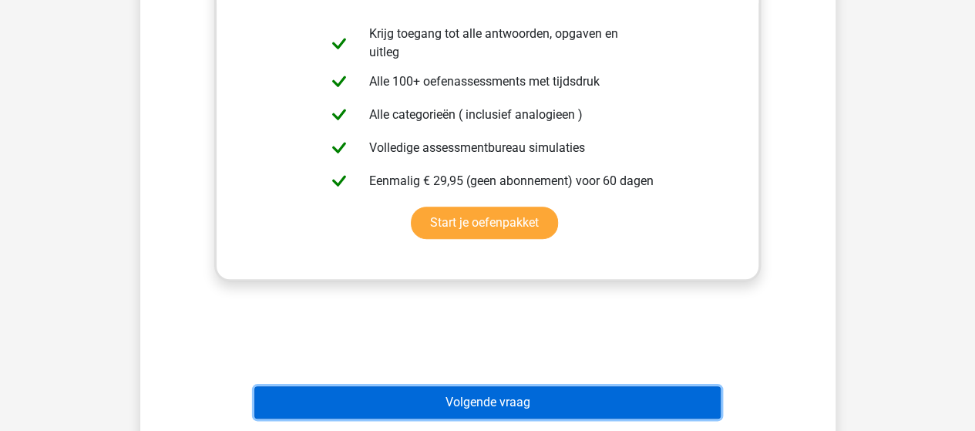
click at [537, 386] on button "Volgende vraag" at bounding box center [487, 402] width 466 height 32
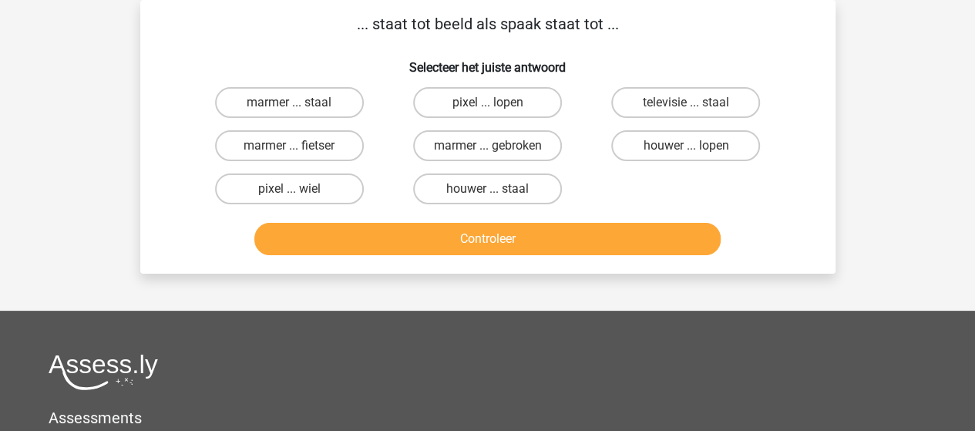
scroll to position [0, 0]
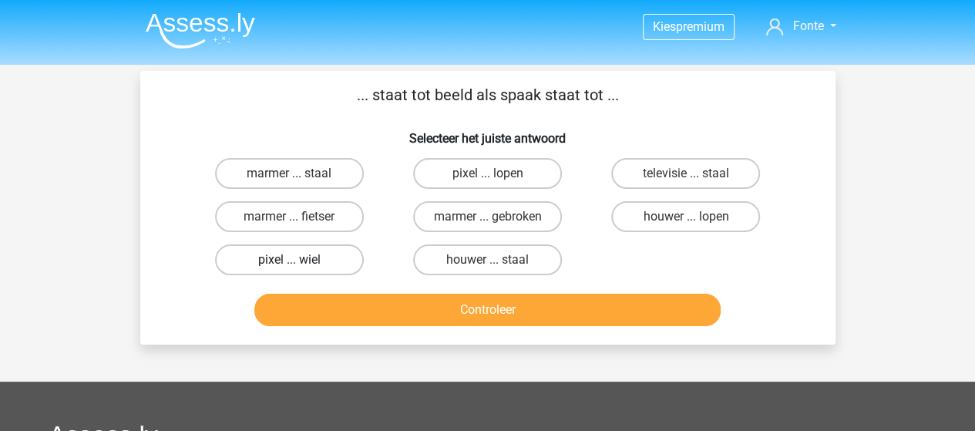
click at [337, 257] on label "pixel ... wiel" at bounding box center [289, 259] width 149 height 31
click at [299, 260] on input "pixel ... wiel" at bounding box center [294, 265] width 10 height 10
radio input "true"
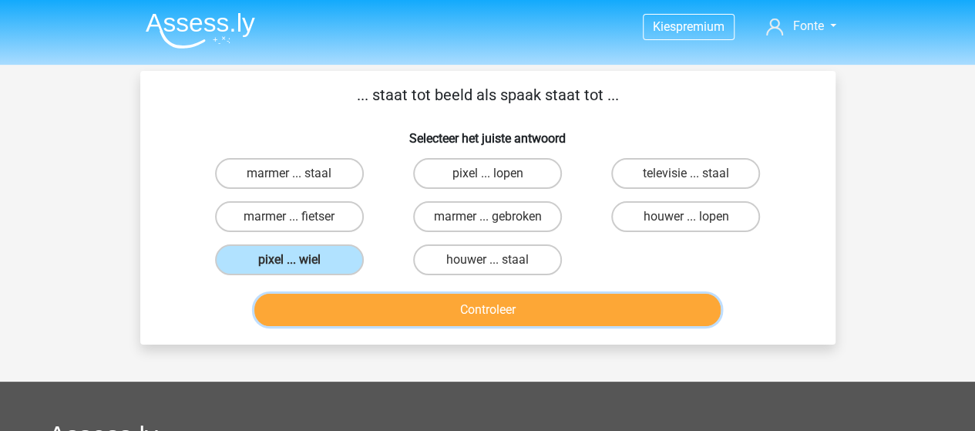
click at [439, 307] on button "Controleer" at bounding box center [487, 310] width 466 height 32
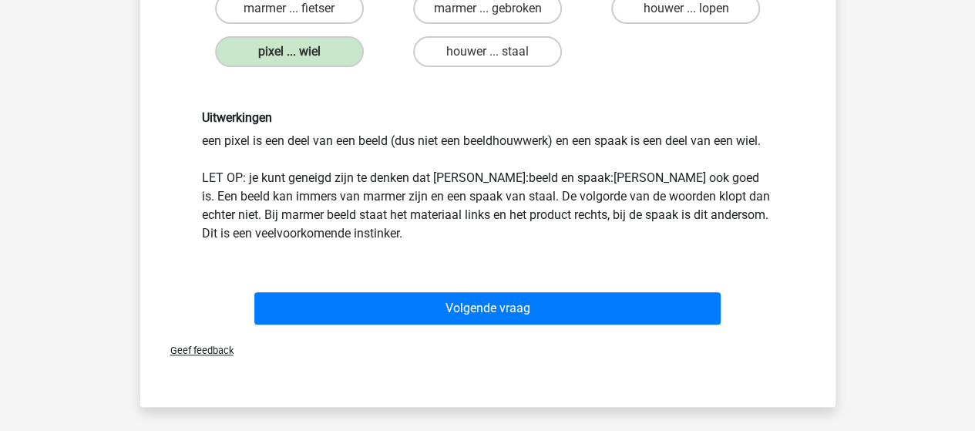
scroll to position [231, 0]
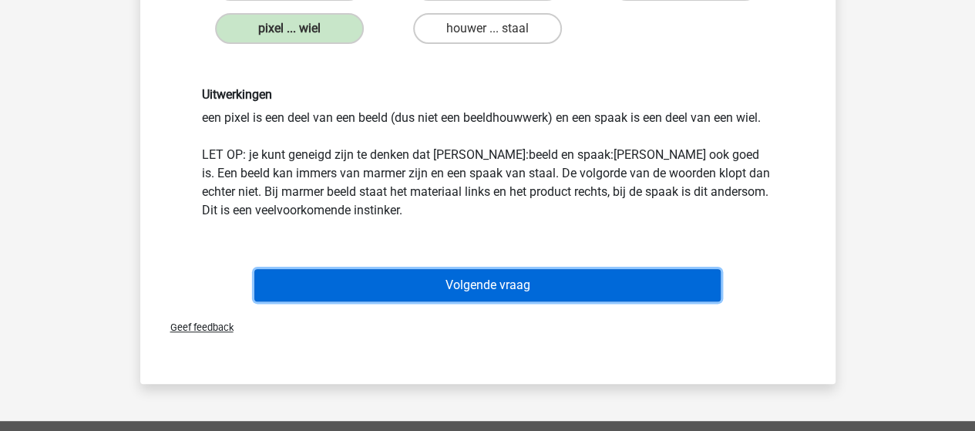
click at [465, 294] on button "Volgende vraag" at bounding box center [487, 285] width 466 height 32
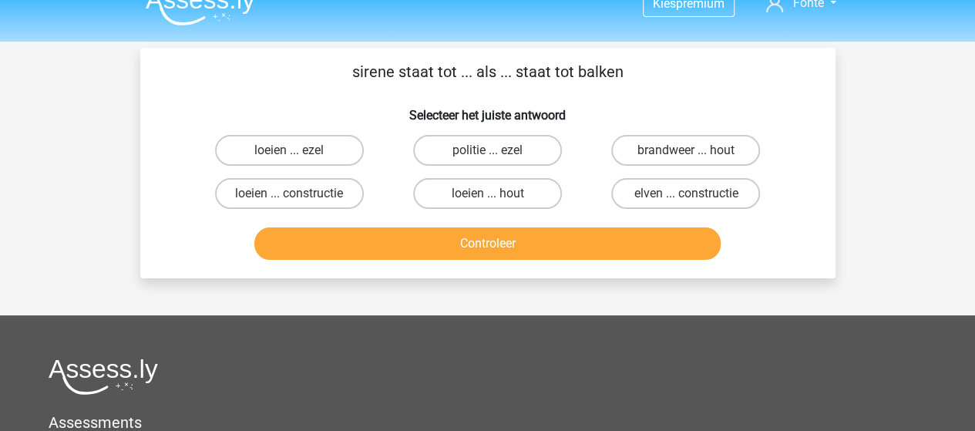
scroll to position [0, 0]
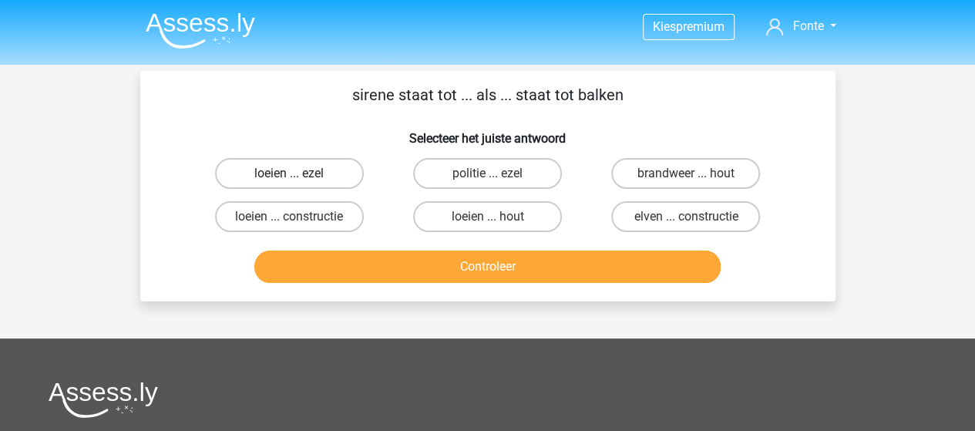
click at [308, 172] on label "loeien ... ezel" at bounding box center [289, 173] width 149 height 31
click at [299, 173] on input "loeien ... ezel" at bounding box center [294, 178] width 10 height 10
radio input "true"
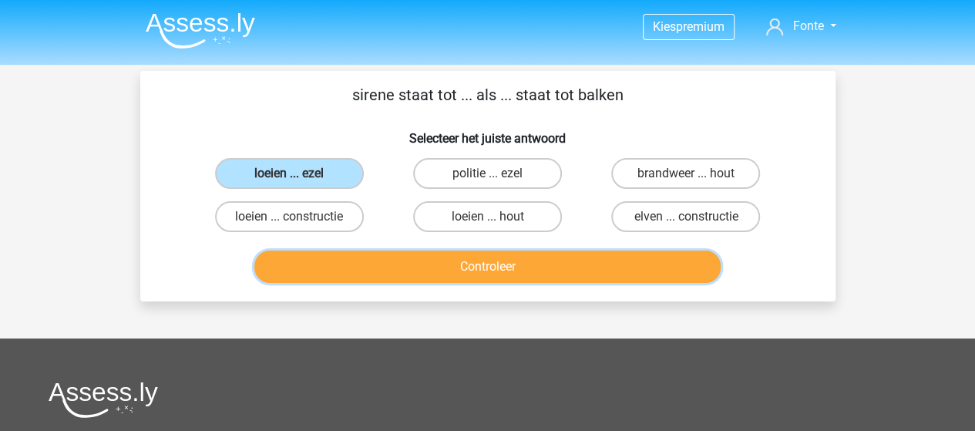
click at [478, 267] on button "Controleer" at bounding box center [487, 266] width 466 height 32
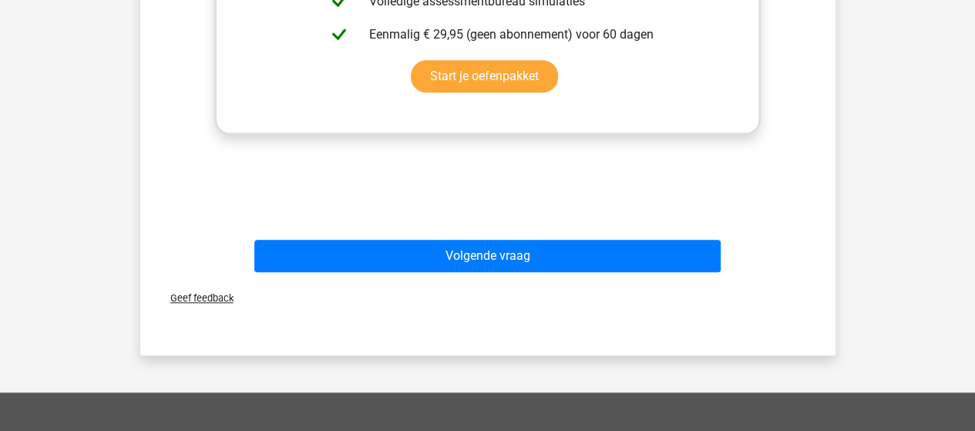
scroll to position [539, 0]
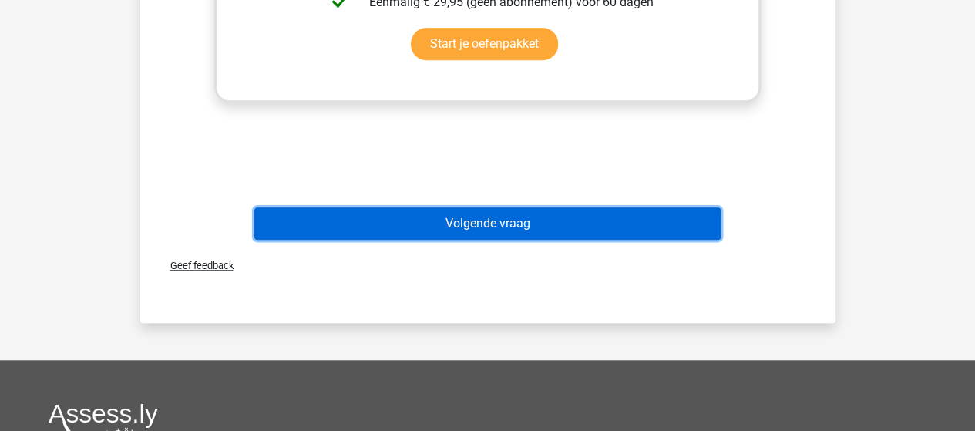
click at [493, 227] on button "Volgende vraag" at bounding box center [487, 223] width 466 height 32
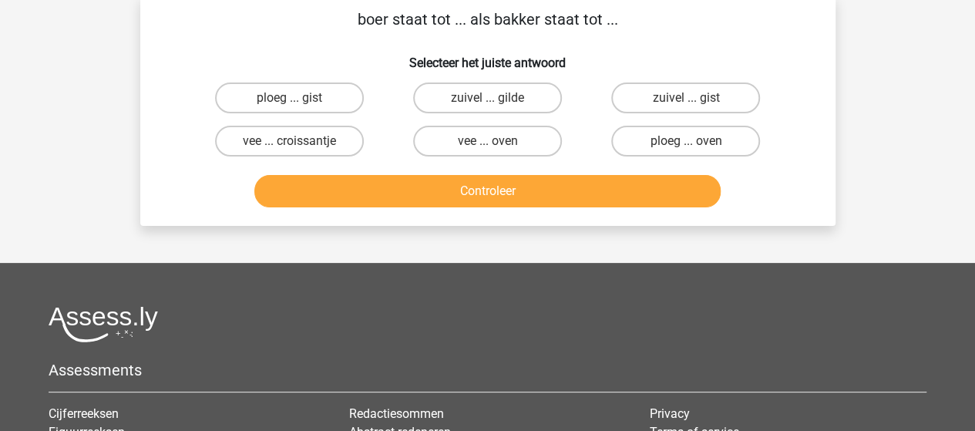
scroll to position [71, 0]
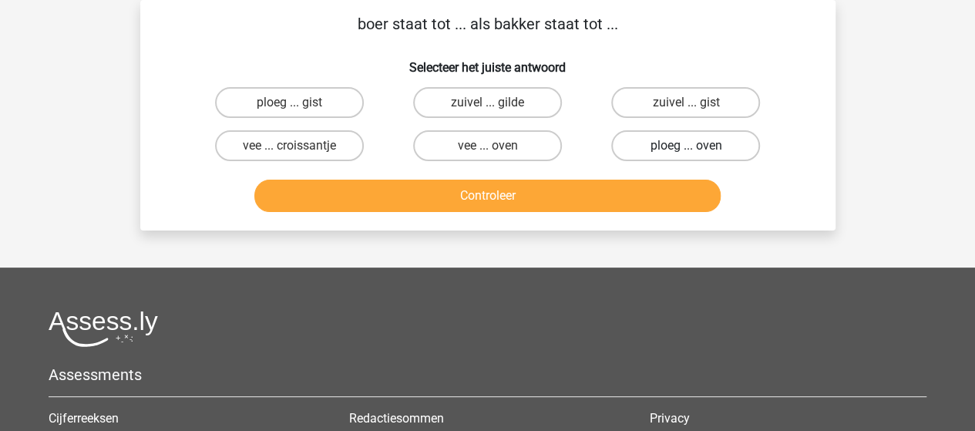
click at [682, 147] on label "ploeg ... oven" at bounding box center [685, 145] width 149 height 31
click at [686, 147] on input "ploeg ... oven" at bounding box center [691, 151] width 10 height 10
radio input "true"
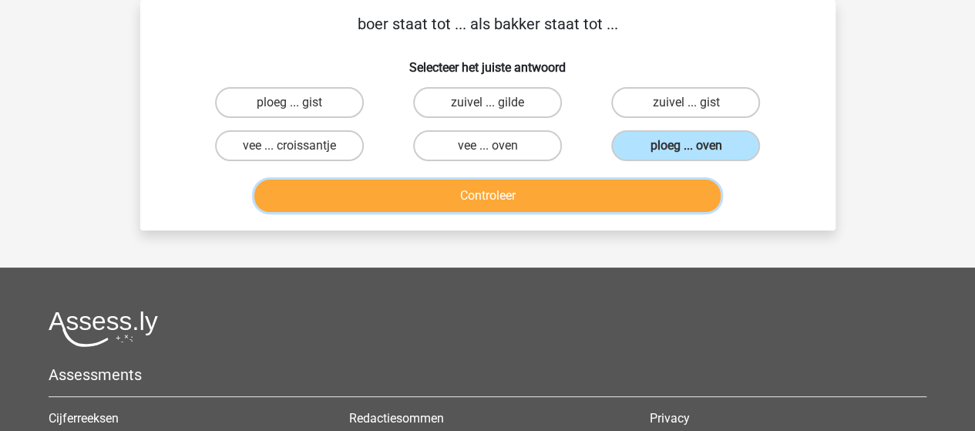
click at [539, 190] on button "Controleer" at bounding box center [487, 196] width 466 height 32
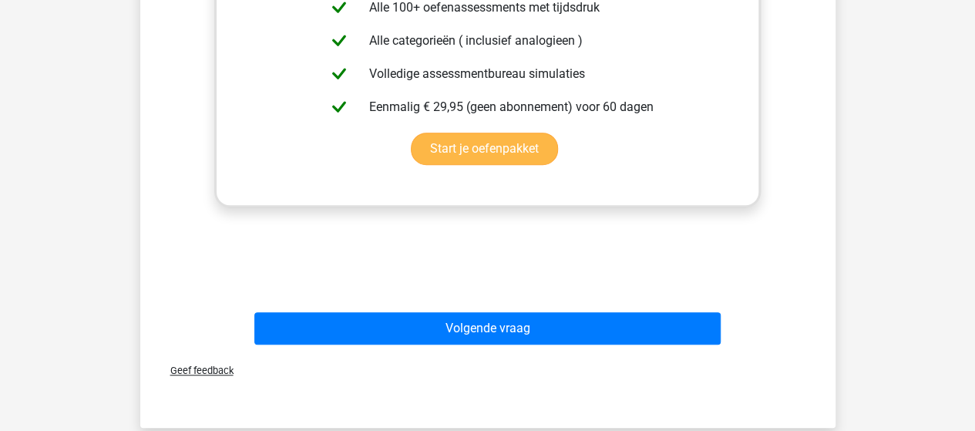
scroll to position [456, 0]
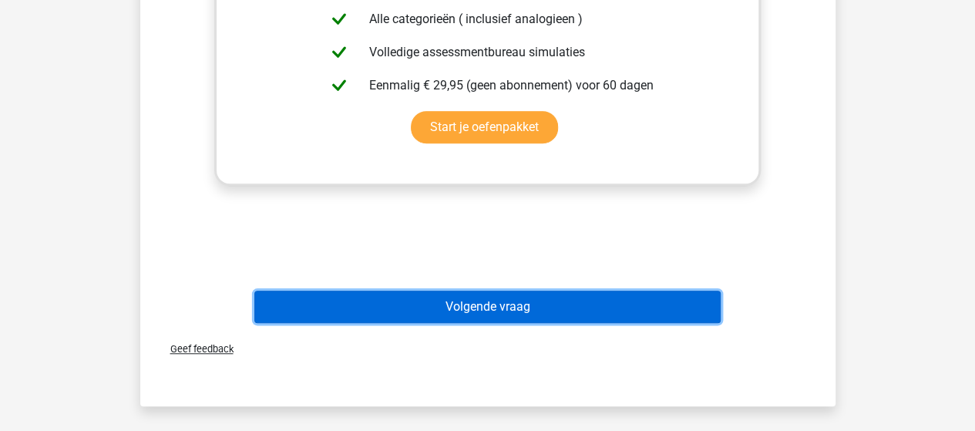
click at [496, 297] on button "Volgende vraag" at bounding box center [487, 306] width 466 height 32
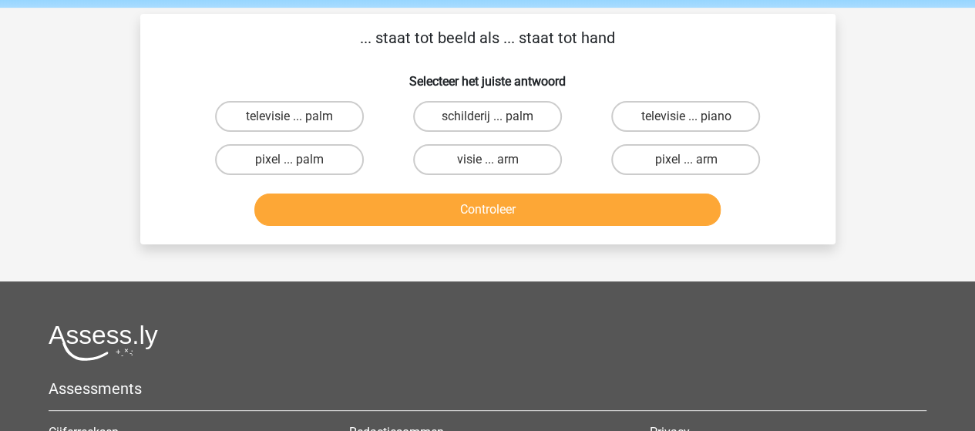
scroll to position [77, 0]
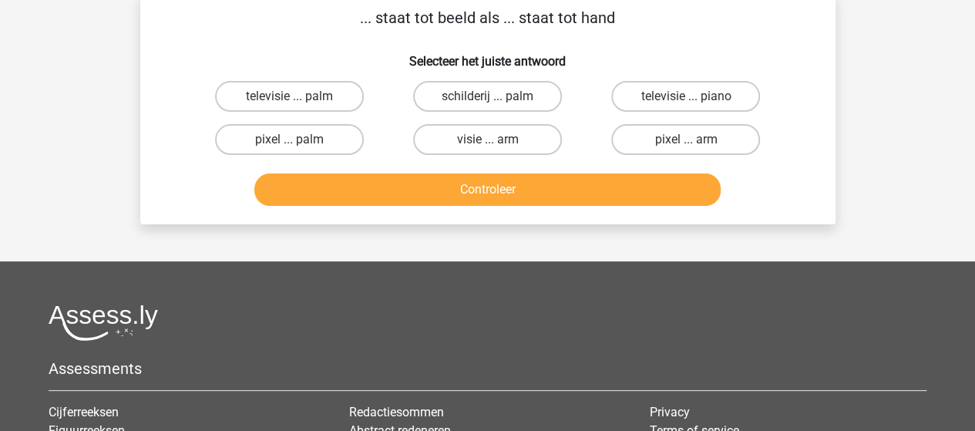
click at [292, 139] on input "pixel ... palm" at bounding box center [294, 144] width 10 height 10
radio input "true"
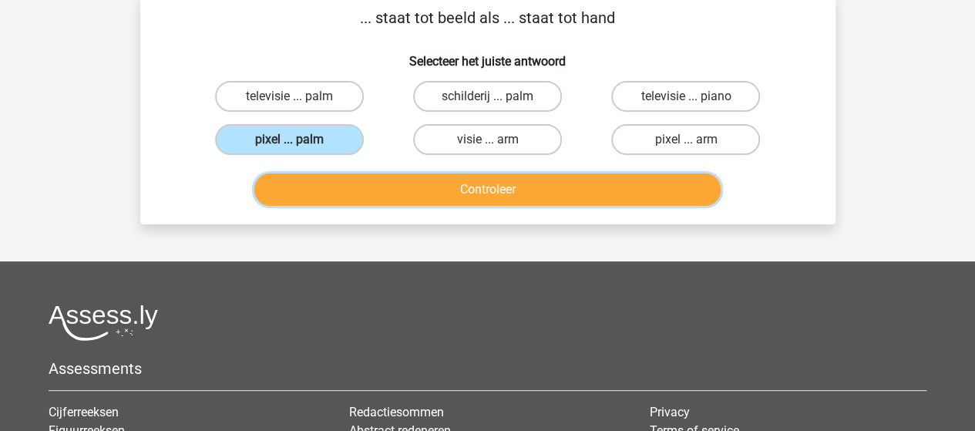
click at [401, 183] on button "Controleer" at bounding box center [487, 189] width 466 height 32
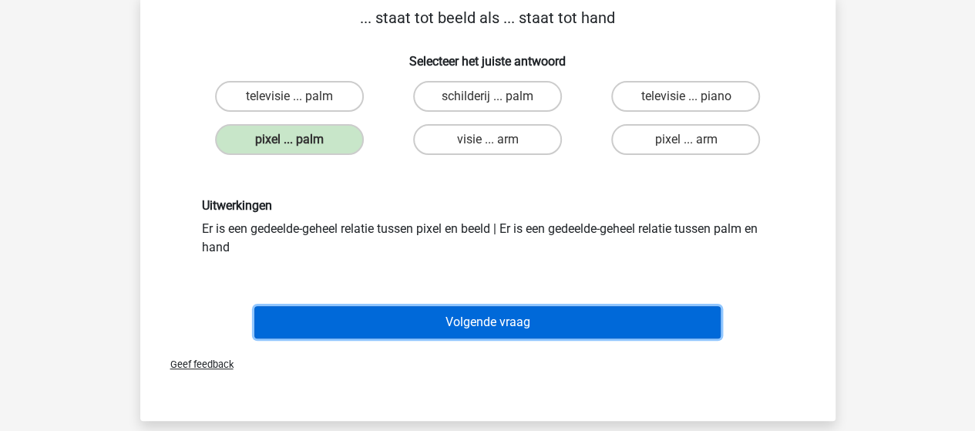
click at [456, 313] on button "Volgende vraag" at bounding box center [487, 322] width 466 height 32
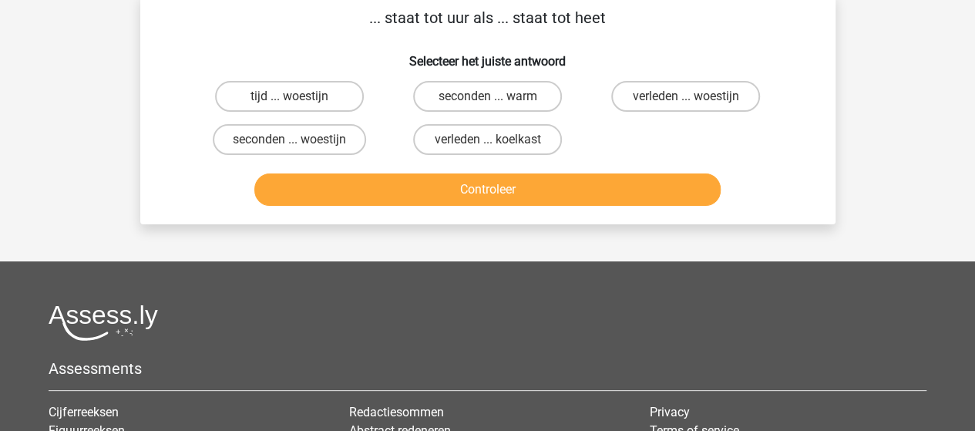
scroll to position [71, 0]
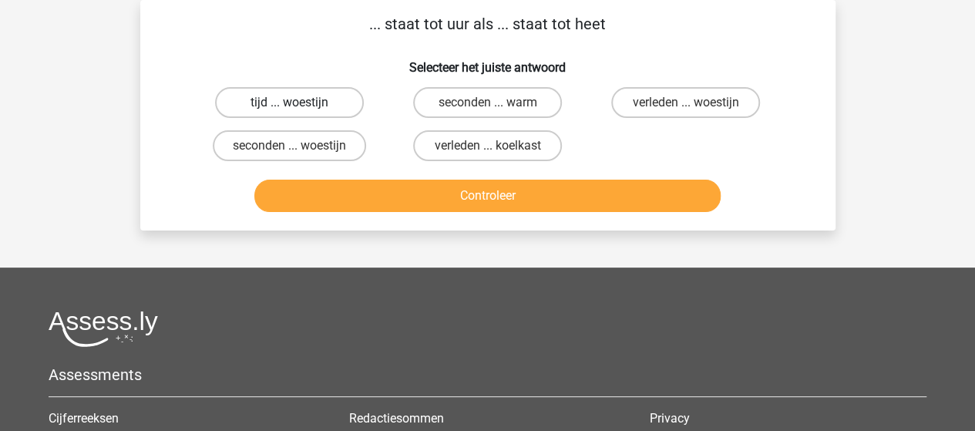
click at [296, 101] on label "tijd ... woestijn" at bounding box center [289, 102] width 149 height 31
click at [296, 102] on input "tijd ... woestijn" at bounding box center [294, 107] width 10 height 10
radio input "true"
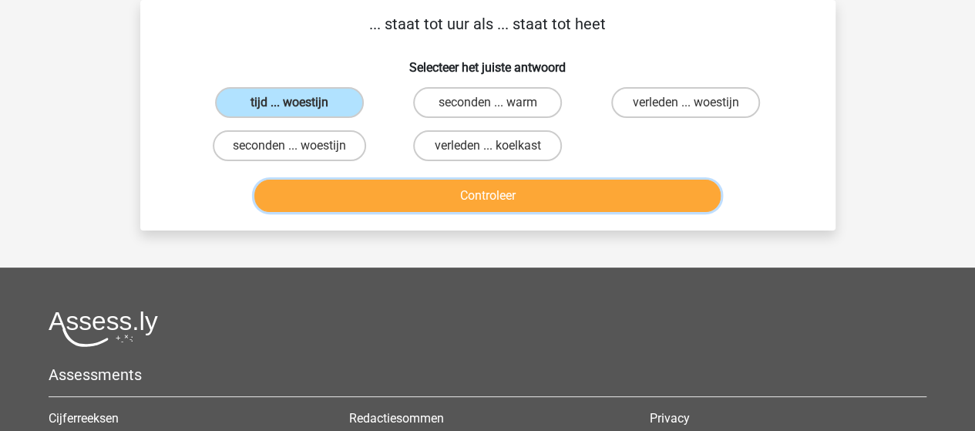
click at [376, 196] on button "Controleer" at bounding box center [487, 196] width 466 height 32
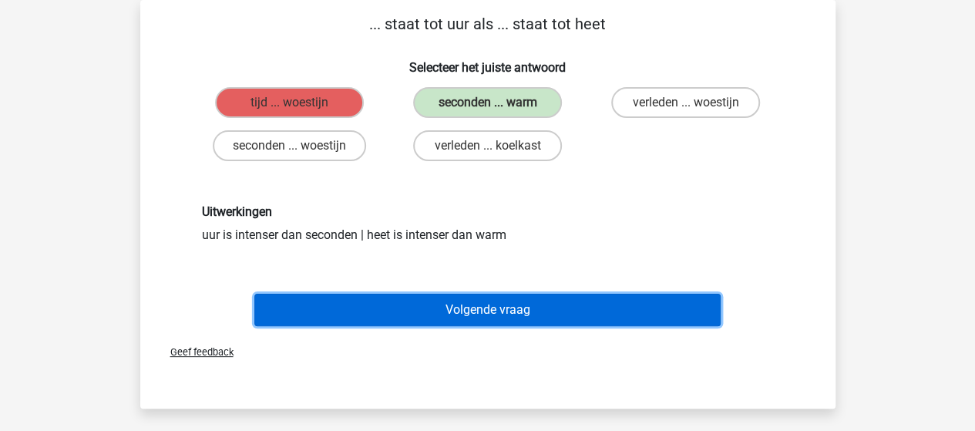
click at [494, 311] on button "Volgende vraag" at bounding box center [487, 310] width 466 height 32
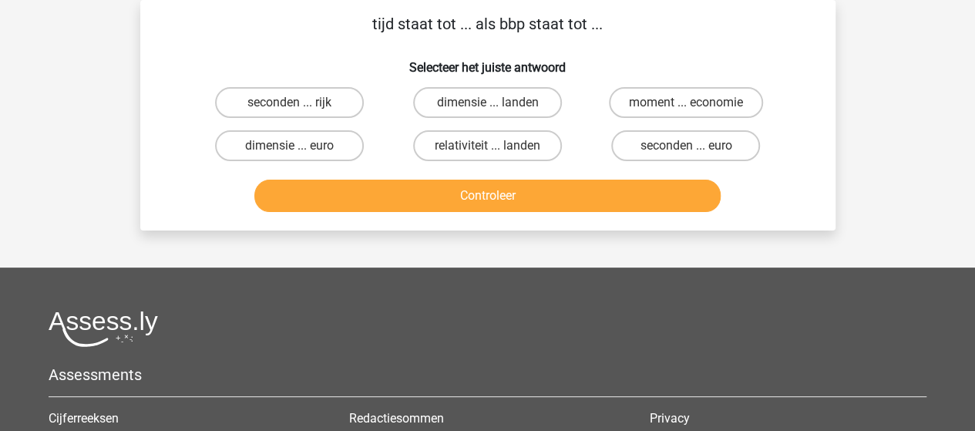
click at [691, 146] on input "seconden ... euro" at bounding box center [691, 151] width 10 height 10
radio input "true"
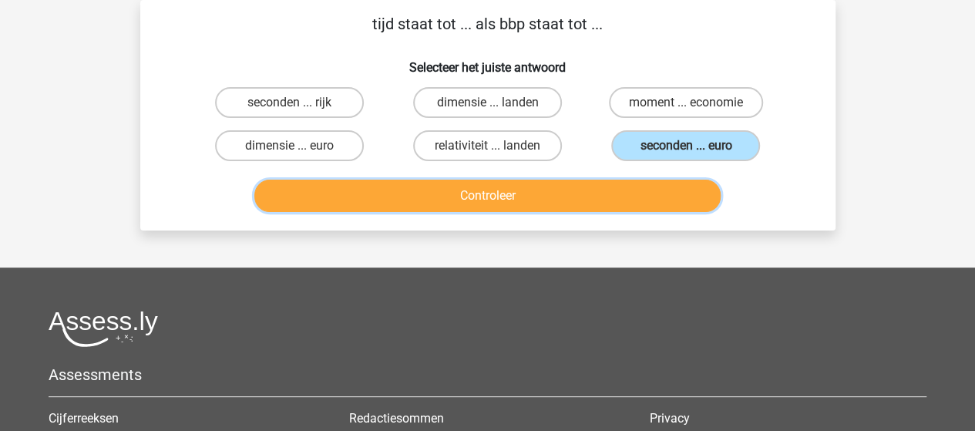
click at [576, 206] on button "Controleer" at bounding box center [487, 196] width 466 height 32
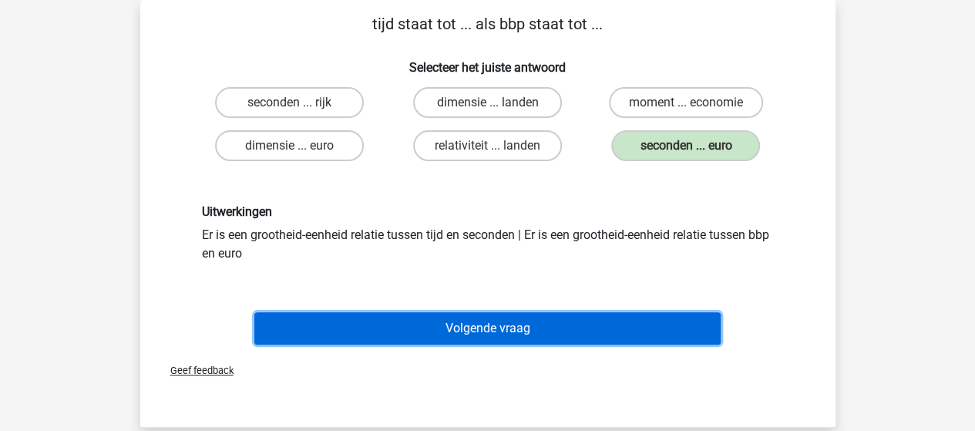
click at [478, 329] on button "Volgende vraag" at bounding box center [487, 328] width 466 height 32
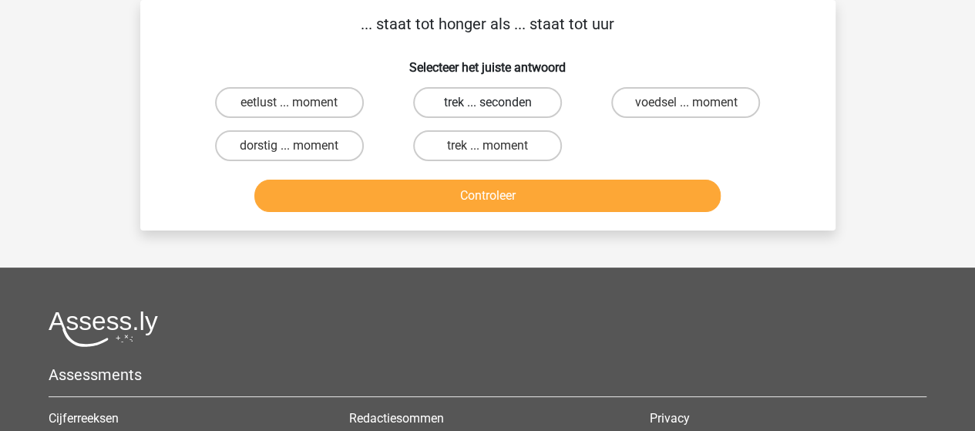
click at [484, 103] on label "trek ... seconden" at bounding box center [487, 102] width 149 height 31
click at [487, 103] on input "trek ... seconden" at bounding box center [492, 107] width 10 height 10
radio input "true"
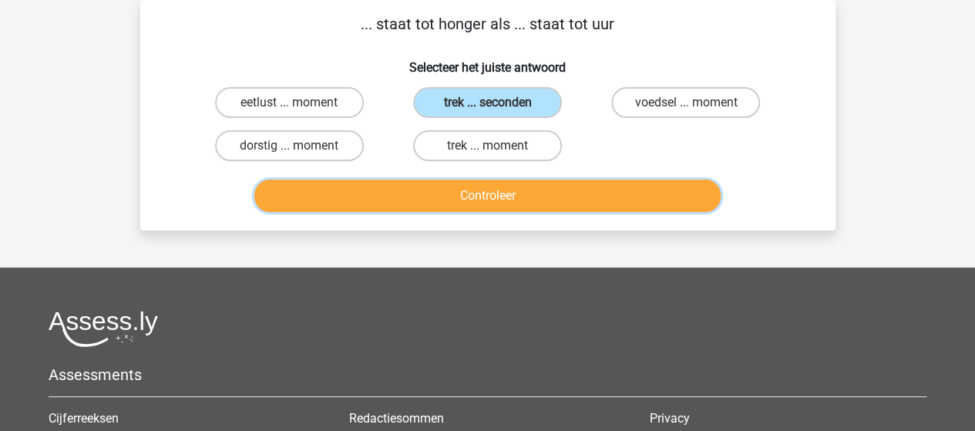
click at [522, 209] on button "Controleer" at bounding box center [487, 196] width 466 height 32
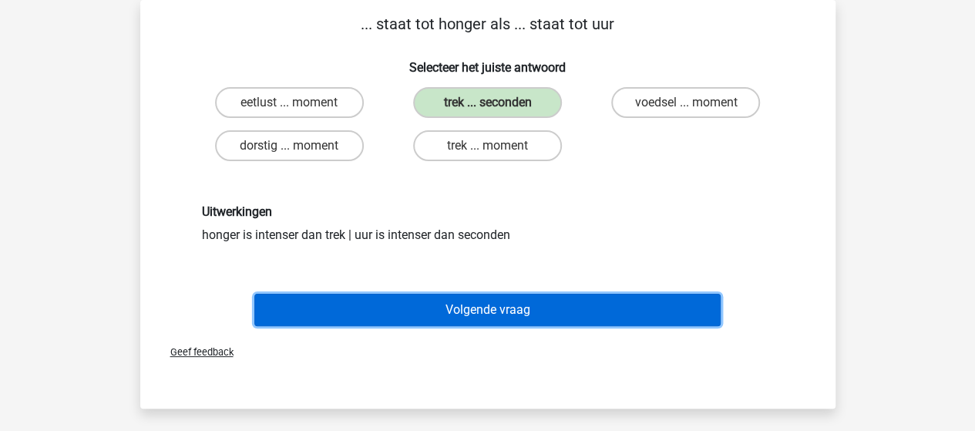
click at [510, 307] on button "Volgende vraag" at bounding box center [487, 310] width 466 height 32
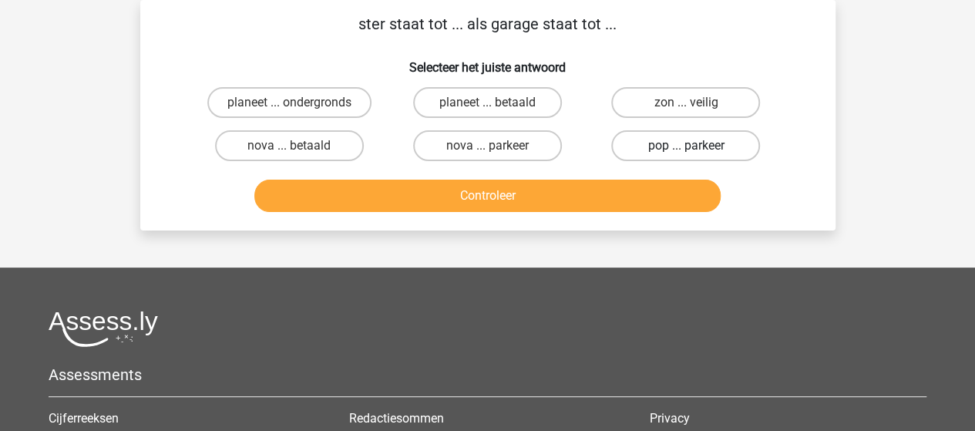
click at [676, 143] on label "pop ... parkeer" at bounding box center [685, 145] width 149 height 31
click at [686, 146] on input "pop ... parkeer" at bounding box center [691, 151] width 10 height 10
radio input "true"
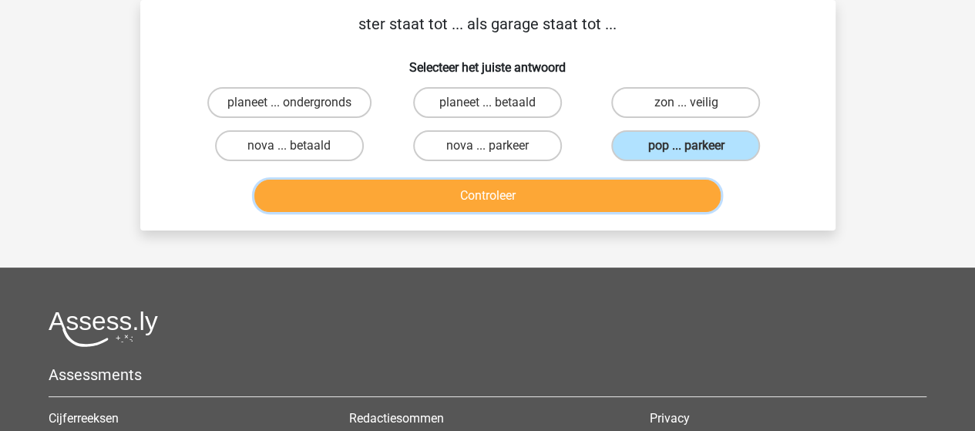
click at [578, 192] on button "Controleer" at bounding box center [487, 196] width 466 height 32
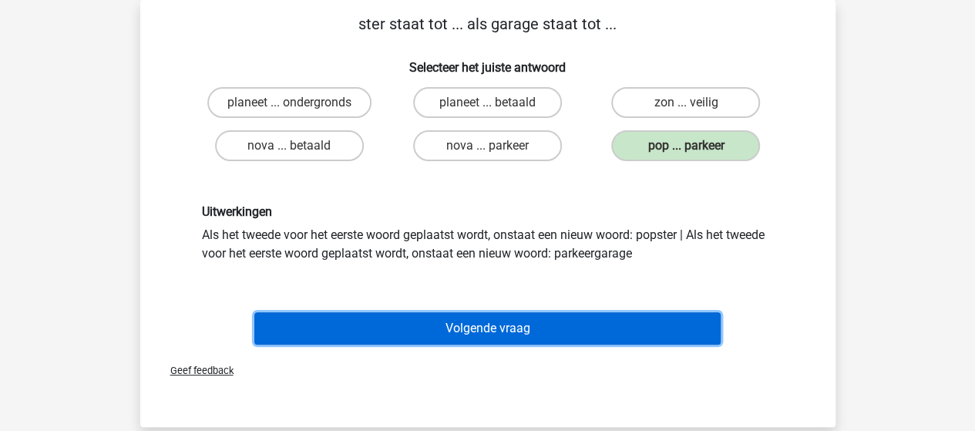
click at [485, 332] on button "Volgende vraag" at bounding box center [487, 328] width 466 height 32
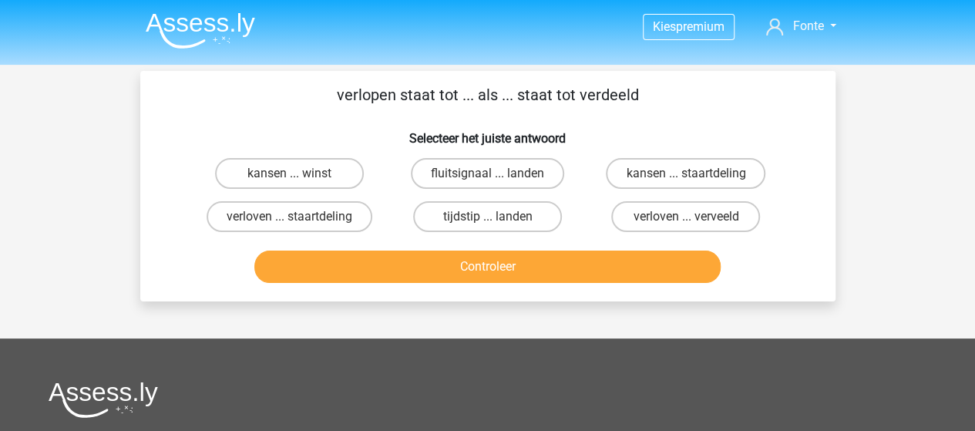
scroll to position [77, 0]
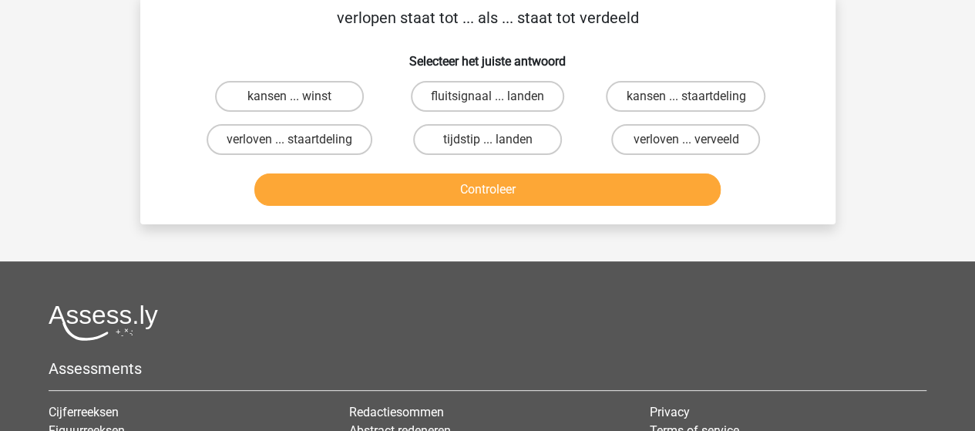
click at [686, 142] on input "verloven ... verveeld" at bounding box center [691, 144] width 10 height 10
radio input "true"
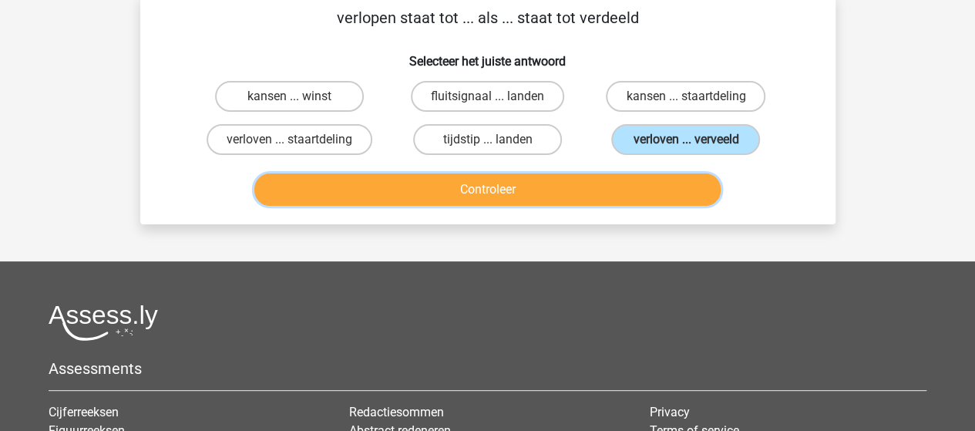
click at [583, 199] on button "Controleer" at bounding box center [487, 189] width 466 height 32
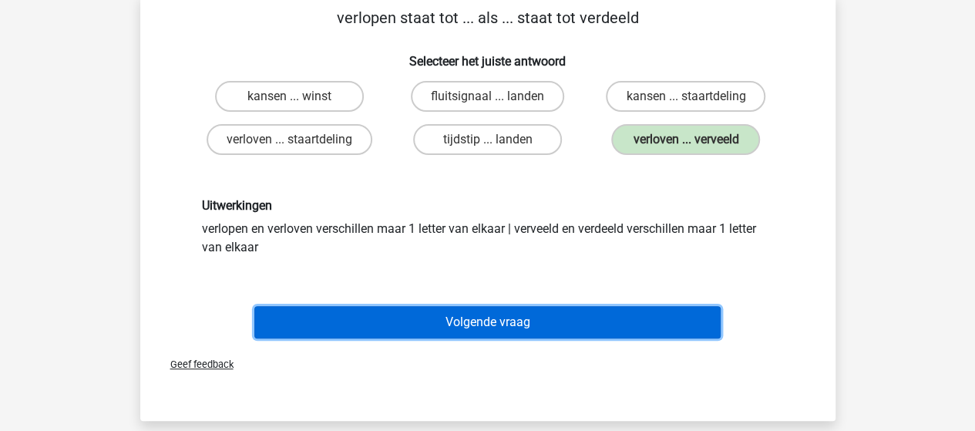
click at [469, 321] on button "Volgende vraag" at bounding box center [487, 322] width 466 height 32
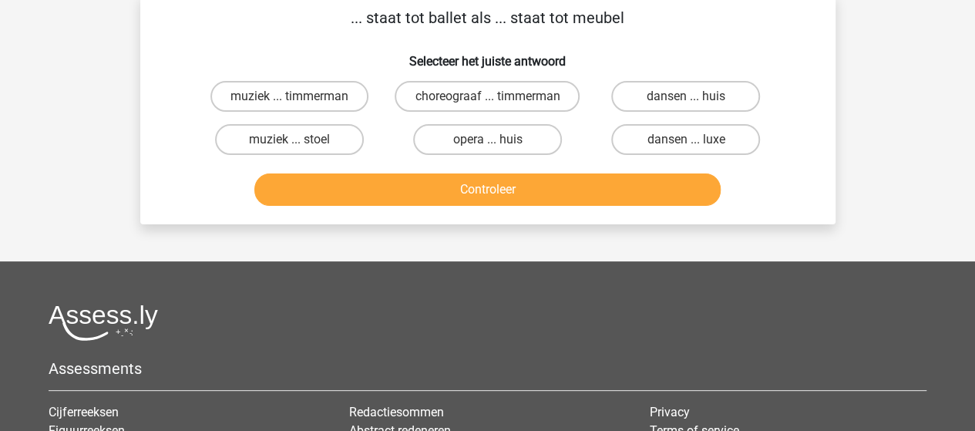
scroll to position [71, 0]
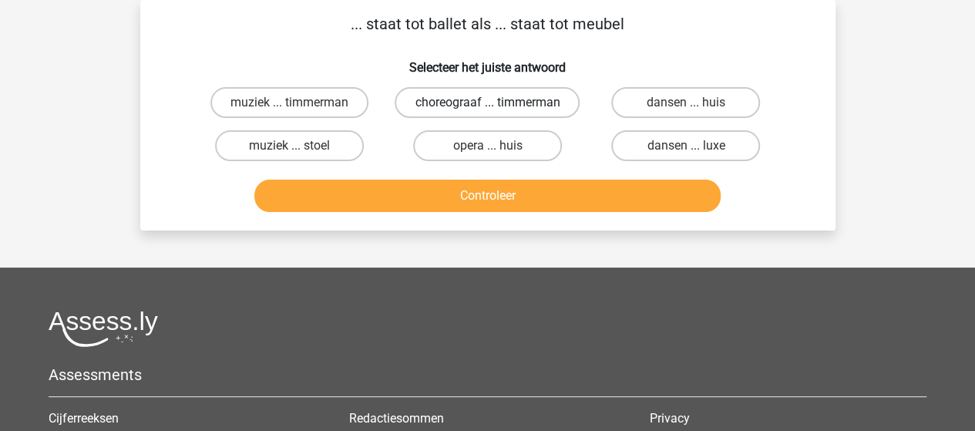
click at [440, 112] on label "choreograaf ... timmerman" at bounding box center [486, 102] width 185 height 31
click at [487, 112] on input "choreograaf ... timmerman" at bounding box center [492, 107] width 10 height 10
radio input "true"
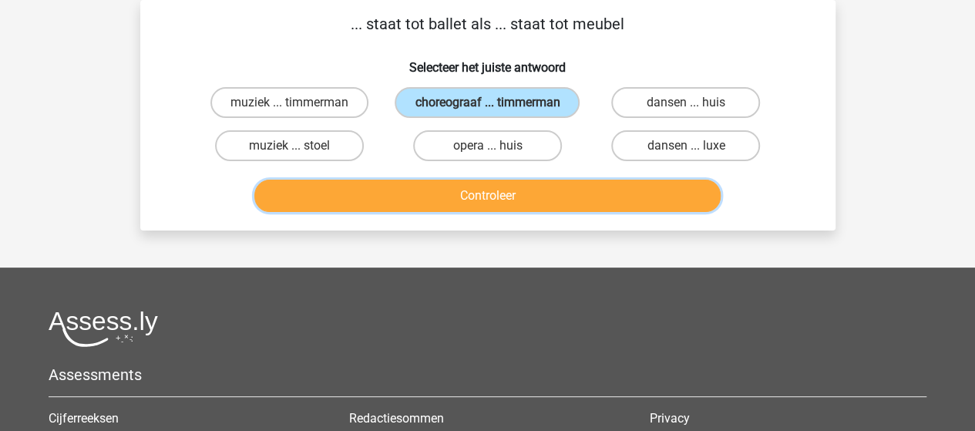
click at [462, 212] on button "Controleer" at bounding box center [487, 196] width 466 height 32
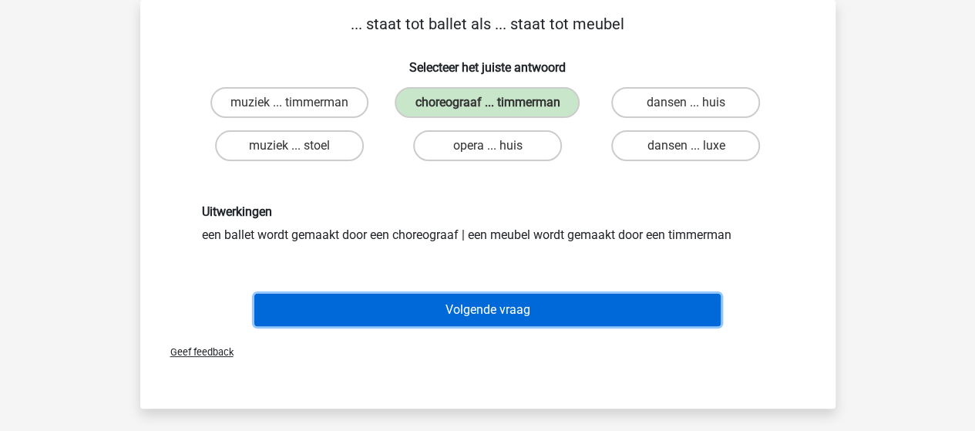
click at [430, 326] on button "Volgende vraag" at bounding box center [487, 310] width 466 height 32
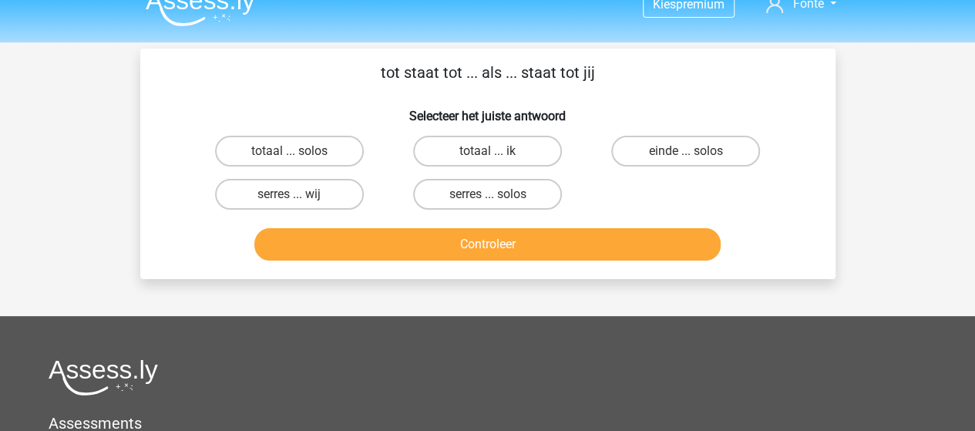
scroll to position [0, 0]
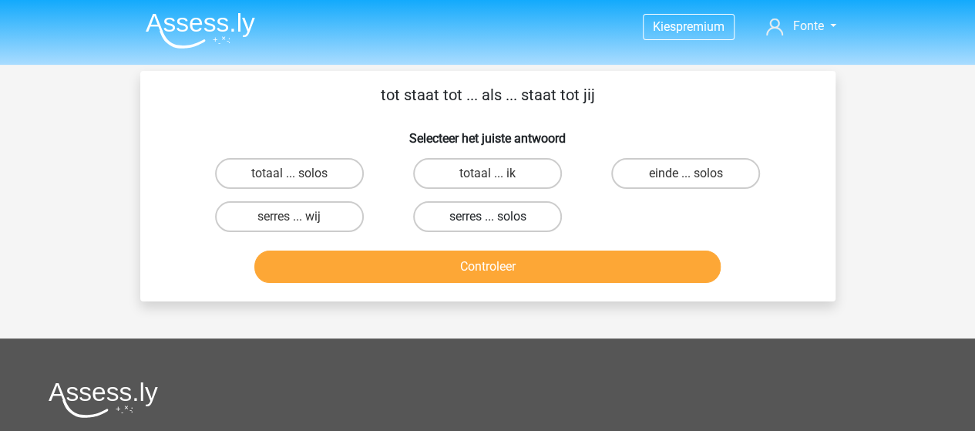
click at [519, 223] on label "serres ... solos" at bounding box center [487, 216] width 149 height 31
click at [497, 223] on input "serres ... solos" at bounding box center [492, 221] width 10 height 10
radio input "true"
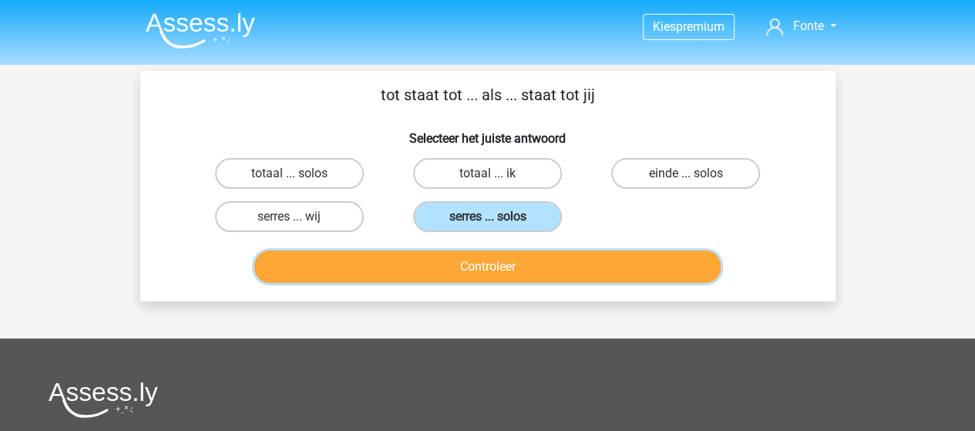
click at [501, 267] on button "Controleer" at bounding box center [487, 266] width 466 height 32
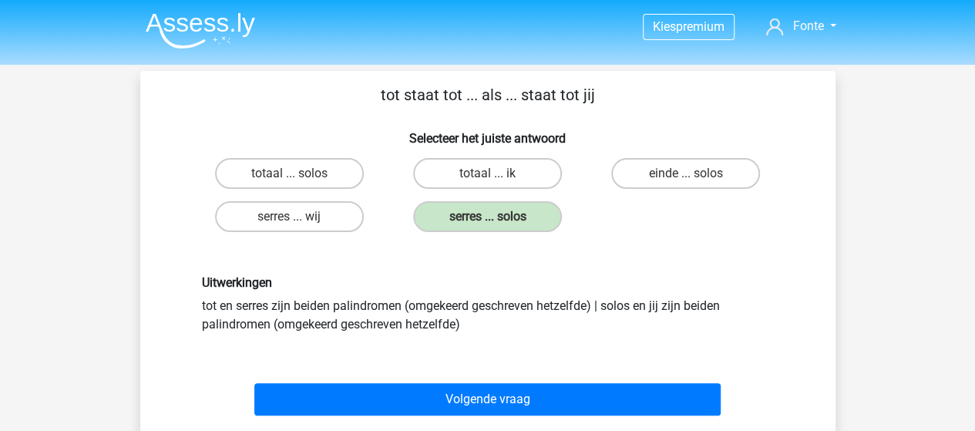
scroll to position [77, 0]
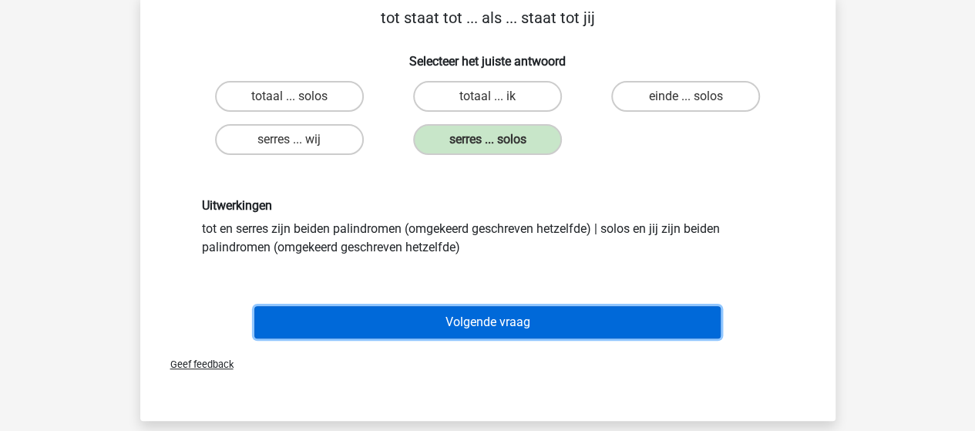
click at [488, 319] on button "Volgende vraag" at bounding box center [487, 322] width 466 height 32
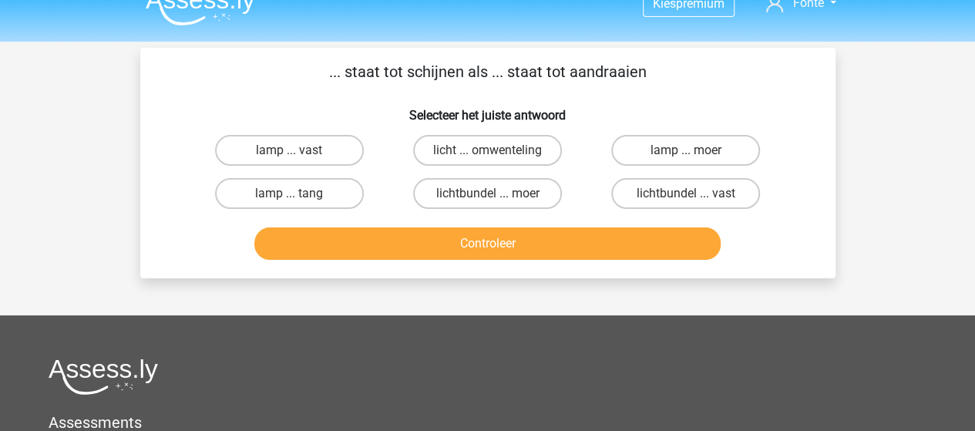
scroll to position [0, 0]
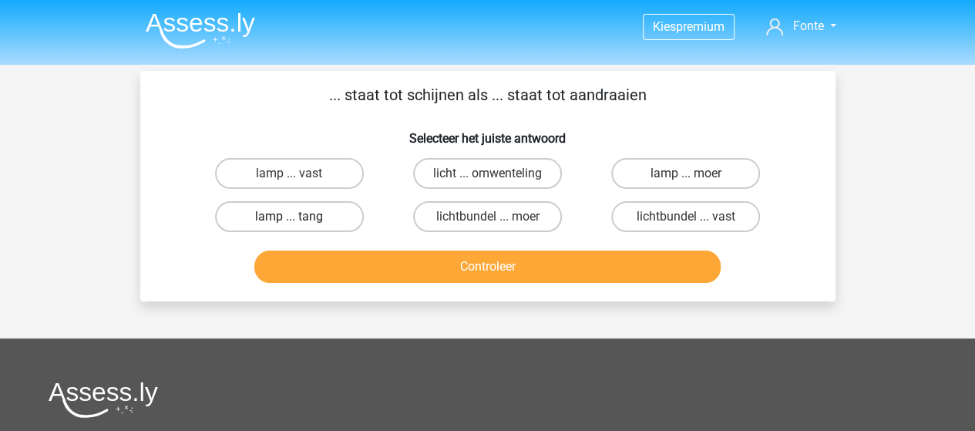
click at [307, 224] on label "lamp ... tang" at bounding box center [289, 216] width 149 height 31
click at [299, 224] on input "lamp ... tang" at bounding box center [294, 221] width 10 height 10
radio input "true"
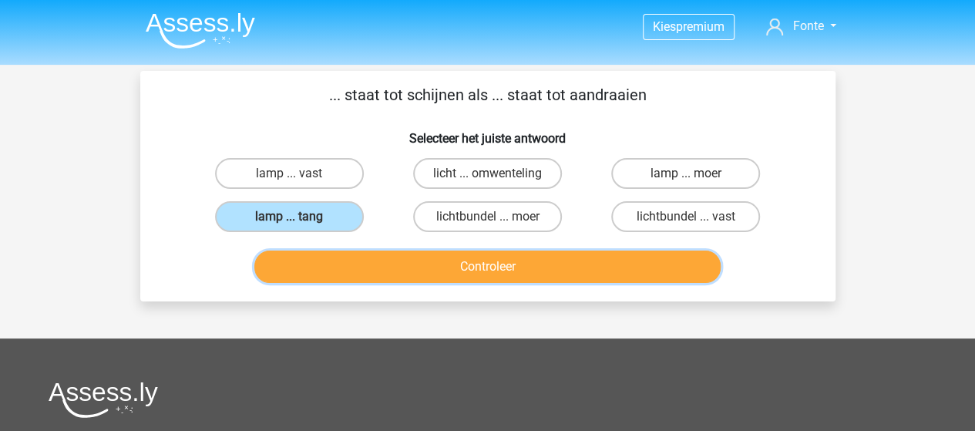
click at [444, 270] on button "Controleer" at bounding box center [487, 266] width 466 height 32
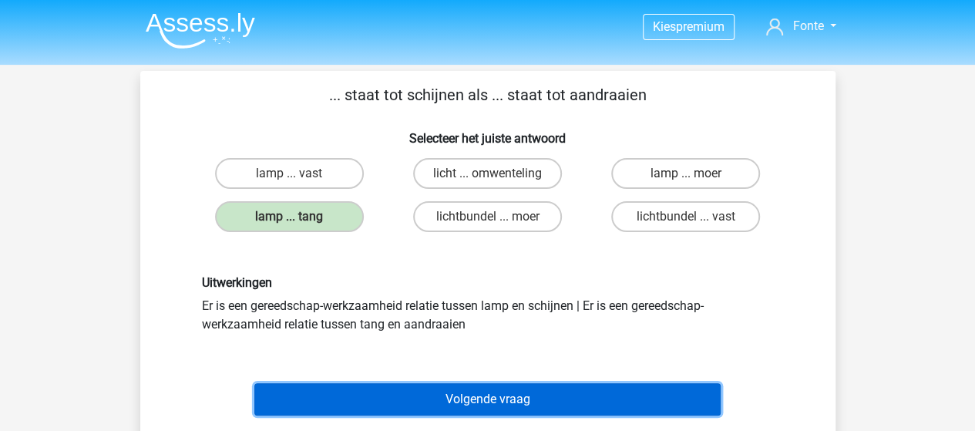
click at [515, 392] on button "Volgende vraag" at bounding box center [487, 399] width 466 height 32
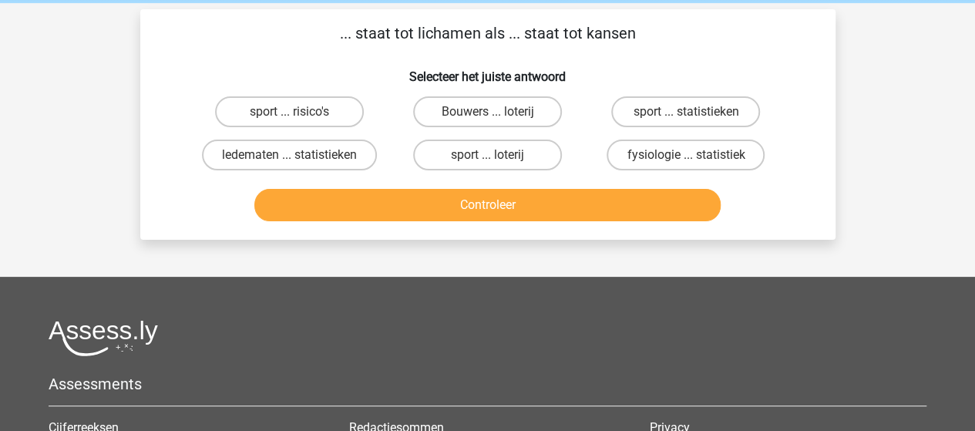
scroll to position [71, 0]
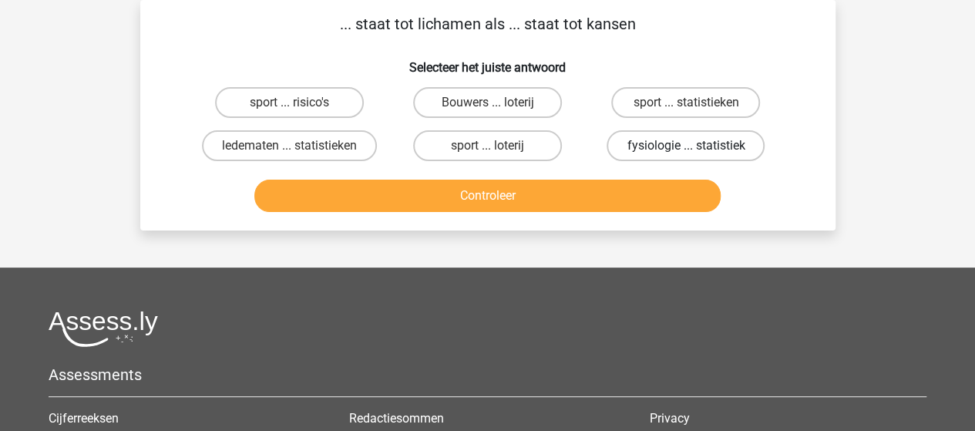
click at [683, 149] on label "fysiologie ... statistiek" at bounding box center [685, 145] width 158 height 31
click at [686, 149] on input "fysiologie ... statistiek" at bounding box center [691, 151] width 10 height 10
radio input "true"
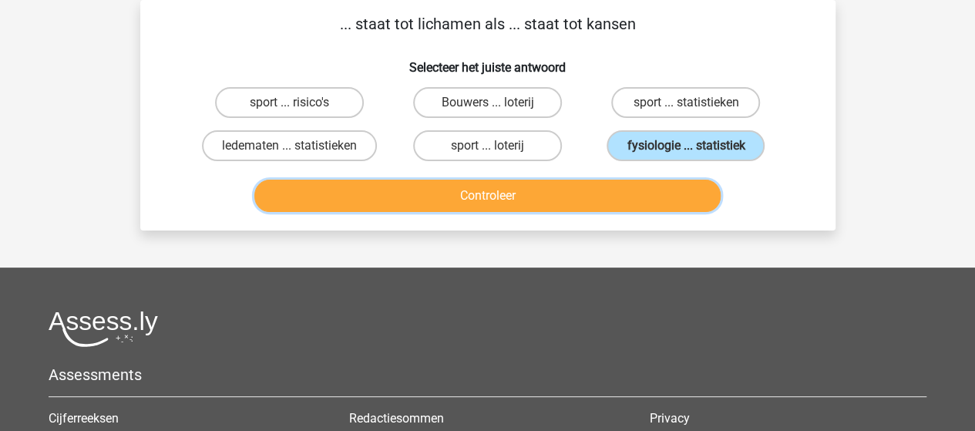
click at [558, 196] on button "Controleer" at bounding box center [487, 196] width 466 height 32
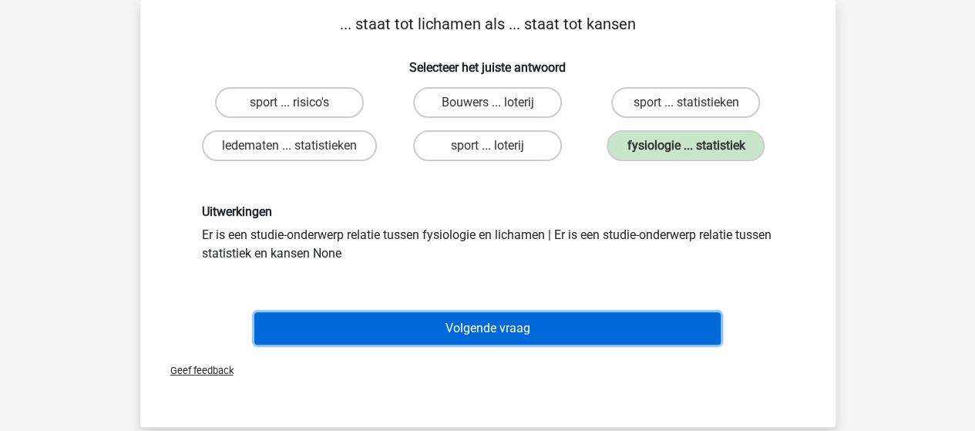
click at [471, 330] on button "Volgende vraag" at bounding box center [487, 328] width 466 height 32
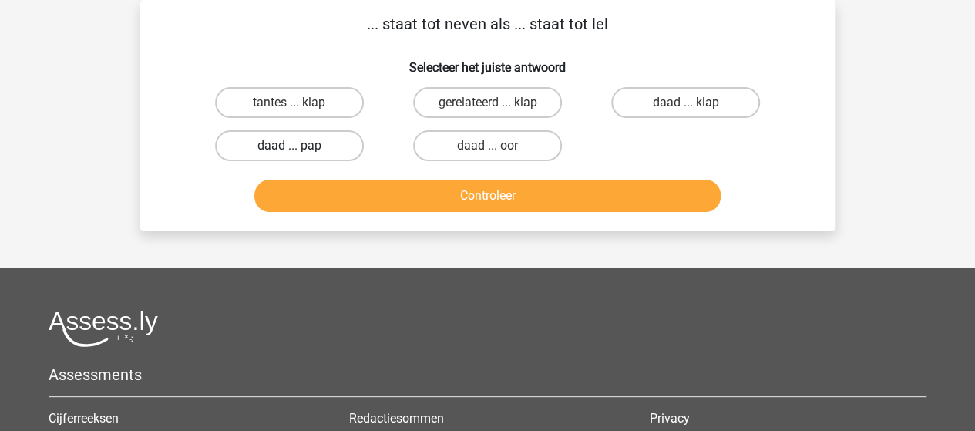
click at [274, 143] on label "daad ... pap" at bounding box center [289, 145] width 149 height 31
click at [289, 146] on input "daad ... pap" at bounding box center [294, 151] width 10 height 10
radio input "true"
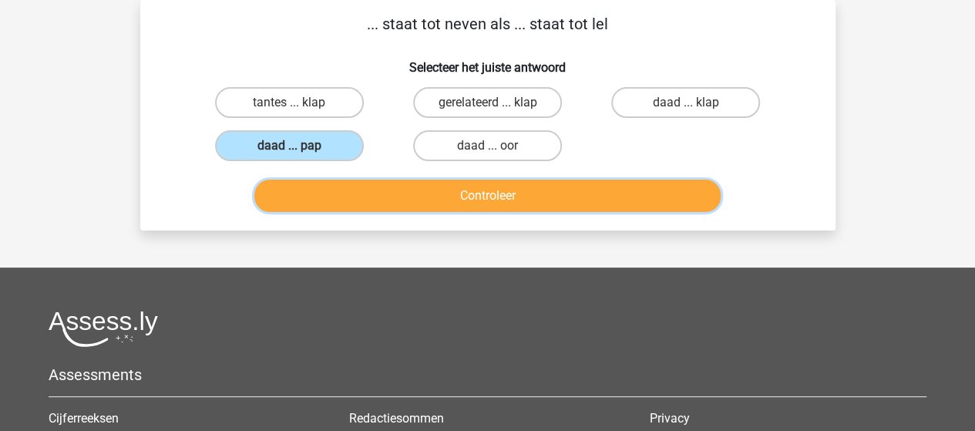
click at [456, 198] on button "Controleer" at bounding box center [487, 196] width 466 height 32
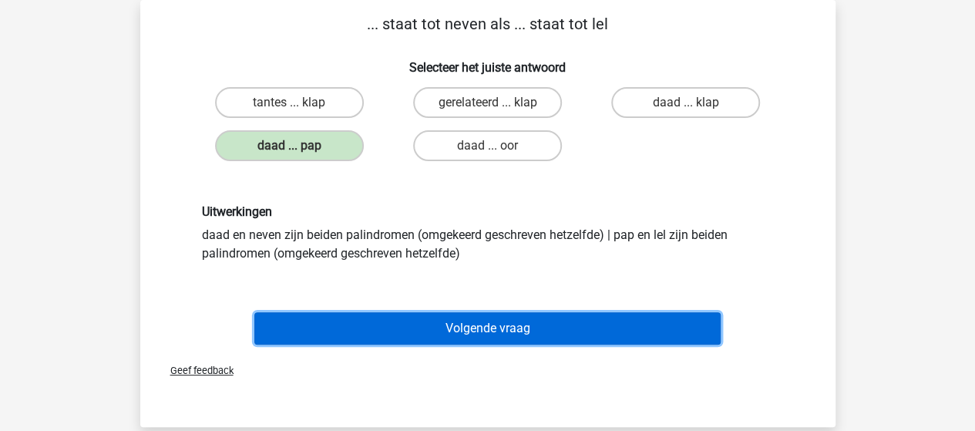
click at [503, 338] on button "Volgende vraag" at bounding box center [487, 328] width 466 height 32
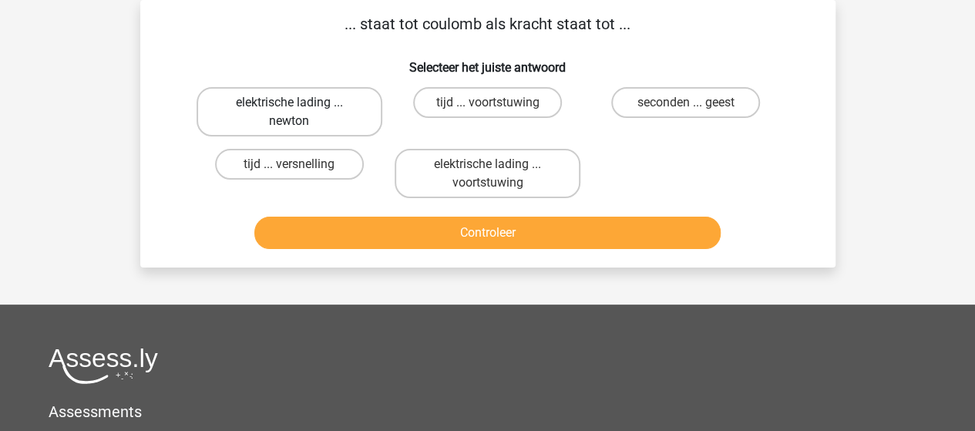
click at [307, 102] on label "elektrische lading ... newton" at bounding box center [289, 111] width 186 height 49
click at [299, 102] on input "elektrische lading ... newton" at bounding box center [294, 107] width 10 height 10
radio input "true"
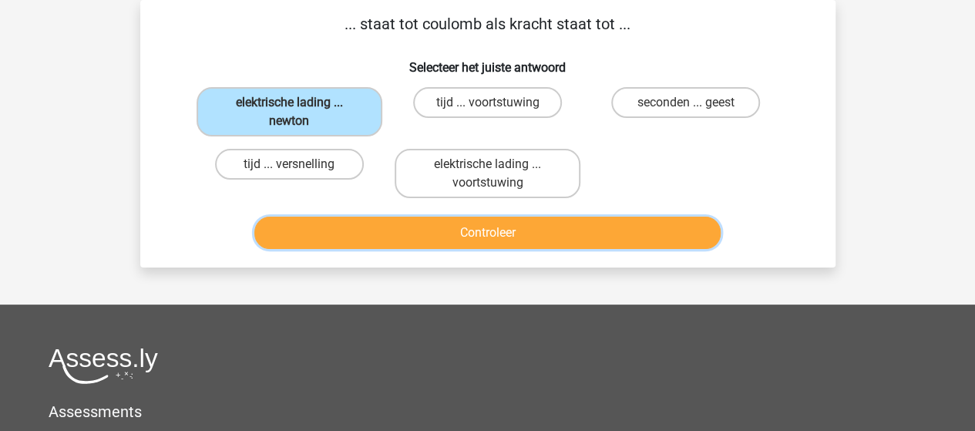
click at [427, 232] on button "Controleer" at bounding box center [487, 232] width 466 height 32
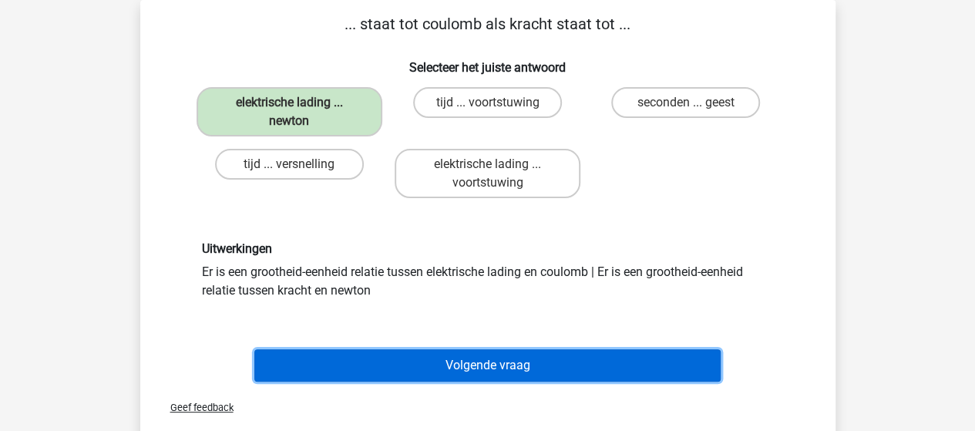
click at [527, 367] on button "Volgende vraag" at bounding box center [487, 365] width 466 height 32
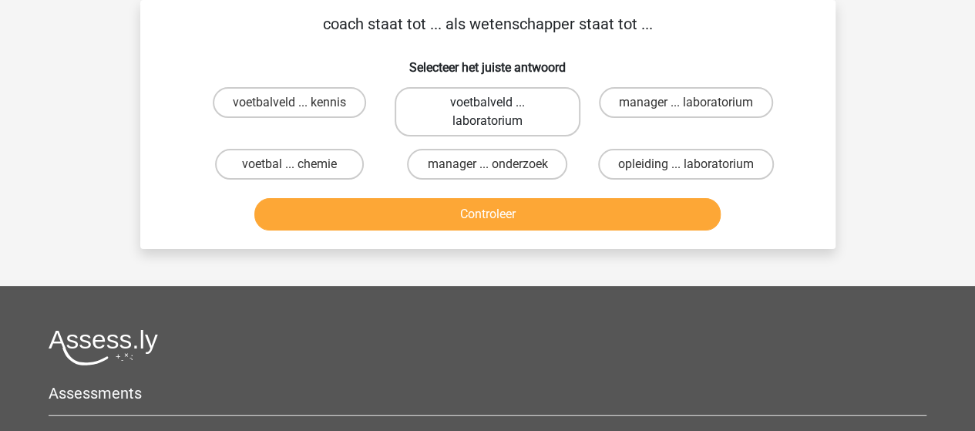
click at [467, 106] on label "voetbalveld ... laboratorium" at bounding box center [487, 111] width 186 height 49
click at [487, 106] on input "voetbalveld ... laboratorium" at bounding box center [492, 107] width 10 height 10
radio input "true"
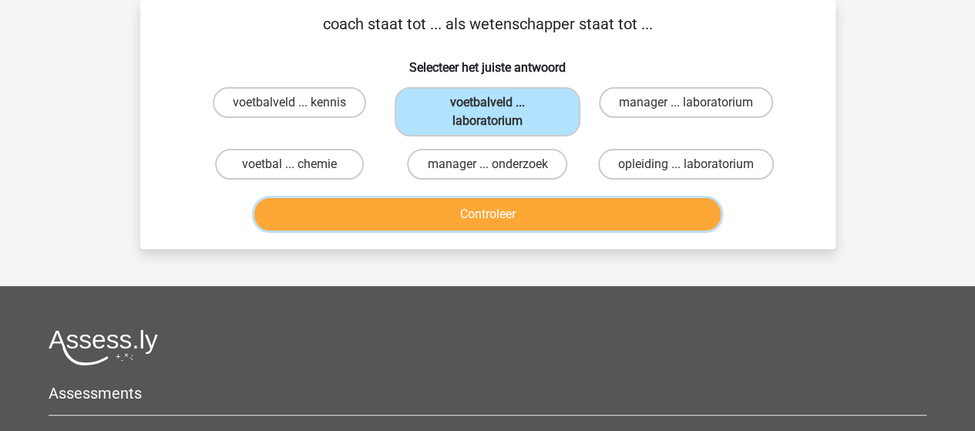
click at [493, 220] on button "Controleer" at bounding box center [487, 214] width 466 height 32
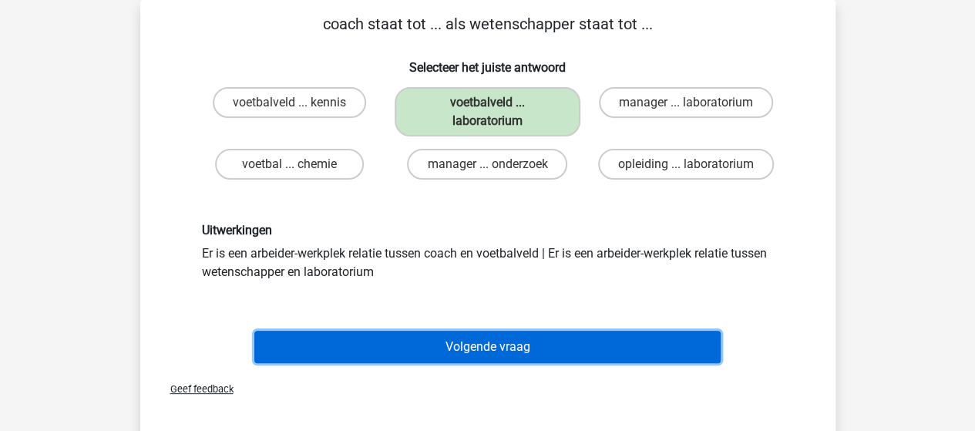
click at [488, 351] on button "Volgende vraag" at bounding box center [487, 347] width 466 height 32
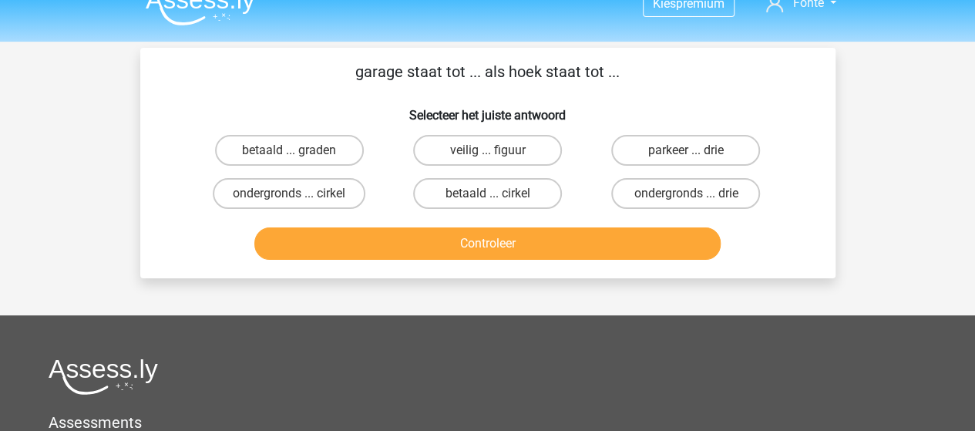
scroll to position [0, 0]
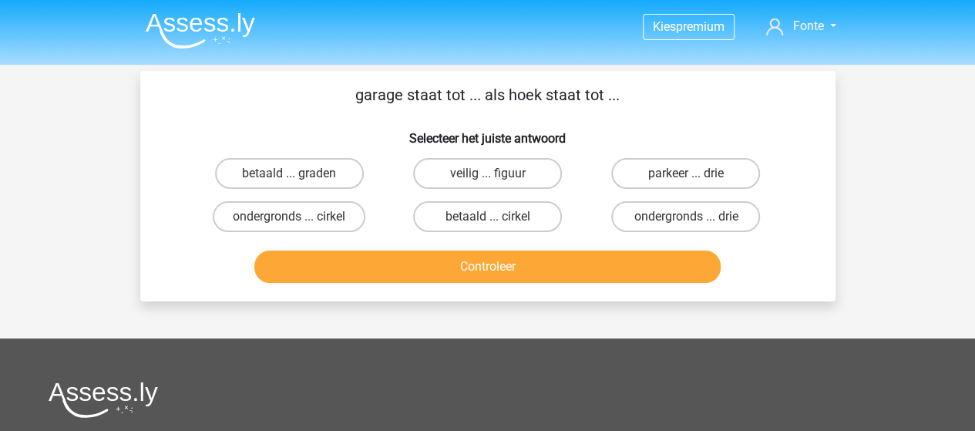
click at [695, 178] on input "parkeer ... drie" at bounding box center [691, 178] width 10 height 10
radio input "true"
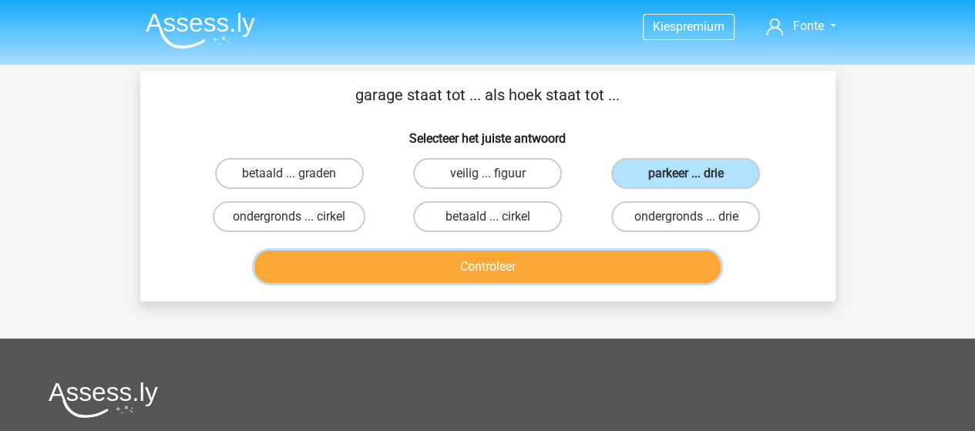
click at [527, 266] on button "Controleer" at bounding box center [487, 266] width 466 height 32
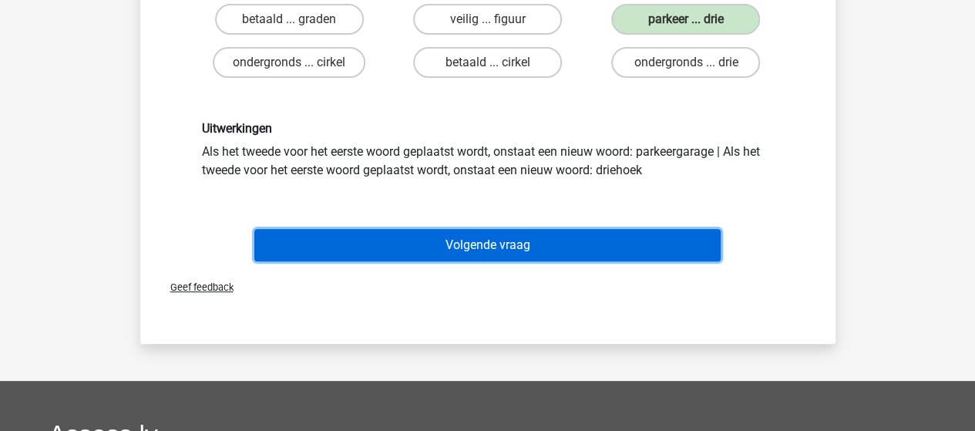
click at [521, 243] on button "Volgende vraag" at bounding box center [487, 245] width 466 height 32
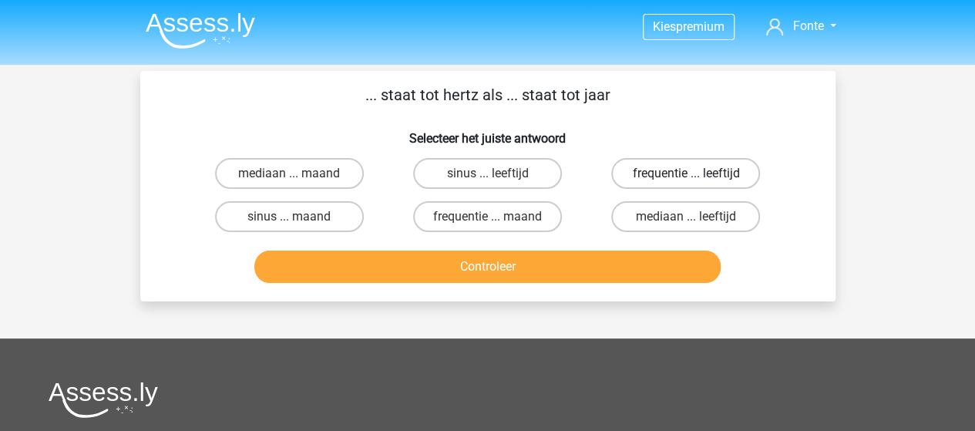
click at [683, 176] on label "frequentie ... leeftijd" at bounding box center [685, 173] width 149 height 31
click at [686, 176] on input "frequentie ... leeftijd" at bounding box center [691, 178] width 10 height 10
radio input "true"
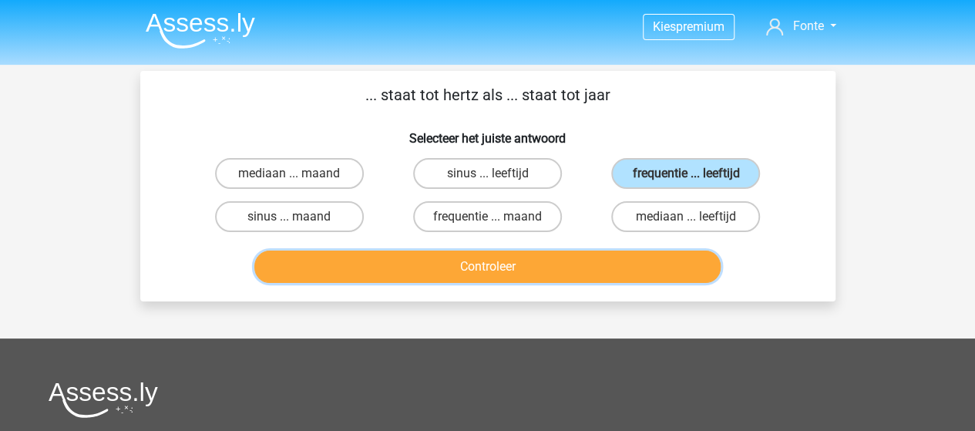
click at [577, 257] on button "Controleer" at bounding box center [487, 266] width 466 height 32
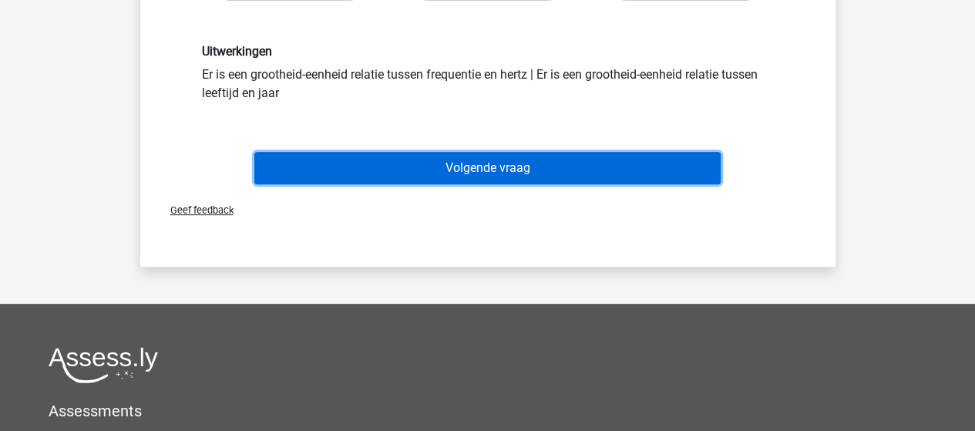
click at [501, 175] on button "Volgende vraag" at bounding box center [487, 168] width 466 height 32
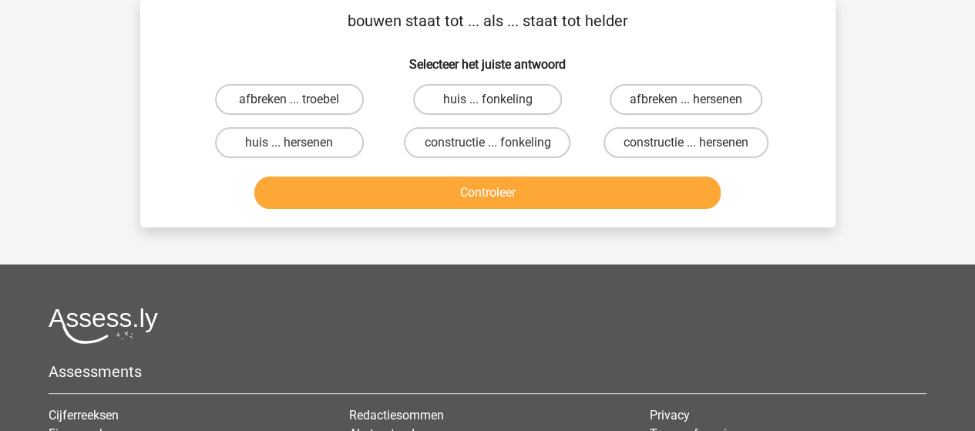
scroll to position [71, 0]
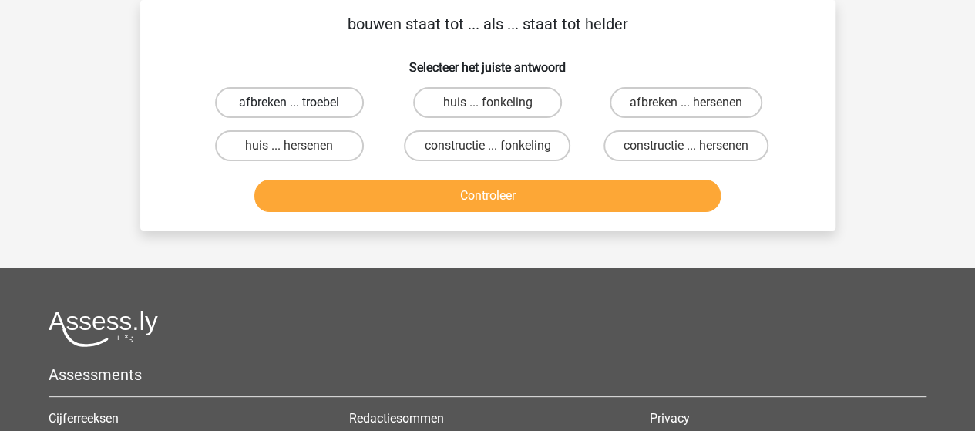
click at [284, 99] on label "afbreken ... troebel" at bounding box center [289, 102] width 149 height 31
click at [289, 102] on input "afbreken ... troebel" at bounding box center [294, 107] width 10 height 10
radio input "true"
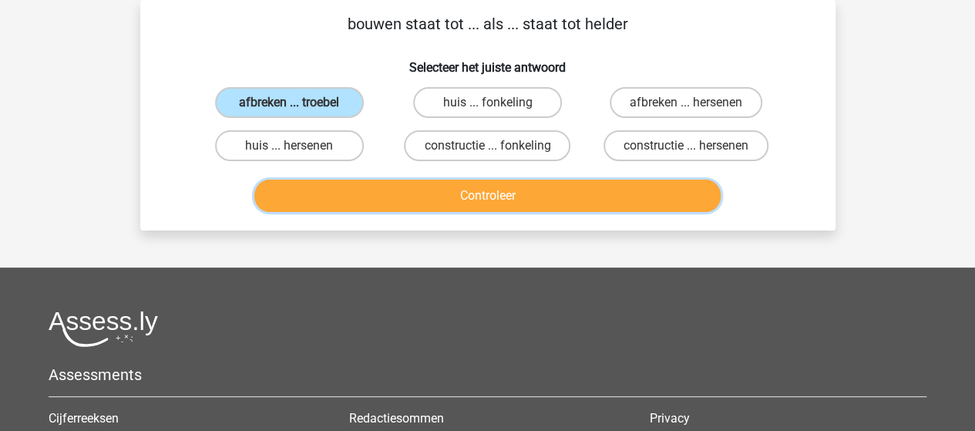
click at [453, 199] on button "Controleer" at bounding box center [487, 196] width 466 height 32
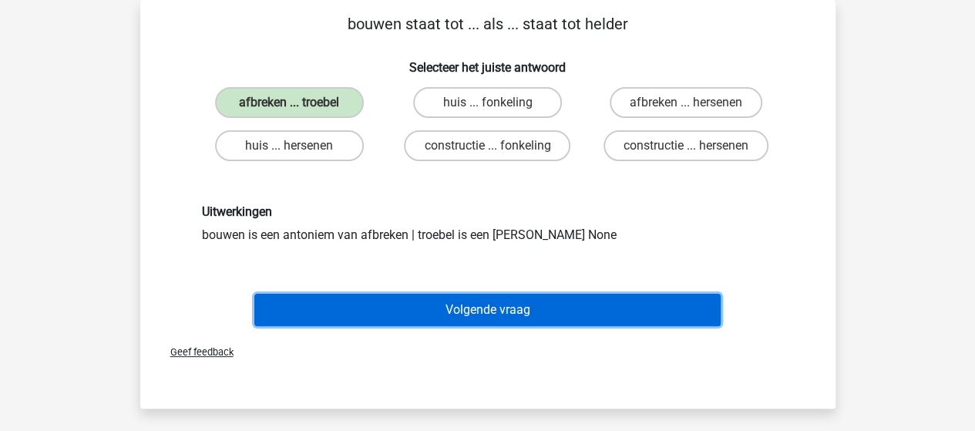
click at [513, 309] on button "Volgende vraag" at bounding box center [487, 310] width 466 height 32
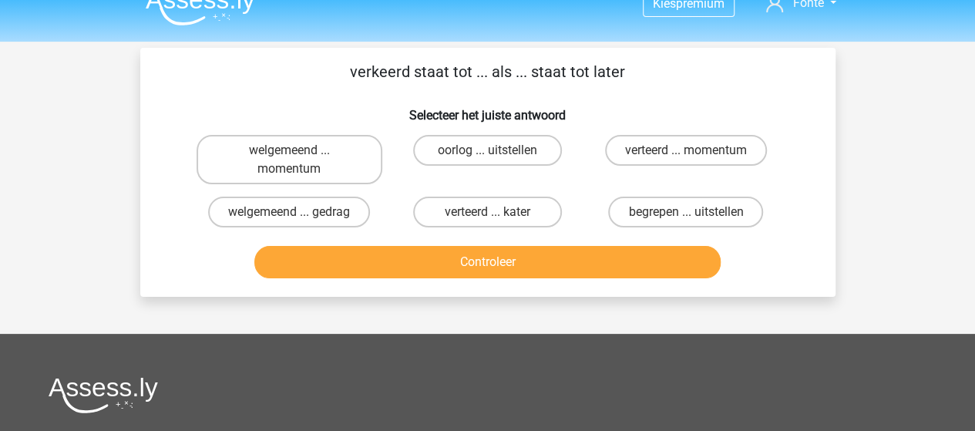
scroll to position [0, 0]
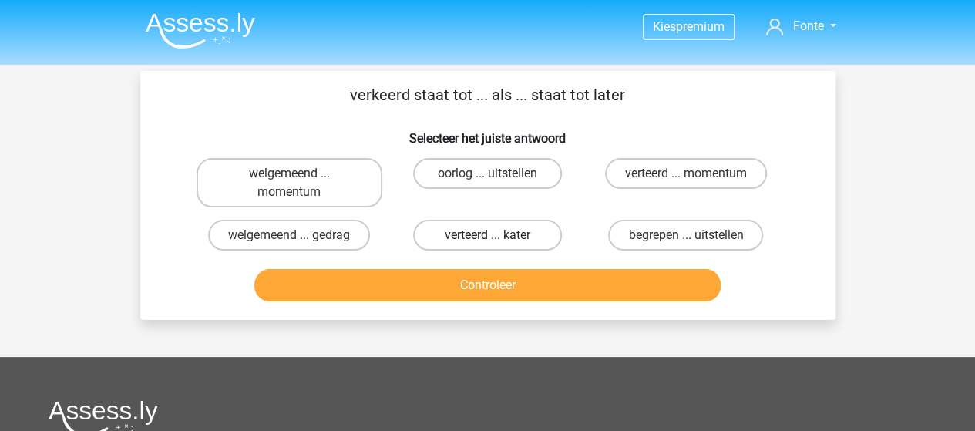
click at [495, 231] on label "verteerd ... kater" at bounding box center [487, 235] width 149 height 31
click at [495, 235] on input "verteerd ... kater" at bounding box center [492, 240] width 10 height 10
radio input "true"
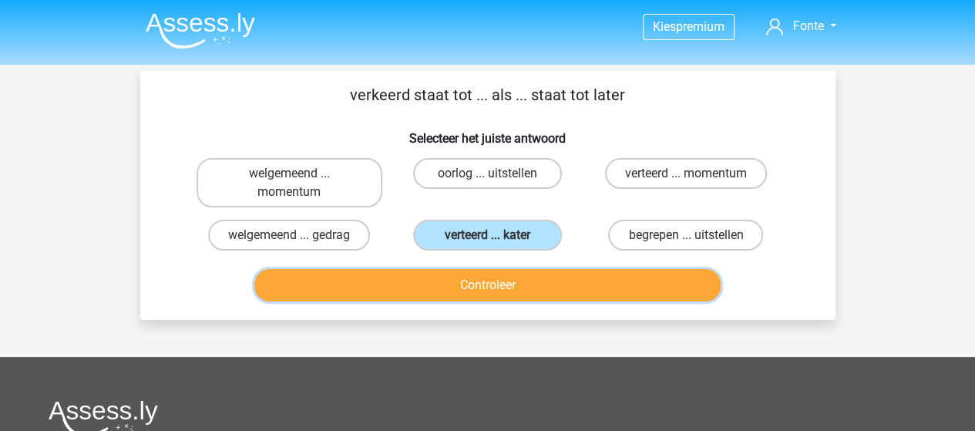
click at [495, 281] on button "Controleer" at bounding box center [487, 285] width 466 height 32
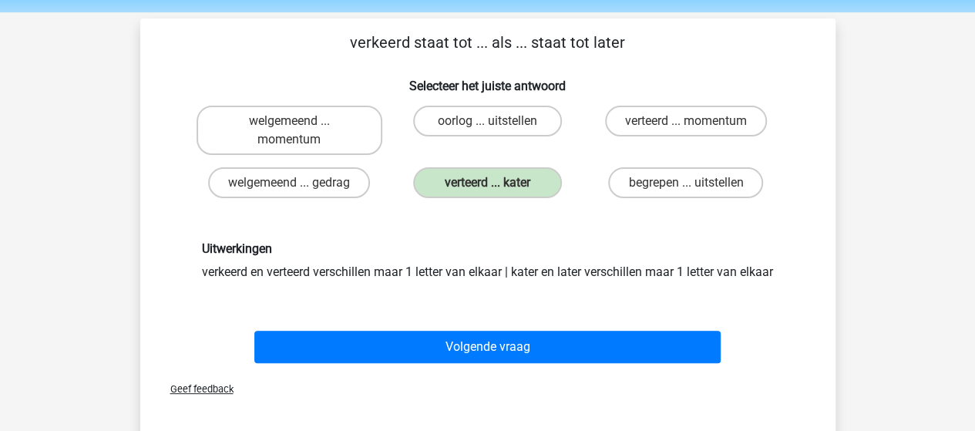
scroll to position [77, 0]
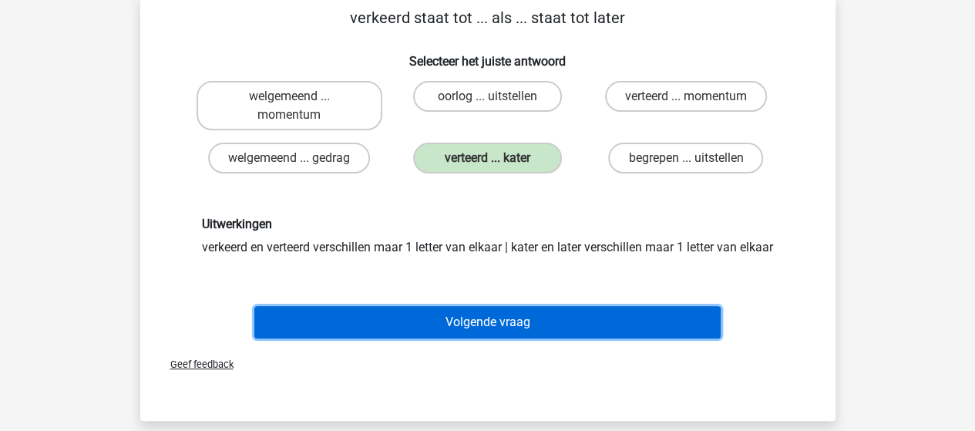
click at [494, 334] on button "Volgende vraag" at bounding box center [487, 322] width 466 height 32
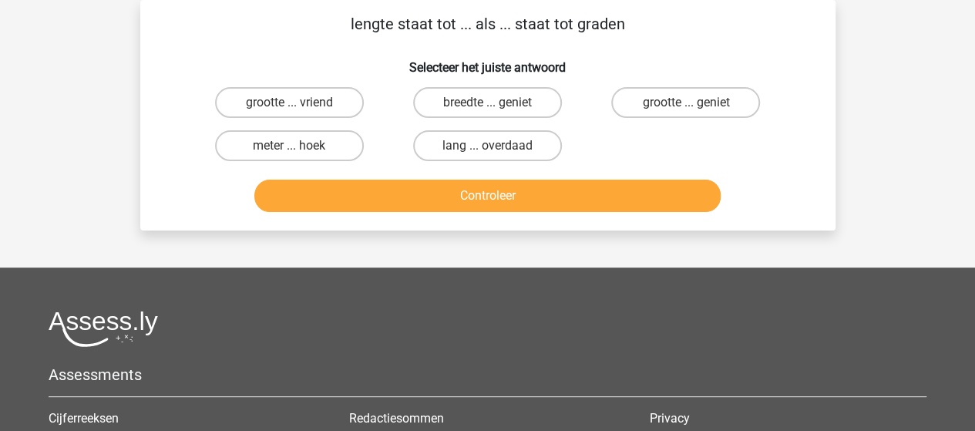
scroll to position [0, 0]
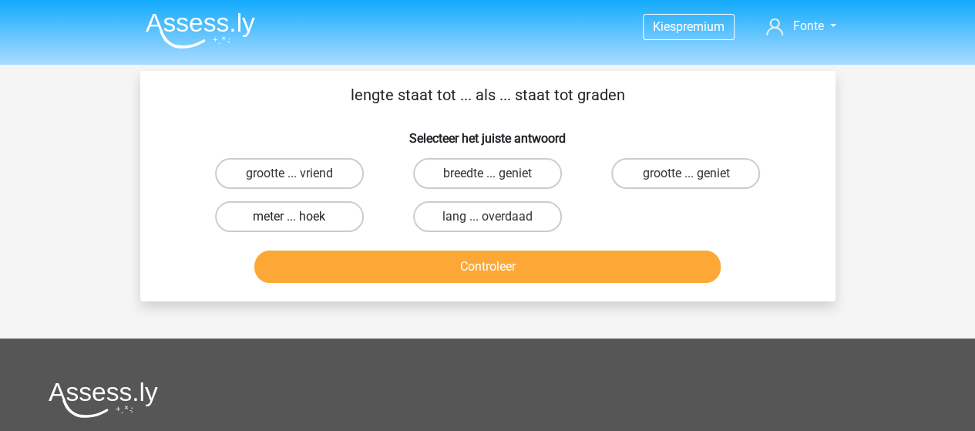
click at [326, 216] on label "meter ... hoek" at bounding box center [289, 216] width 149 height 31
click at [299, 216] on input "meter ... hoek" at bounding box center [294, 221] width 10 height 10
radio input "true"
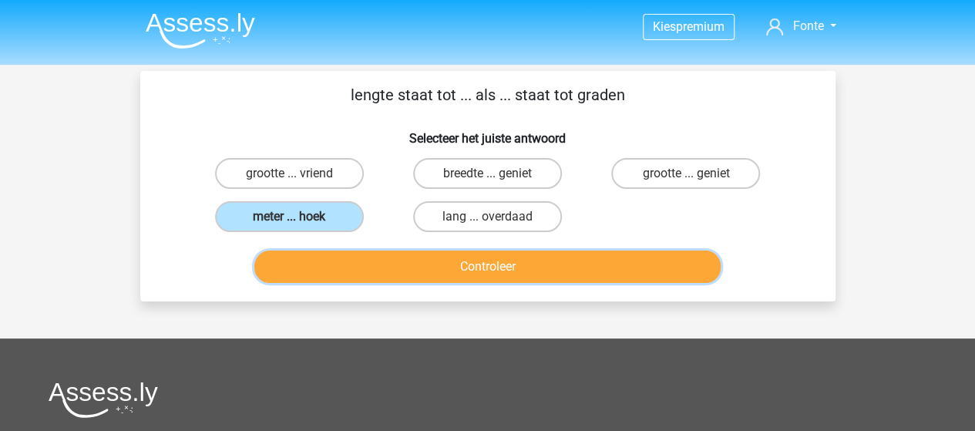
click at [411, 274] on button "Controleer" at bounding box center [487, 266] width 466 height 32
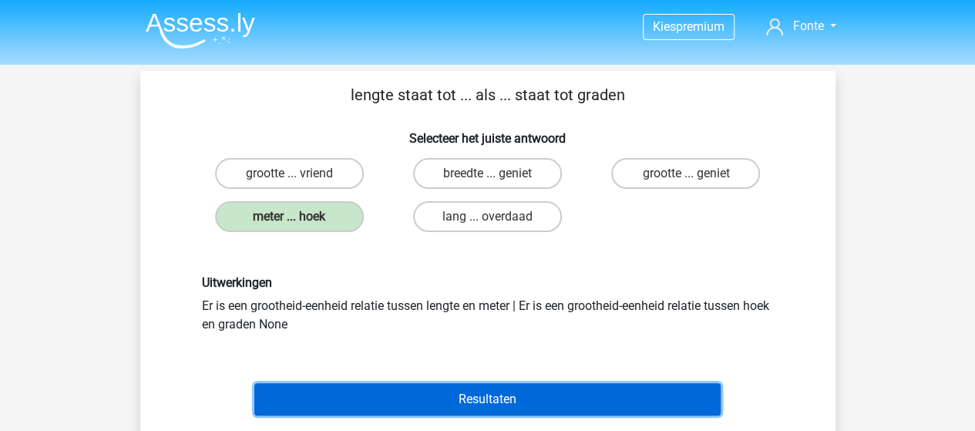
click at [490, 398] on button "Resultaten" at bounding box center [487, 399] width 466 height 32
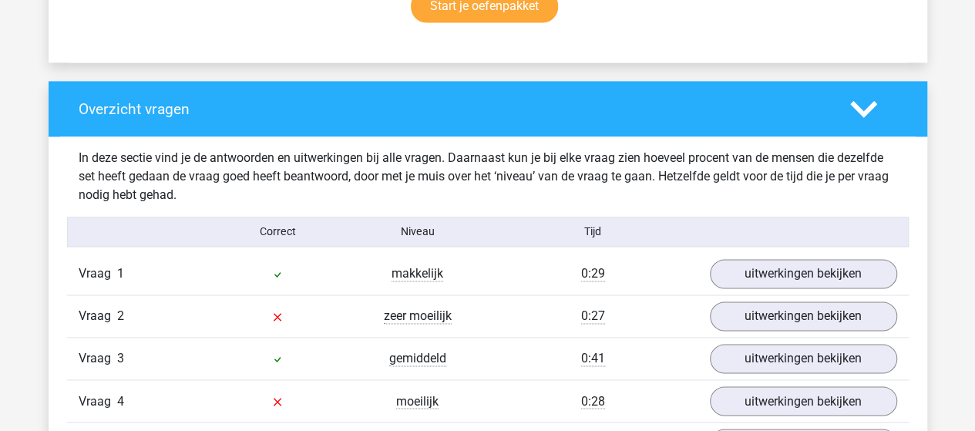
scroll to position [1079, 0]
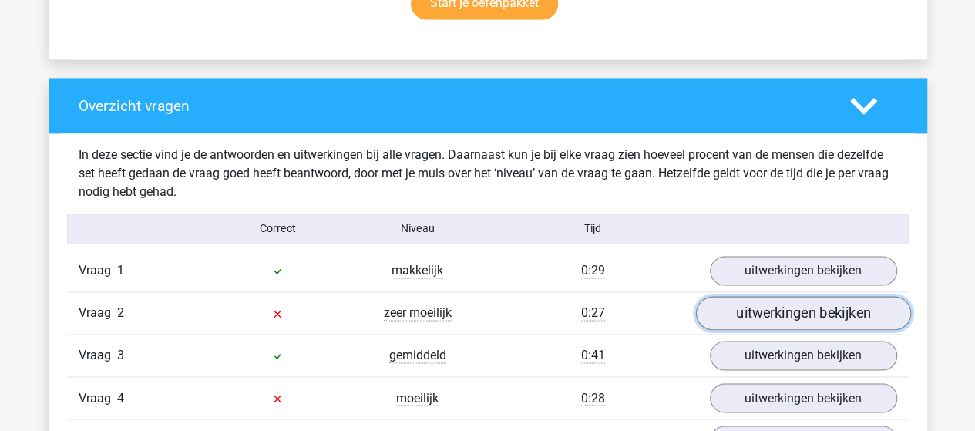
click at [757, 310] on link "uitwerkingen bekijken" at bounding box center [802, 313] width 215 height 34
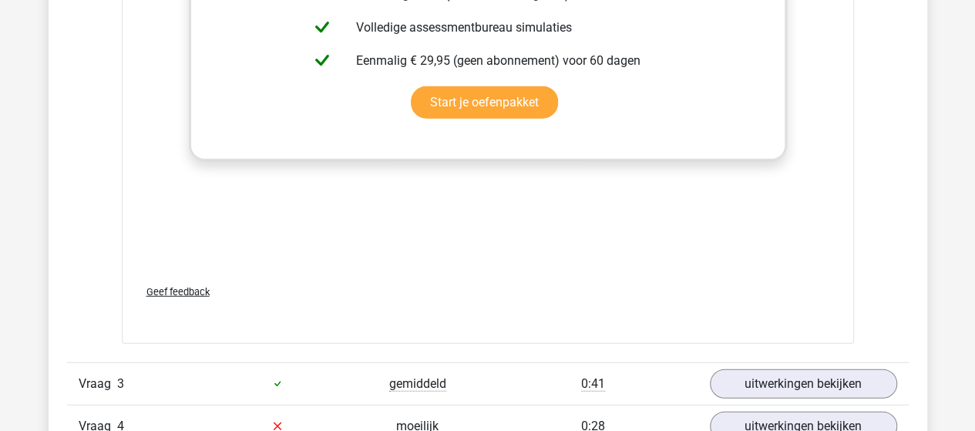
scroll to position [2080, 0]
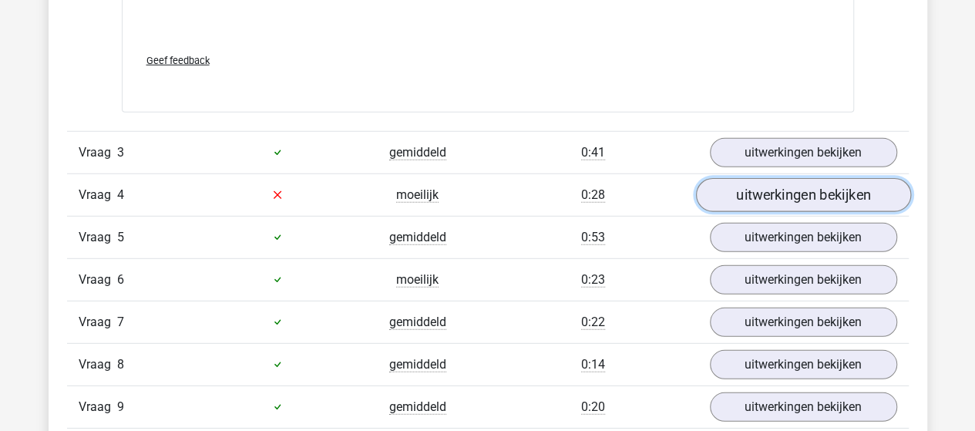
click at [761, 195] on link "uitwerkingen bekijken" at bounding box center [802, 195] width 215 height 34
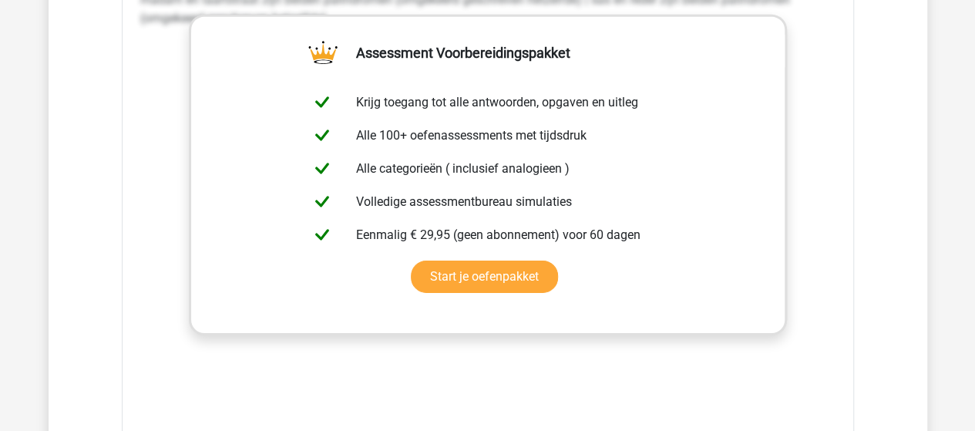
scroll to position [2542, 0]
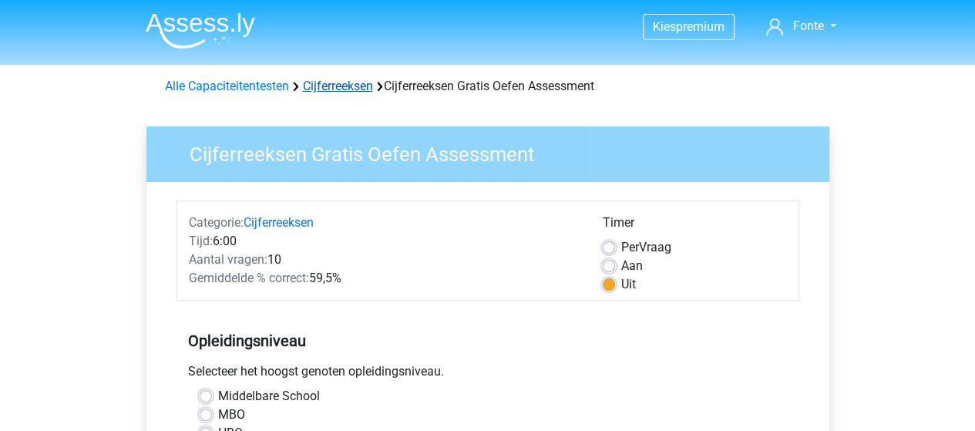
click at [325, 84] on link "Cijferreeksen" at bounding box center [338, 86] width 70 height 15
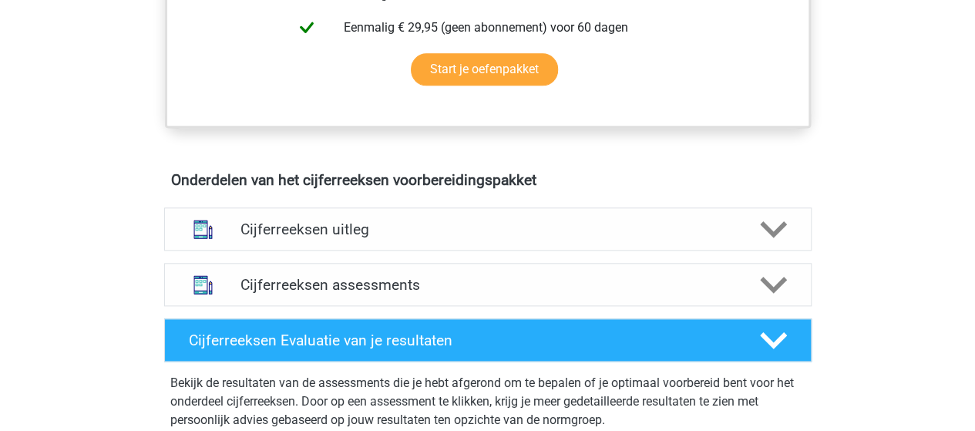
scroll to position [847, 0]
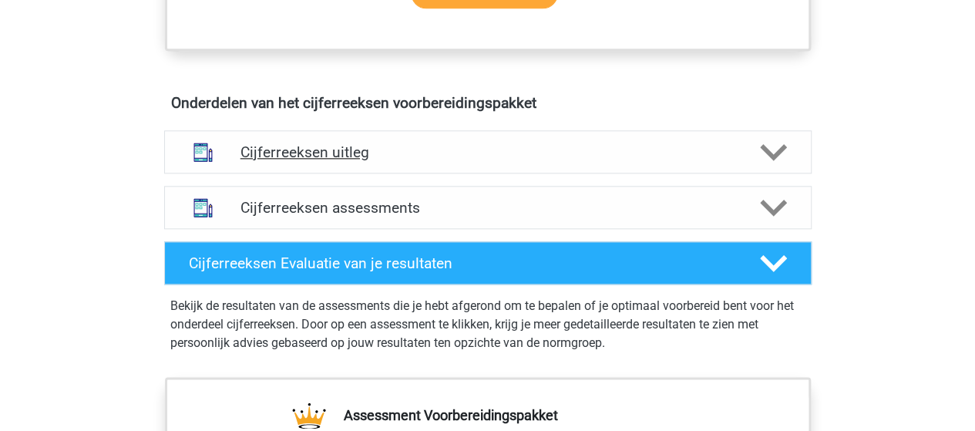
click at [769, 160] on polygon at bounding box center [773, 151] width 27 height 17
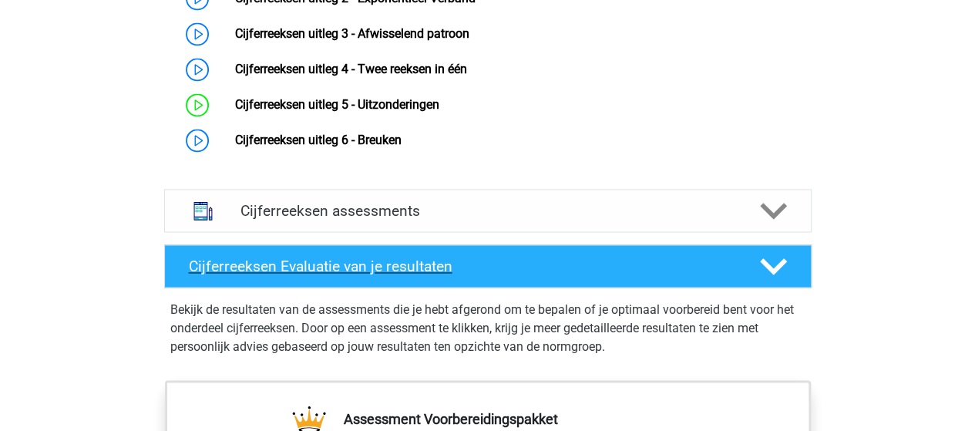
scroll to position [925, 0]
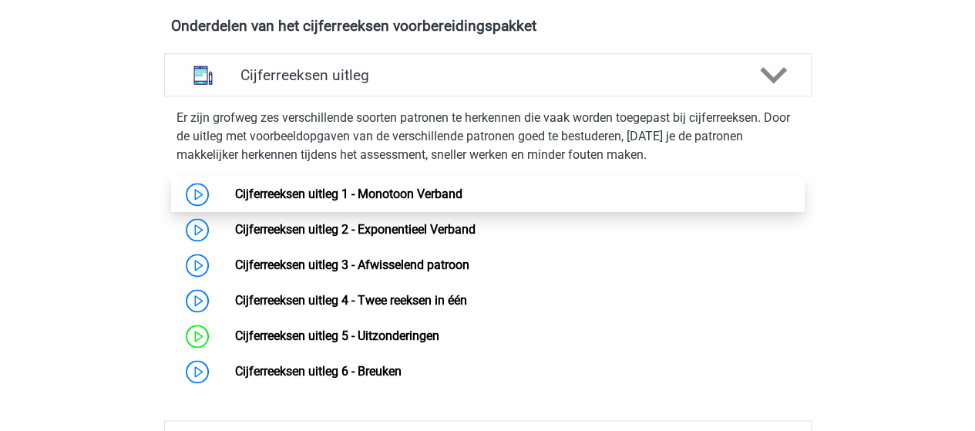
click at [440, 201] on link "Cijferreeksen uitleg 1 - Monotoon Verband" at bounding box center [348, 193] width 227 height 15
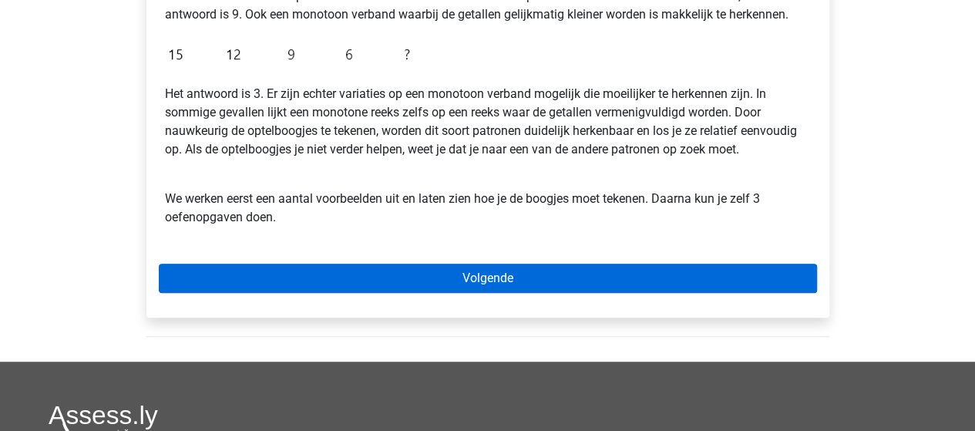
scroll to position [539, 0]
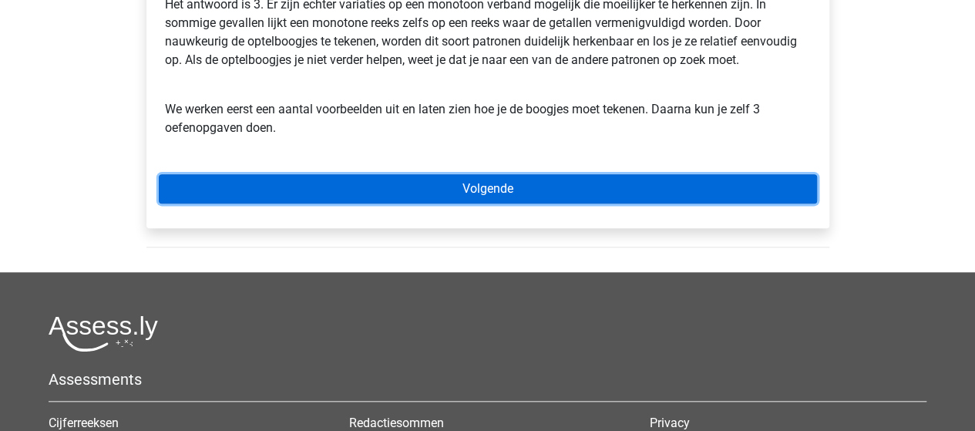
click at [473, 187] on link "Volgende" at bounding box center [488, 188] width 658 height 29
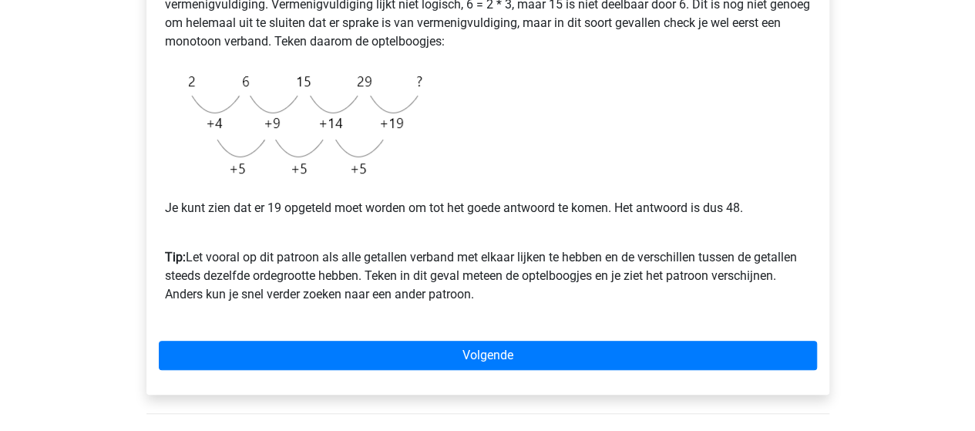
scroll to position [462, 0]
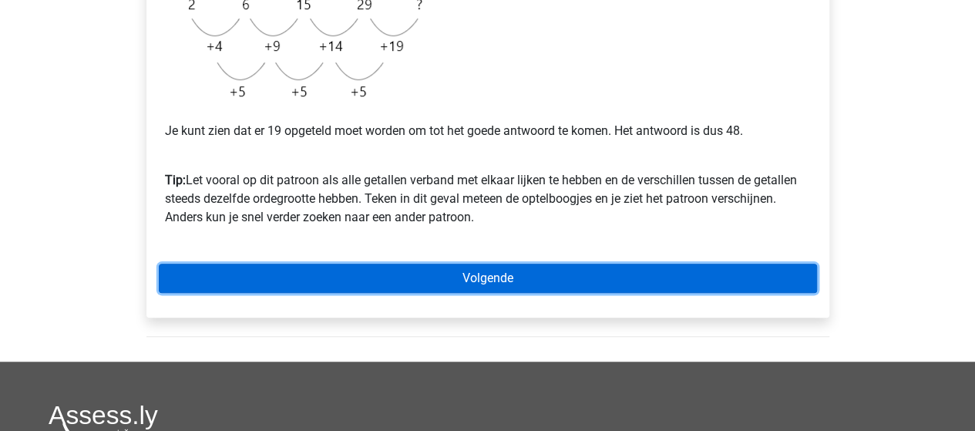
click at [470, 278] on link "Volgende" at bounding box center [488, 277] width 658 height 29
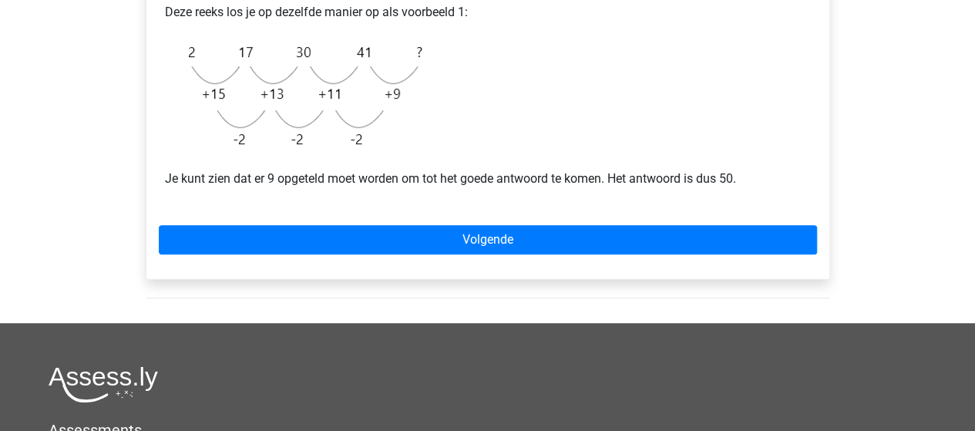
scroll to position [385, 0]
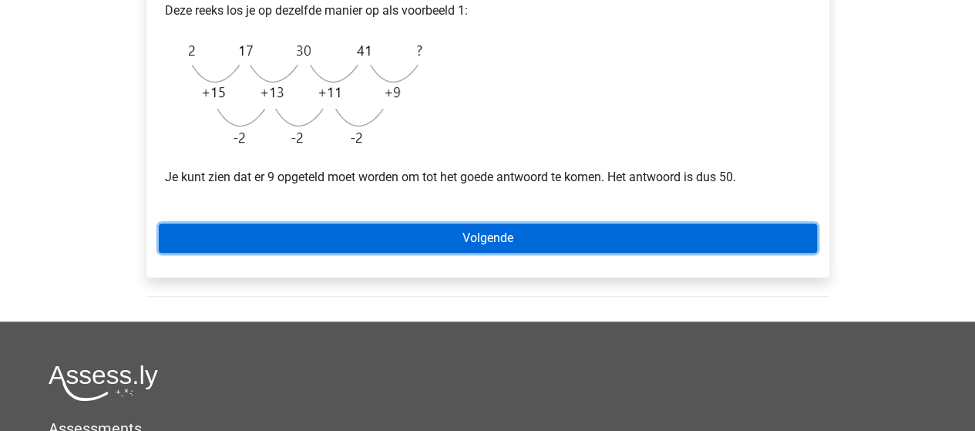
click at [490, 237] on link "Volgende" at bounding box center [488, 237] width 658 height 29
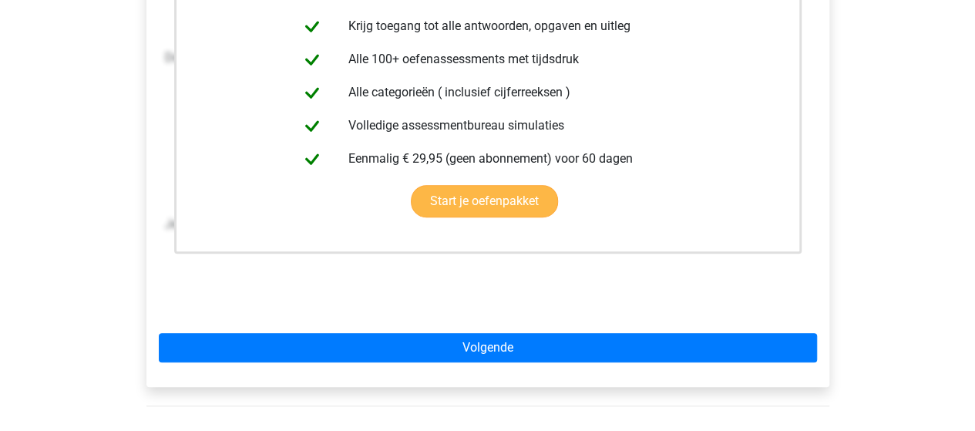
scroll to position [462, 0]
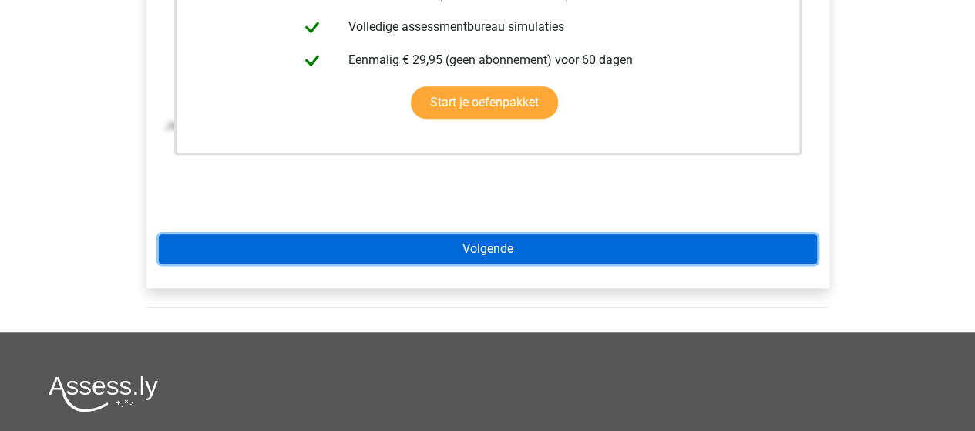
click at [486, 250] on link "Volgende" at bounding box center [488, 248] width 658 height 29
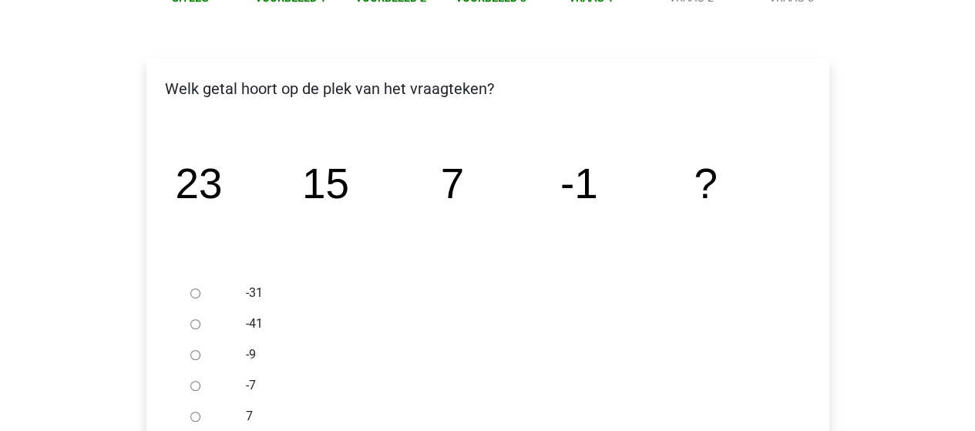
scroll to position [231, 0]
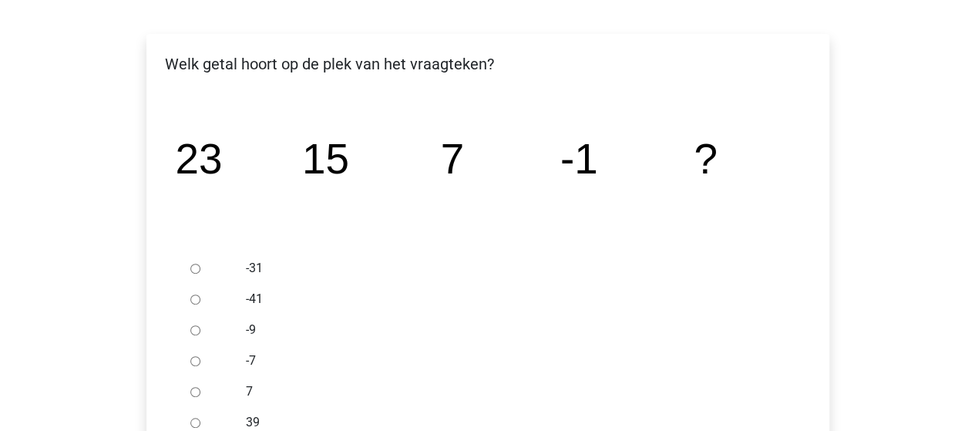
click at [197, 330] on input "-9" at bounding box center [195, 330] width 10 height 10
radio input "true"
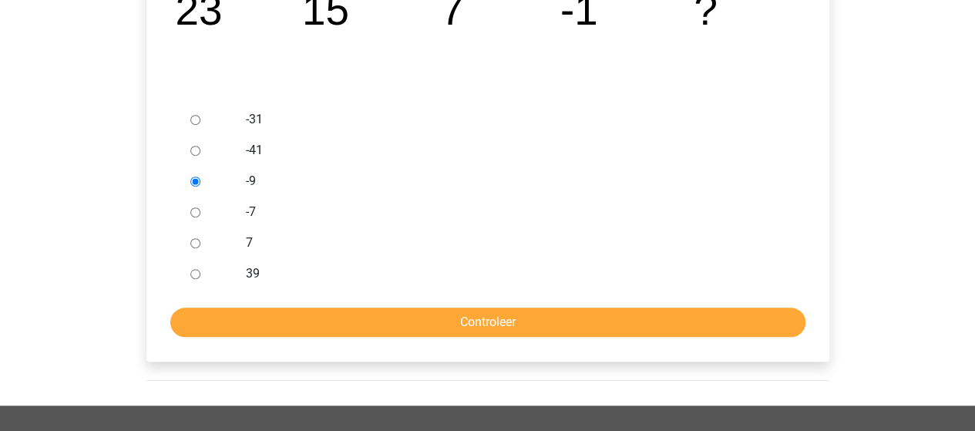
scroll to position [385, 0]
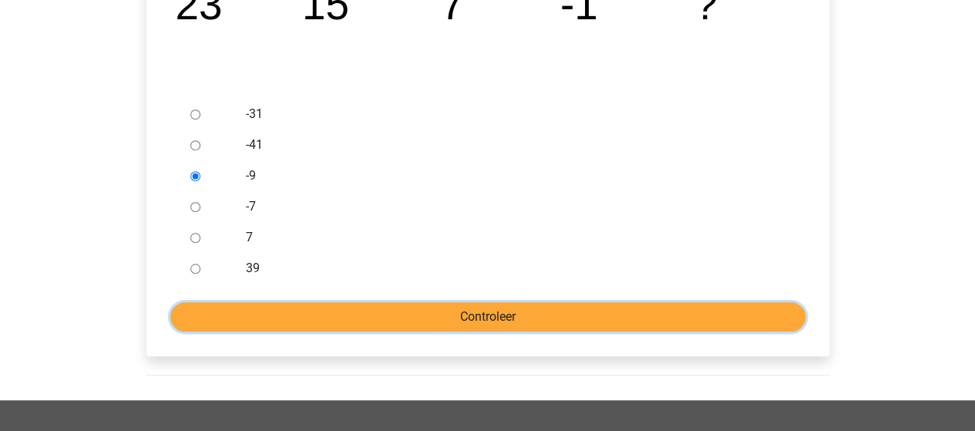
click at [464, 320] on input "Controleer" at bounding box center [487, 316] width 635 height 29
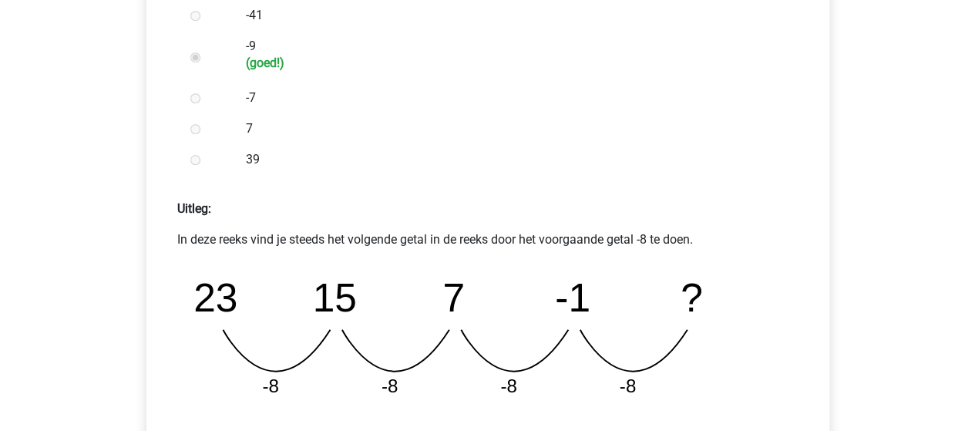
scroll to position [616, 0]
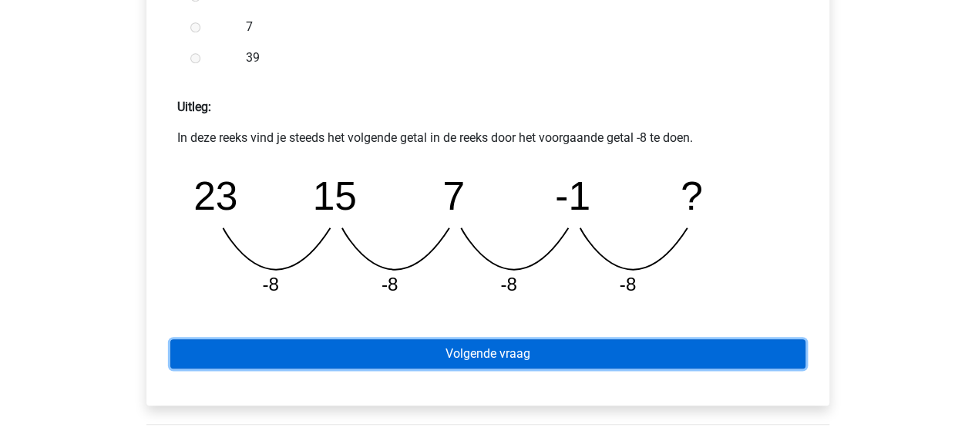
click at [466, 358] on link "Volgende vraag" at bounding box center [487, 353] width 635 height 29
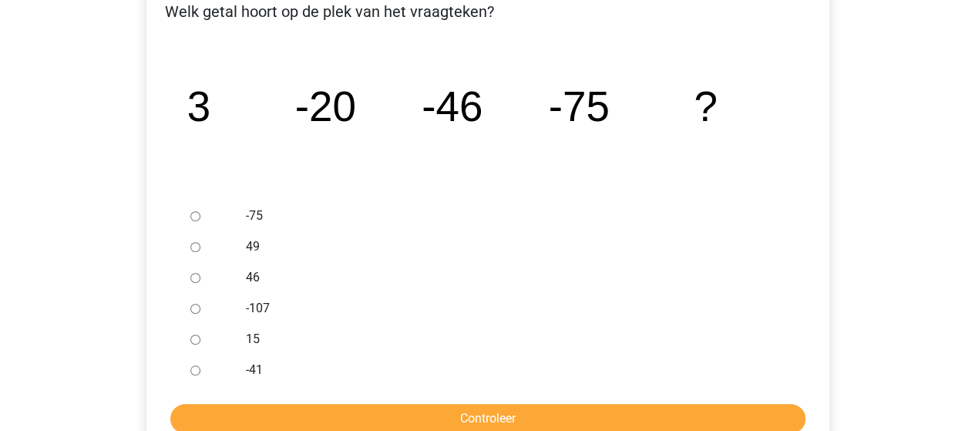
scroll to position [308, 0]
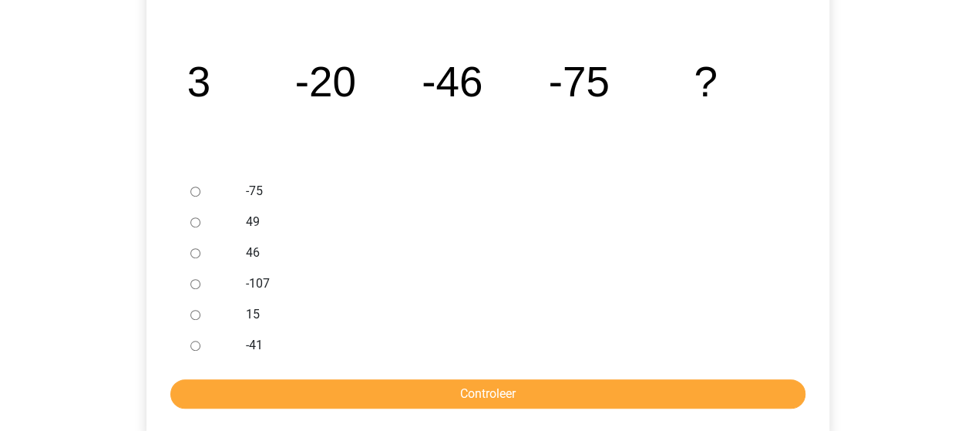
click at [191, 284] on input "-107" at bounding box center [195, 284] width 10 height 10
radio input "true"
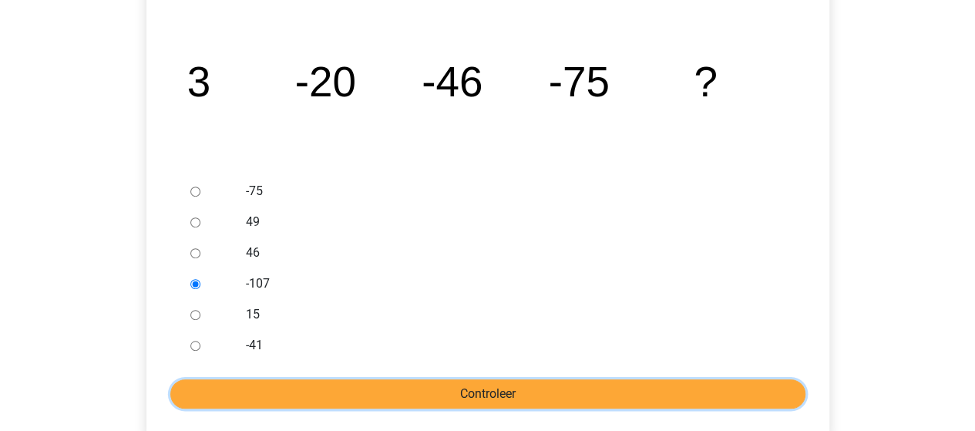
click at [492, 400] on input "Controleer" at bounding box center [487, 393] width 635 height 29
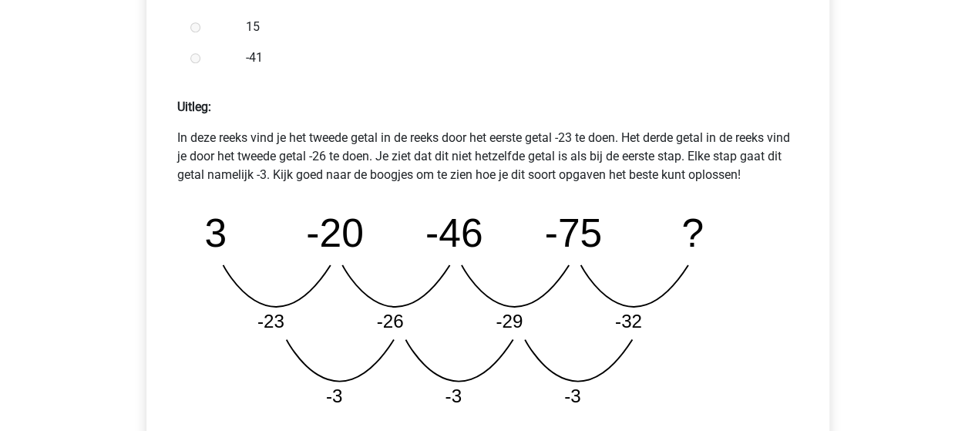
scroll to position [693, 0]
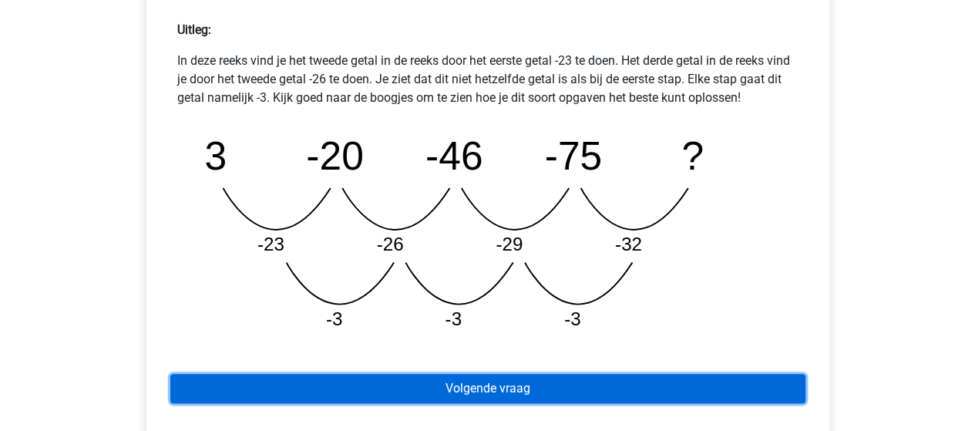
click at [481, 382] on link "Volgende vraag" at bounding box center [487, 388] width 635 height 29
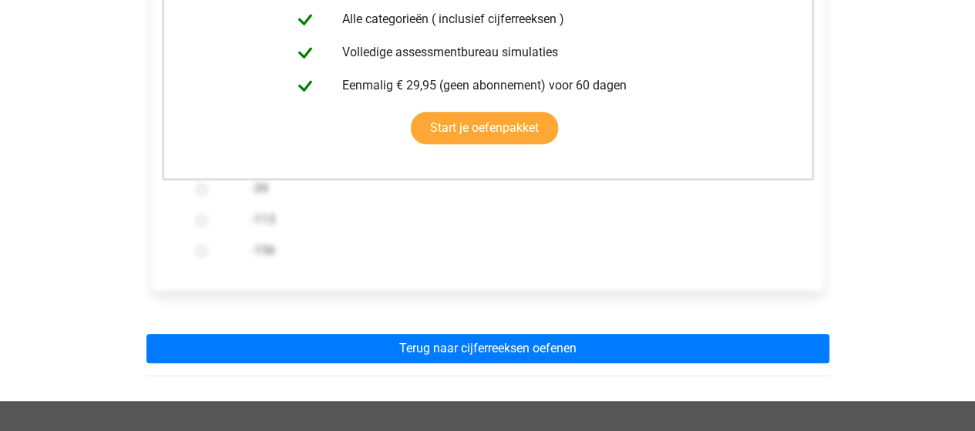
scroll to position [462, 0]
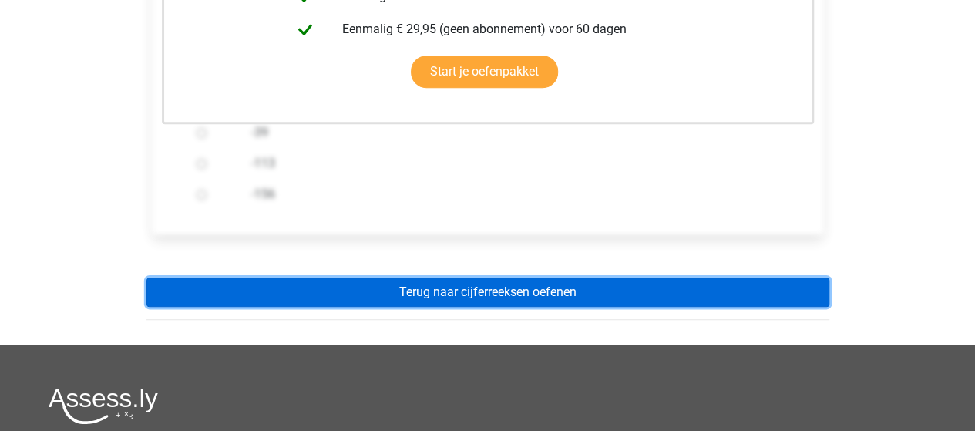
click at [529, 287] on link "Terug naar cijferreeksen oefenen" at bounding box center [487, 291] width 683 height 29
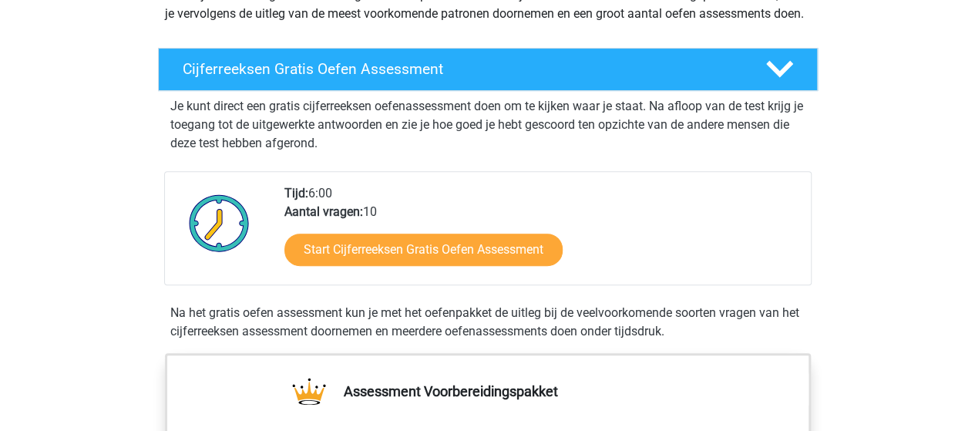
scroll to position [231, 0]
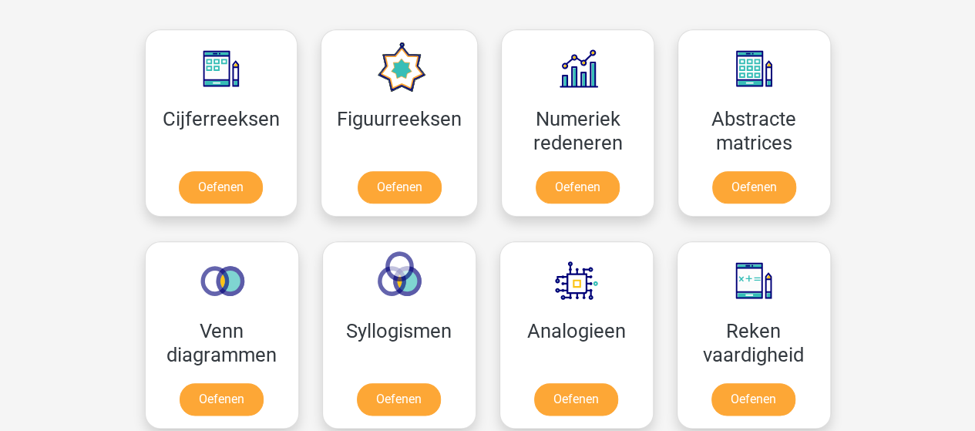
scroll to position [499, 0]
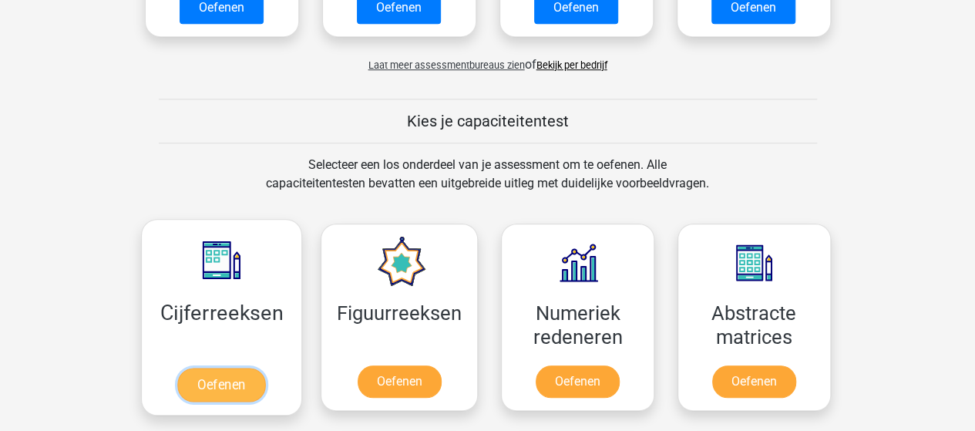
click at [223, 377] on link "Oefenen" at bounding box center [221, 384] width 88 height 34
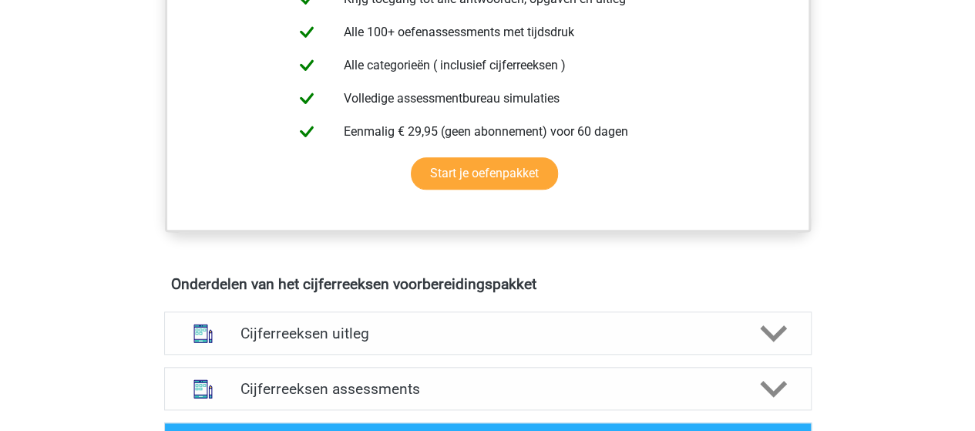
scroll to position [693, 0]
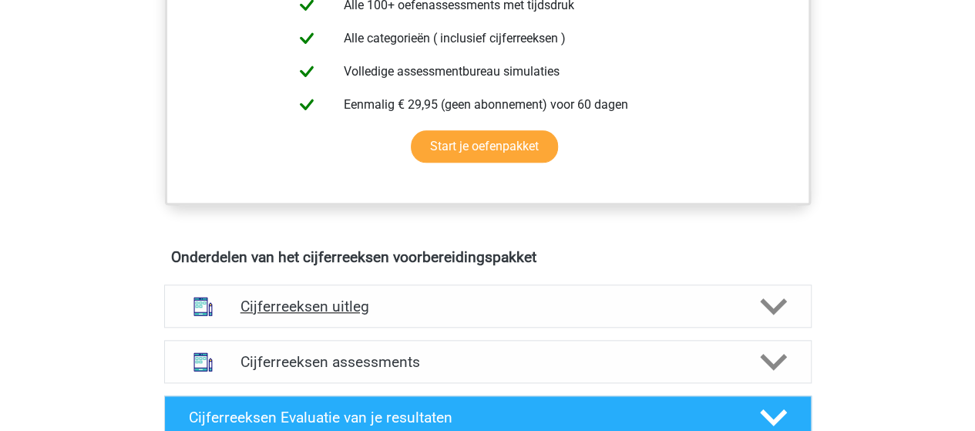
click at [767, 317] on icon at bounding box center [773, 306] width 27 height 27
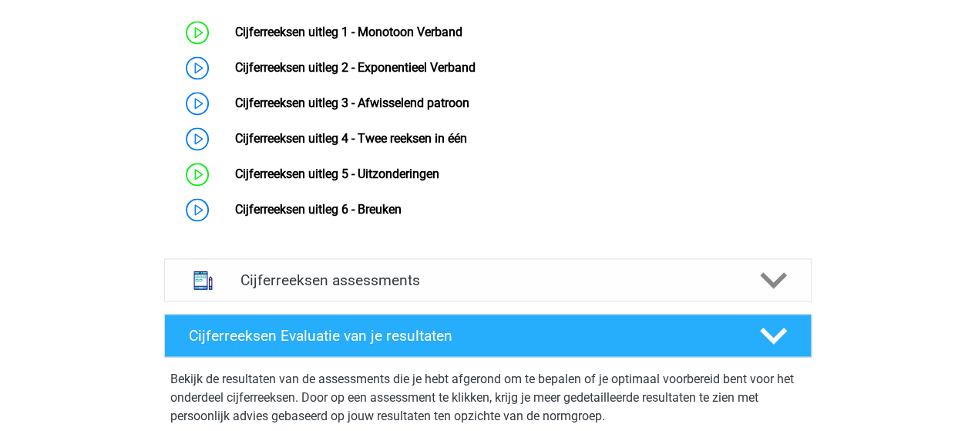
scroll to position [1156, 0]
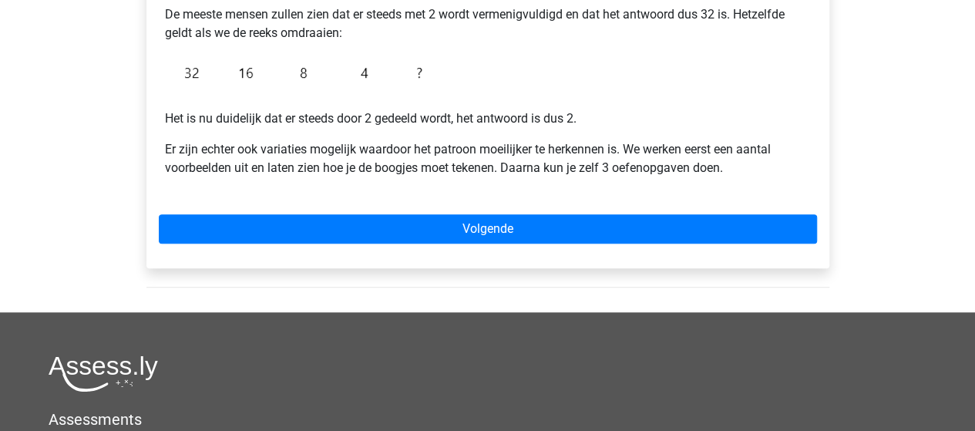
scroll to position [462, 0]
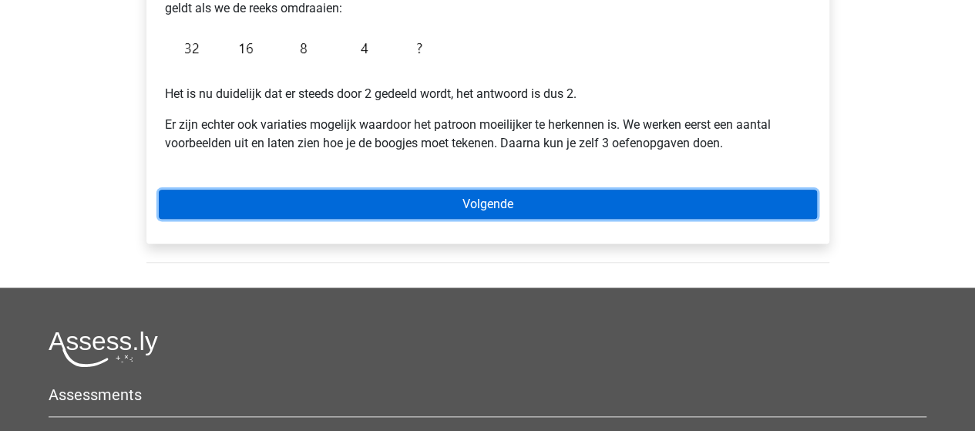
click at [479, 209] on link "Volgende" at bounding box center [488, 204] width 658 height 29
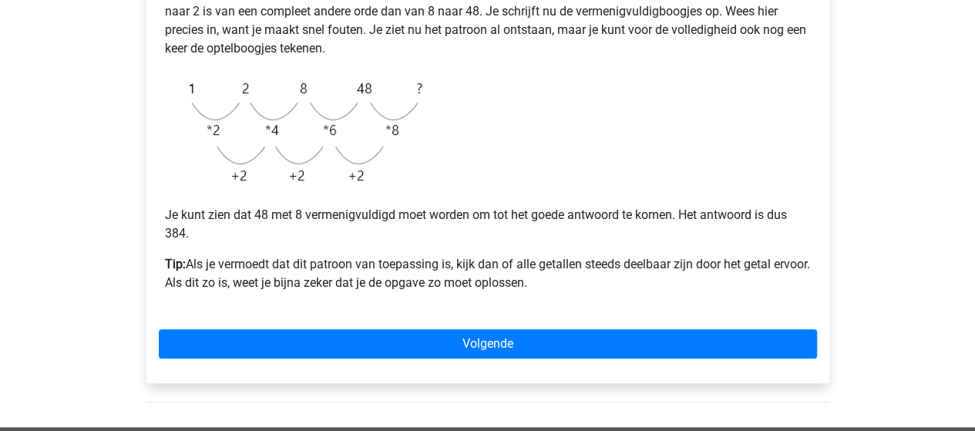
scroll to position [462, 0]
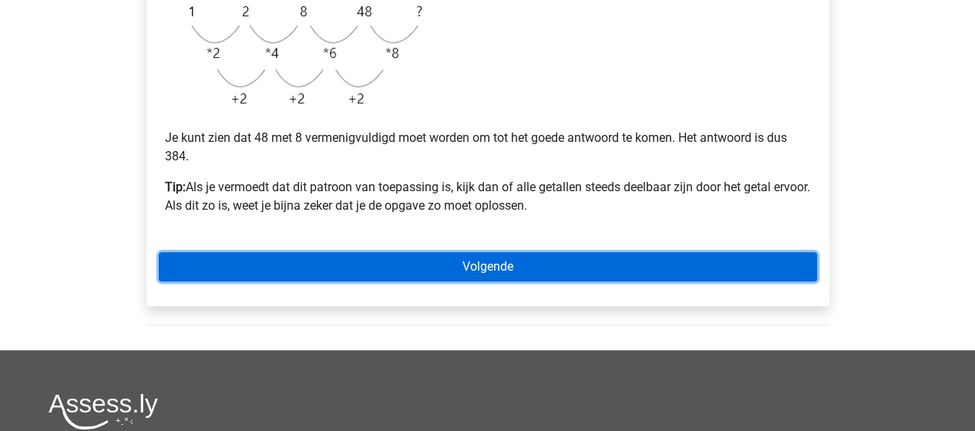
click at [499, 264] on link "Volgende" at bounding box center [488, 266] width 658 height 29
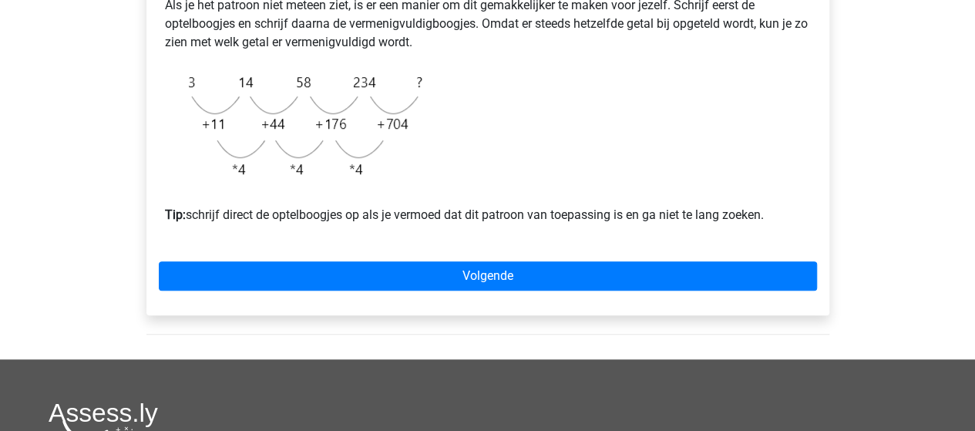
scroll to position [539, 0]
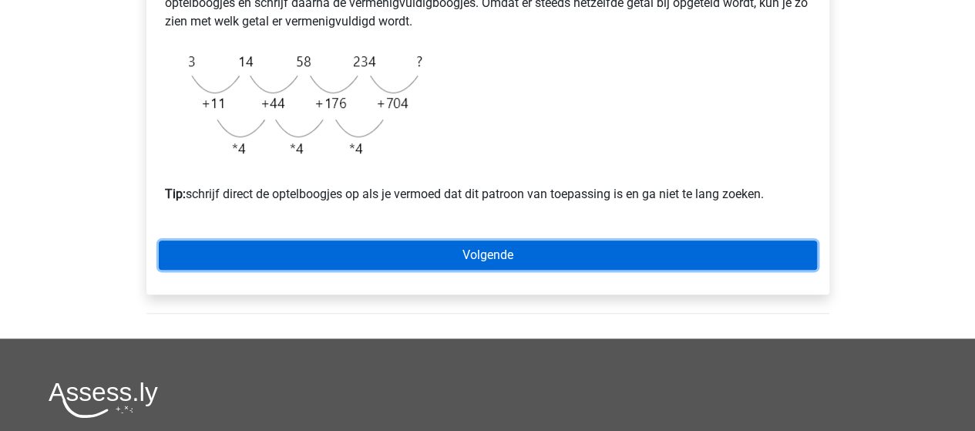
click at [463, 270] on link "Volgende" at bounding box center [488, 254] width 658 height 29
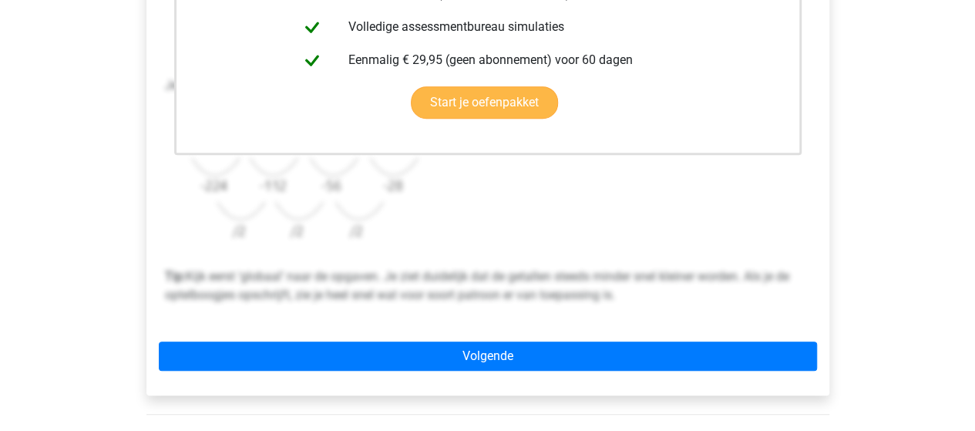
scroll to position [616, 0]
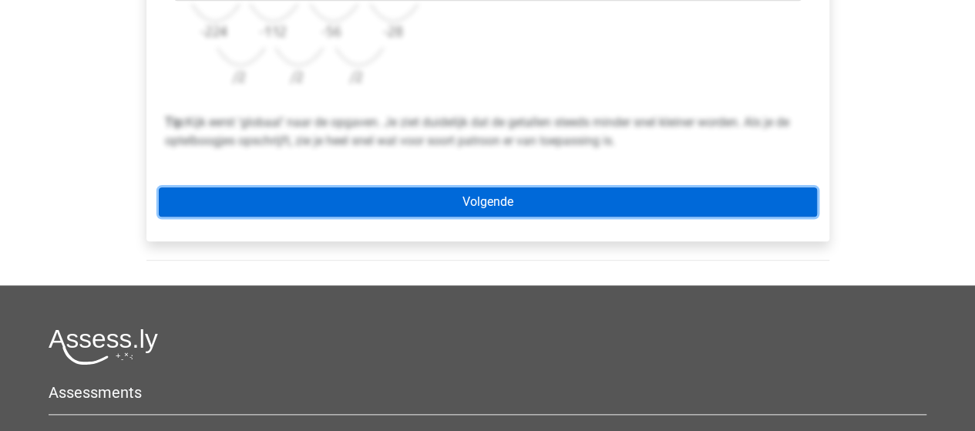
click at [465, 206] on link "Volgende" at bounding box center [488, 201] width 658 height 29
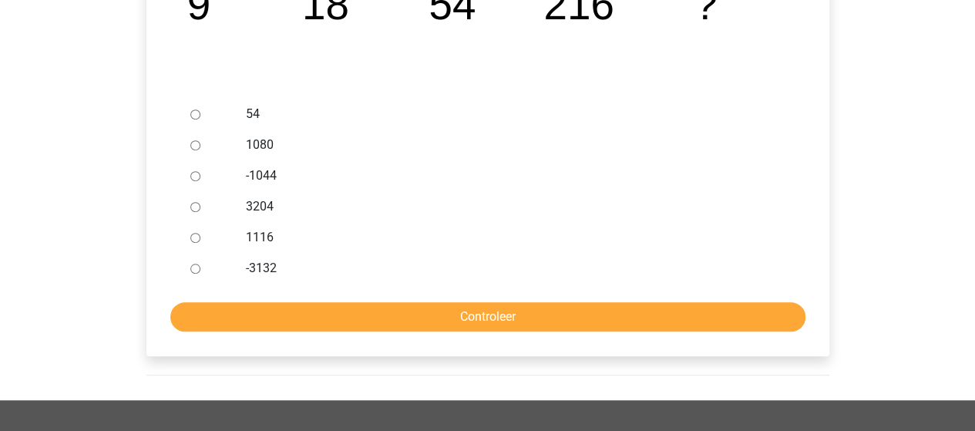
scroll to position [308, 0]
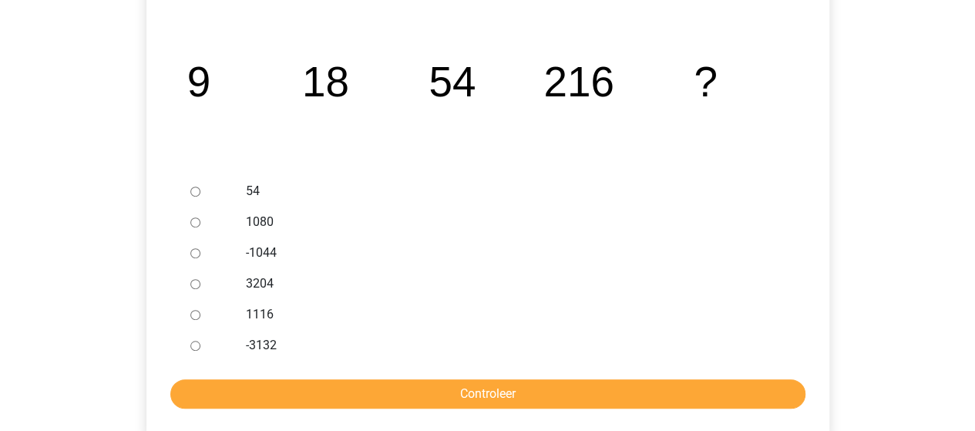
click at [416, 126] on icon "image/svg+xml 9 18 54 216 ?" at bounding box center [487, 96] width 633 height 159
click at [195, 225] on input "1080" at bounding box center [195, 222] width 10 height 10
radio input "true"
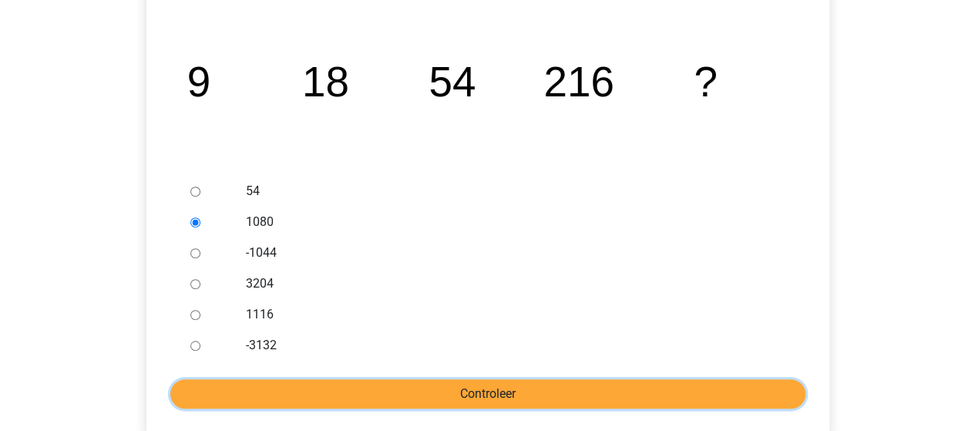
click at [476, 394] on input "Controleer" at bounding box center [487, 393] width 635 height 29
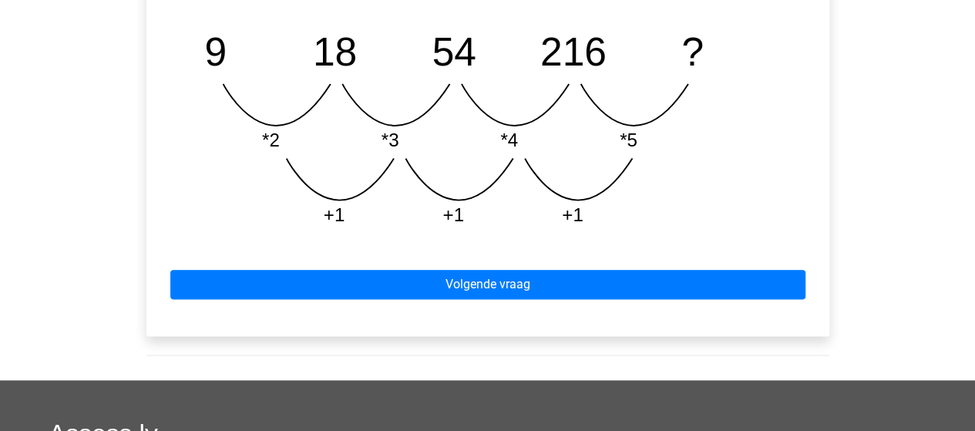
scroll to position [847, 0]
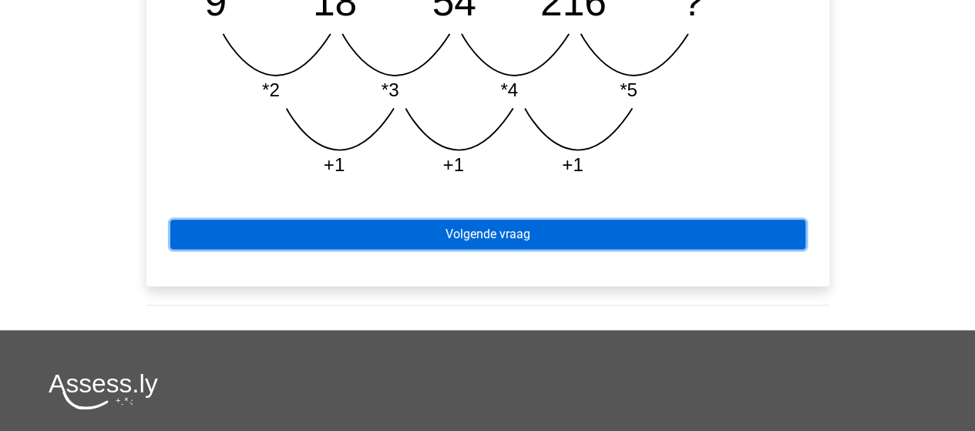
click at [501, 239] on link "Volgende vraag" at bounding box center [487, 234] width 635 height 29
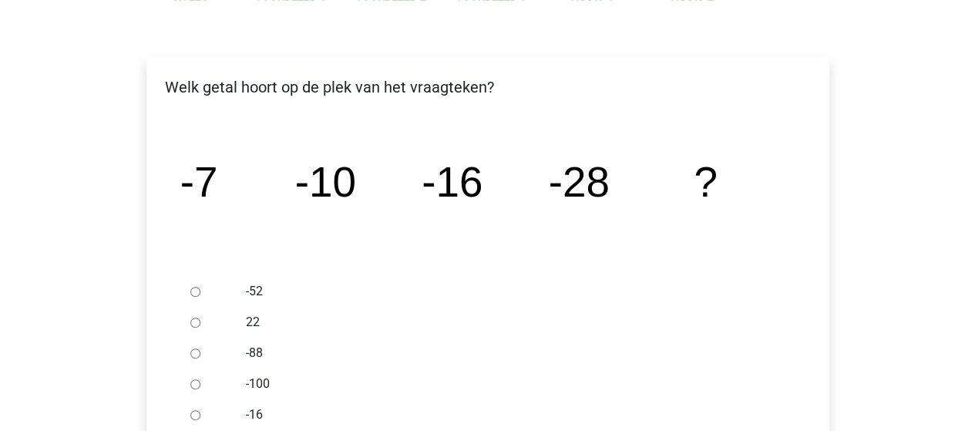
scroll to position [231, 0]
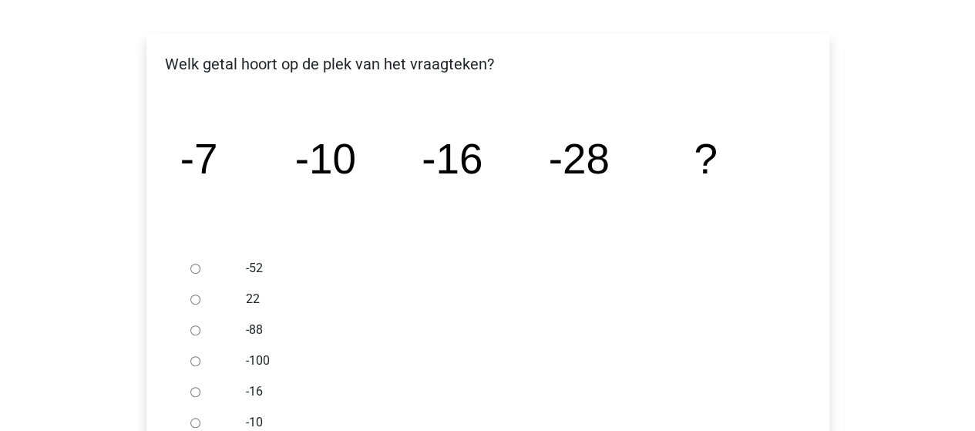
click at [195, 269] on input "-52" at bounding box center [195, 268] width 10 height 10
radio input "true"
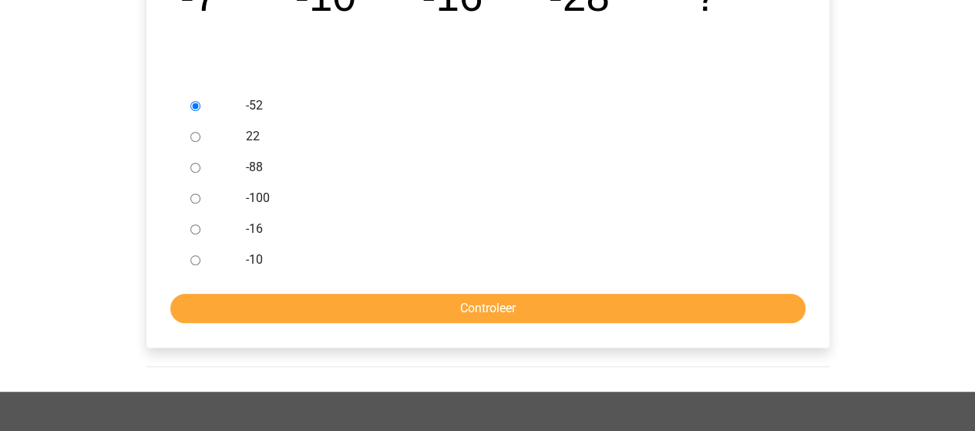
scroll to position [462, 0]
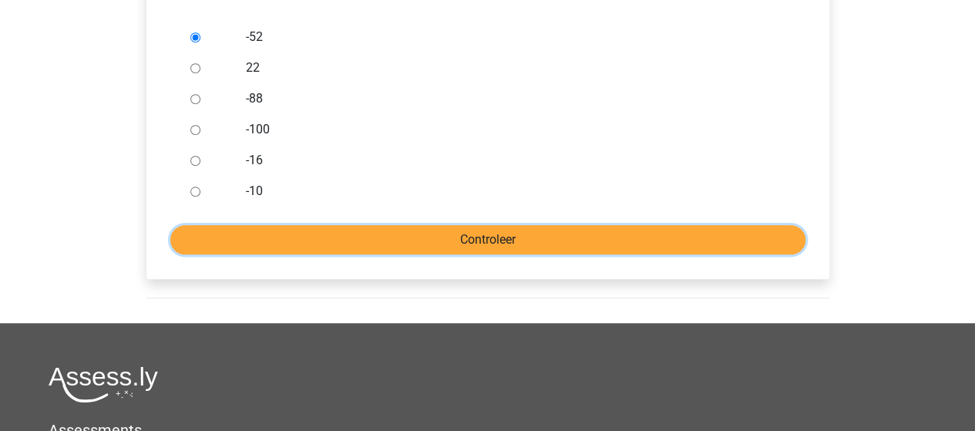
click at [432, 245] on input "Controleer" at bounding box center [487, 239] width 635 height 29
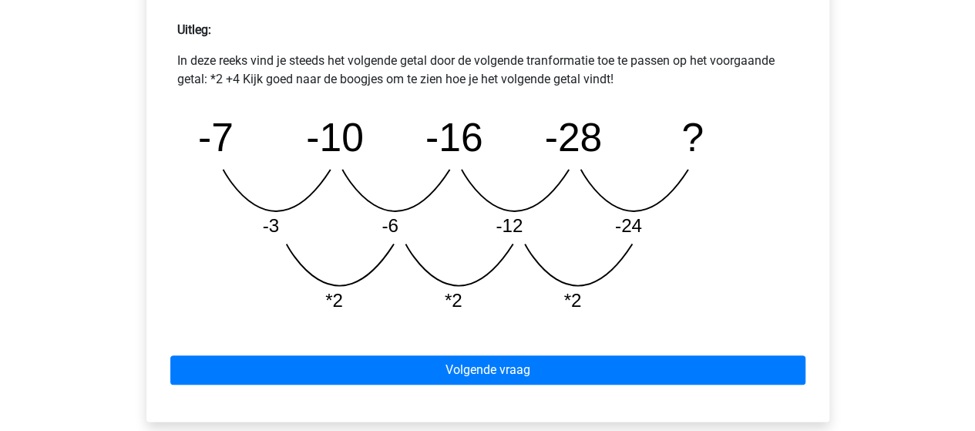
scroll to position [770, 0]
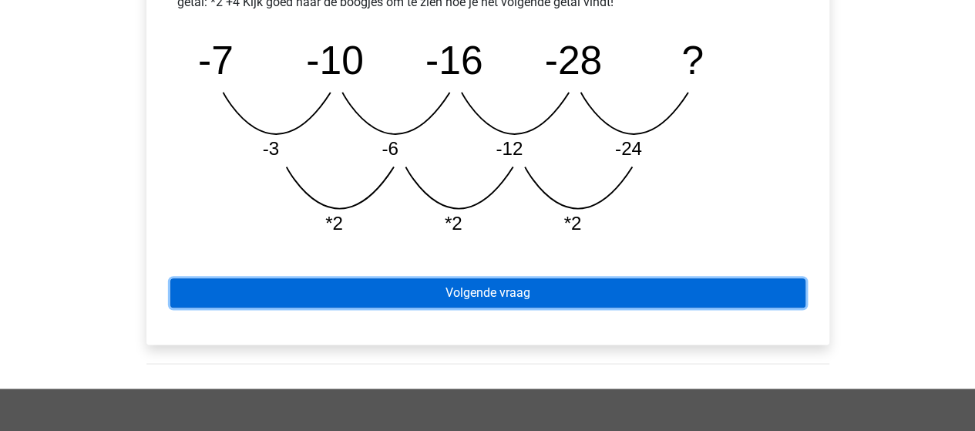
click at [478, 297] on link "Volgende vraag" at bounding box center [487, 292] width 635 height 29
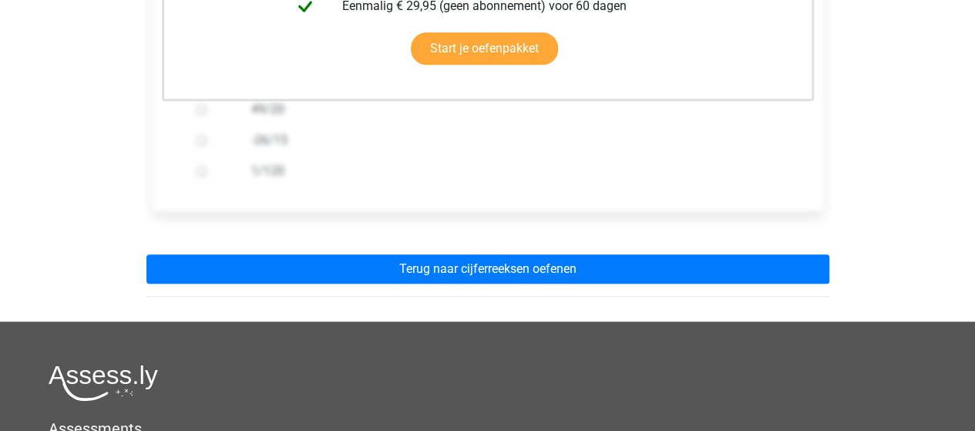
scroll to position [539, 0]
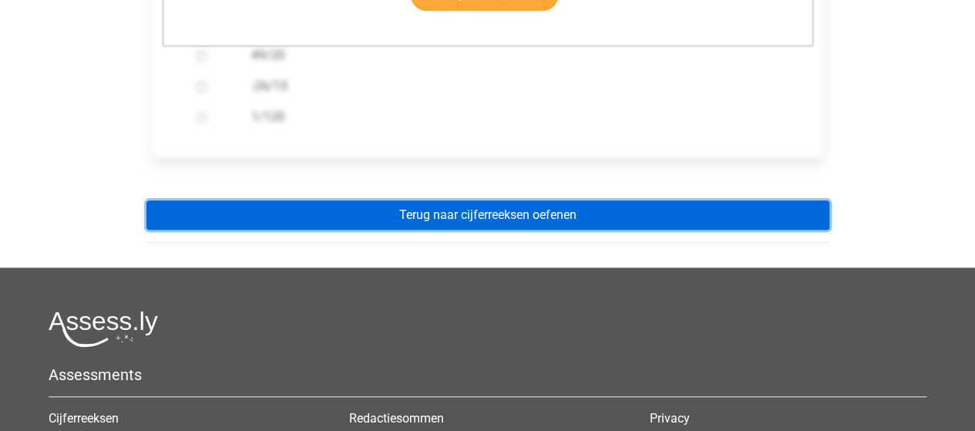
click at [532, 214] on link "Terug naar cijferreeksen oefenen" at bounding box center [487, 214] width 683 height 29
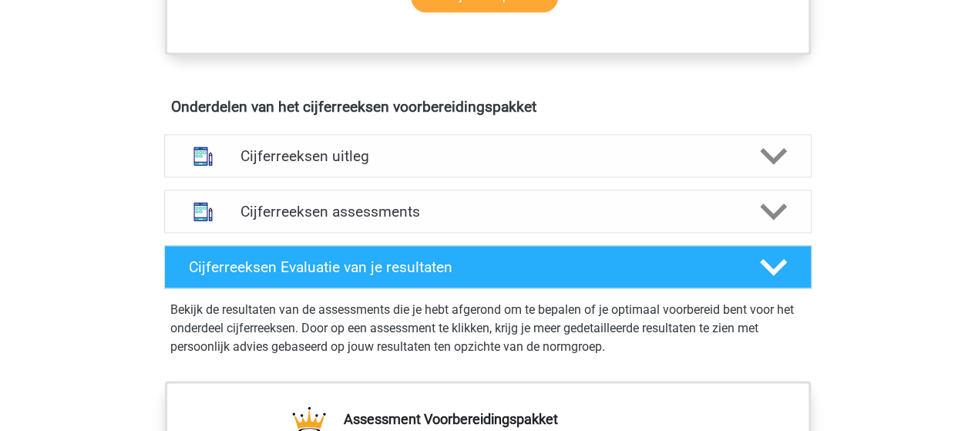
scroll to position [847, 0]
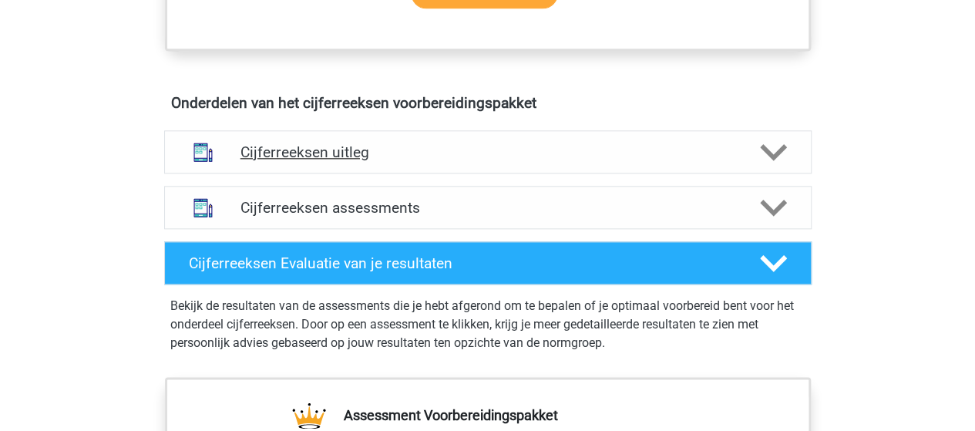
click at [770, 160] on polygon at bounding box center [773, 151] width 27 height 17
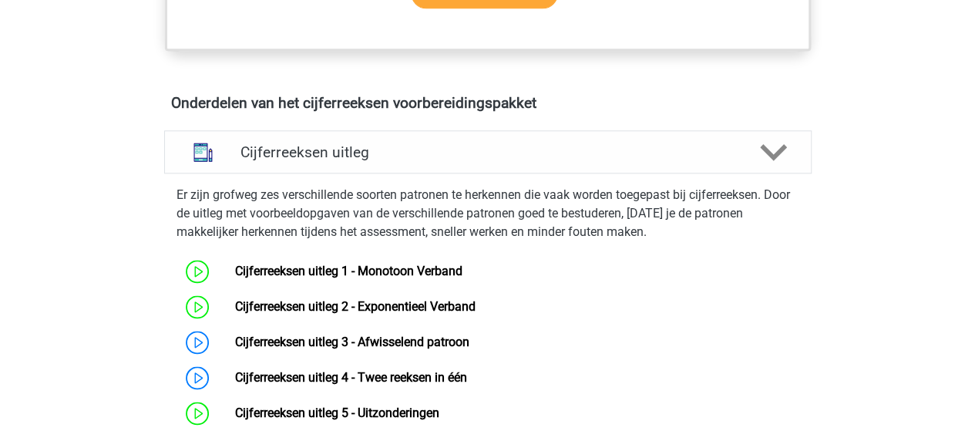
scroll to position [925, 0]
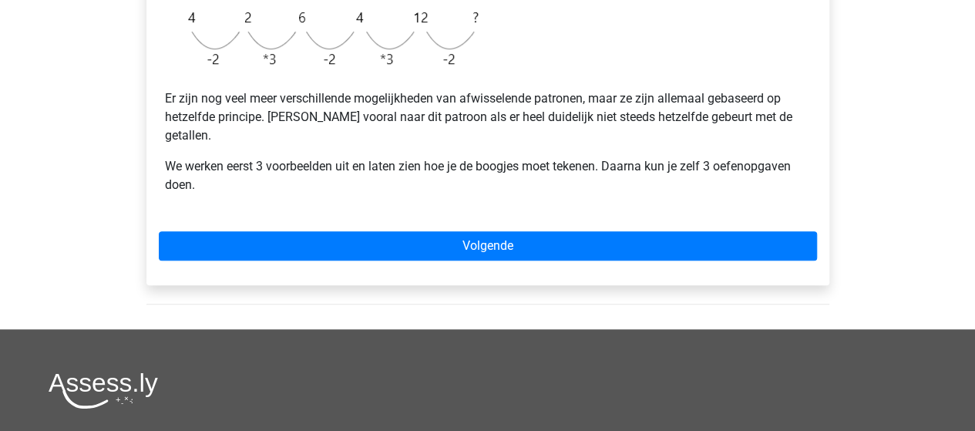
scroll to position [539, 0]
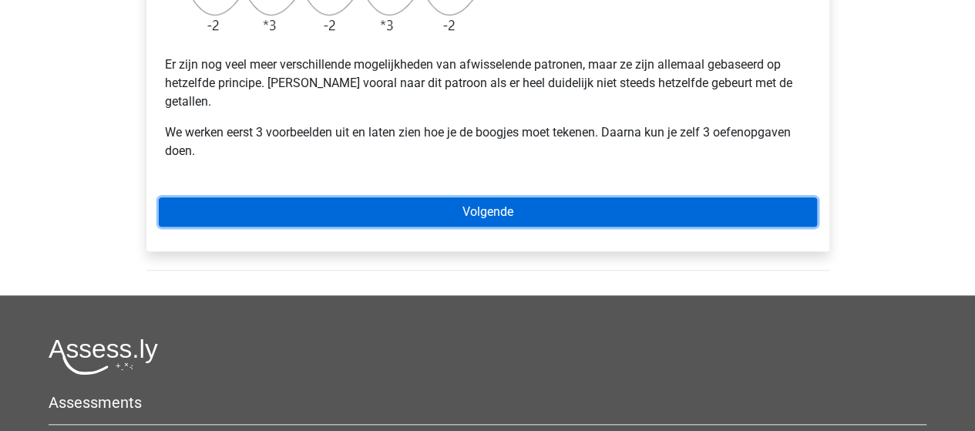
click at [488, 199] on link "Volgende" at bounding box center [488, 211] width 658 height 29
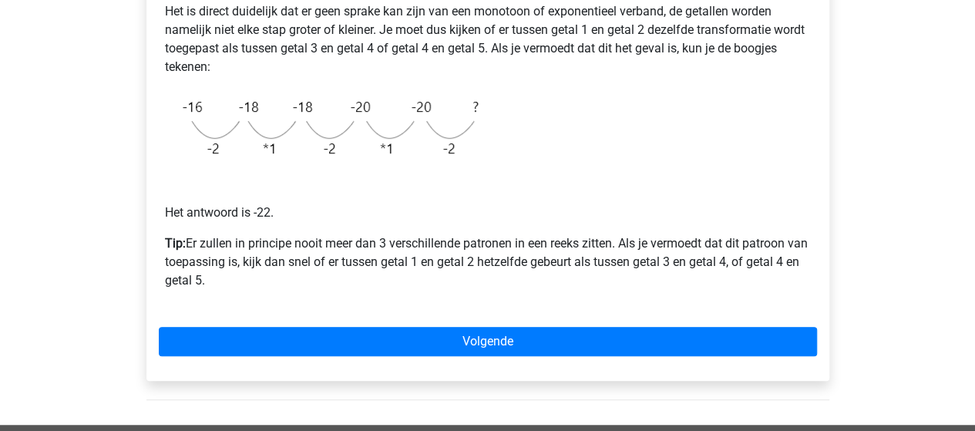
scroll to position [385, 0]
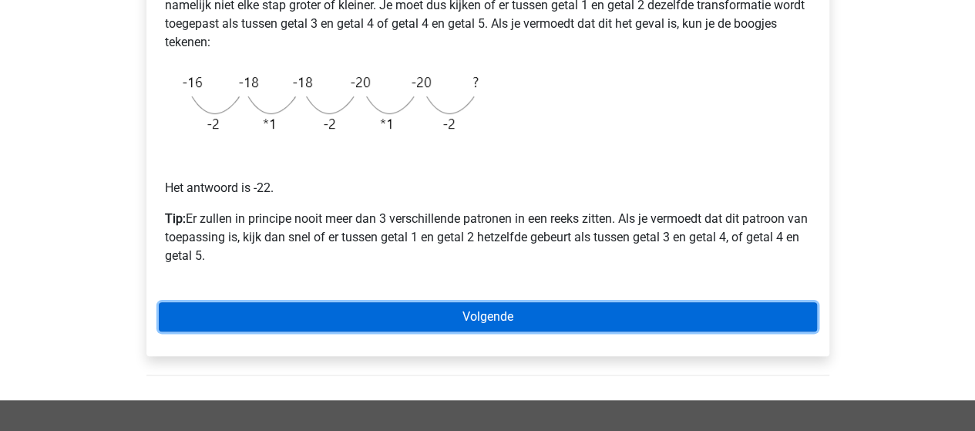
click at [482, 312] on link "Volgende" at bounding box center [488, 316] width 658 height 29
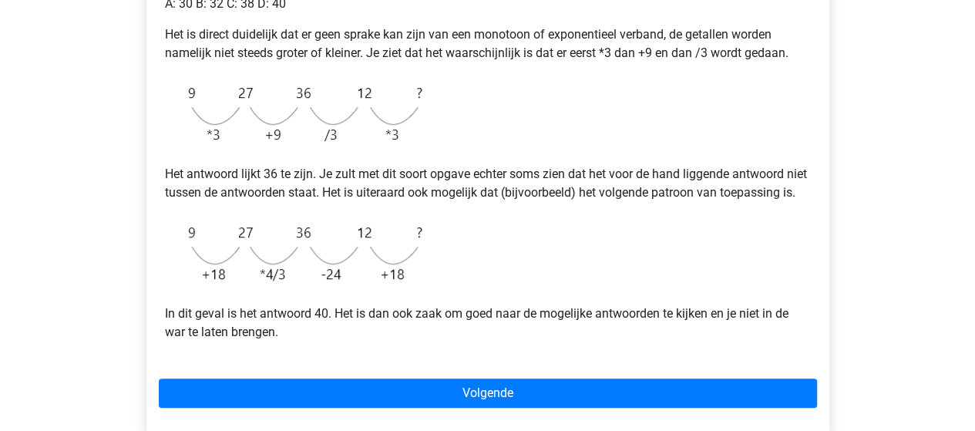
scroll to position [462, 0]
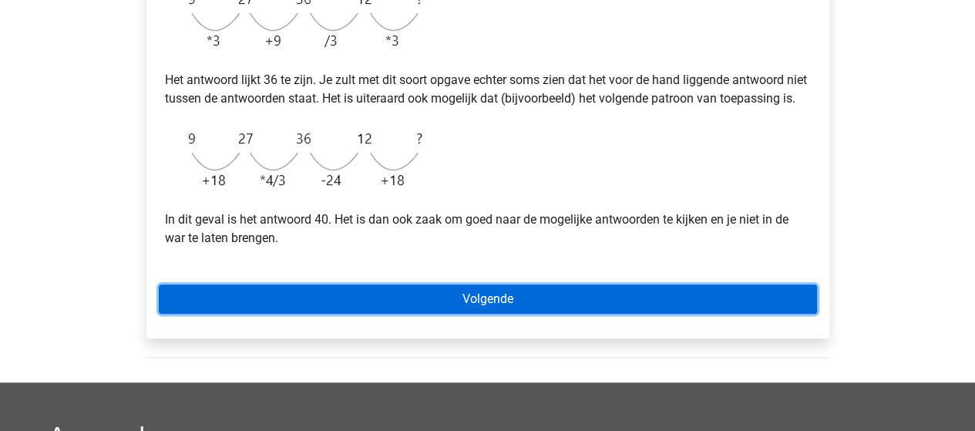
click at [484, 307] on link "Volgende" at bounding box center [488, 298] width 658 height 29
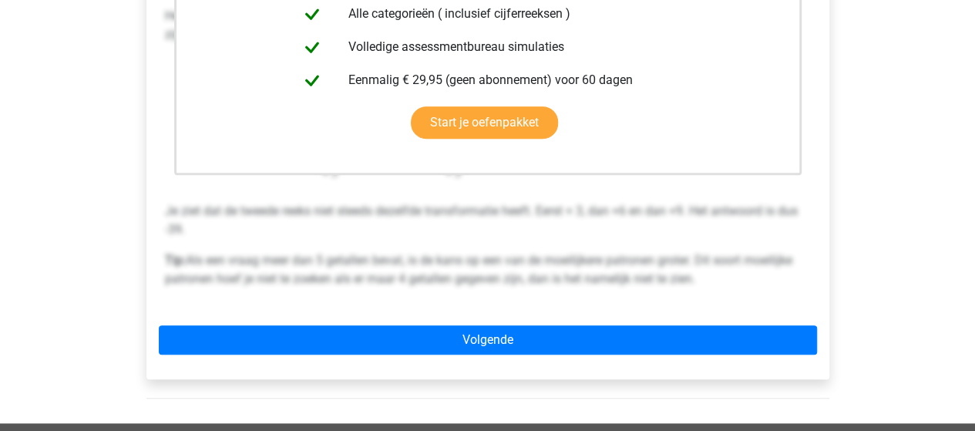
scroll to position [462, 0]
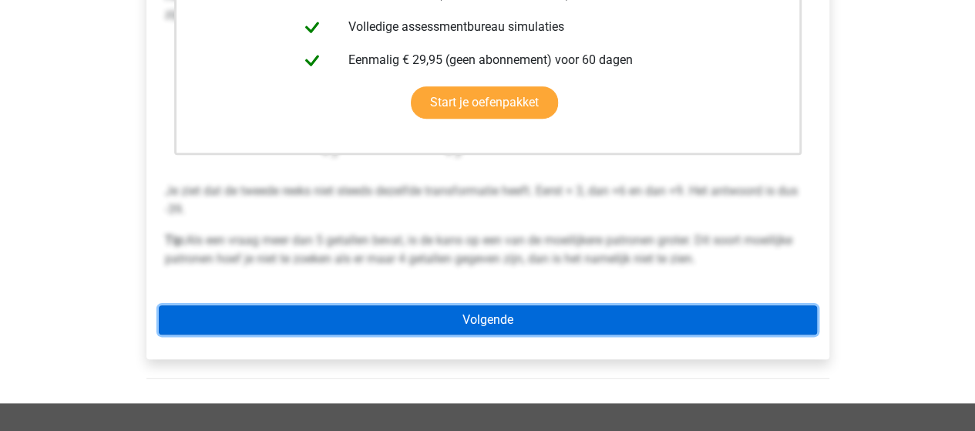
click at [484, 310] on link "Volgende" at bounding box center [488, 319] width 658 height 29
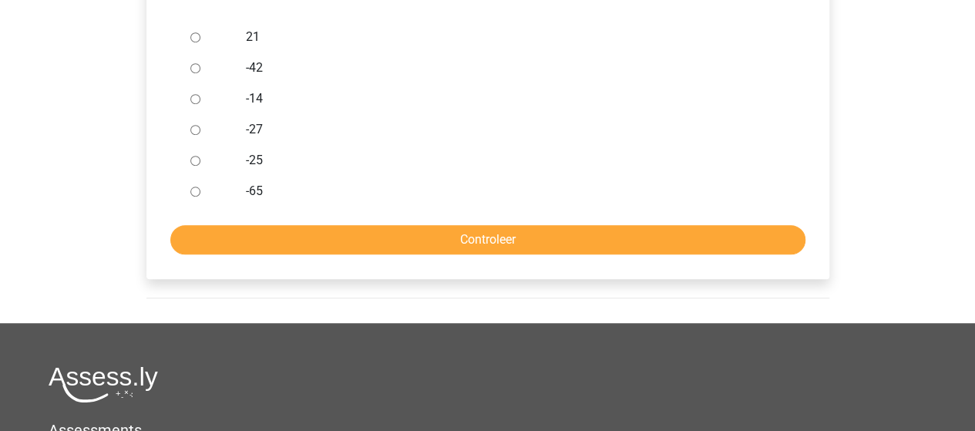
scroll to position [231, 0]
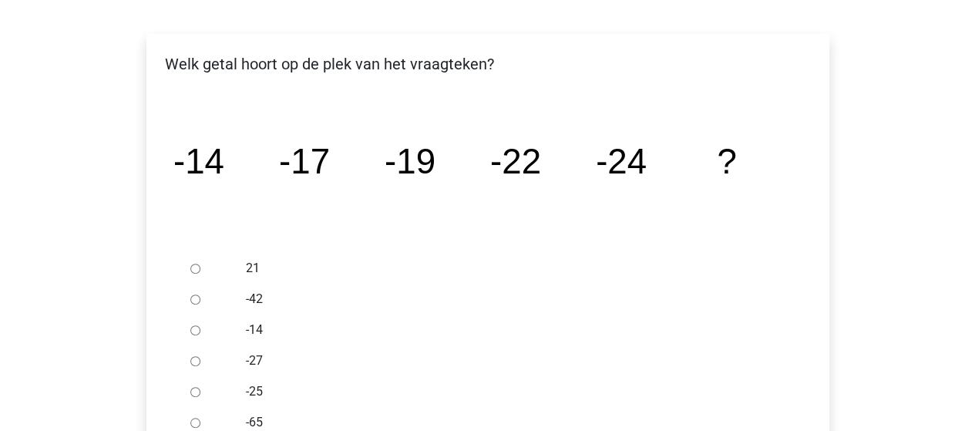
click at [199, 361] on input "-27" at bounding box center [195, 361] width 10 height 10
radio input "true"
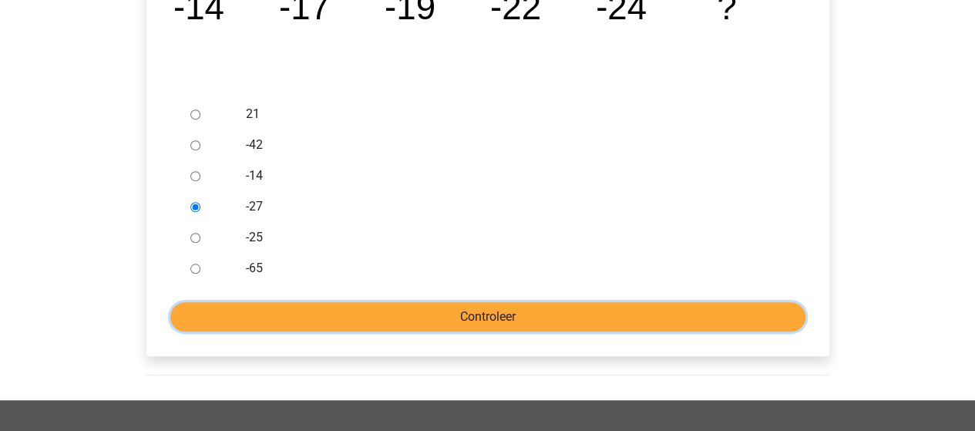
click at [433, 318] on input "Controleer" at bounding box center [487, 316] width 635 height 29
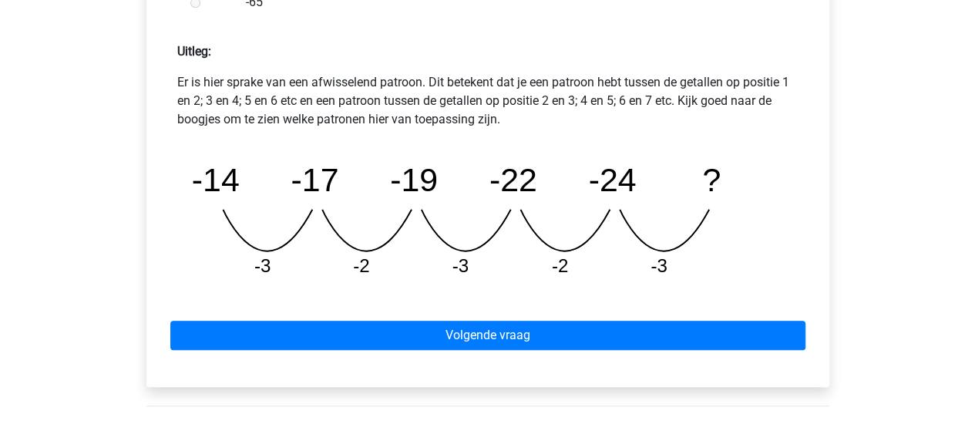
scroll to position [693, 0]
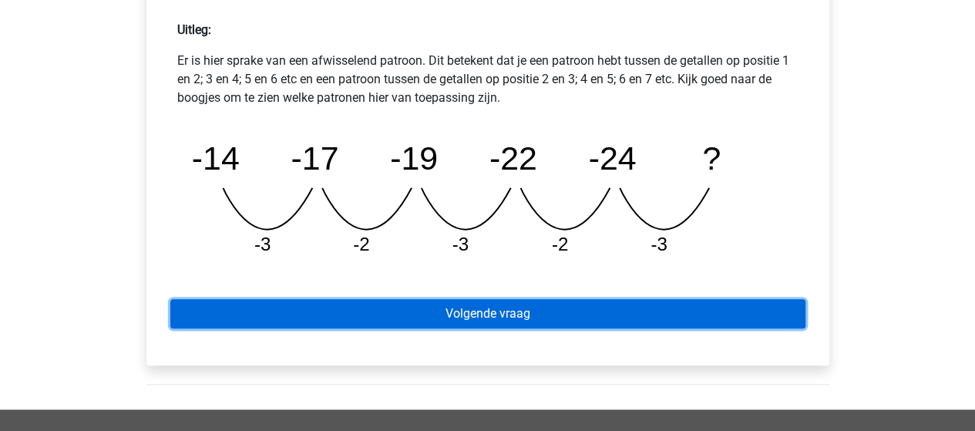
click at [458, 317] on link "Volgende vraag" at bounding box center [487, 313] width 635 height 29
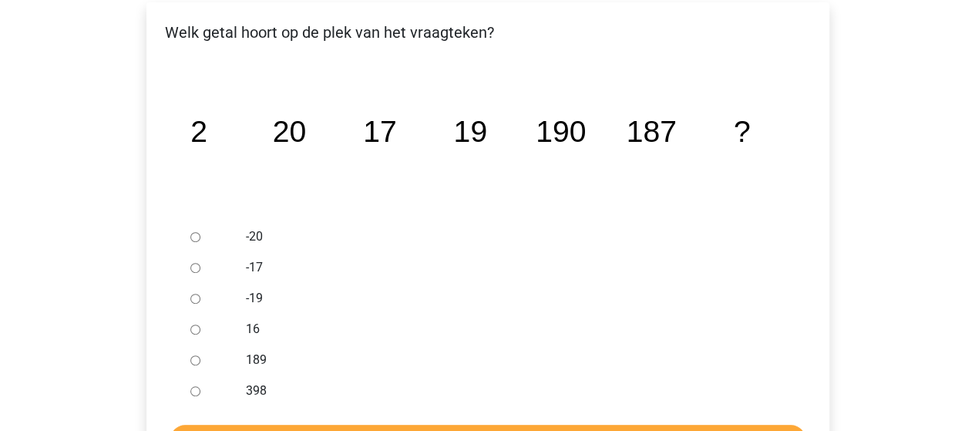
scroll to position [308, 0]
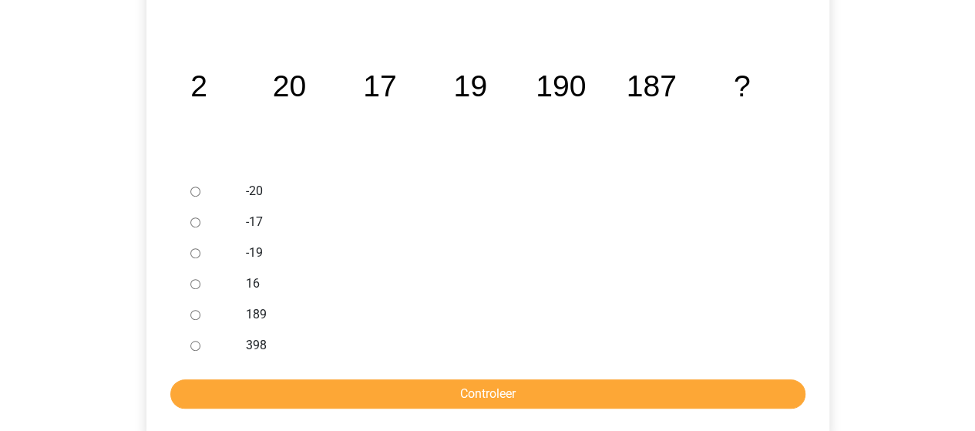
click at [196, 313] on input "189" at bounding box center [195, 315] width 10 height 10
radio input "true"
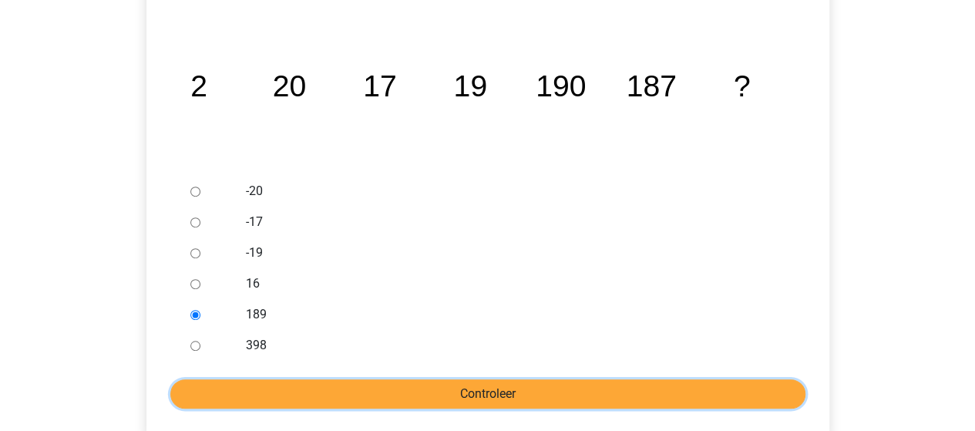
click at [449, 388] on input "Controleer" at bounding box center [487, 393] width 635 height 29
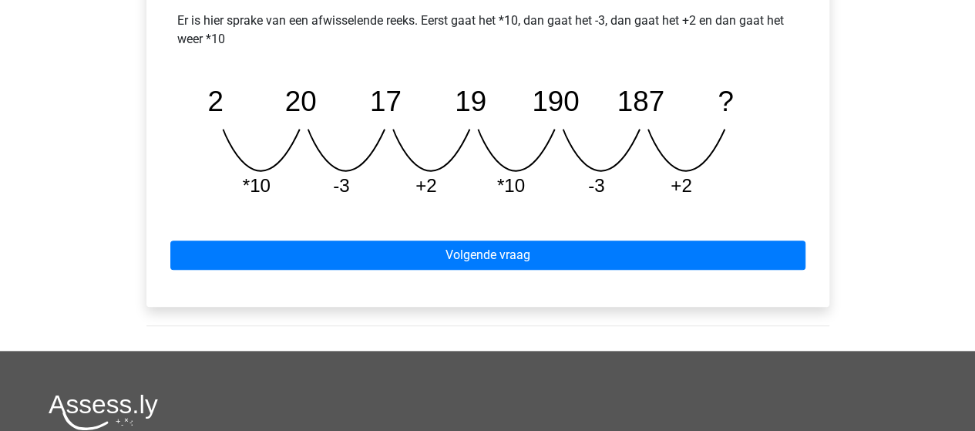
scroll to position [770, 0]
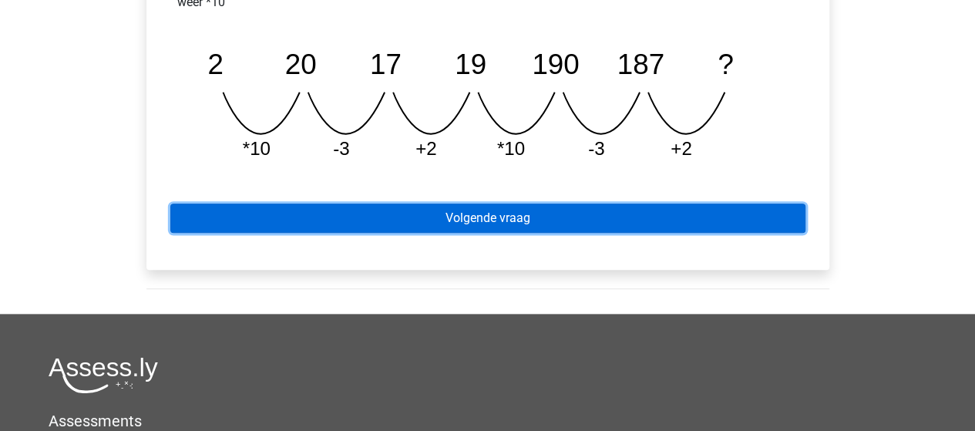
click at [485, 216] on link "Volgende vraag" at bounding box center [487, 217] width 635 height 29
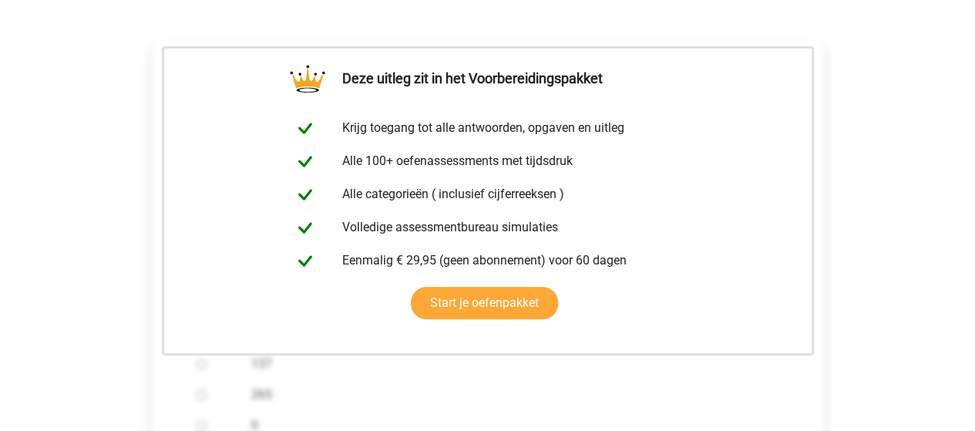
scroll to position [539, 0]
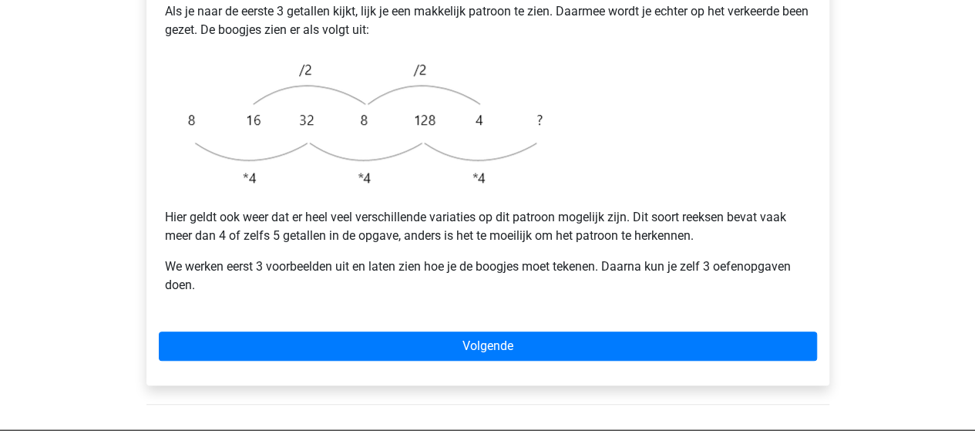
scroll to position [539, 0]
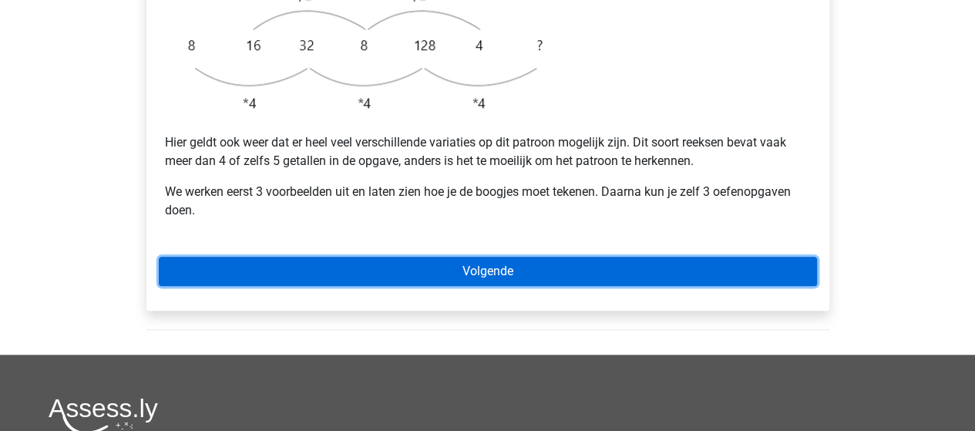
click at [478, 257] on link "Volgende" at bounding box center [488, 271] width 658 height 29
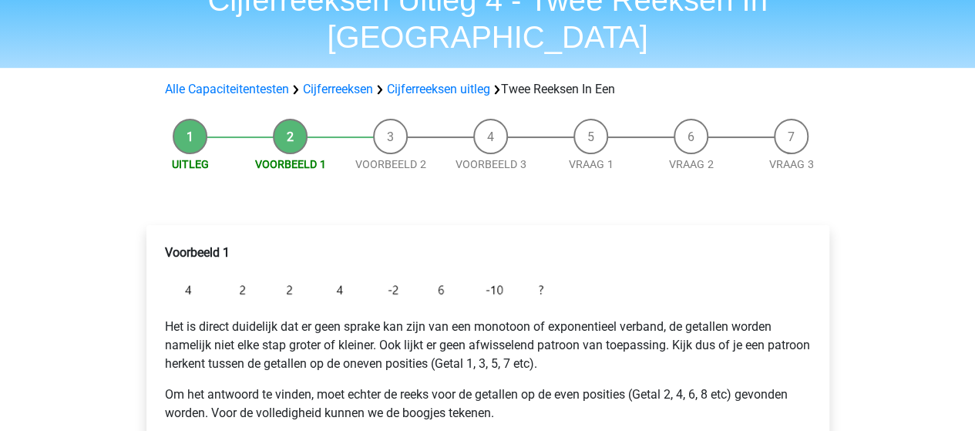
scroll to position [154, 0]
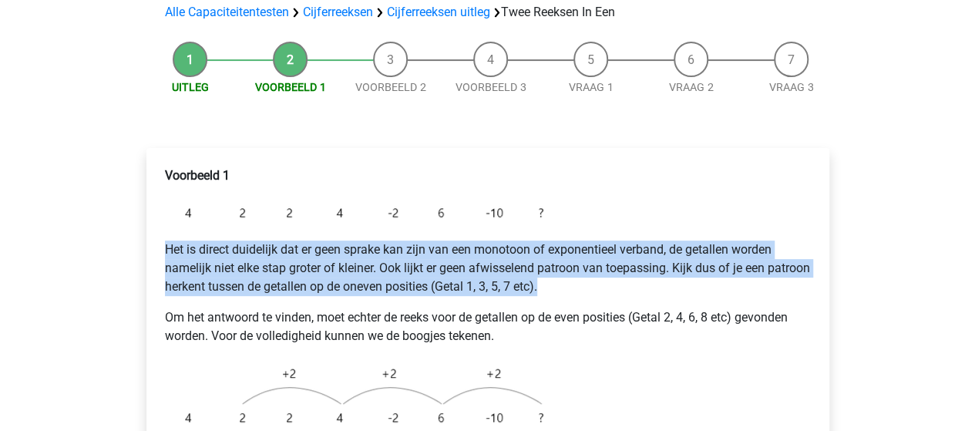
drag, startPoint x: 587, startPoint y: 256, endPoint x: 153, endPoint y: 206, distance: 436.5
click at [153, 206] on div "Voorbeeld 1 Het is direct duidelijk dat er geen sprake kan zijn van een monotoo…" at bounding box center [487, 401] width 683 height 507
copy p "Het is direct duidelijk dat er geen sprake kan zijn van een monotoon of exponen…"
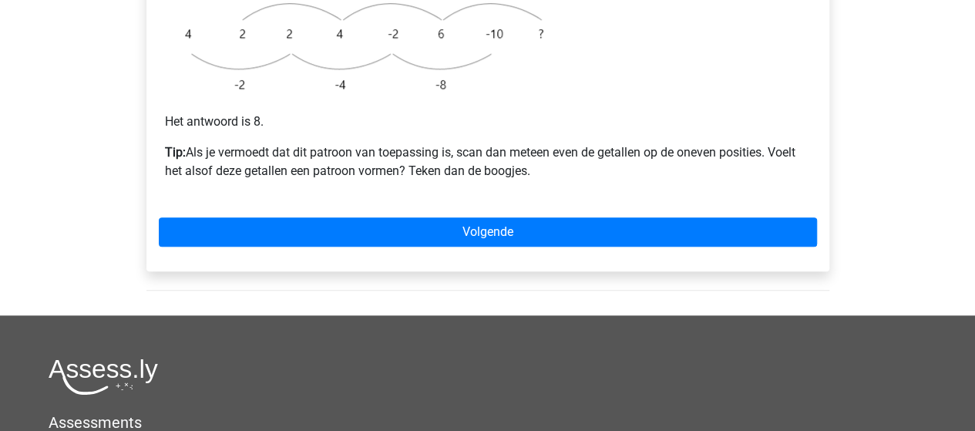
scroll to position [539, 0]
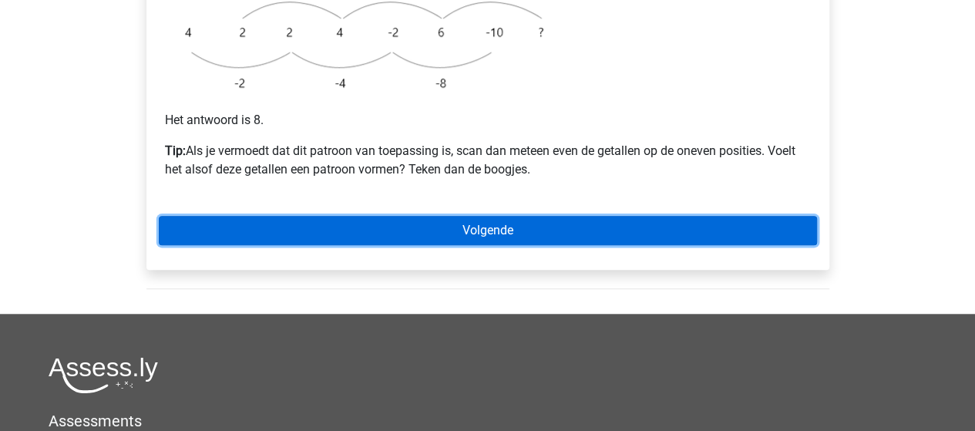
click at [473, 216] on link "Volgende" at bounding box center [488, 230] width 658 height 29
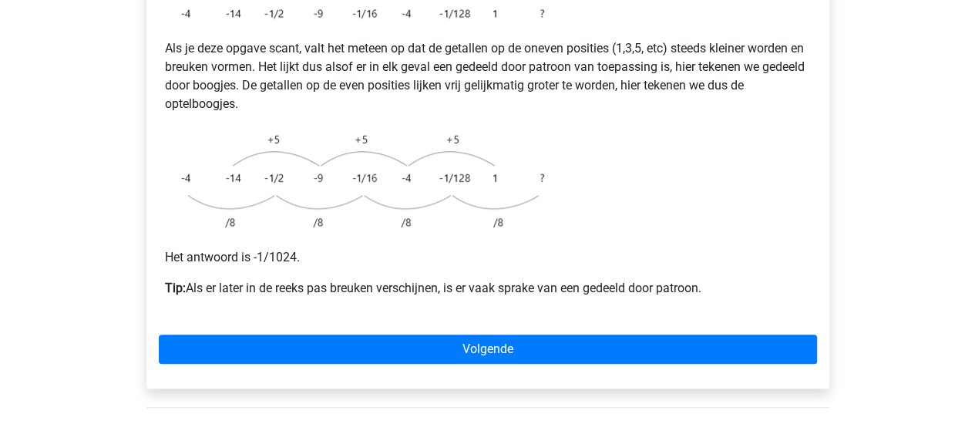
scroll to position [385, 0]
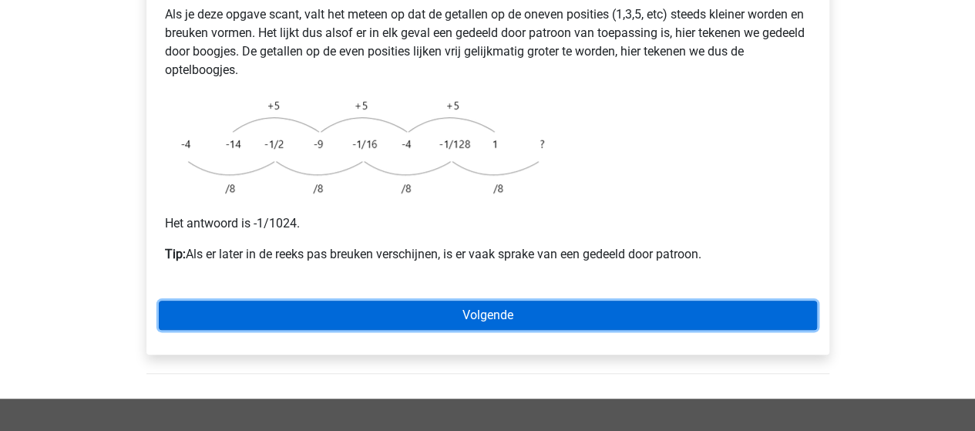
click at [504, 300] on link "Volgende" at bounding box center [488, 314] width 658 height 29
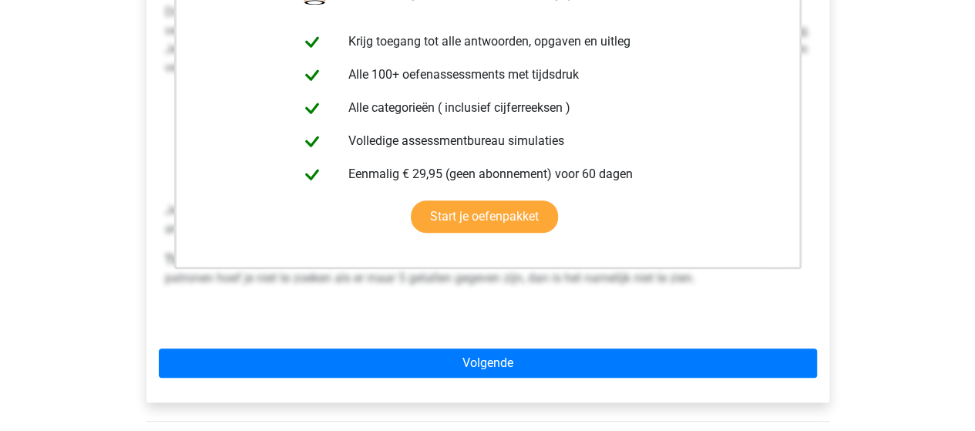
scroll to position [462, 0]
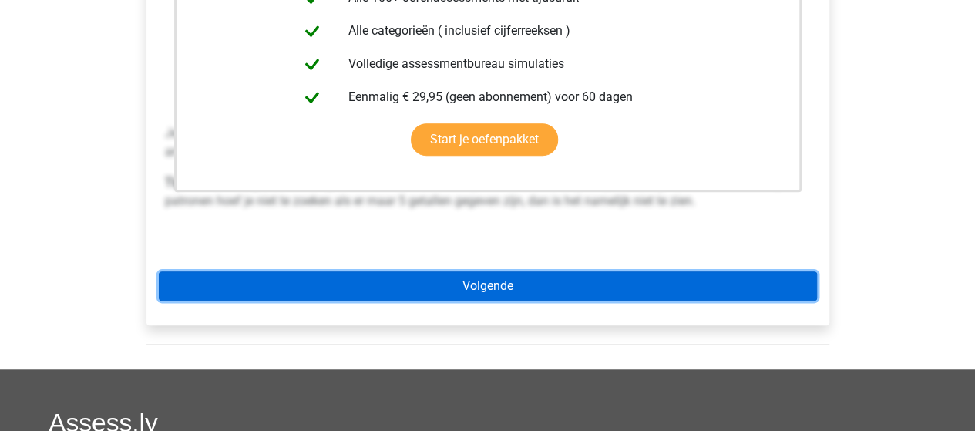
click at [508, 271] on link "Volgende" at bounding box center [488, 285] width 658 height 29
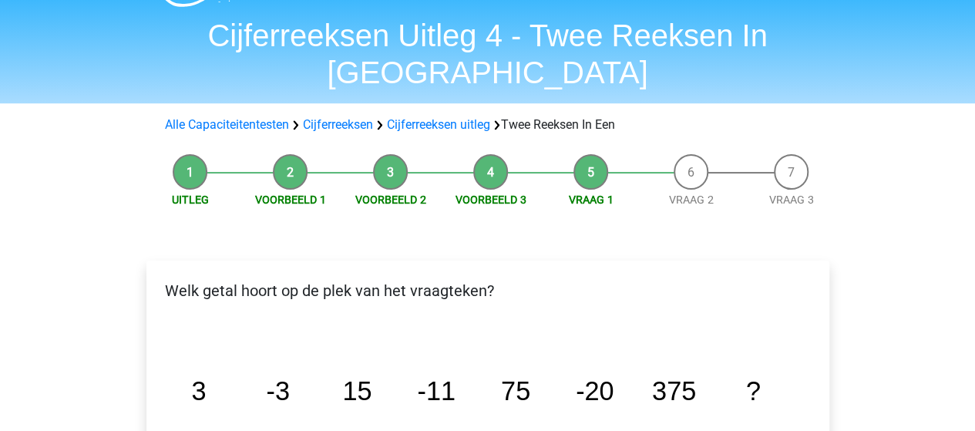
scroll to position [154, 0]
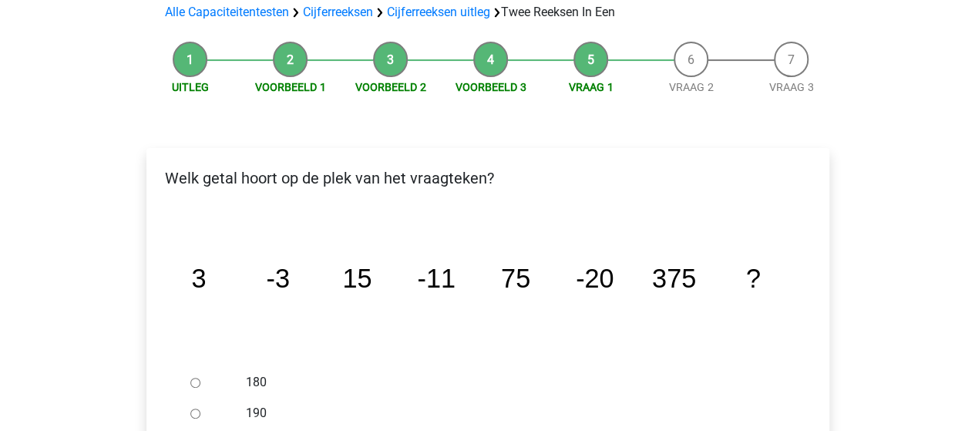
click at [384, 208] on icon "image/svg+xml 3 -3 15 -11 75 -20 375 ?" at bounding box center [487, 287] width 633 height 159
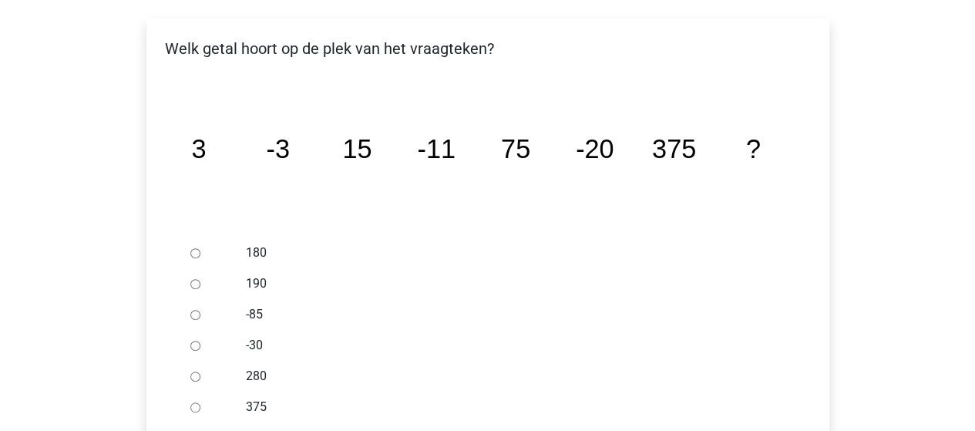
scroll to position [308, 0]
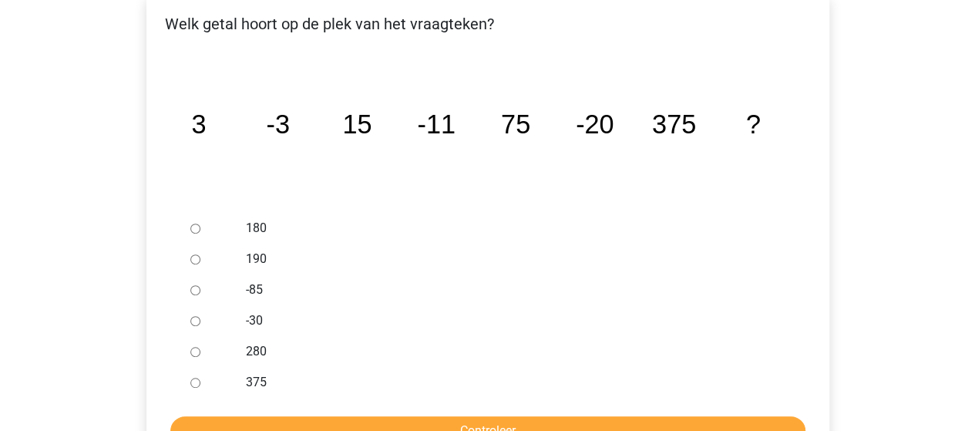
click at [191, 316] on input "-30" at bounding box center [195, 321] width 10 height 10
radio input "true"
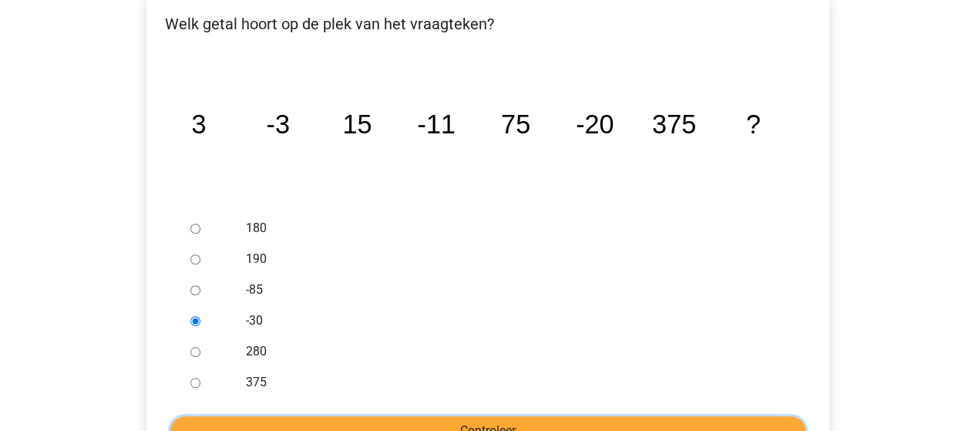
click at [487, 416] on input "Controleer" at bounding box center [487, 430] width 635 height 29
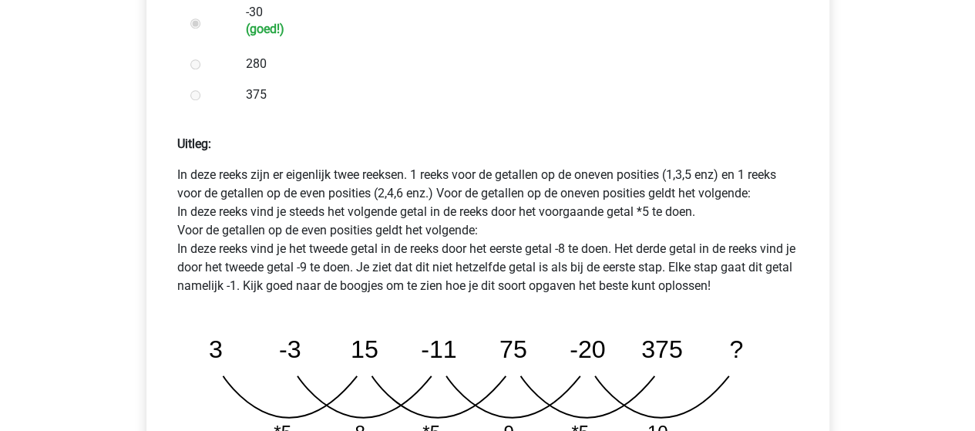
scroll to position [693, 0]
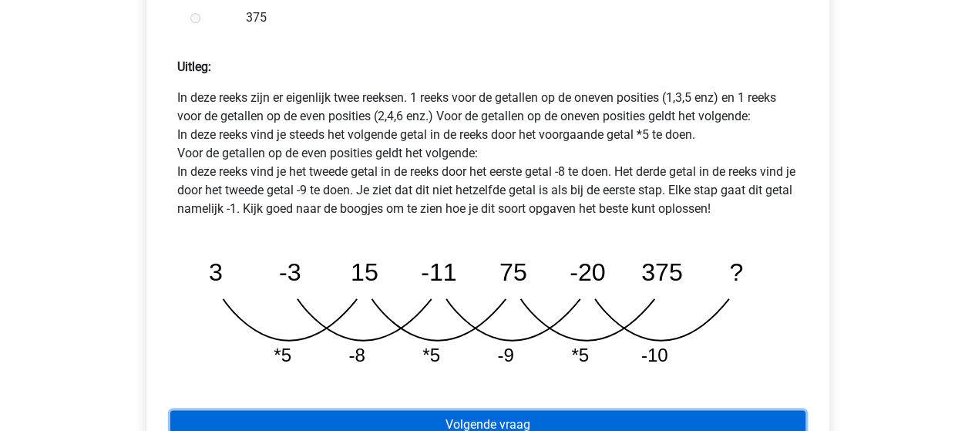
click at [486, 410] on link "Volgende vraag" at bounding box center [487, 424] width 635 height 29
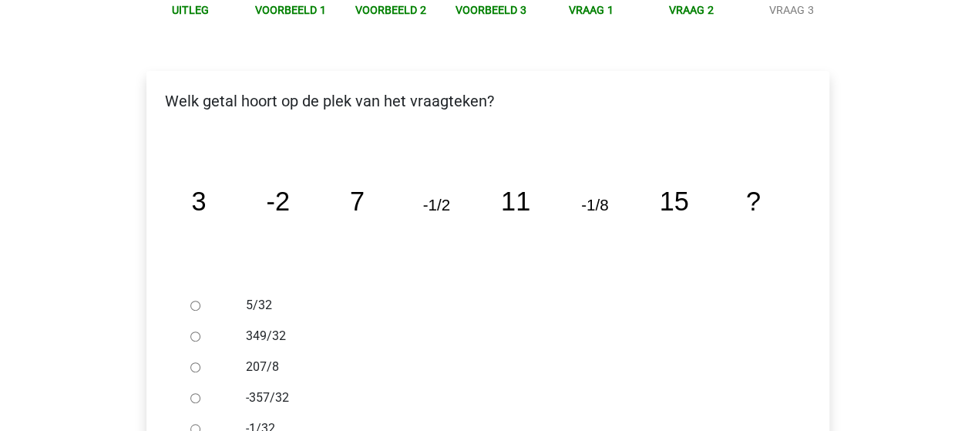
scroll to position [308, 0]
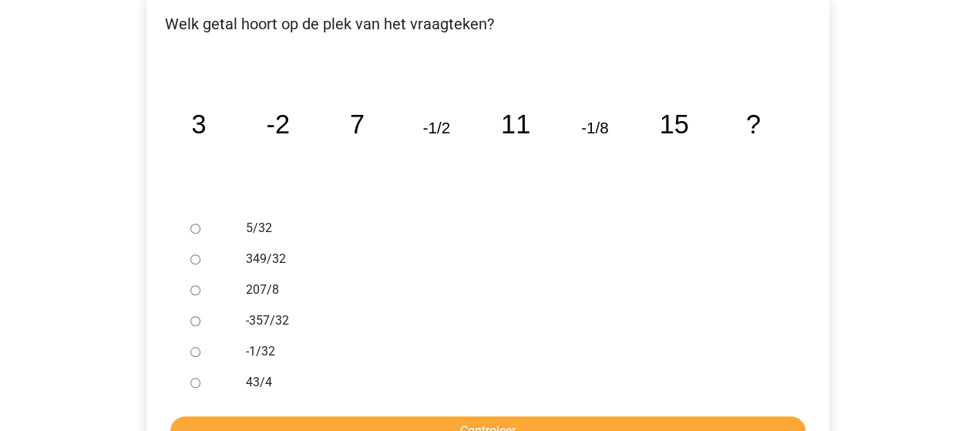
click at [194, 347] on input "-1/32" at bounding box center [195, 352] width 10 height 10
radio input "true"
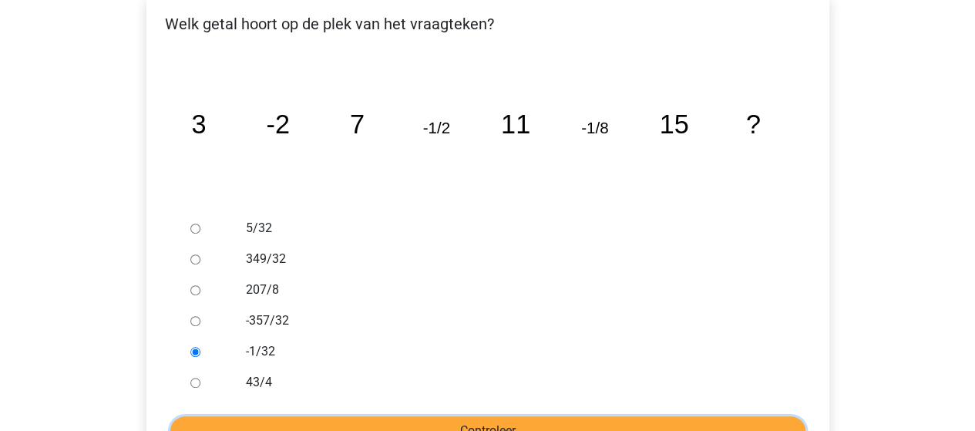
click at [458, 416] on input "Controleer" at bounding box center [487, 430] width 635 height 29
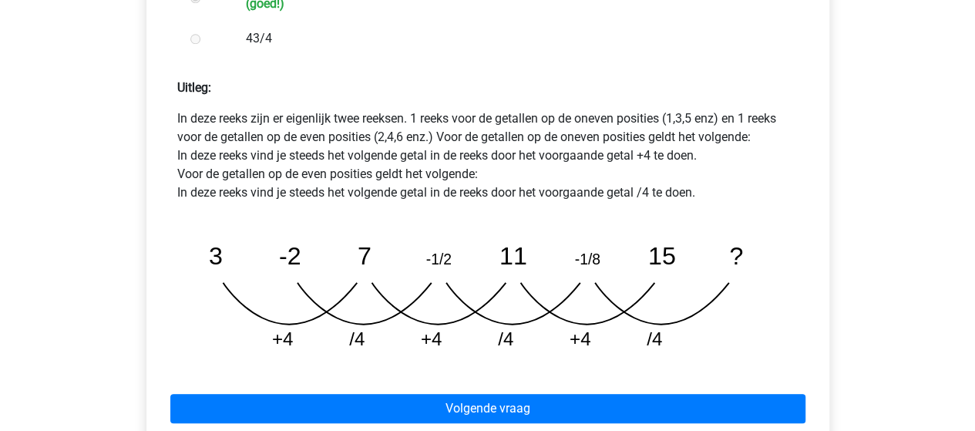
scroll to position [693, 0]
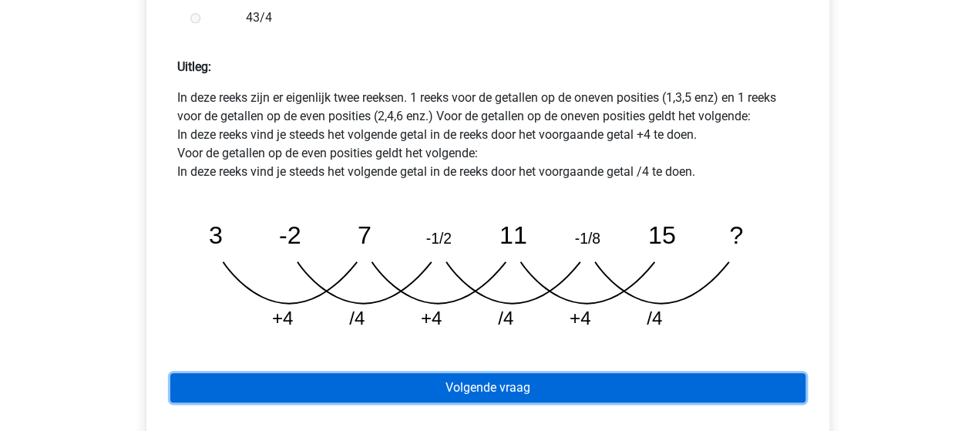
click at [463, 373] on link "Volgende vraag" at bounding box center [487, 387] width 635 height 29
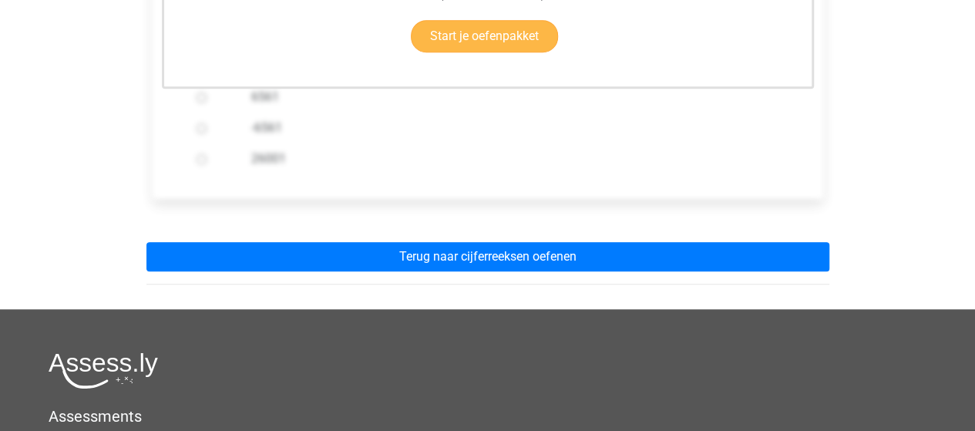
scroll to position [539, 0]
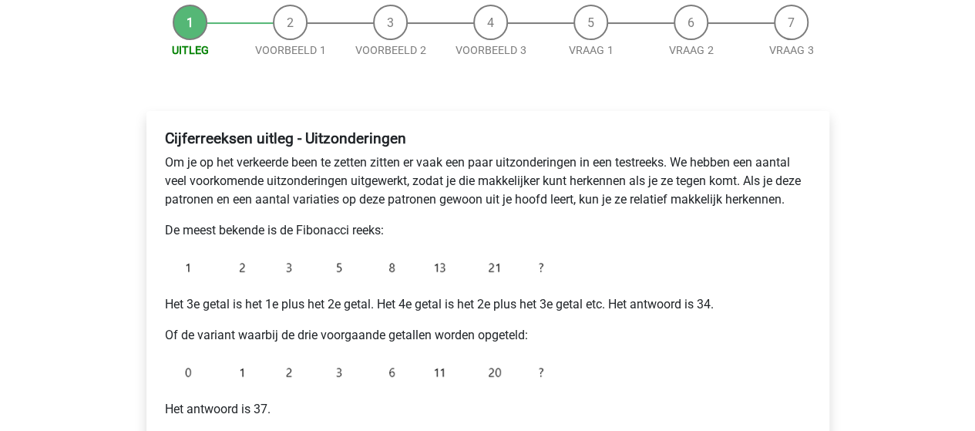
scroll to position [154, 0]
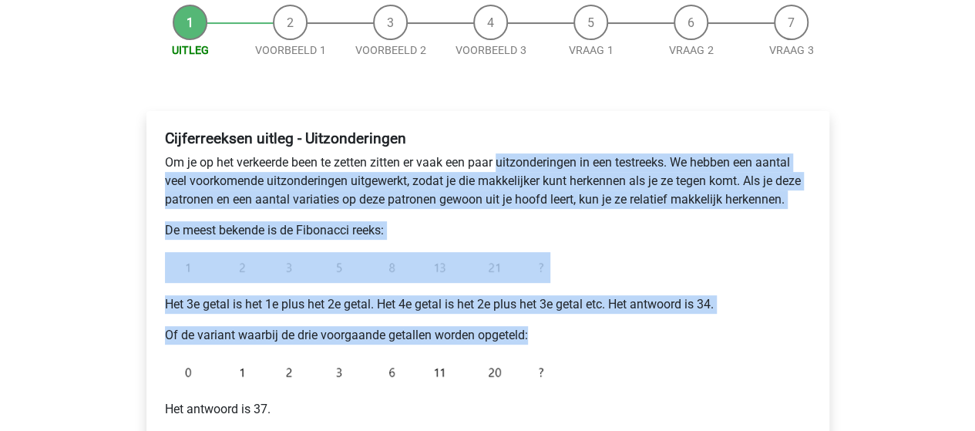
drag, startPoint x: 498, startPoint y: 162, endPoint x: 539, endPoint y: 337, distance: 179.4
click at [539, 337] on div "Cijferreeksen uitleg - Uitzonderingen Om je op het verkeerde been te zetten zit…" at bounding box center [488, 304] width 658 height 363
copy div "uitzonderingen in een testreeks. We hebben een aantal veel voorkomende uitzonde…"
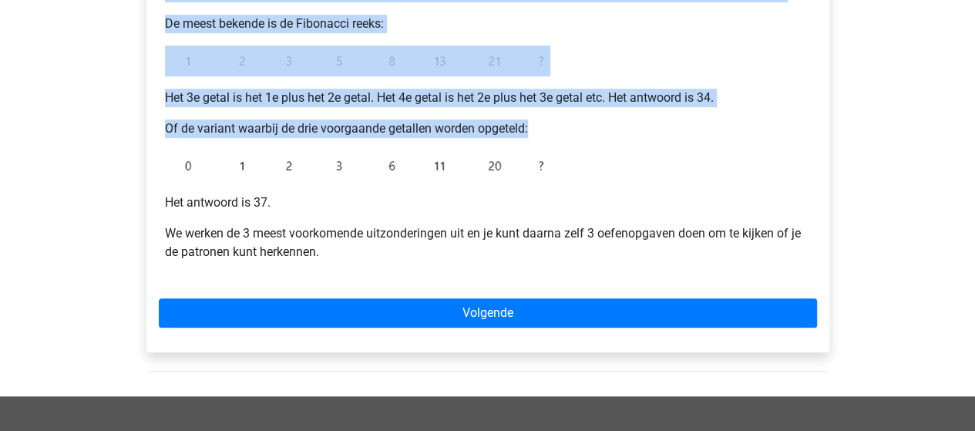
scroll to position [385, 0]
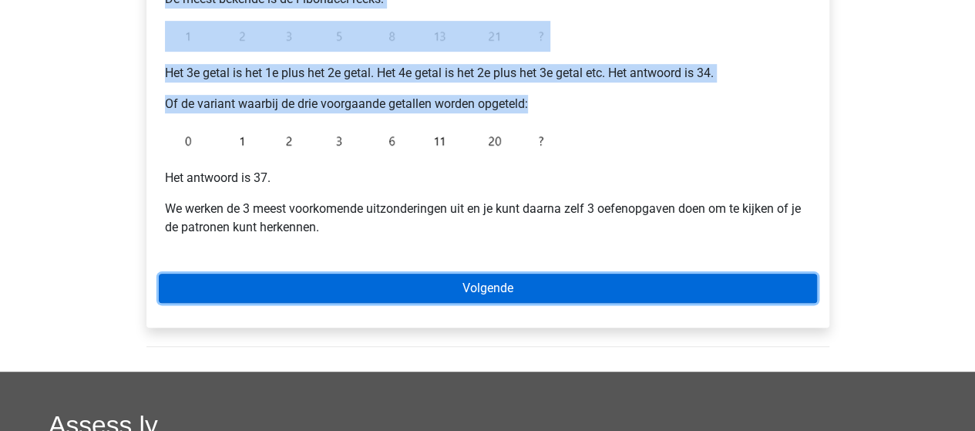
click at [478, 285] on link "Volgende" at bounding box center [488, 288] width 658 height 29
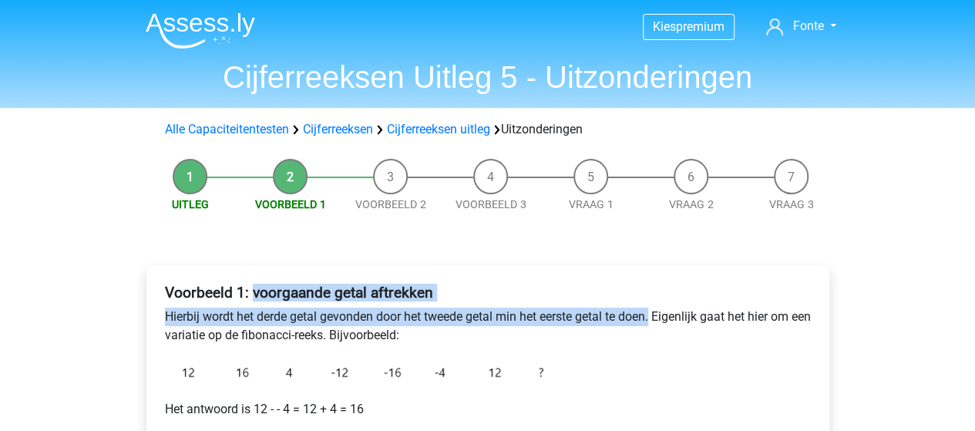
drag, startPoint x: 655, startPoint y: 317, endPoint x: 250, endPoint y: 299, distance: 405.6
copy div "voorgaande getal aftrekken Hierbij wordt het derde getal gevonden door het twee…"
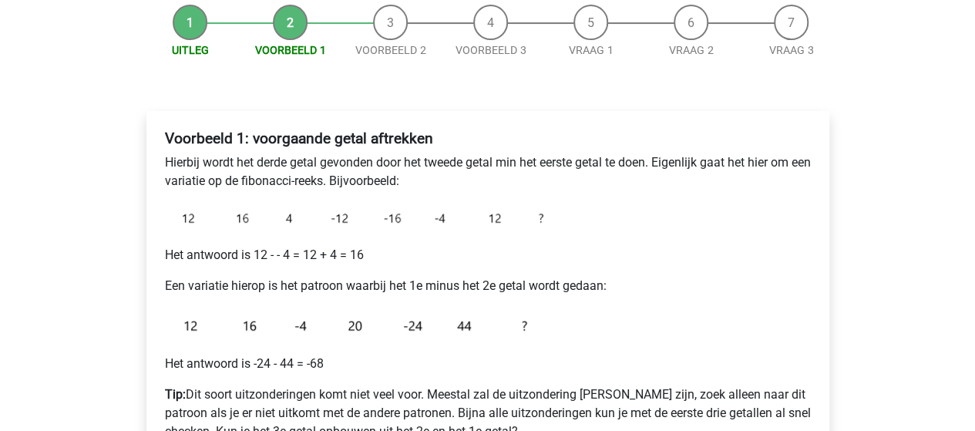
scroll to position [231, 0]
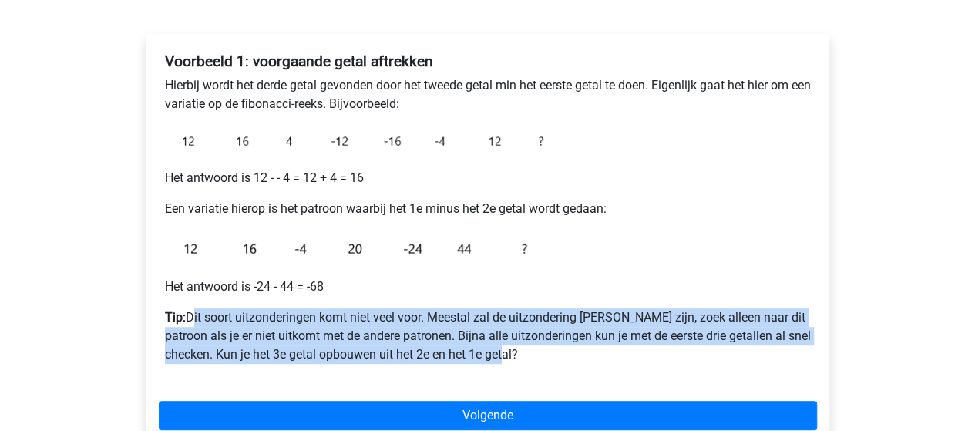
drag, startPoint x: 187, startPoint y: 315, endPoint x: 552, endPoint y: 349, distance: 366.0
click at [552, 349] on p "Tip: Dit soort uitzonderingen komt niet veel voor. Meestal zal de uitzondering …" at bounding box center [488, 335] width 646 height 55
copy p "Dit soort uitzonderingen komt niet veel voor. Meestal zal de uitzondering Fibon…"
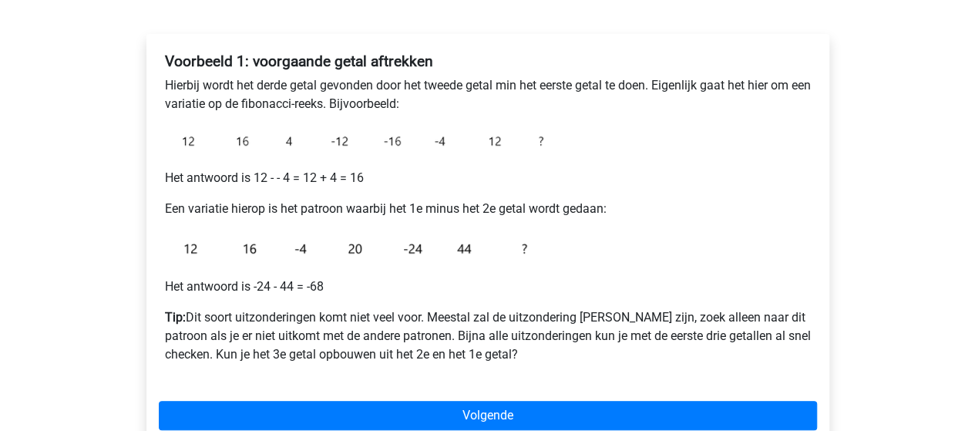
click at [60, 214] on div "Kies premium Fonte fontfilipe@gmail.com" at bounding box center [487, 337] width 975 height 1136
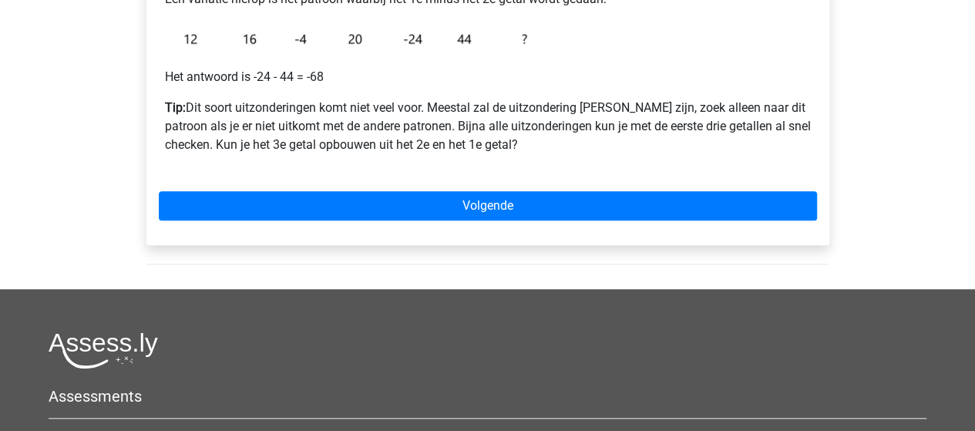
scroll to position [462, 0]
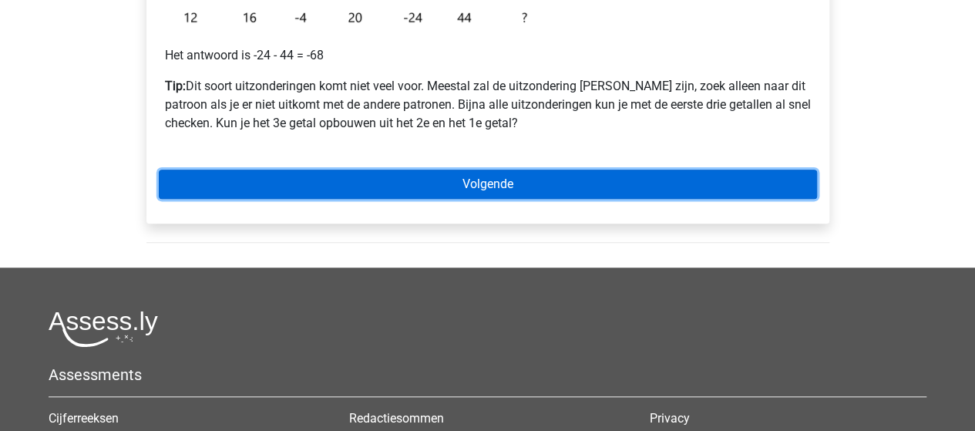
click at [477, 187] on link "Volgende" at bounding box center [488, 183] width 658 height 29
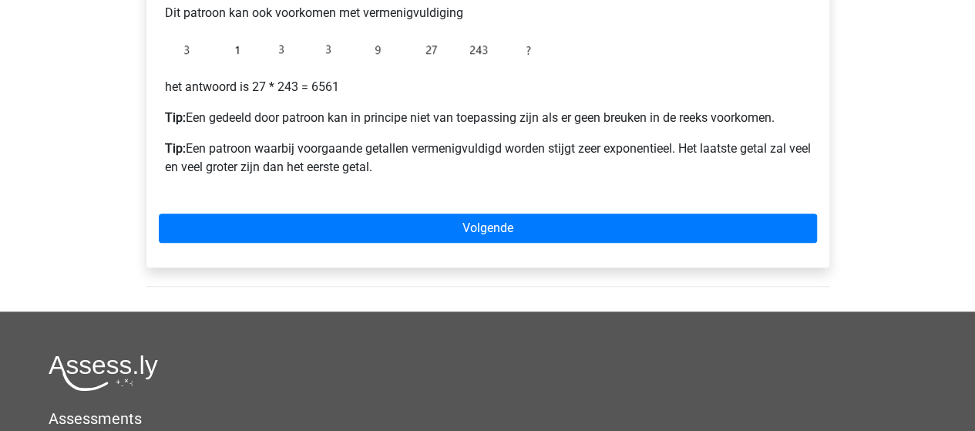
scroll to position [539, 0]
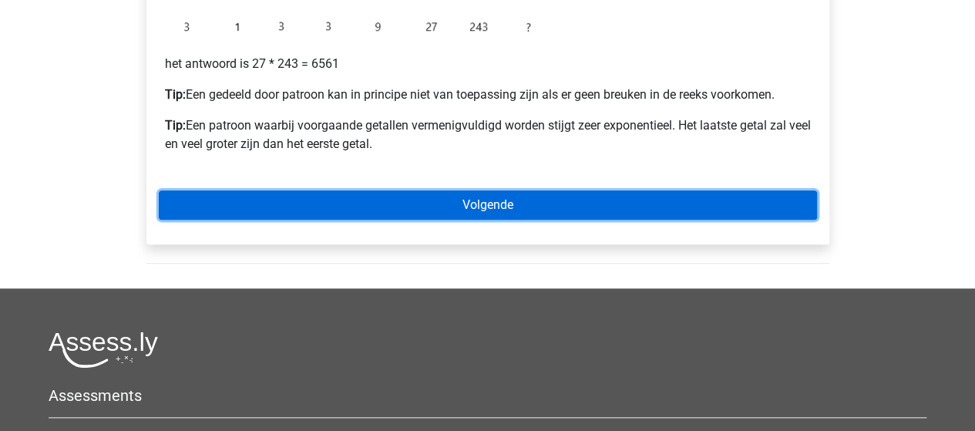
click at [483, 201] on link "Volgende" at bounding box center [488, 204] width 658 height 29
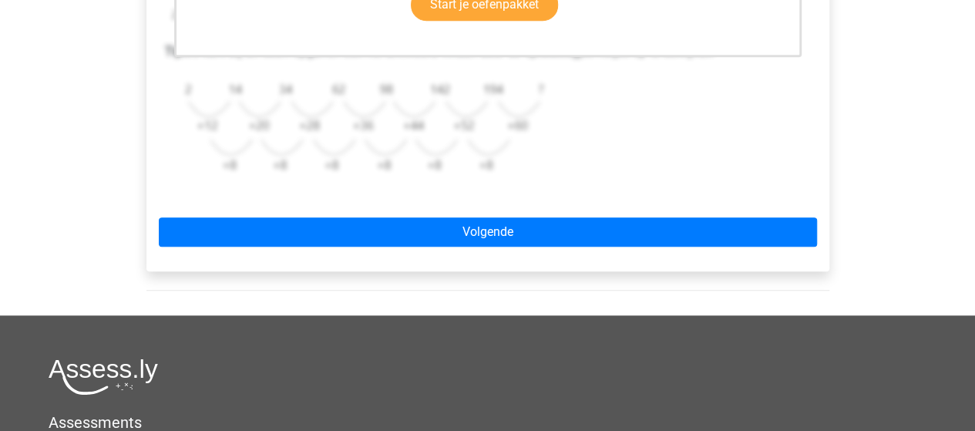
scroll to position [616, 0]
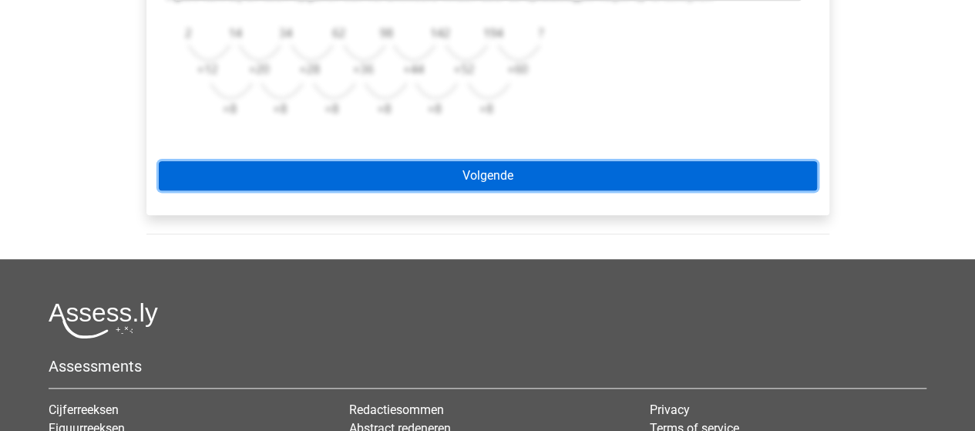
click at [469, 176] on link "Volgende" at bounding box center [488, 175] width 658 height 29
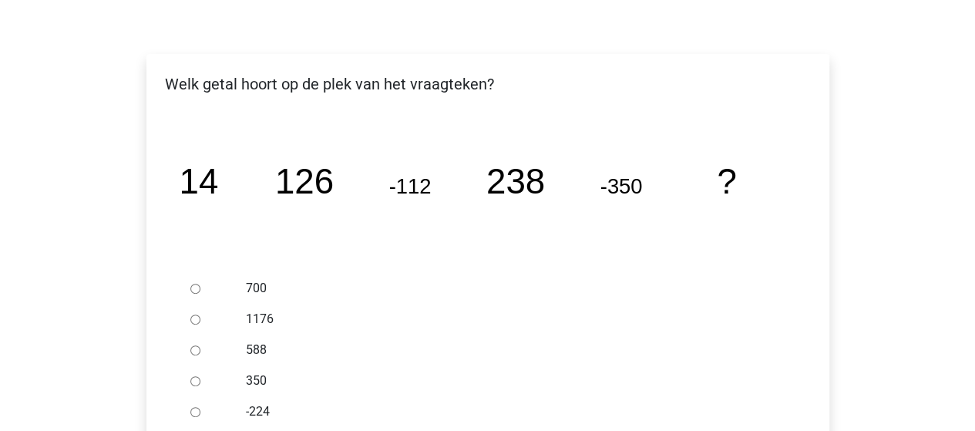
scroll to position [231, 0]
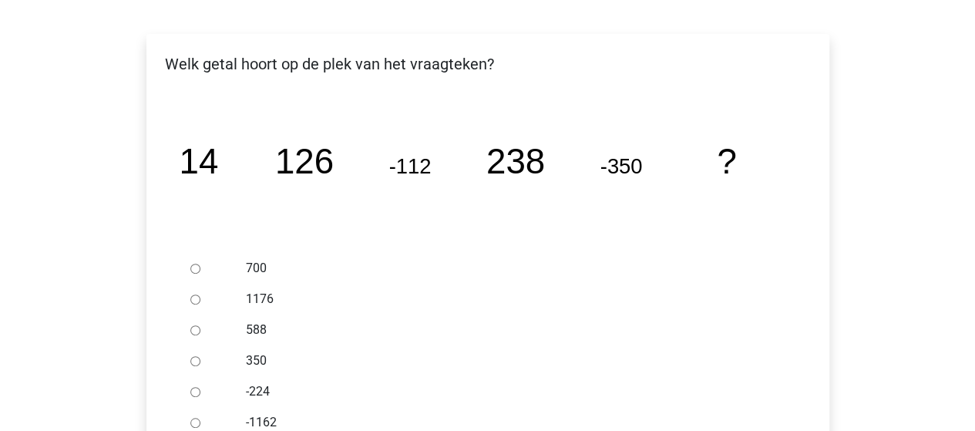
click at [467, 195] on icon "image/svg+xml 14 126 -112 238 -350 ?" at bounding box center [487, 173] width 633 height 159
click at [191, 328] on input "588" at bounding box center [195, 330] width 10 height 10
radio input "true"
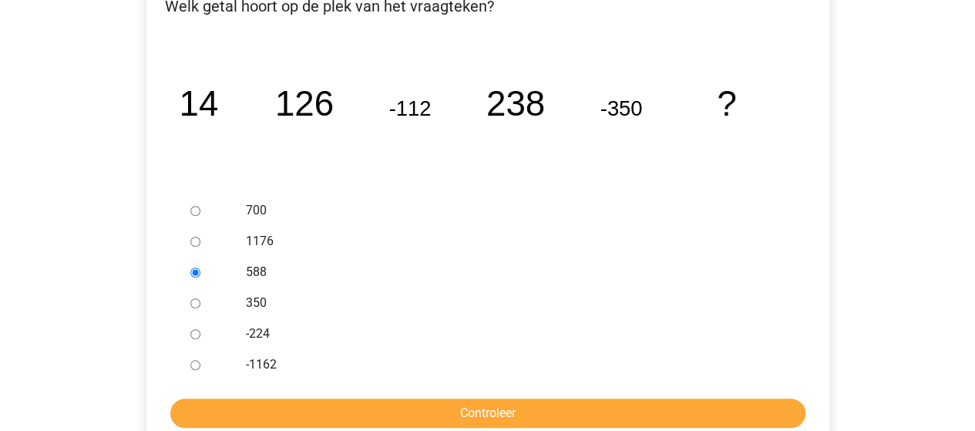
scroll to position [462, 0]
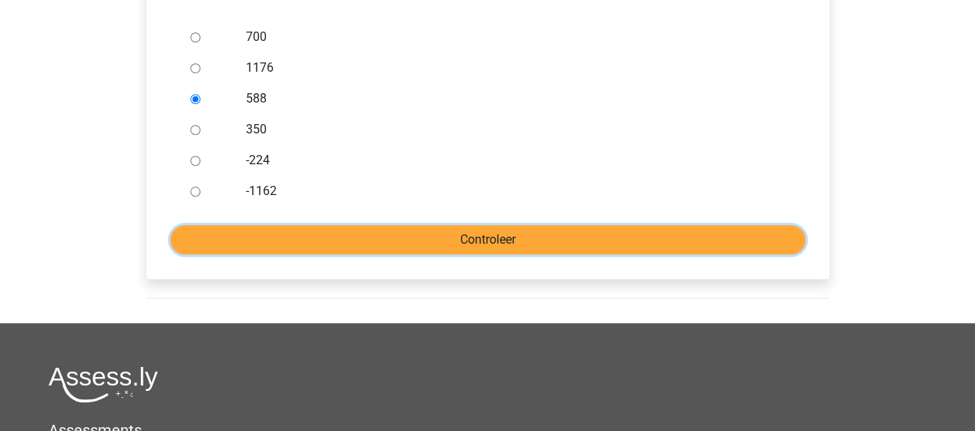
click at [432, 242] on input "Controleer" at bounding box center [487, 239] width 635 height 29
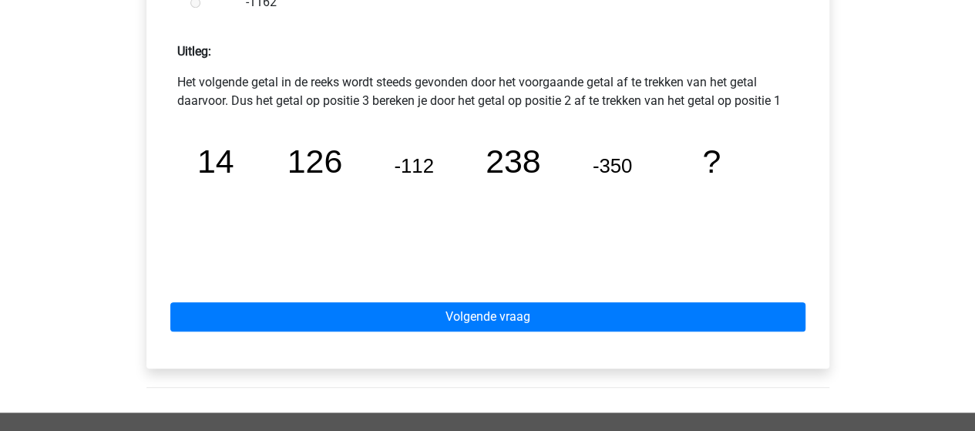
scroll to position [693, 0]
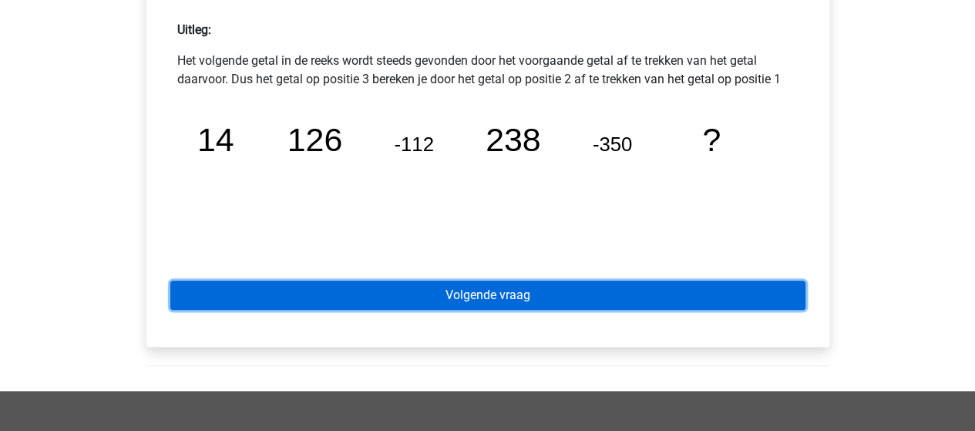
click at [468, 306] on link "Volgende vraag" at bounding box center [487, 294] width 635 height 29
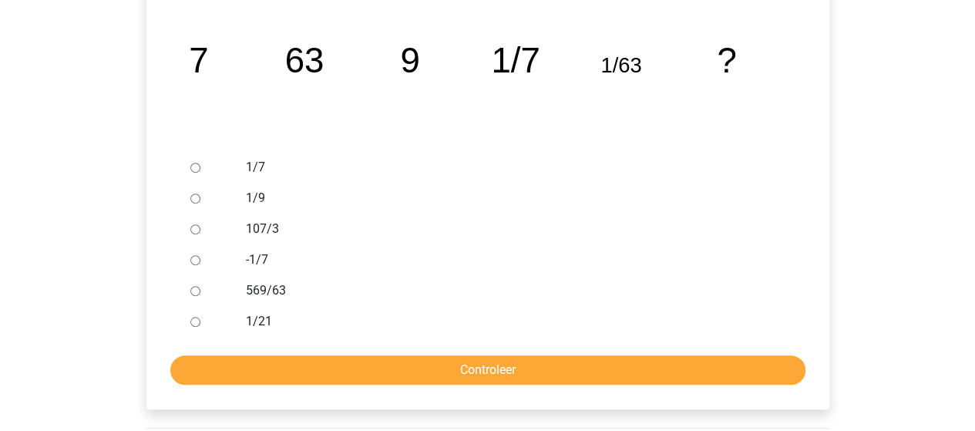
scroll to position [308, 0]
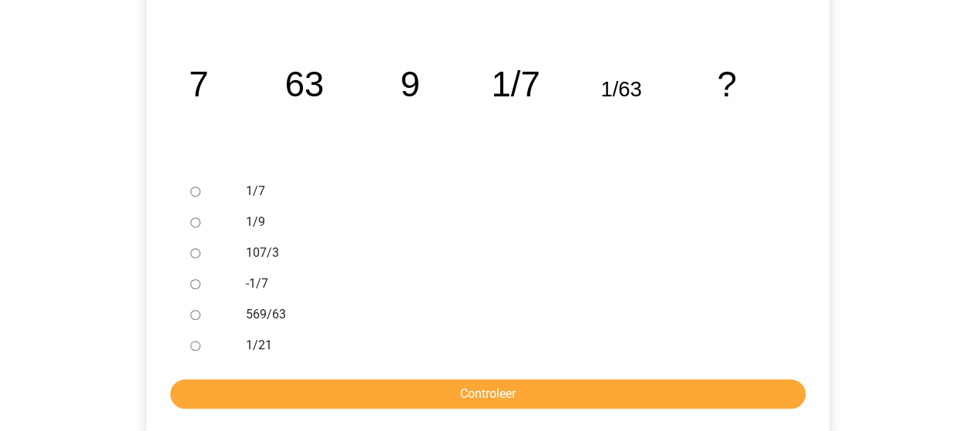
click at [431, 310] on label "569/63" at bounding box center [512, 314] width 533 height 18
click at [200, 310] on input "569/63" at bounding box center [195, 315] width 10 height 10
radio input "true"
click at [191, 223] on input "1/9" at bounding box center [195, 222] width 10 height 10
radio input "true"
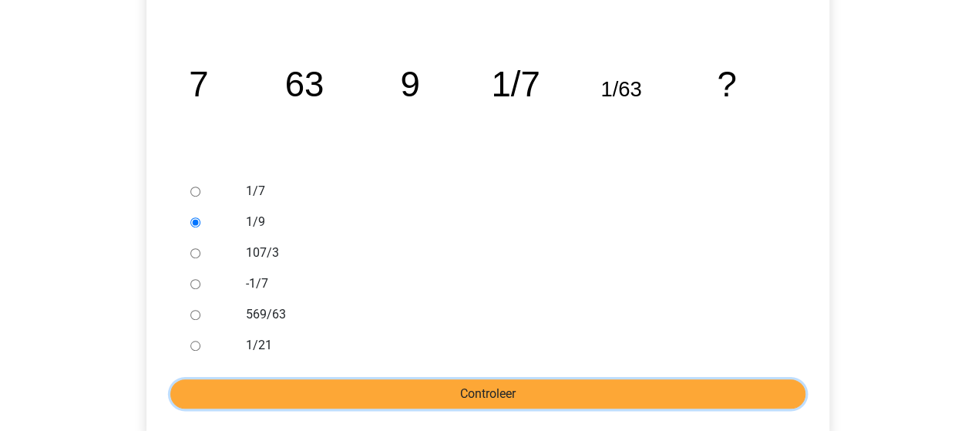
click at [471, 396] on input "Controleer" at bounding box center [487, 393] width 635 height 29
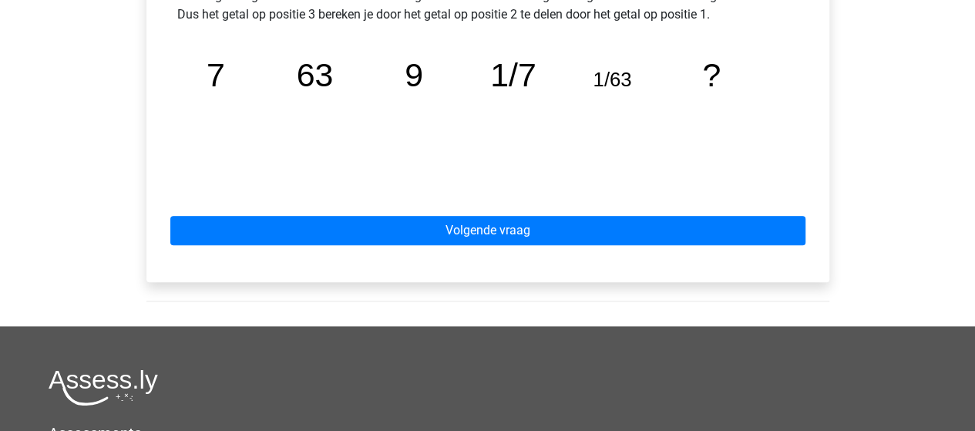
scroll to position [847, 0]
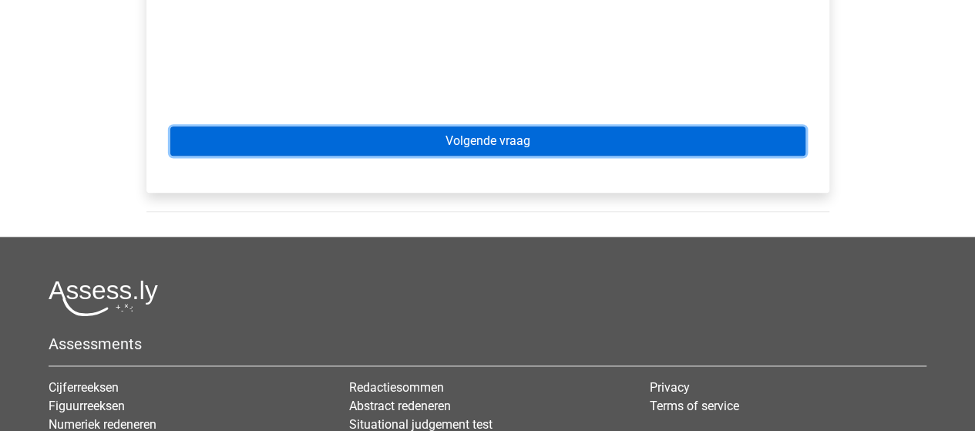
click at [484, 143] on link "Volgende vraag" at bounding box center [487, 140] width 635 height 29
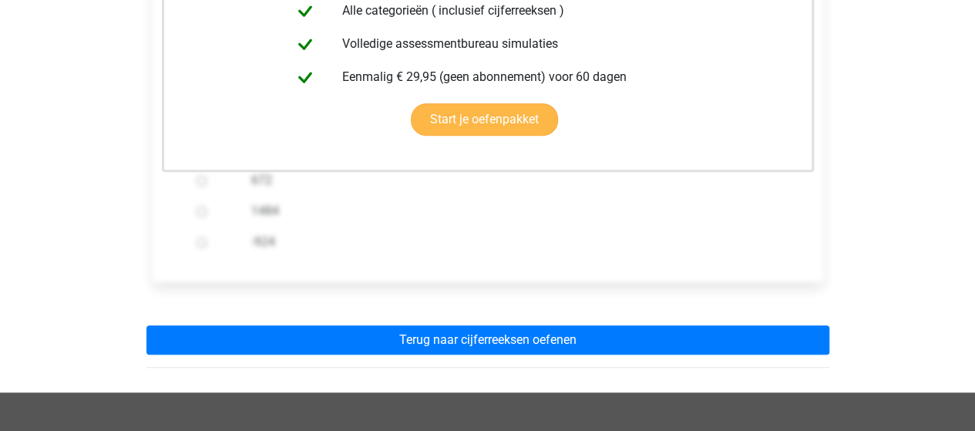
scroll to position [231, 0]
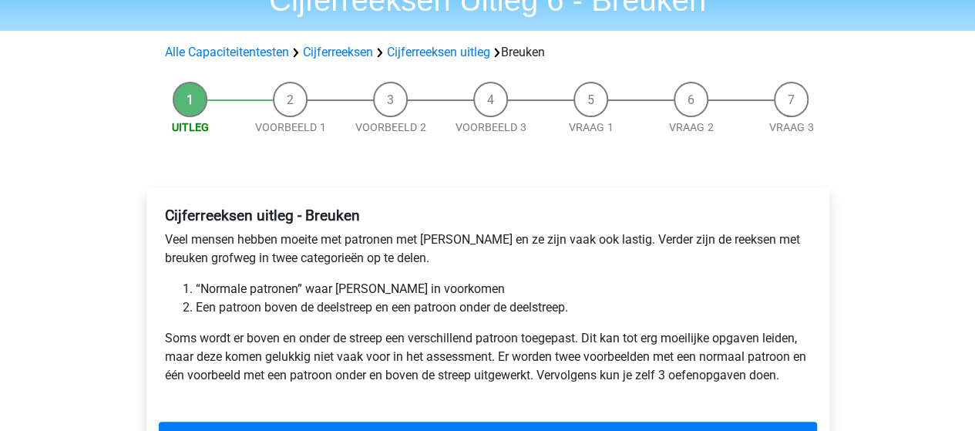
scroll to position [154, 0]
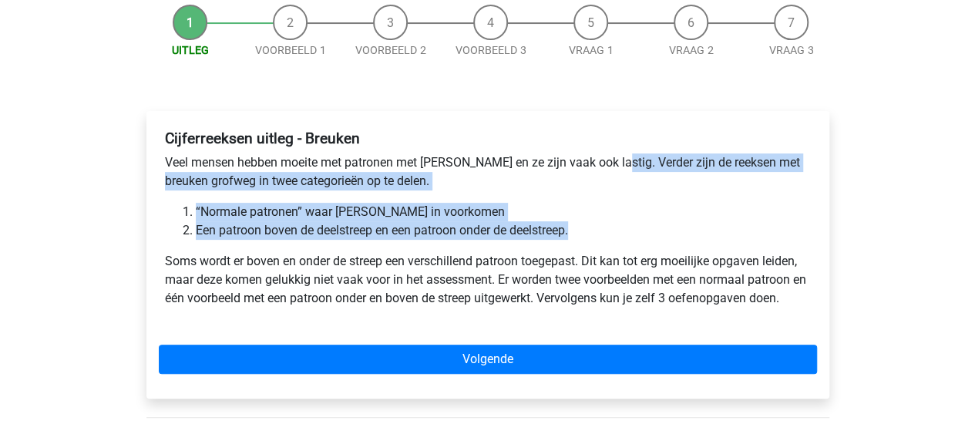
drag, startPoint x: 615, startPoint y: 163, endPoint x: 630, endPoint y: 229, distance: 68.0
click at [630, 229] on div "Cijferreeksen uitleg - Breuken Veel mensen hebben moeite met patronen met breuk…" at bounding box center [488, 224] width 658 height 203
copy div "Verder zijn de reeksen met breuken grofweg in twee categorieën op te delen. “No…"
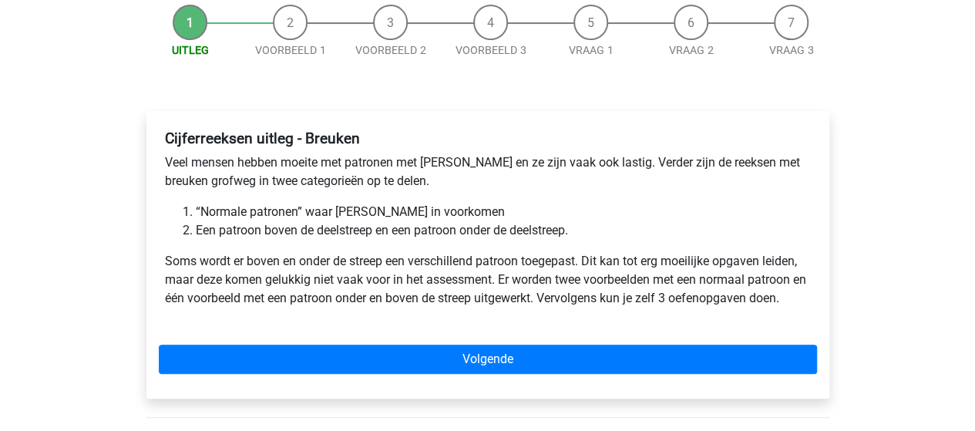
click at [114, 276] on div "Kies premium Fonte [EMAIL_ADDRESS][DOMAIN_NAME]" at bounding box center [487, 347] width 975 height 1003
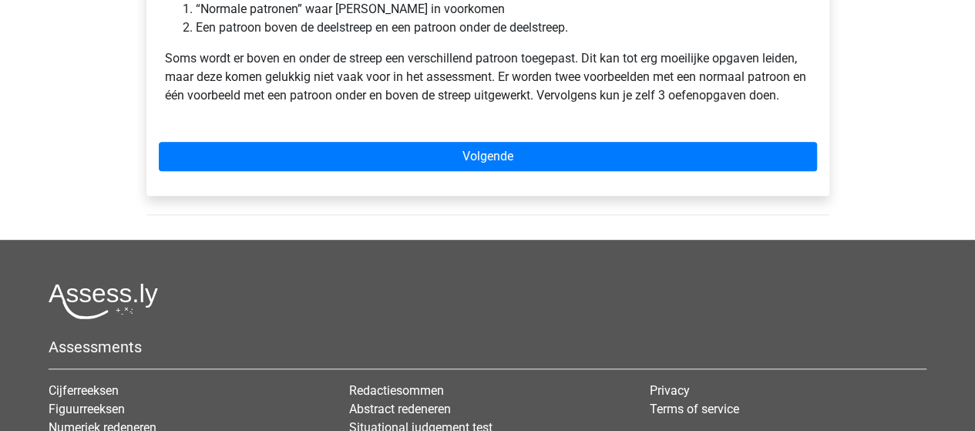
scroll to position [385, 0]
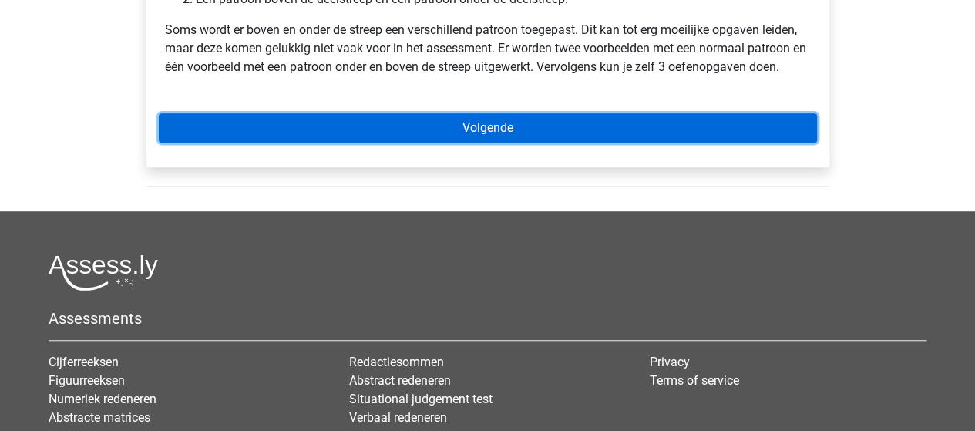
click at [505, 127] on link "Volgende" at bounding box center [488, 127] width 658 height 29
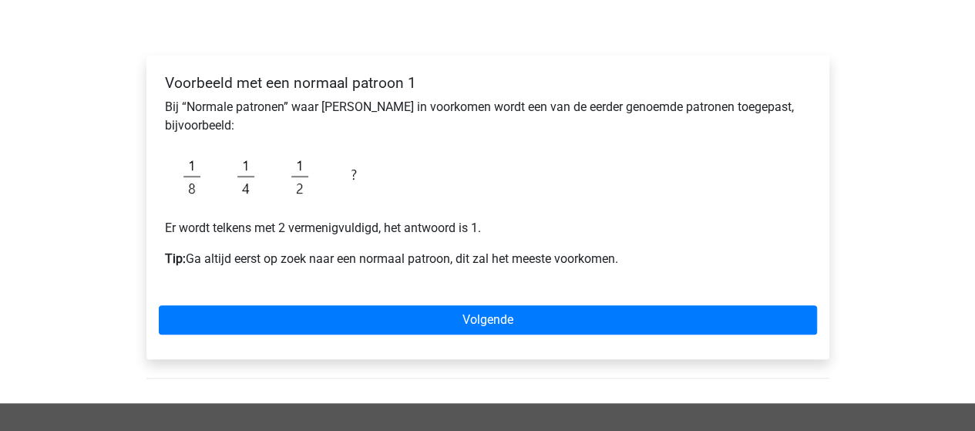
scroll to position [231, 0]
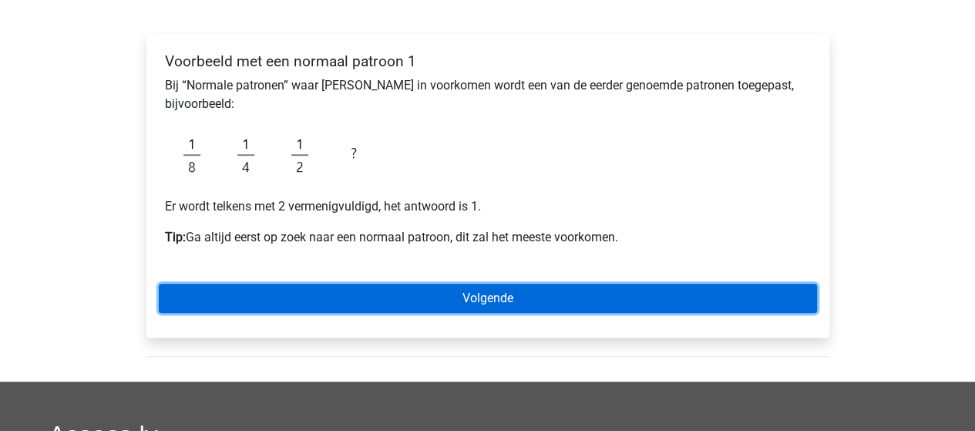
click at [495, 294] on link "Volgende" at bounding box center [488, 298] width 658 height 29
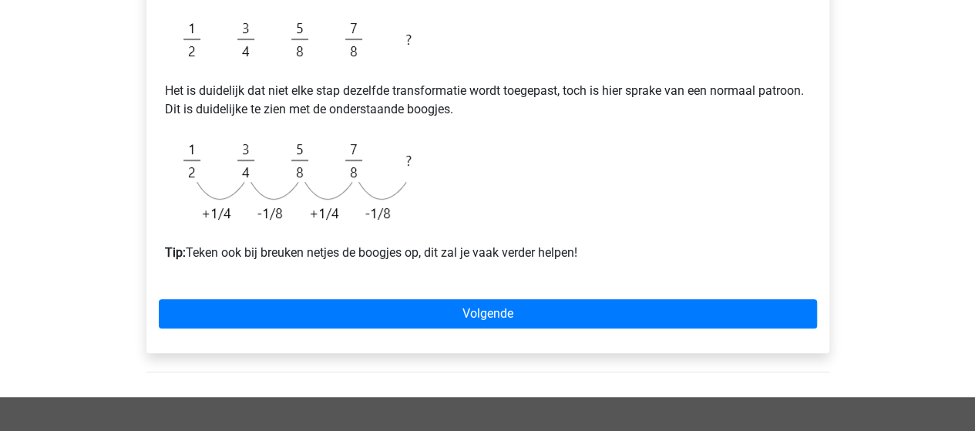
scroll to position [308, 0]
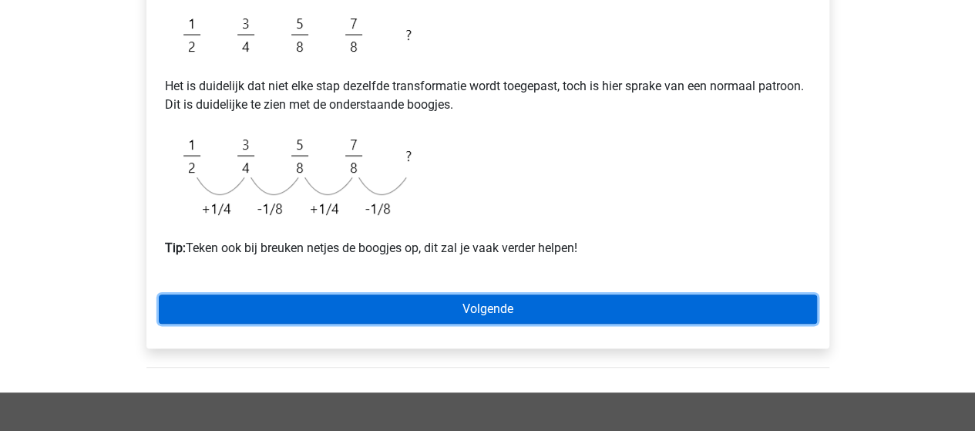
click at [490, 303] on link "Volgende" at bounding box center [488, 308] width 658 height 29
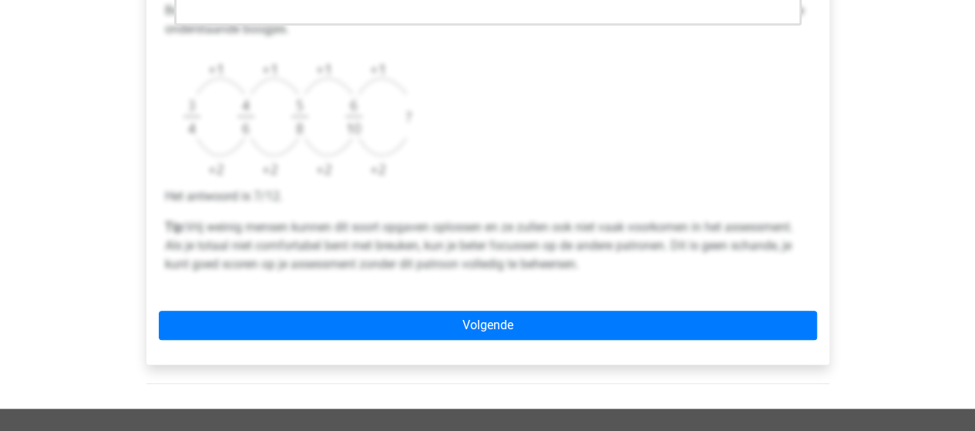
scroll to position [616, 0]
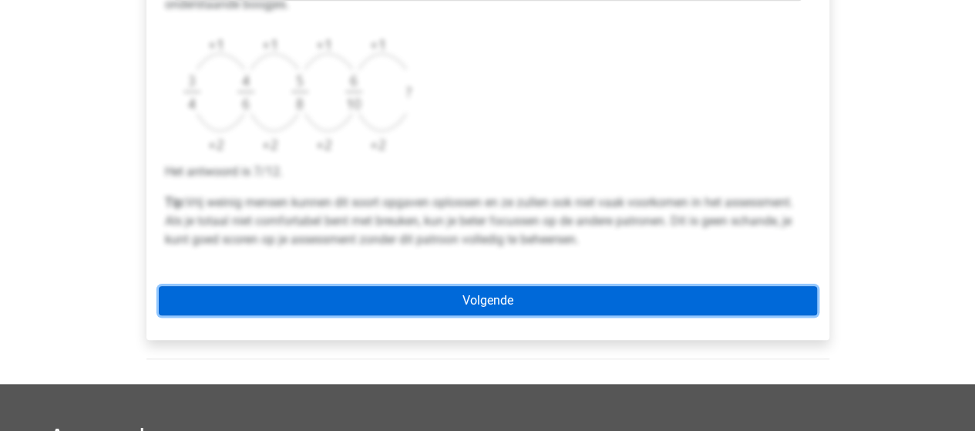
click at [490, 303] on link "Volgende" at bounding box center [488, 300] width 658 height 29
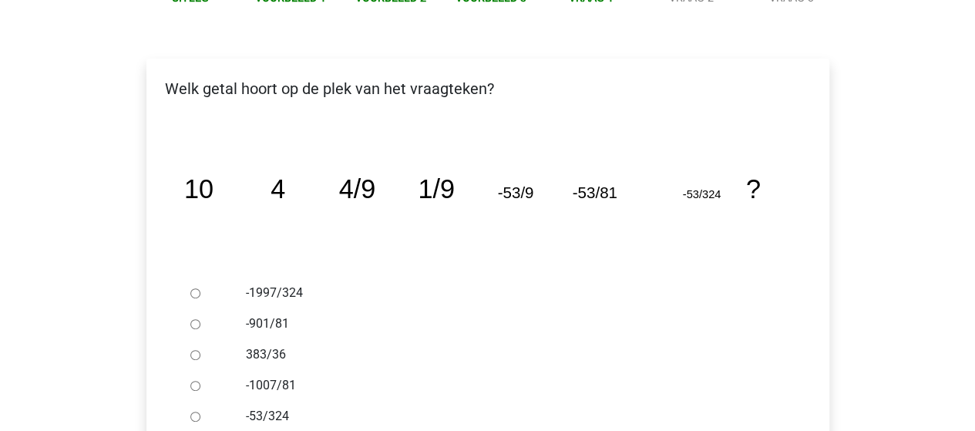
scroll to position [231, 0]
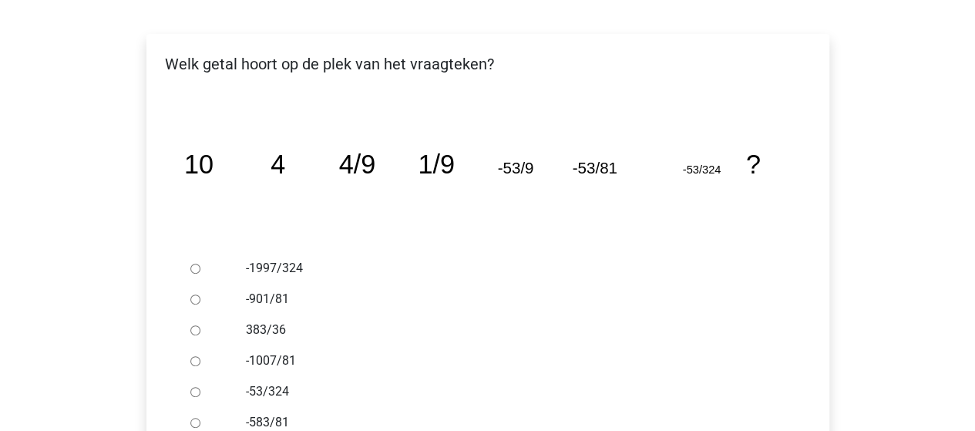
click at [519, 108] on icon "image/svg+xml 10 4 4/9 1/9 -53/9 -53/81 -53/324 ?" at bounding box center [487, 173] width 633 height 159
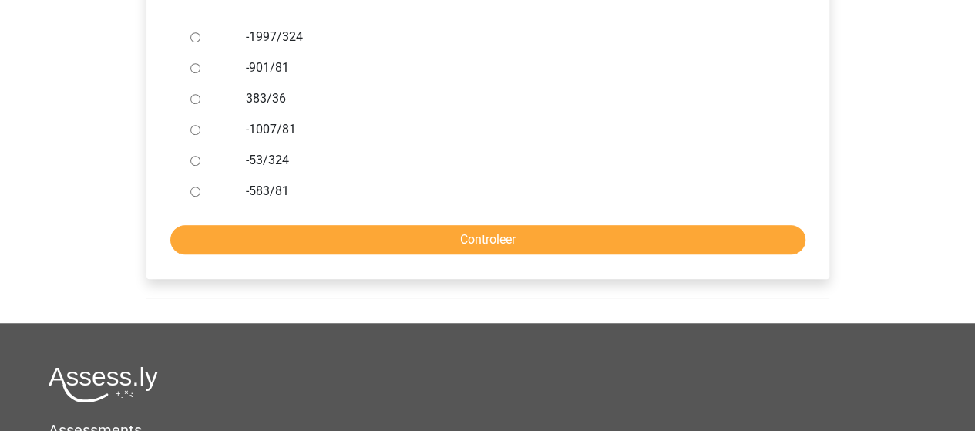
scroll to position [308, 0]
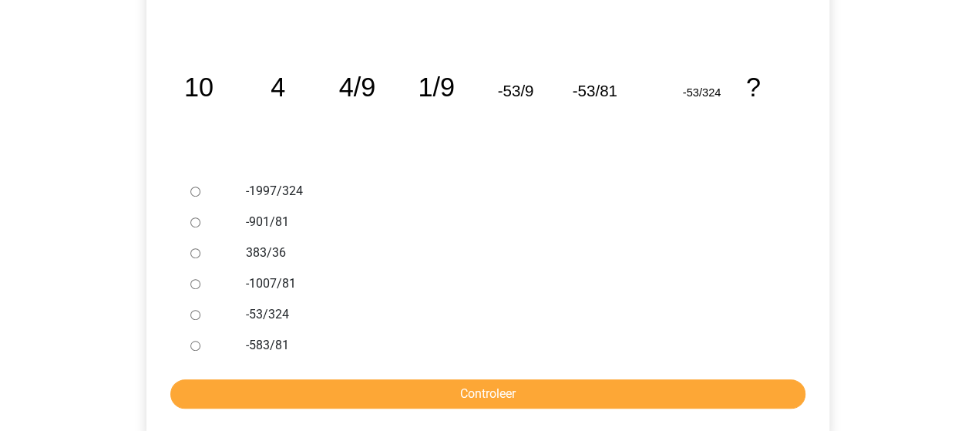
click at [190, 227] on input "-901/81" at bounding box center [195, 222] width 10 height 10
radio input "true"
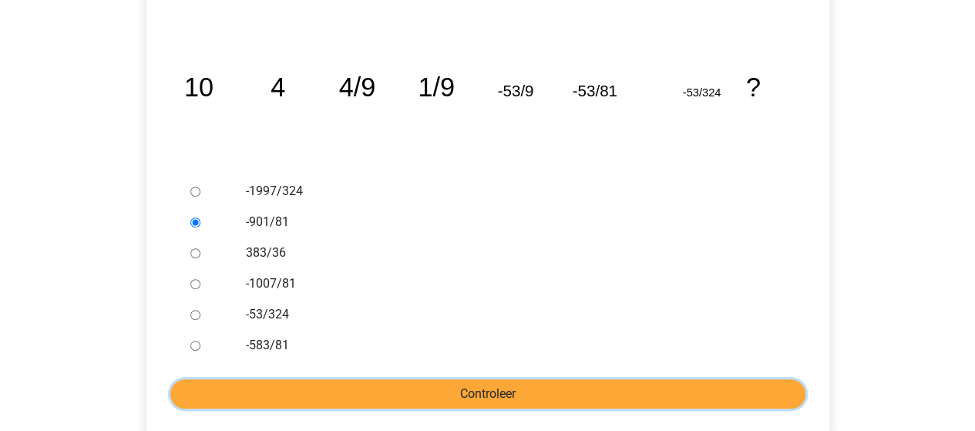
click at [441, 397] on input "Controleer" at bounding box center [487, 393] width 635 height 29
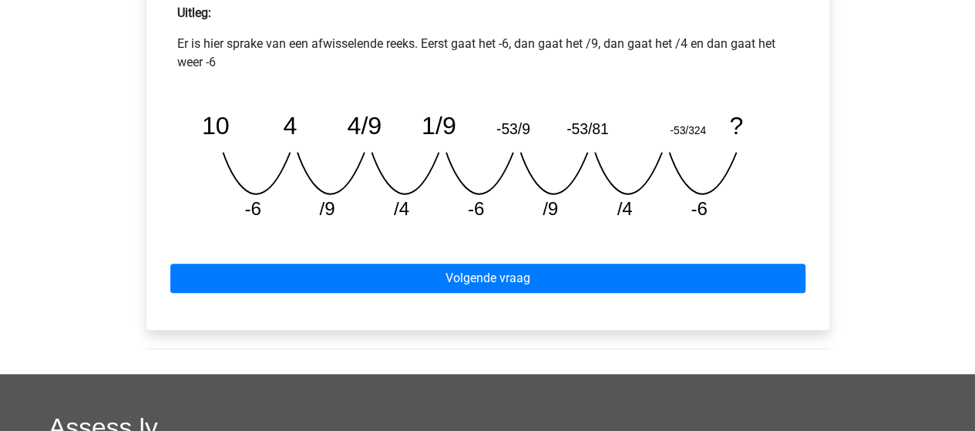
scroll to position [616, 0]
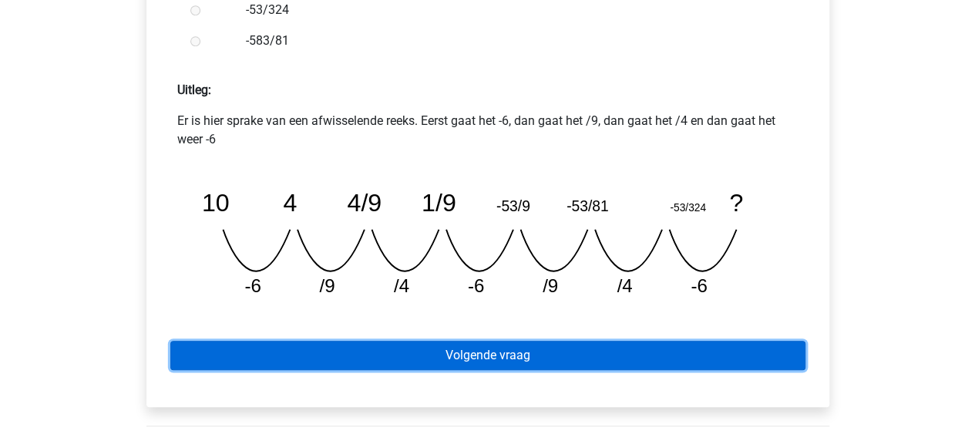
click at [454, 360] on link "Volgende vraag" at bounding box center [487, 355] width 635 height 29
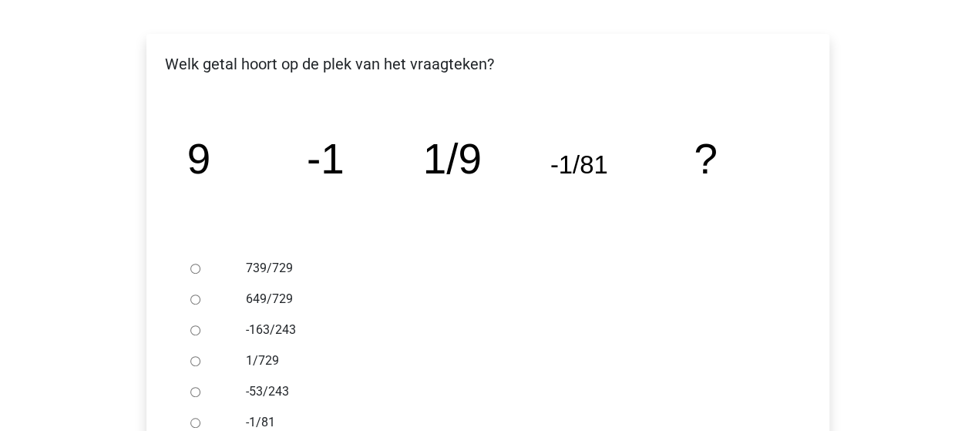
scroll to position [308, 0]
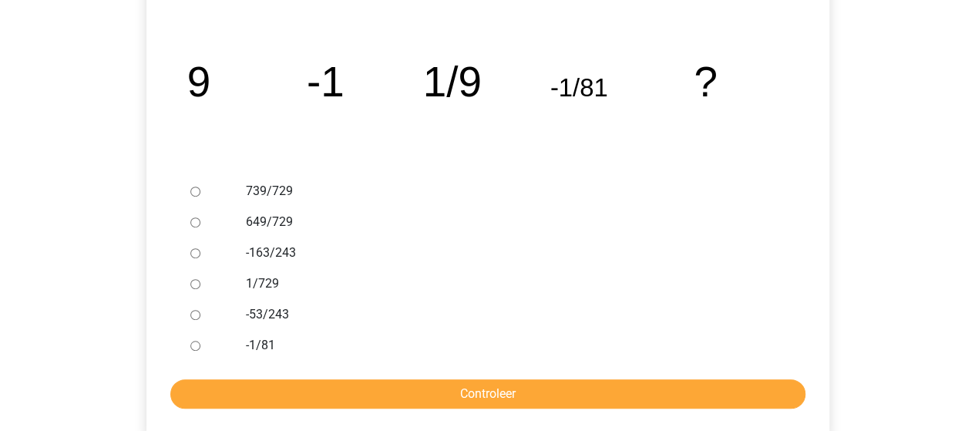
click at [414, 155] on icon "image/svg+xml 9 -1 1/9 -1/81 ?" at bounding box center [487, 96] width 633 height 159
click at [197, 284] on input "1/729" at bounding box center [195, 284] width 10 height 10
radio input "true"
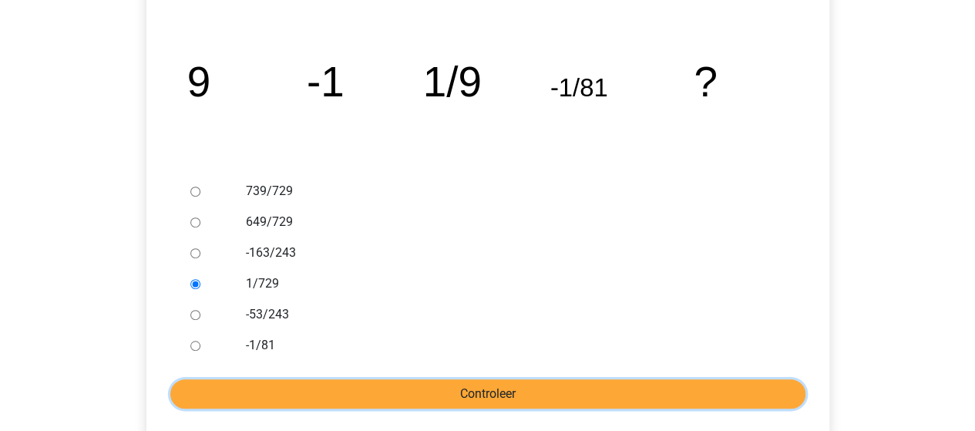
click at [451, 397] on input "Controleer" at bounding box center [487, 393] width 635 height 29
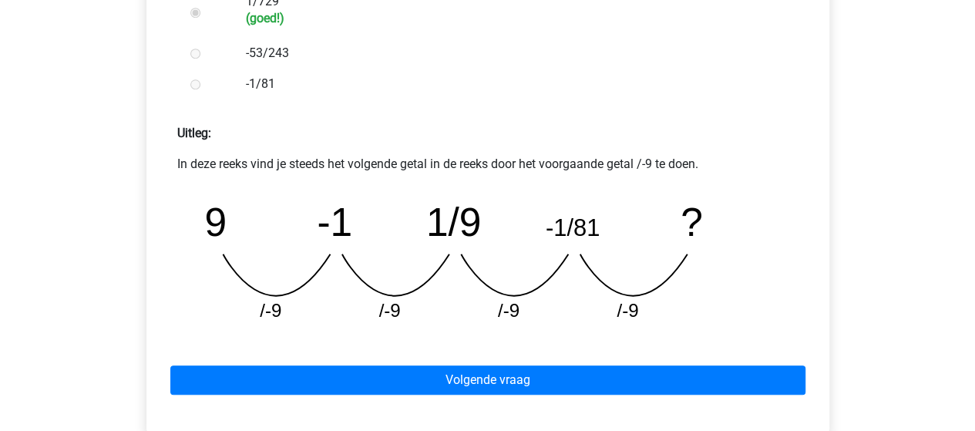
scroll to position [616, 0]
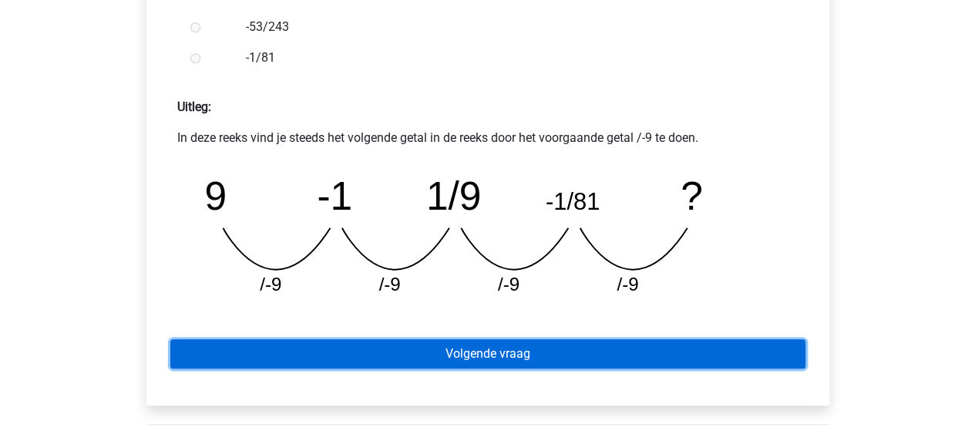
click at [488, 349] on link "Volgende vraag" at bounding box center [487, 353] width 635 height 29
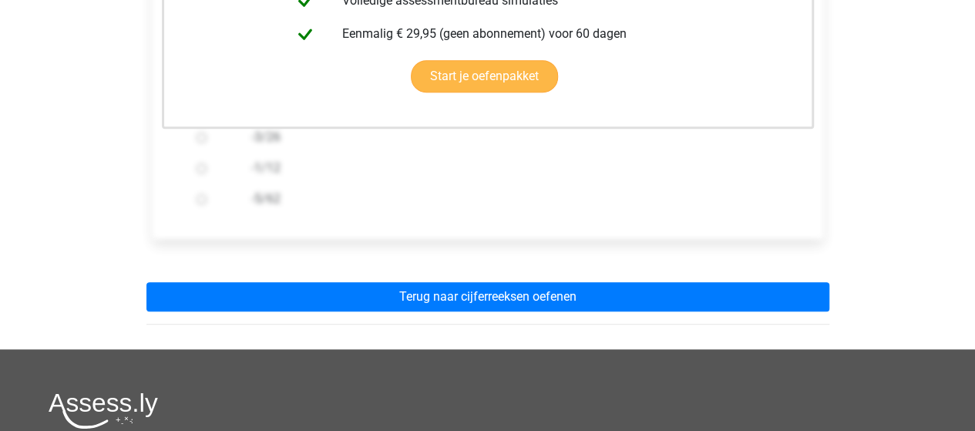
scroll to position [462, 0]
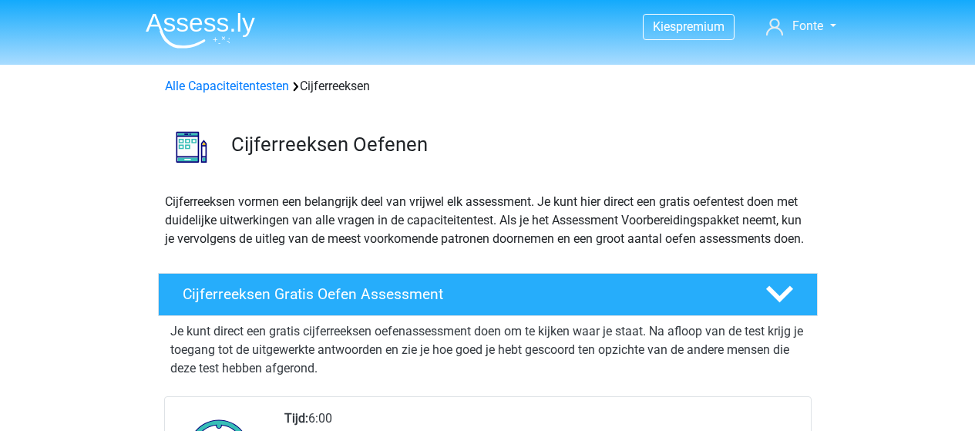
scroll to position [231, 0]
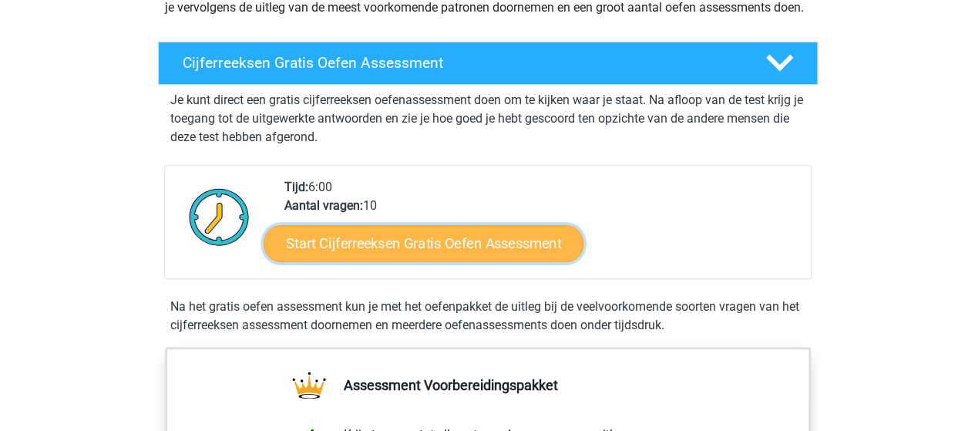
click at [438, 259] on link "Start Cijferreeksen Gratis Oefen Assessment" at bounding box center [423, 242] width 320 height 37
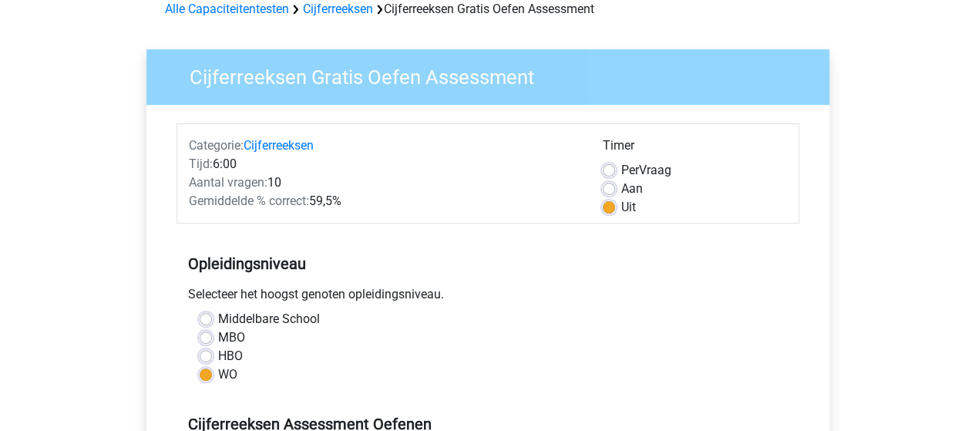
scroll to position [154, 0]
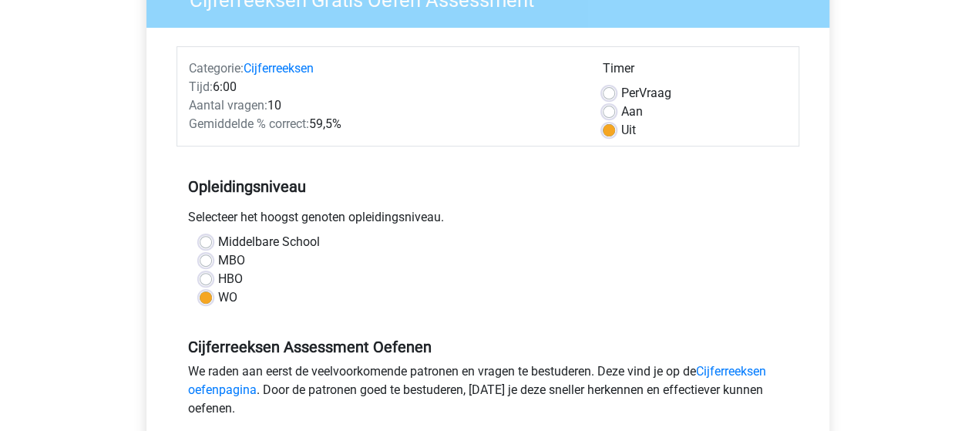
click at [621, 116] on label "Aan" at bounding box center [632, 111] width 22 height 18
click at [609, 116] on input "Aan" at bounding box center [608, 109] width 12 height 15
radio input "true"
click at [247, 150] on form "Categorie: Cijferreeksen Tijd: 6:00 Aantal vragen: 10 Gemiddelde % correct: 59,…" at bounding box center [487, 320] width 623 height 549
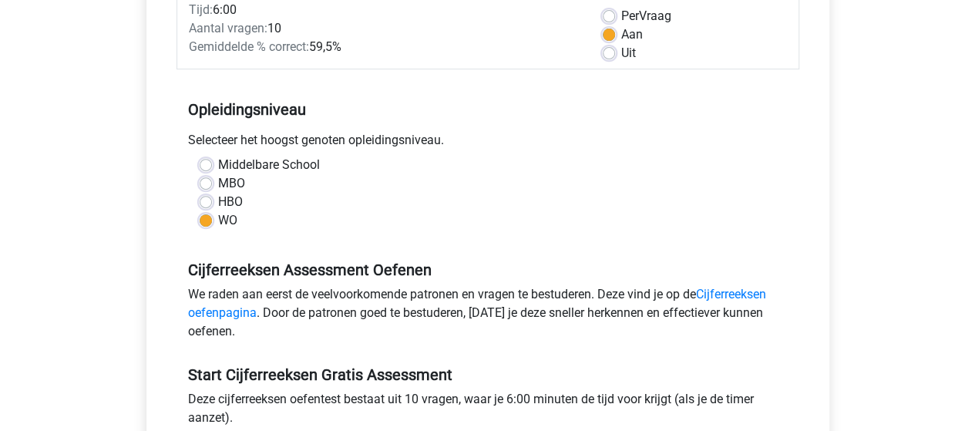
scroll to position [77, 0]
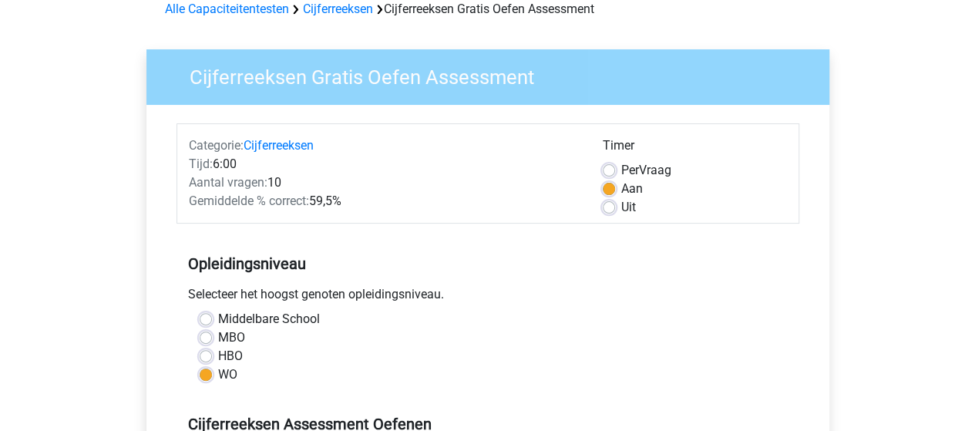
click at [621, 206] on label "Uit" at bounding box center [628, 207] width 15 height 18
click at [607, 206] on input "Uit" at bounding box center [608, 205] width 12 height 15
radio input "true"
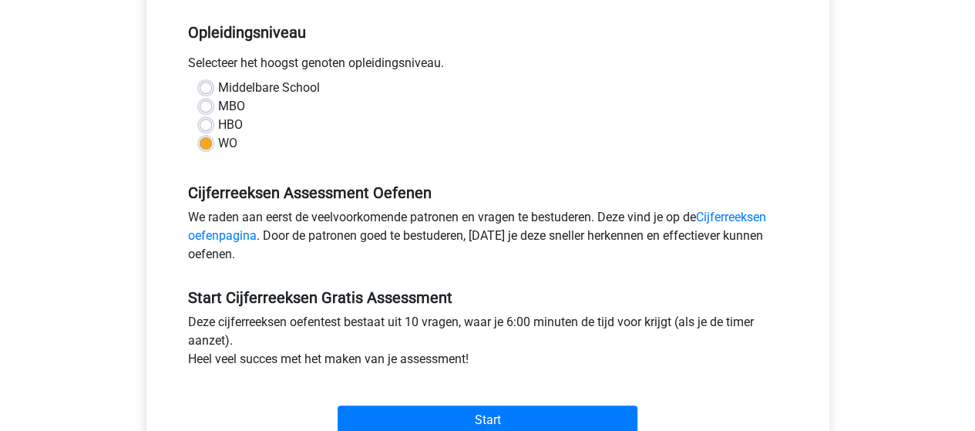
scroll to position [385, 0]
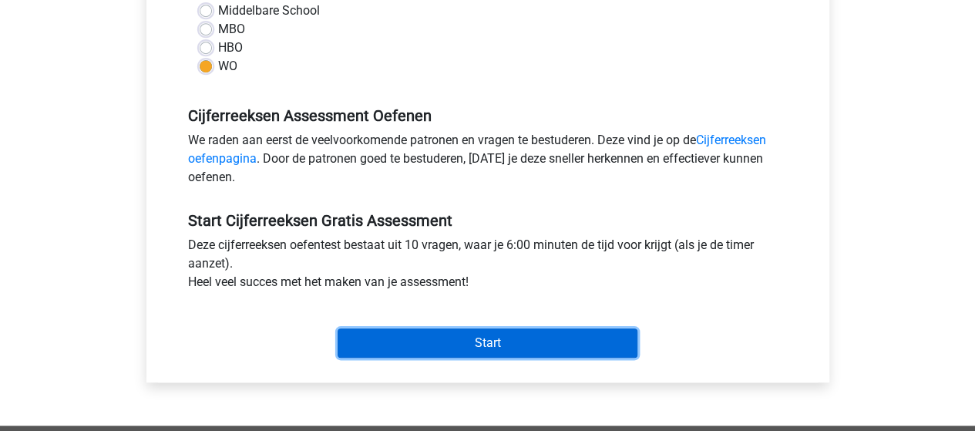
click at [458, 334] on input "Start" at bounding box center [487, 342] width 300 height 29
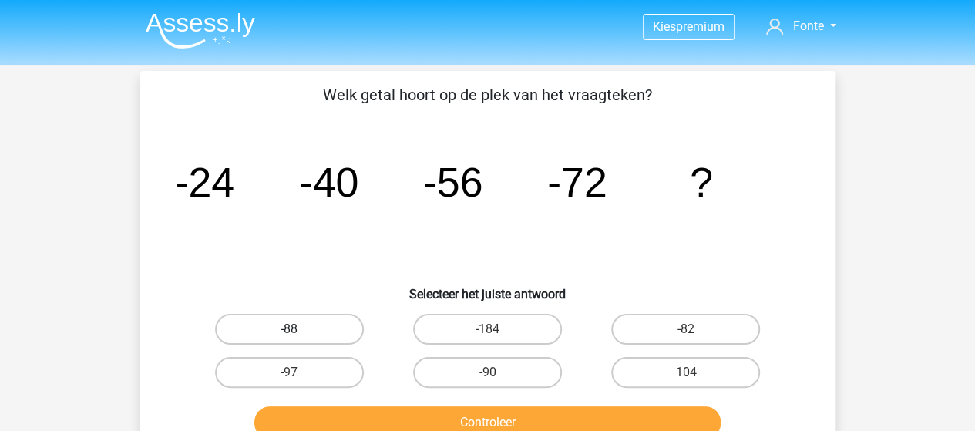
click at [288, 315] on label "-88" at bounding box center [289, 329] width 149 height 31
click at [289, 329] on input "-88" at bounding box center [294, 334] width 10 height 10
radio input "true"
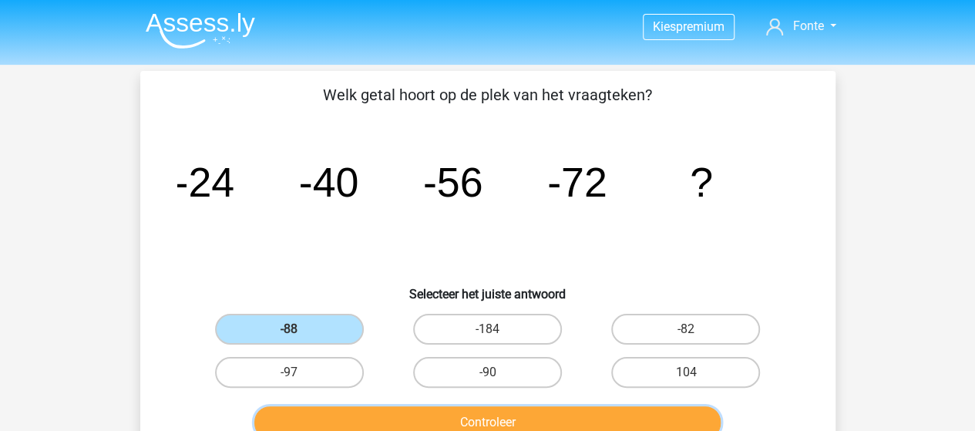
click at [444, 415] on button "Controleer" at bounding box center [487, 422] width 466 height 32
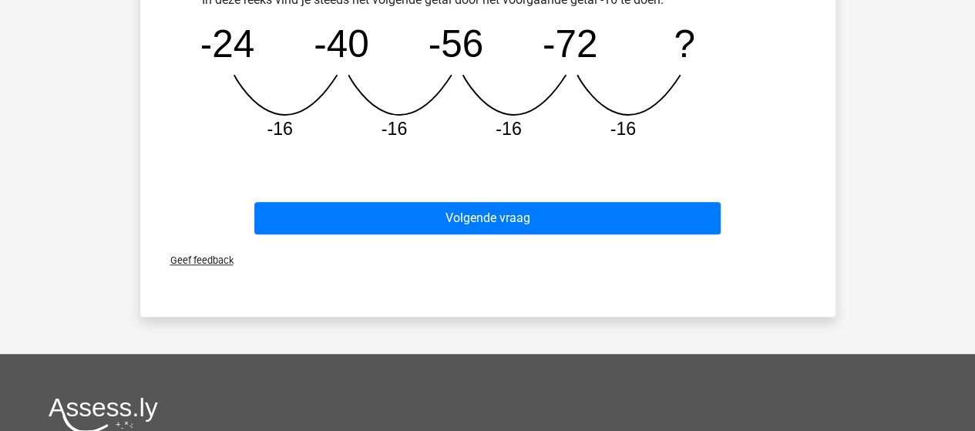
scroll to position [462, 0]
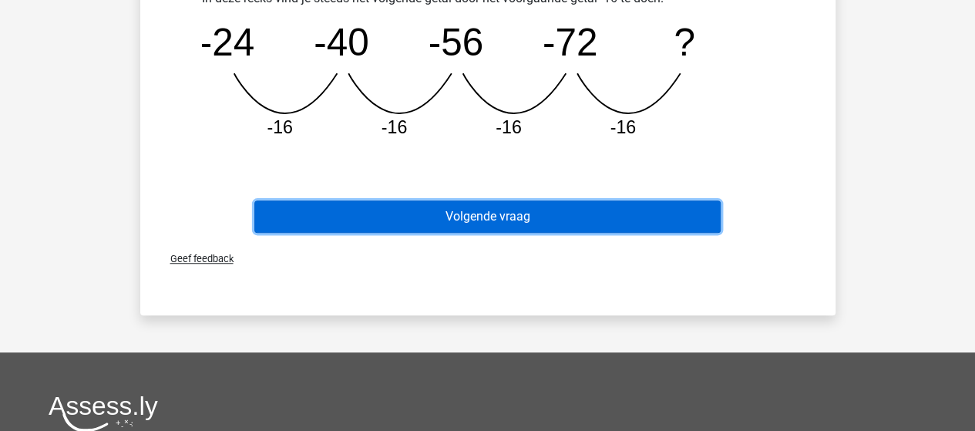
click at [511, 220] on button "Volgende vraag" at bounding box center [487, 216] width 466 height 32
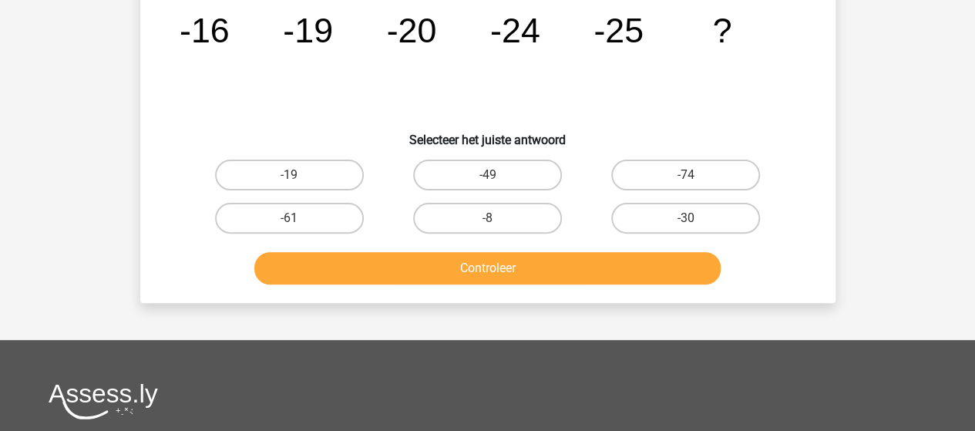
scroll to position [77, 0]
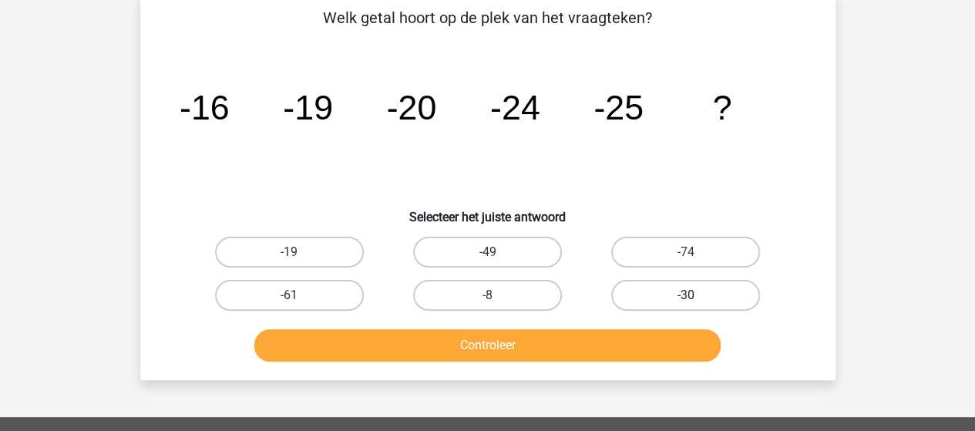
click at [701, 300] on label "-30" at bounding box center [685, 295] width 149 height 31
click at [696, 300] on input "-30" at bounding box center [691, 300] width 10 height 10
radio input "true"
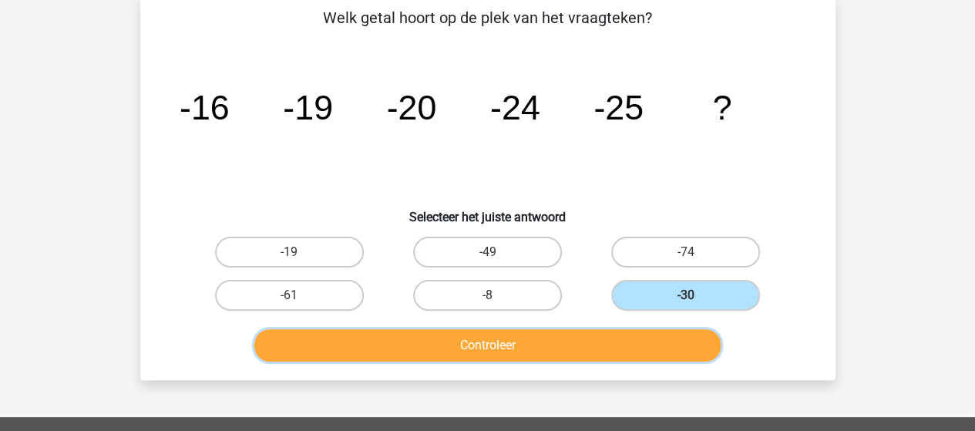
click at [551, 341] on button "Controleer" at bounding box center [487, 345] width 466 height 32
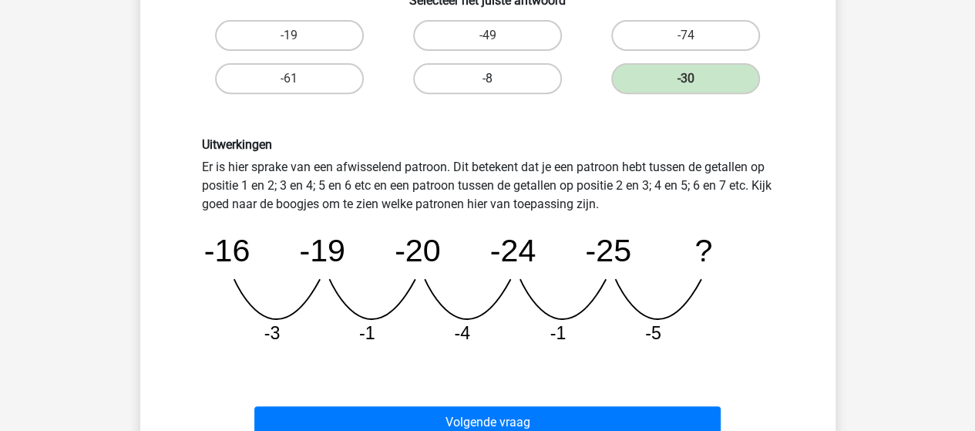
scroll to position [308, 0]
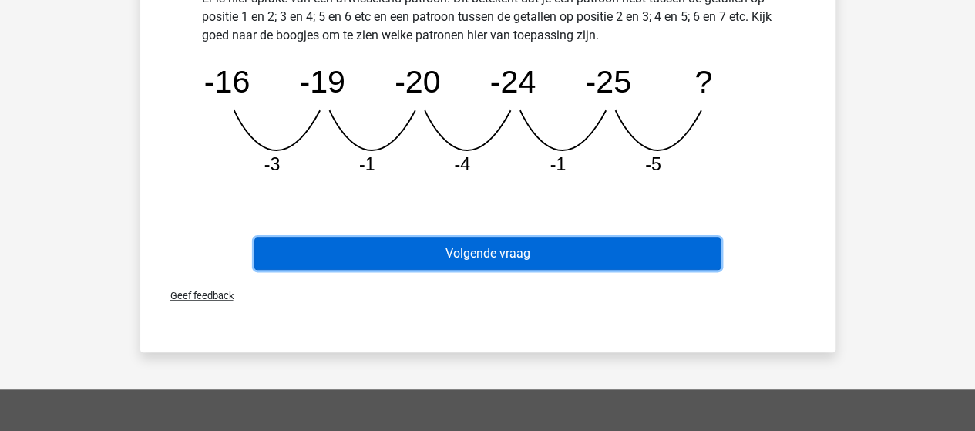
click at [505, 259] on button "Volgende vraag" at bounding box center [487, 253] width 466 height 32
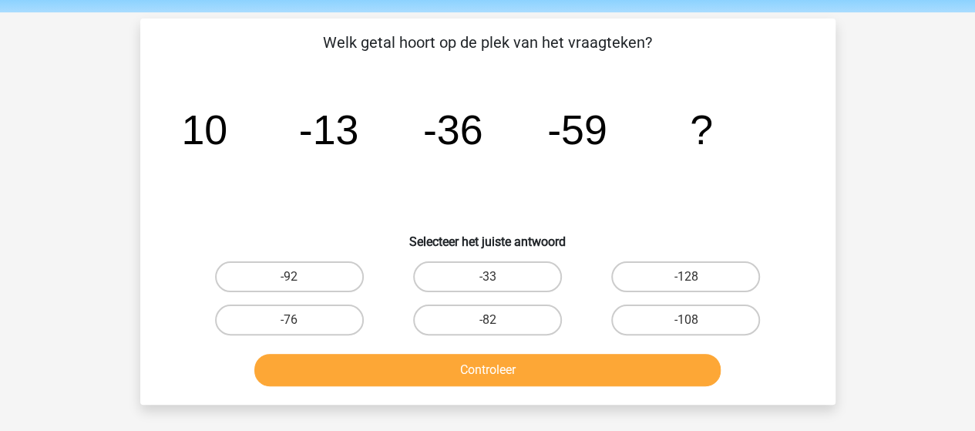
scroll to position [77, 0]
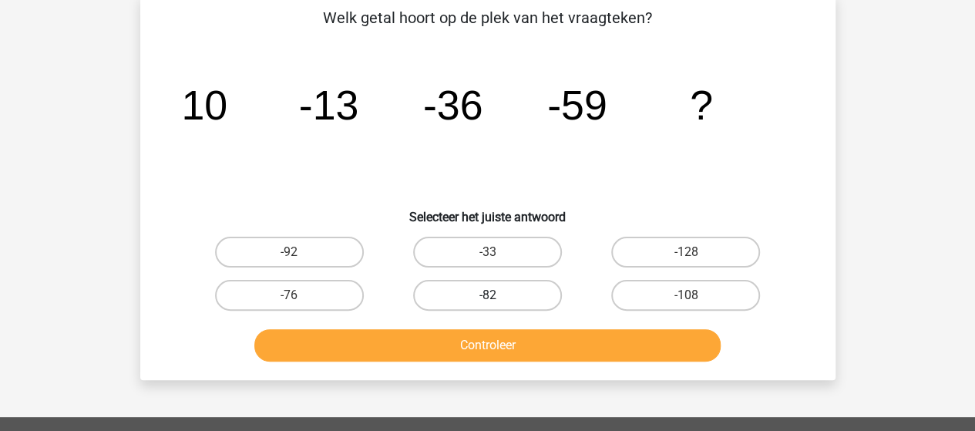
click at [498, 287] on label "-82" at bounding box center [487, 295] width 149 height 31
click at [497, 295] on input "-82" at bounding box center [492, 300] width 10 height 10
radio input "true"
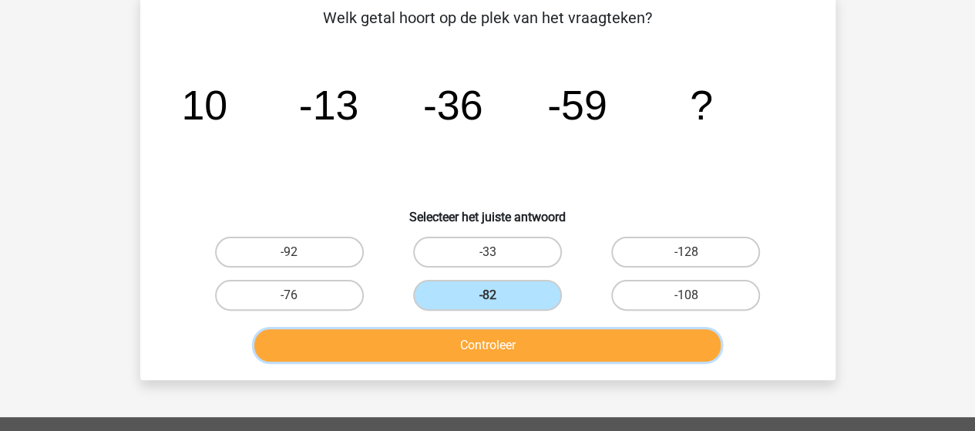
click at [491, 342] on button "Controleer" at bounding box center [487, 345] width 466 height 32
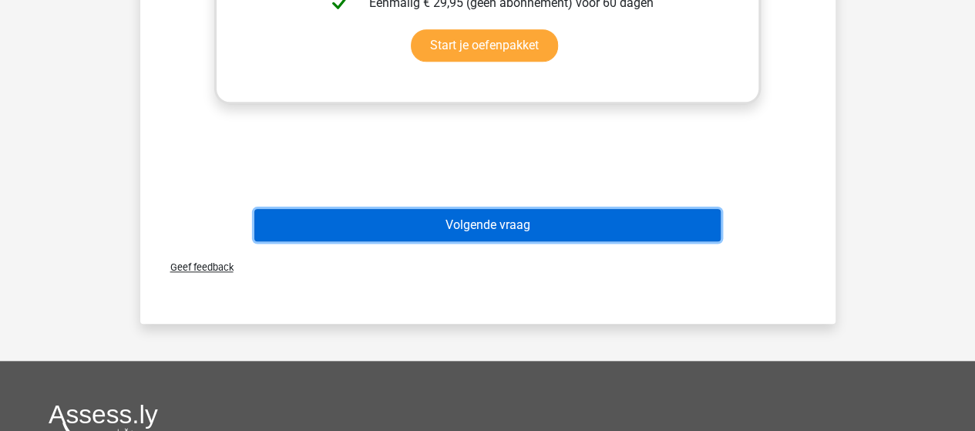
click at [493, 221] on button "Volgende vraag" at bounding box center [487, 225] width 466 height 32
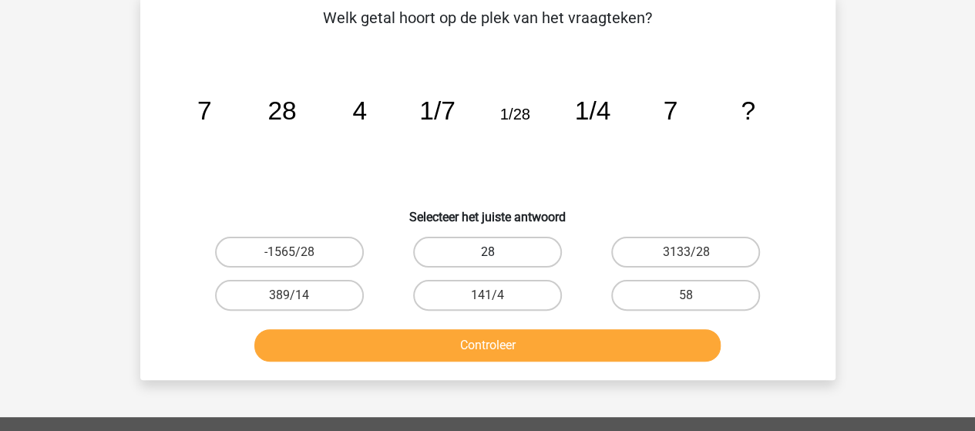
click at [502, 247] on label "28" at bounding box center [487, 252] width 149 height 31
click at [497, 252] on input "28" at bounding box center [492, 257] width 10 height 10
radio input "true"
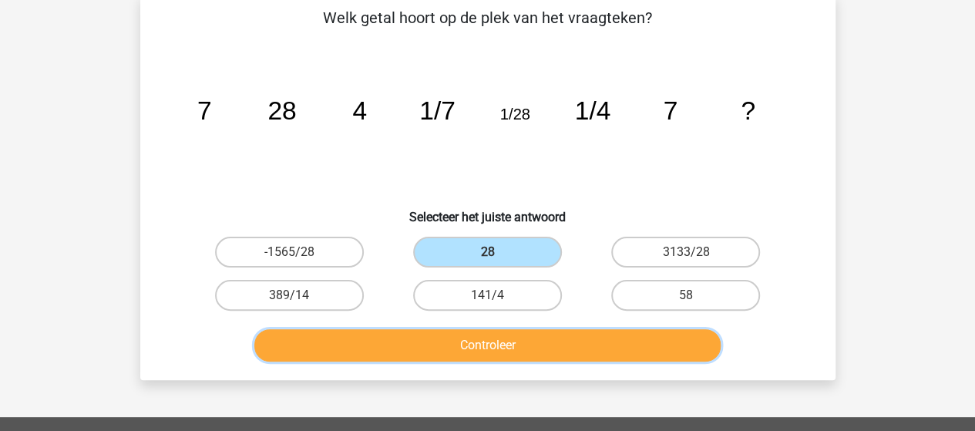
click at [456, 343] on button "Controleer" at bounding box center [487, 345] width 466 height 32
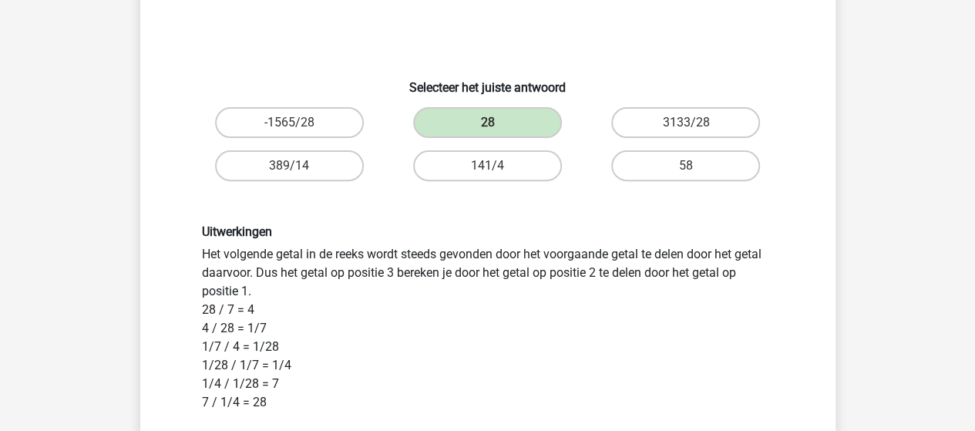
scroll to position [231, 0]
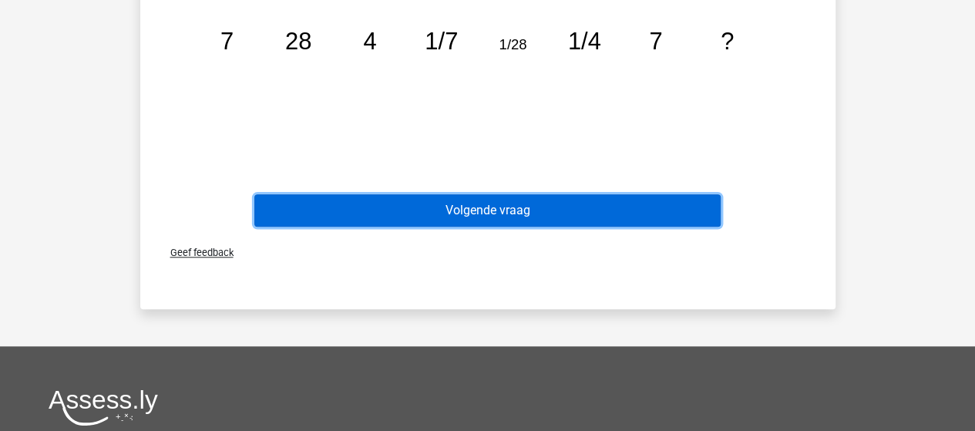
click at [513, 212] on button "Volgende vraag" at bounding box center [487, 210] width 466 height 32
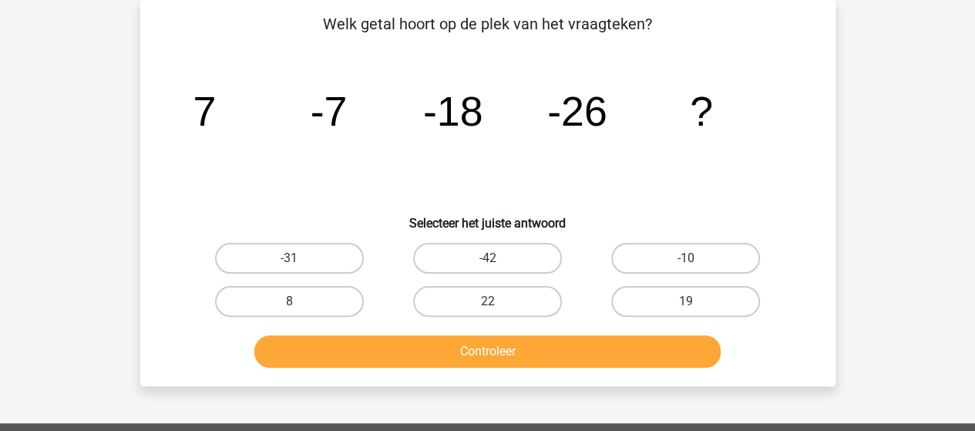
scroll to position [0, 0]
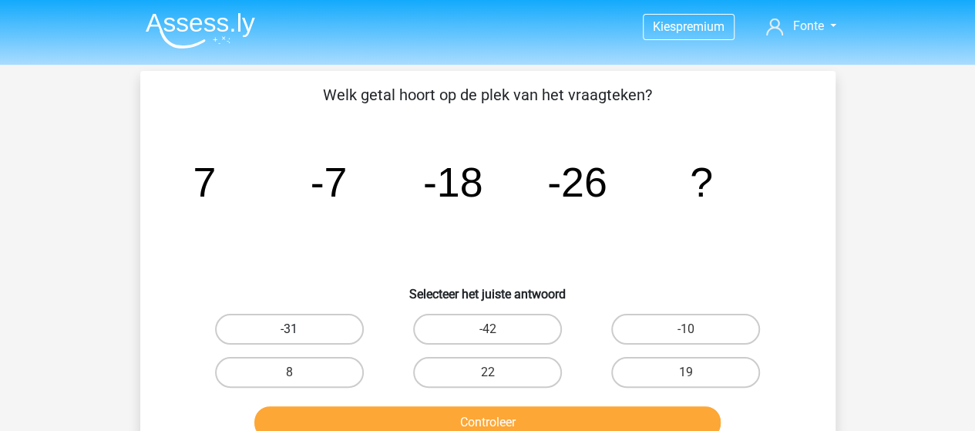
click at [303, 322] on label "-31" at bounding box center [289, 329] width 149 height 31
click at [299, 329] on input "-31" at bounding box center [294, 334] width 10 height 10
radio input "true"
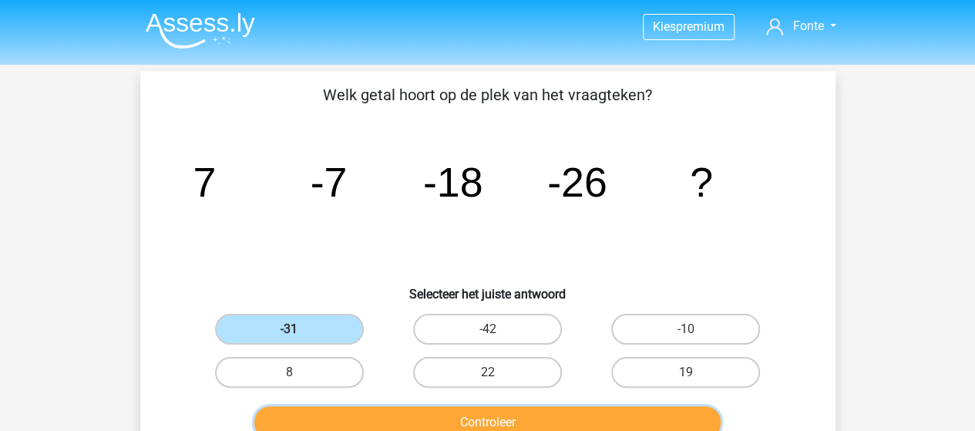
click at [434, 414] on button "Controleer" at bounding box center [487, 422] width 466 height 32
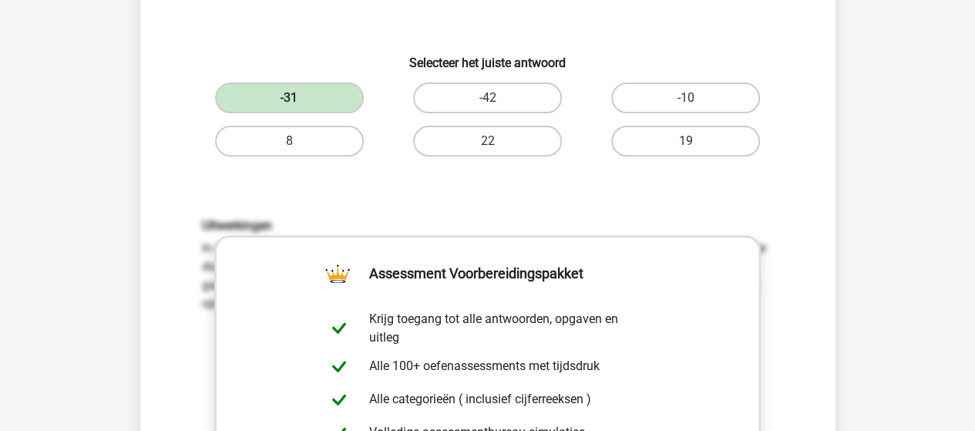
scroll to position [539, 0]
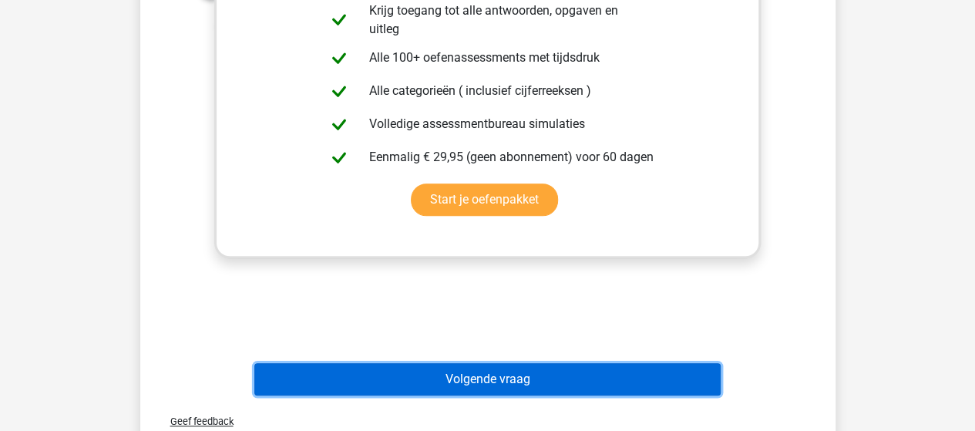
click at [513, 374] on button "Volgende vraag" at bounding box center [487, 379] width 466 height 32
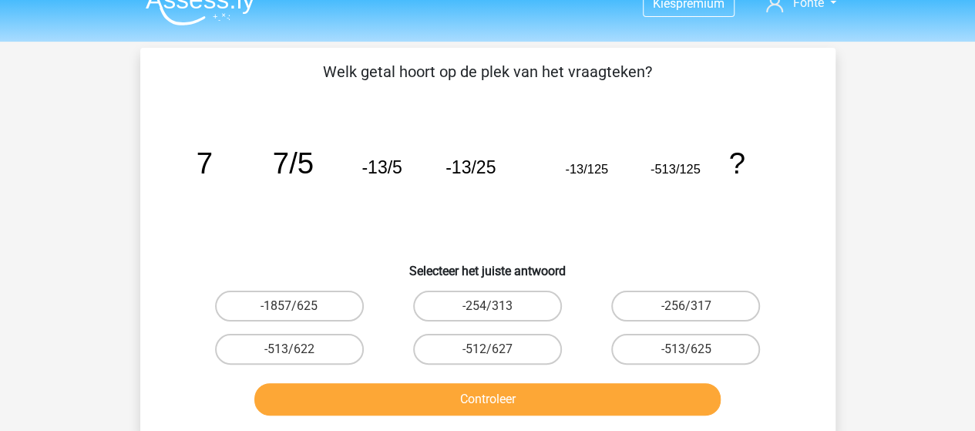
scroll to position [0, 0]
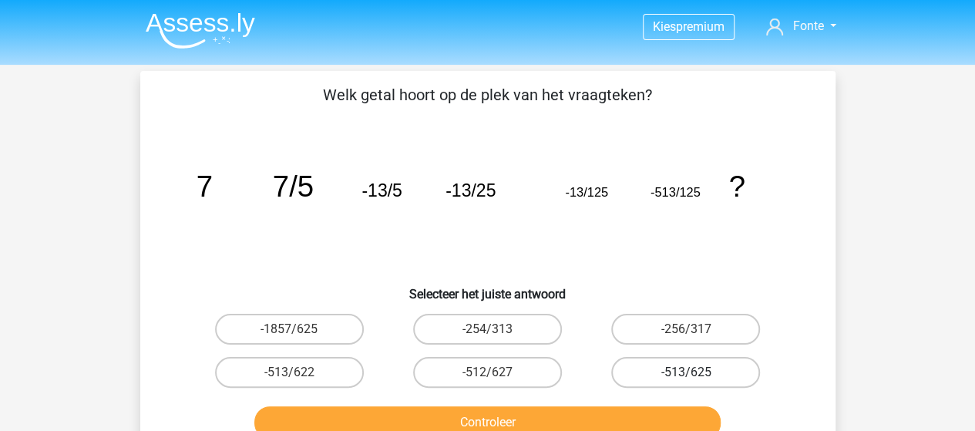
click at [675, 373] on label "-513/625" at bounding box center [685, 372] width 149 height 31
click at [686, 373] on input "-513/625" at bounding box center [691, 377] width 10 height 10
radio input "true"
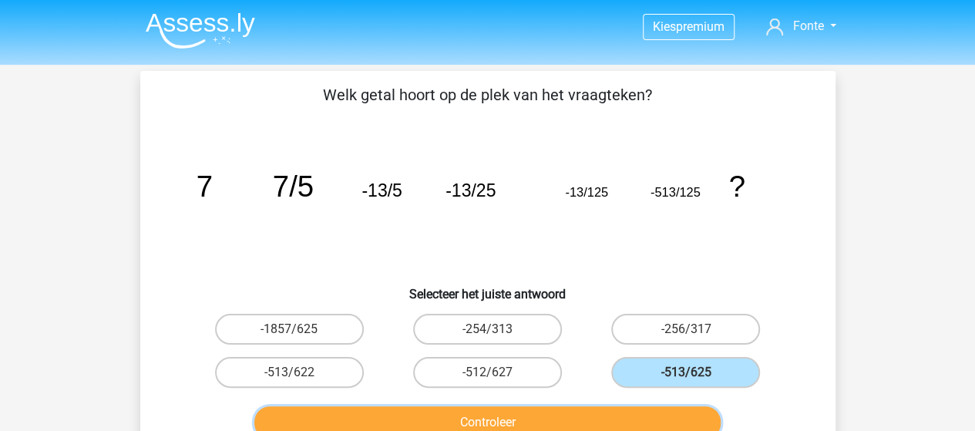
click at [525, 417] on button "Controleer" at bounding box center [487, 422] width 466 height 32
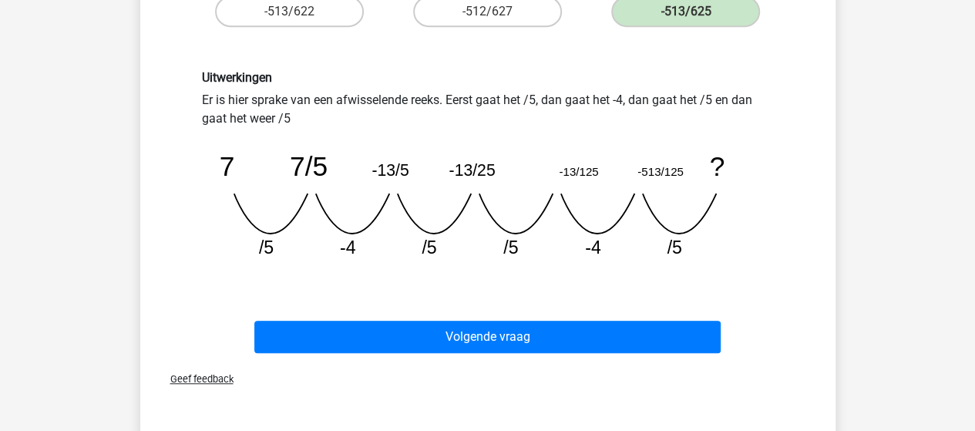
scroll to position [385, 0]
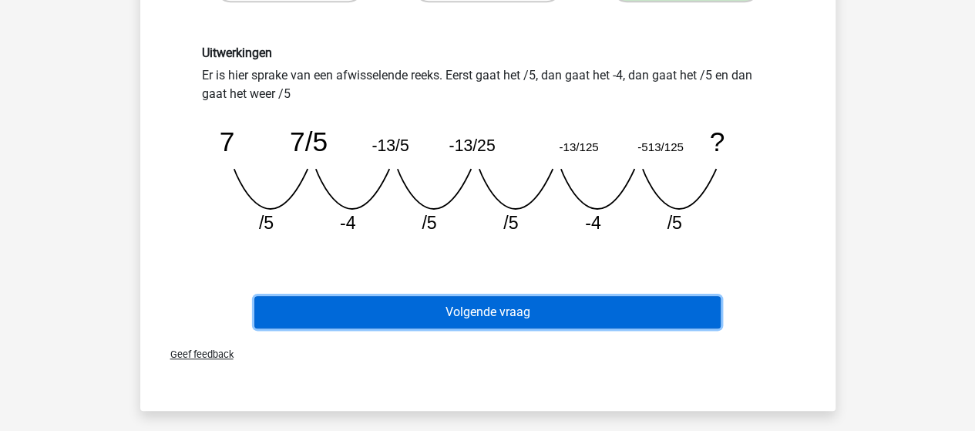
click at [484, 314] on button "Volgende vraag" at bounding box center [487, 312] width 466 height 32
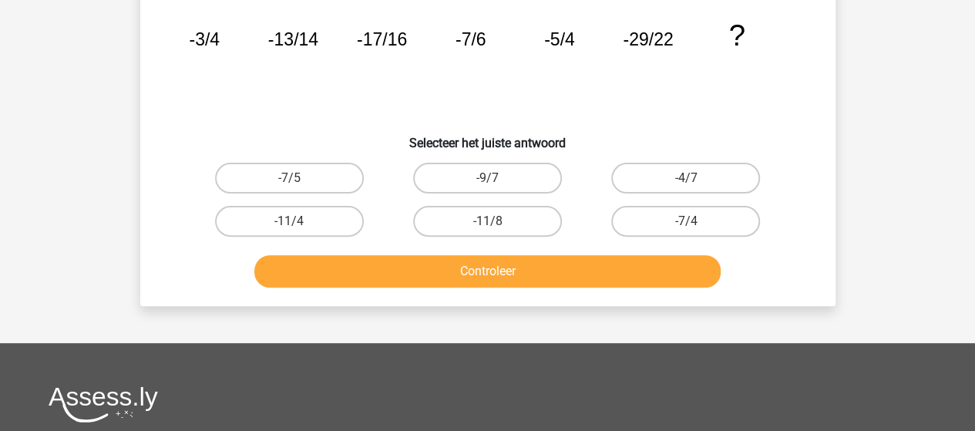
scroll to position [154, 0]
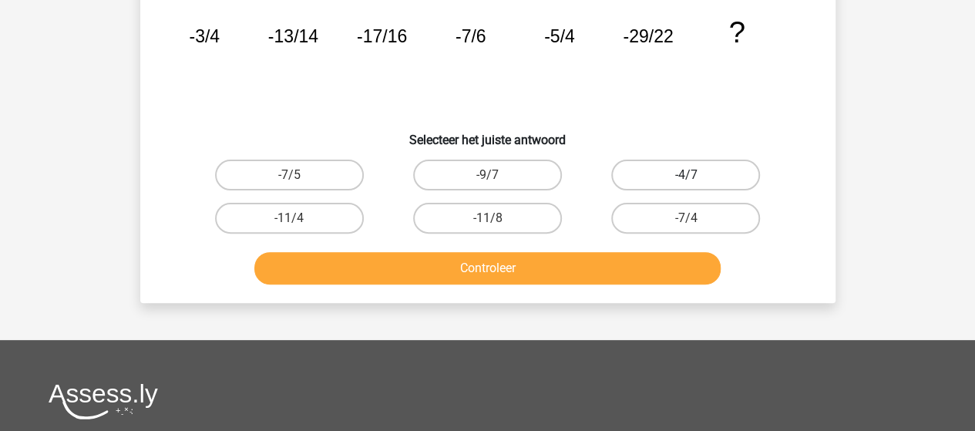
click at [715, 183] on label "-4/7" at bounding box center [685, 174] width 149 height 31
click at [696, 183] on input "-4/7" at bounding box center [691, 180] width 10 height 10
radio input "true"
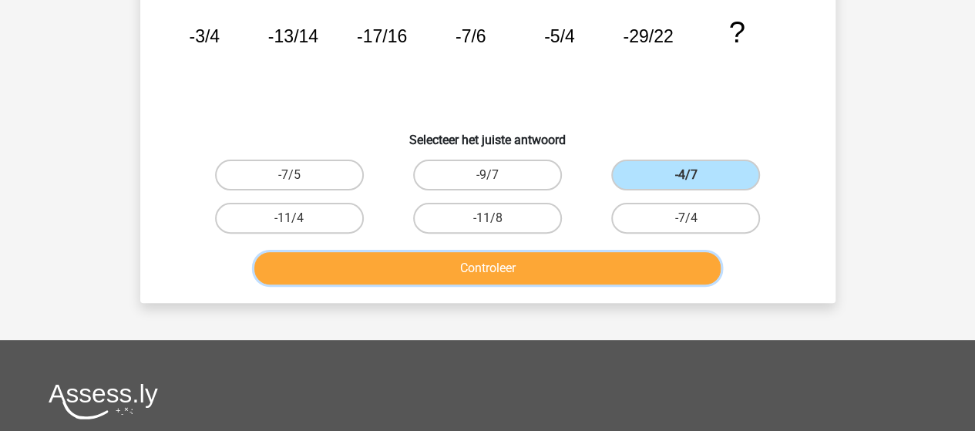
click at [551, 266] on button "Controleer" at bounding box center [487, 268] width 466 height 32
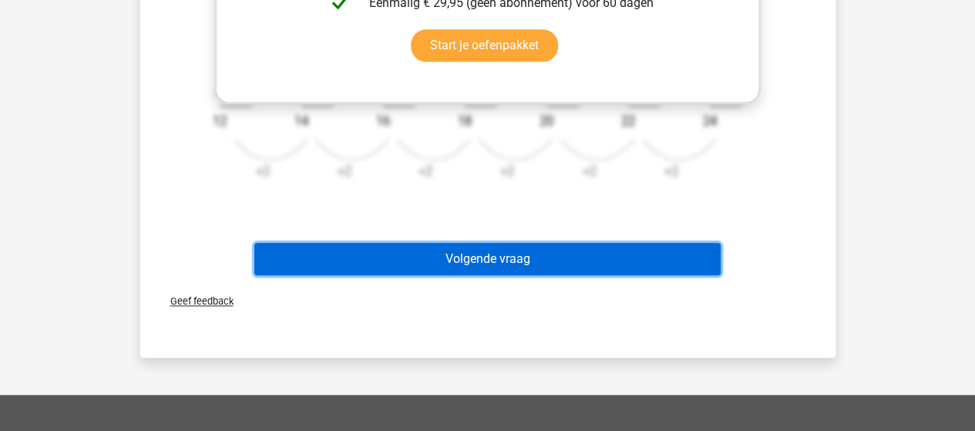
click at [485, 257] on button "Volgende vraag" at bounding box center [487, 259] width 466 height 32
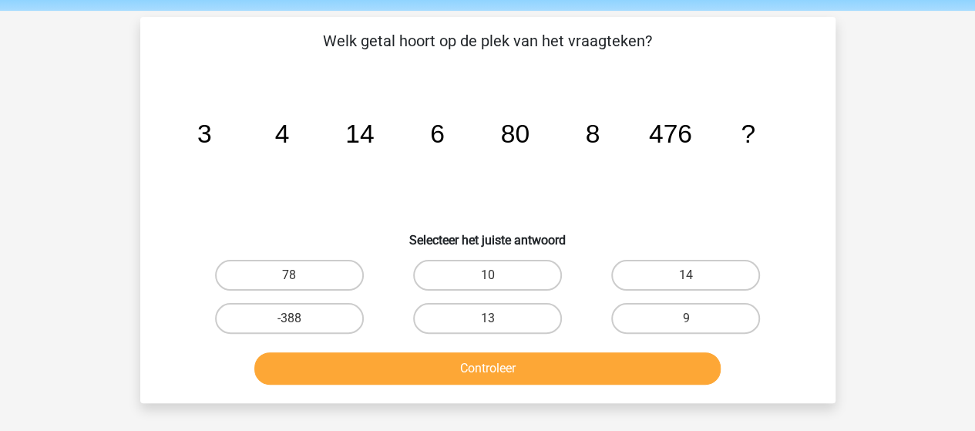
scroll to position [77, 0]
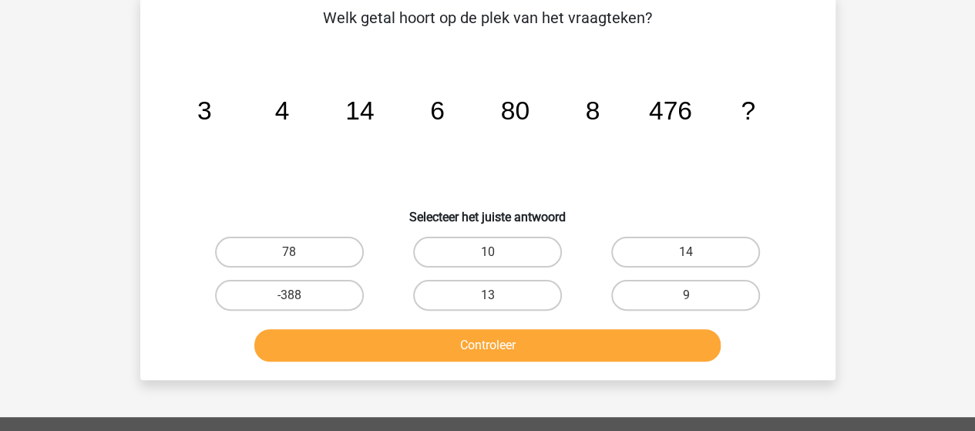
click at [431, 153] on icon "image/svg+xml 3 4 14 6 80 8 476 ?" at bounding box center [487, 120] width 621 height 156
click at [394, 152] on icon "image/svg+xml 3 4 14 6 80 8 476 ?" at bounding box center [487, 120] width 621 height 156
click at [515, 252] on label "10" at bounding box center [487, 252] width 149 height 31
click at [497, 252] on input "10" at bounding box center [492, 257] width 10 height 10
radio input "true"
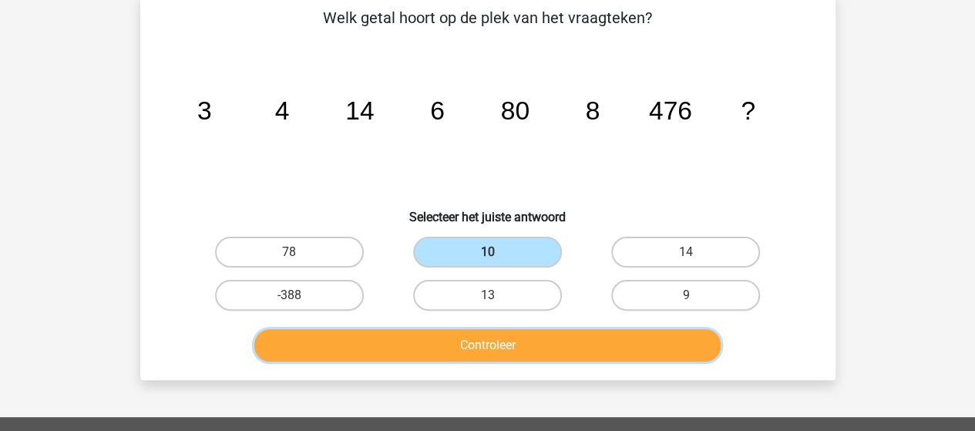
click at [500, 333] on button "Controleer" at bounding box center [487, 345] width 466 height 32
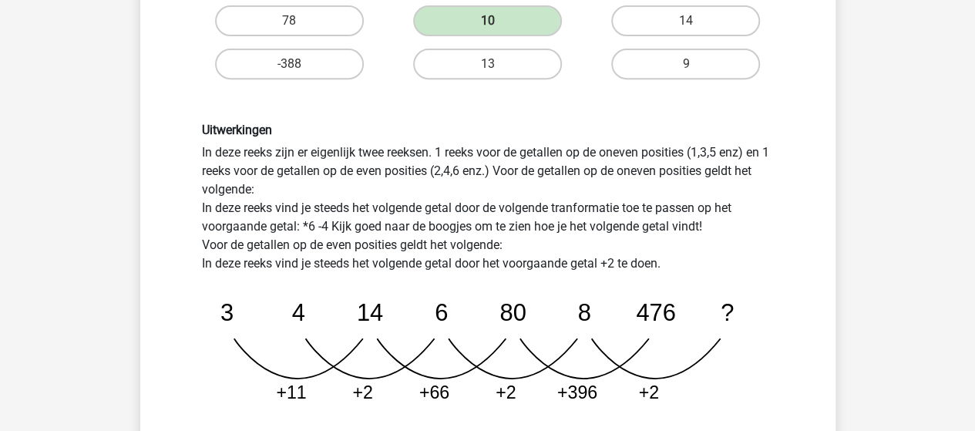
scroll to position [385, 0]
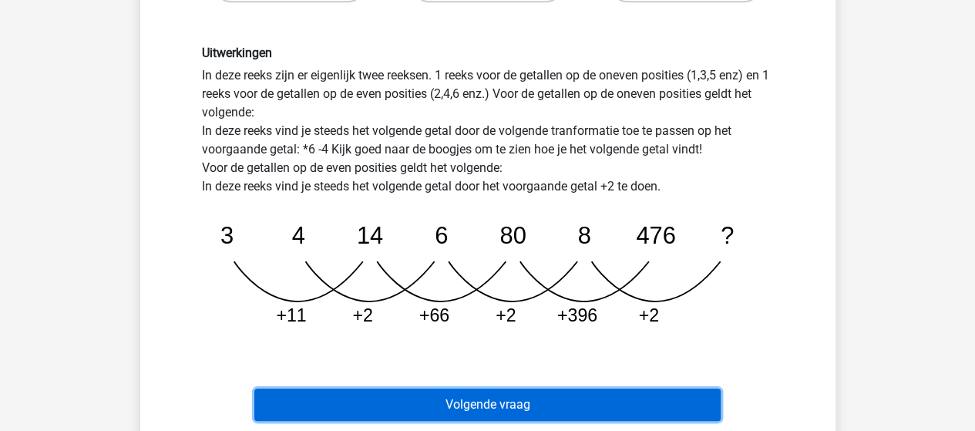
click at [510, 403] on button "Volgende vraag" at bounding box center [487, 404] width 466 height 32
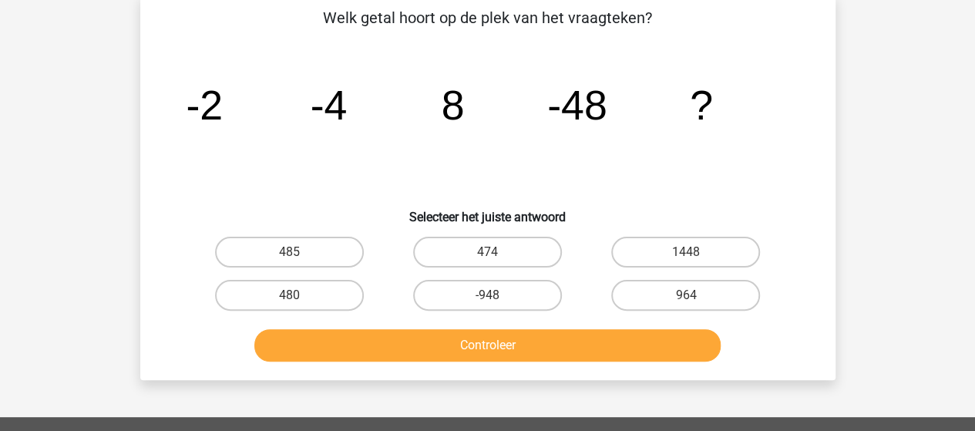
scroll to position [0, 0]
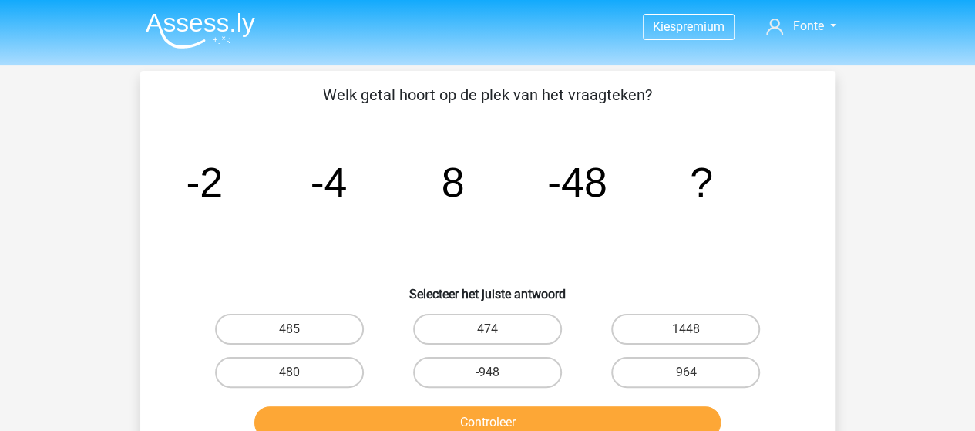
click at [397, 233] on icon "image/svg+xml -2 -4 8 -48 ?" at bounding box center [487, 197] width 621 height 156
click at [475, 250] on icon "image/svg+xml -2 -4 8 -48 ?" at bounding box center [487, 197] width 621 height 156
click at [512, 232] on icon "image/svg+xml -2 -4 8 -48 ?" at bounding box center [487, 197] width 621 height 156
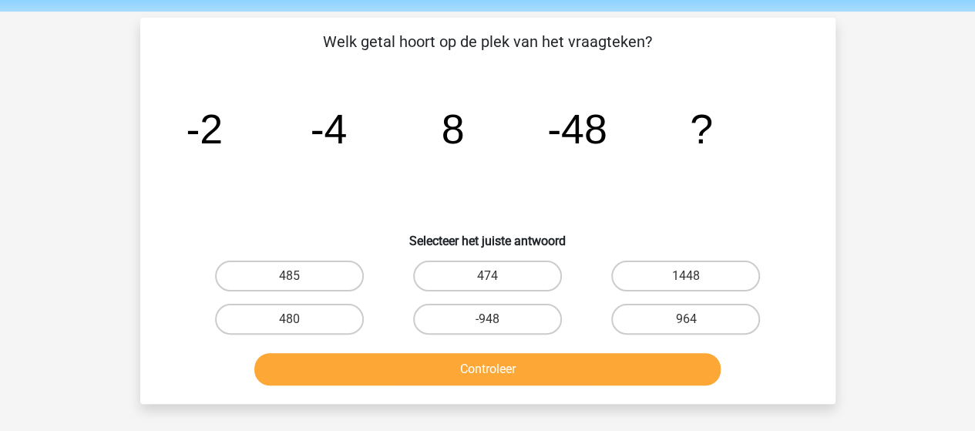
scroll to position [77, 0]
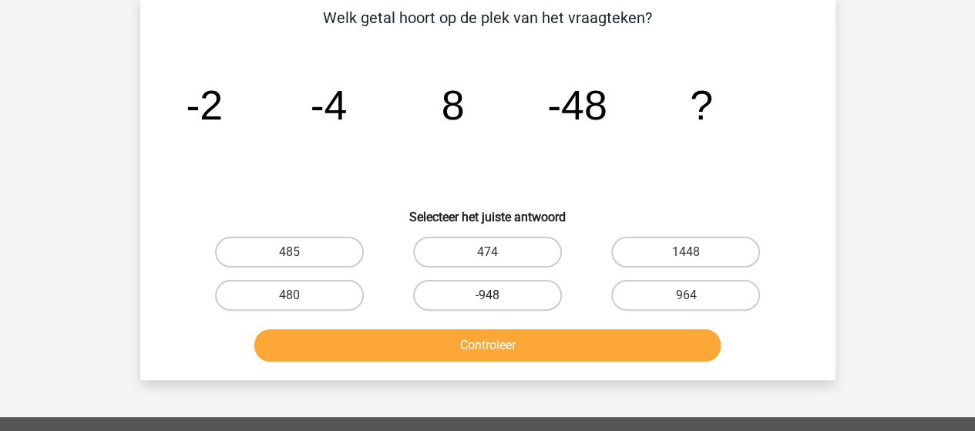
click at [506, 295] on label "-948" at bounding box center [487, 295] width 149 height 31
click at [497, 295] on input "-948" at bounding box center [492, 300] width 10 height 10
radio input "true"
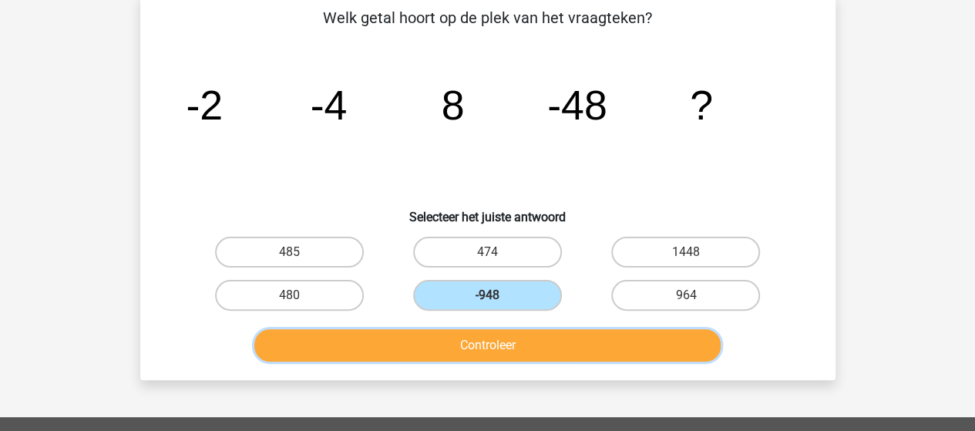
click at [501, 343] on button "Controleer" at bounding box center [487, 345] width 466 height 32
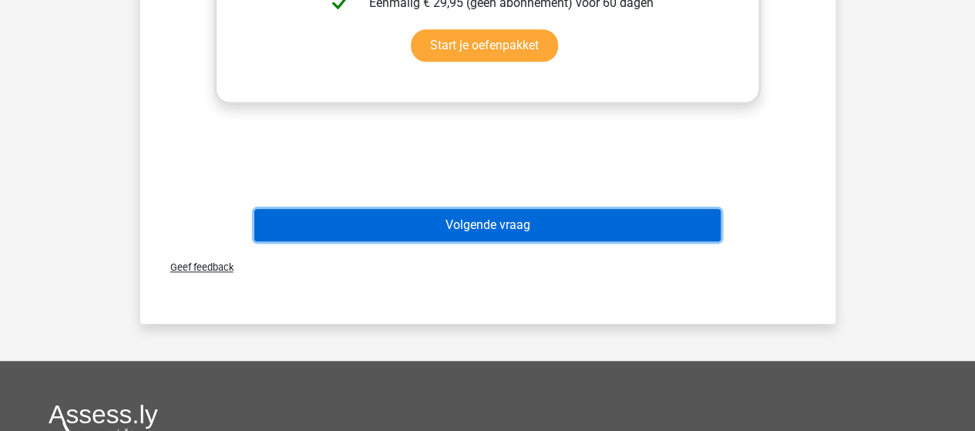
click at [502, 217] on button "Volgende vraag" at bounding box center [487, 225] width 466 height 32
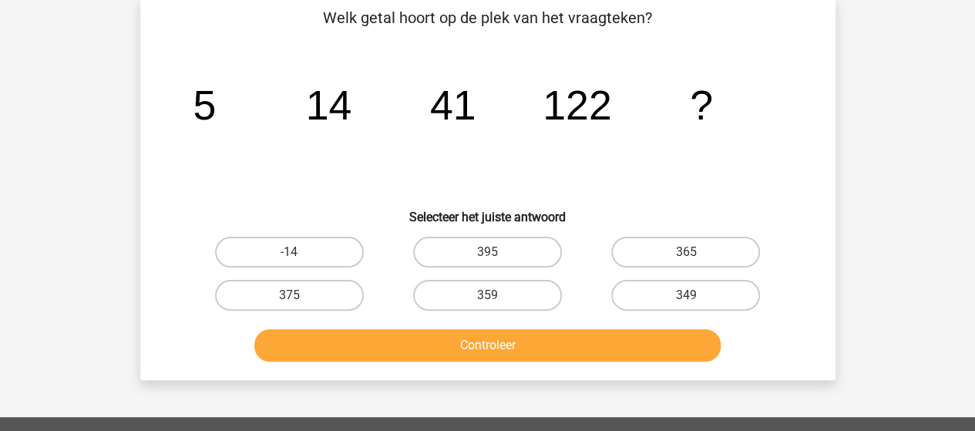
click at [501, 172] on icon "image/svg+xml 5 14 41 122 ?" at bounding box center [487, 120] width 621 height 156
click at [689, 250] on label "365" at bounding box center [685, 252] width 149 height 31
click at [689, 252] on input "365" at bounding box center [691, 257] width 10 height 10
radio input "true"
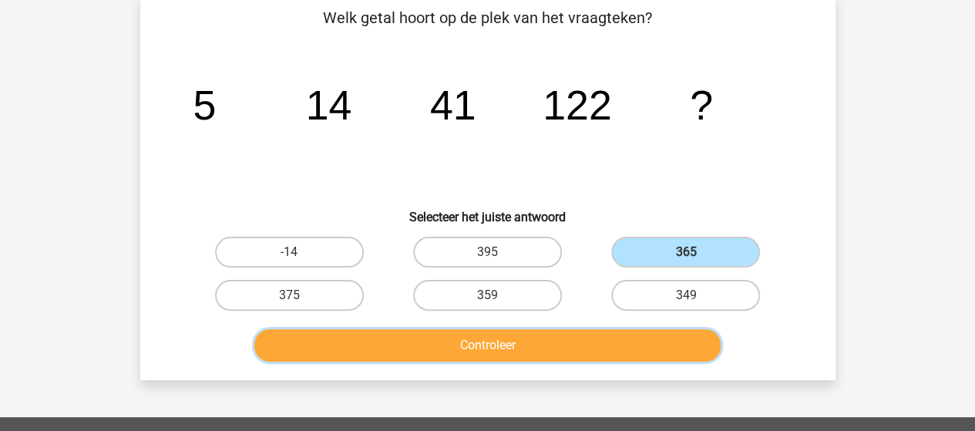
click at [560, 343] on button "Controleer" at bounding box center [487, 345] width 466 height 32
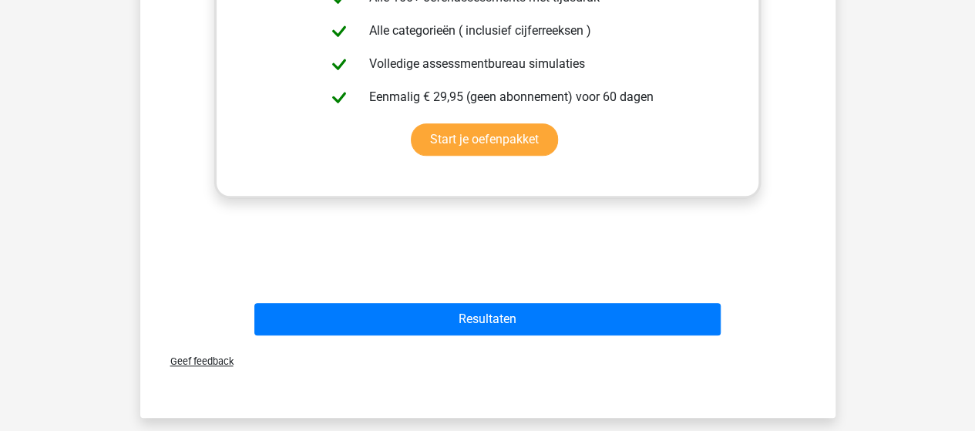
scroll to position [693, 0]
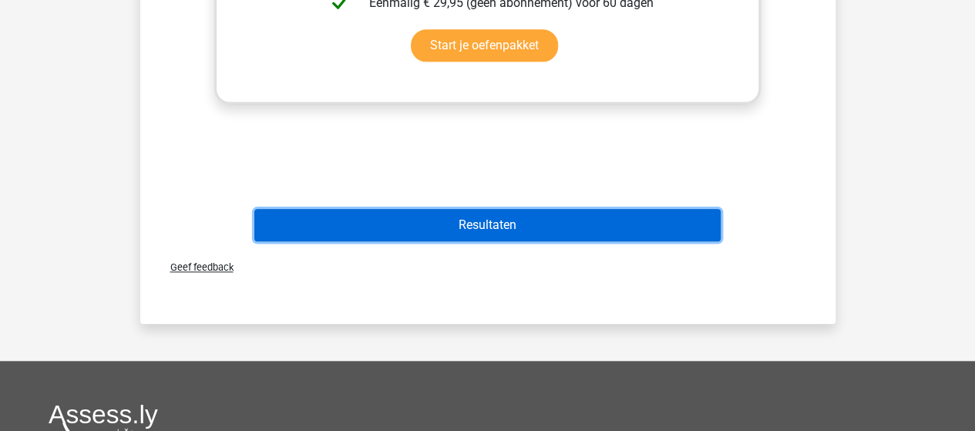
click at [503, 226] on button "Resultaten" at bounding box center [487, 225] width 466 height 32
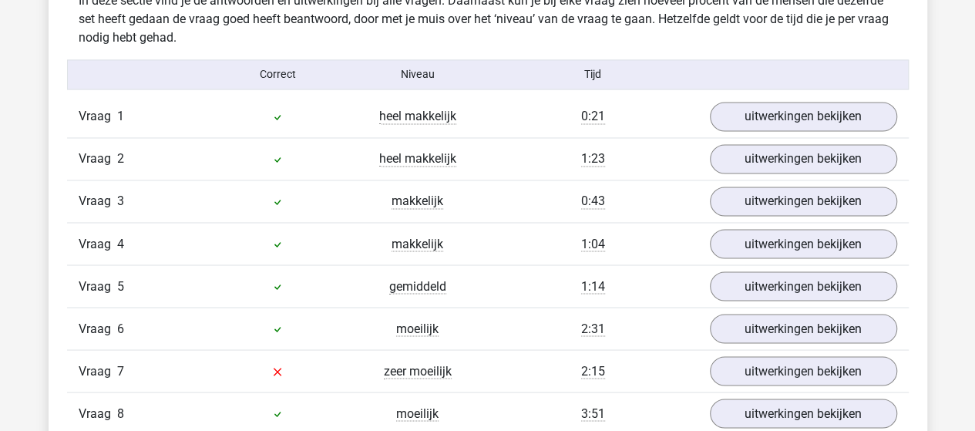
scroll to position [1310, 0]
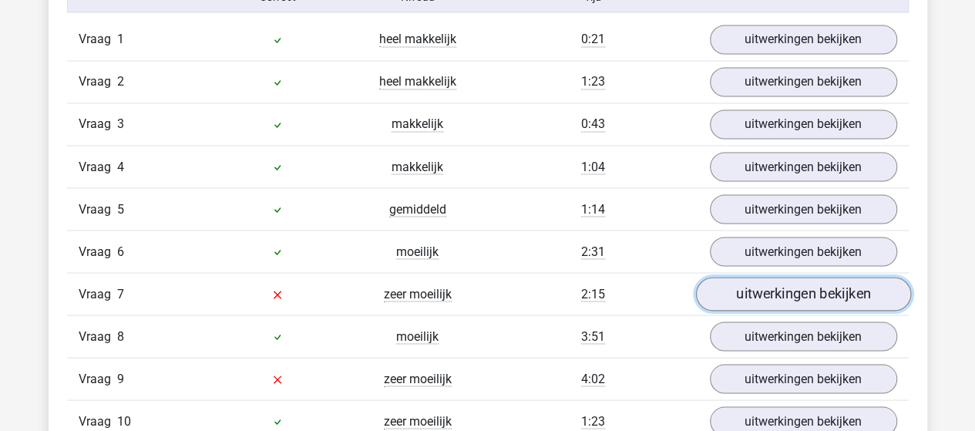
click at [749, 290] on link "uitwerkingen bekijken" at bounding box center [802, 294] width 215 height 34
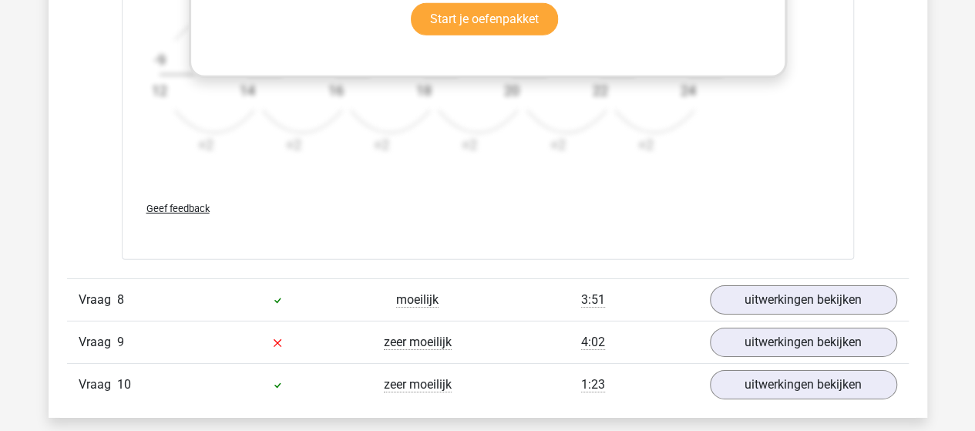
scroll to position [2388, 0]
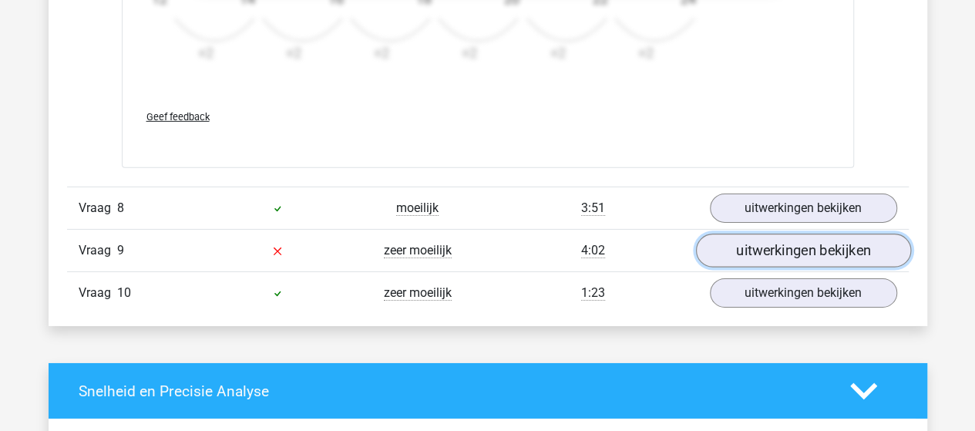
click at [802, 236] on link "uitwerkingen bekijken" at bounding box center [802, 250] width 215 height 34
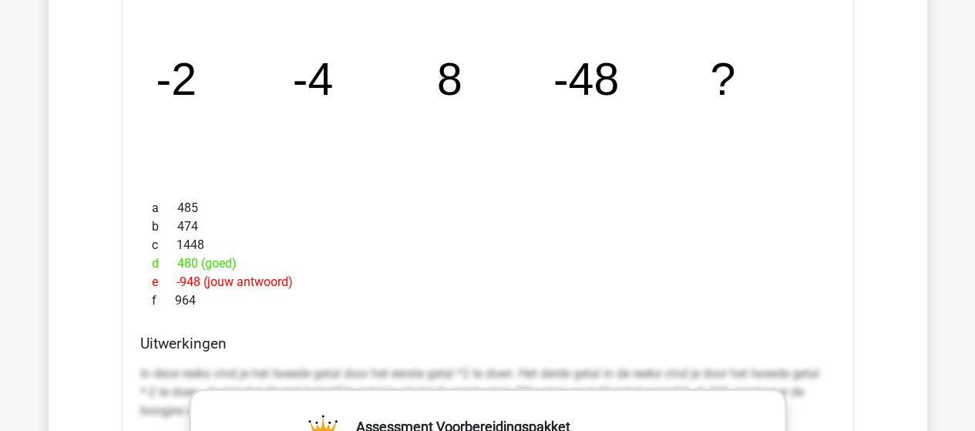
scroll to position [2619, 0]
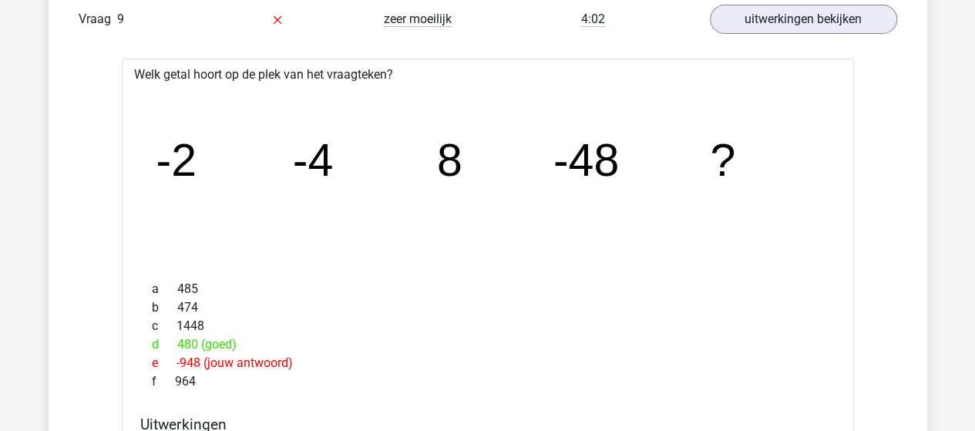
click at [417, 196] on icon "image/svg+xml -2 -4 8 -48 ?" at bounding box center [487, 175] width 683 height 171
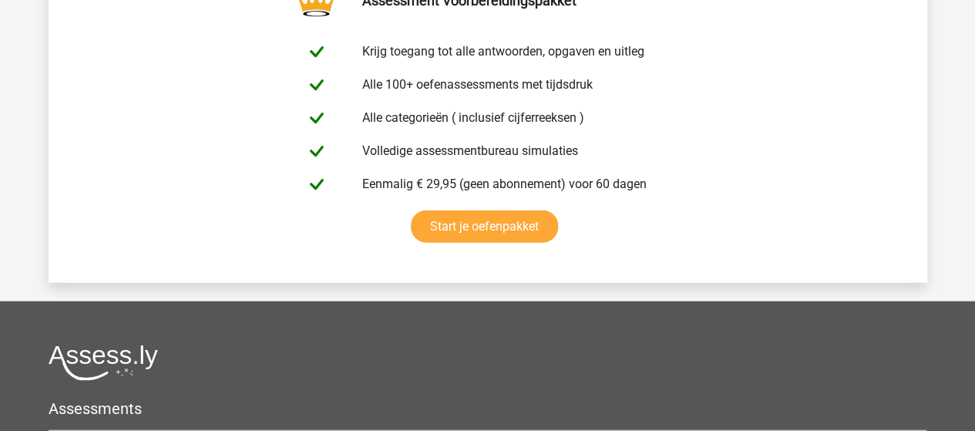
scroll to position [4777, 0]
